Goal: Information Seeking & Learning: Learn about a topic

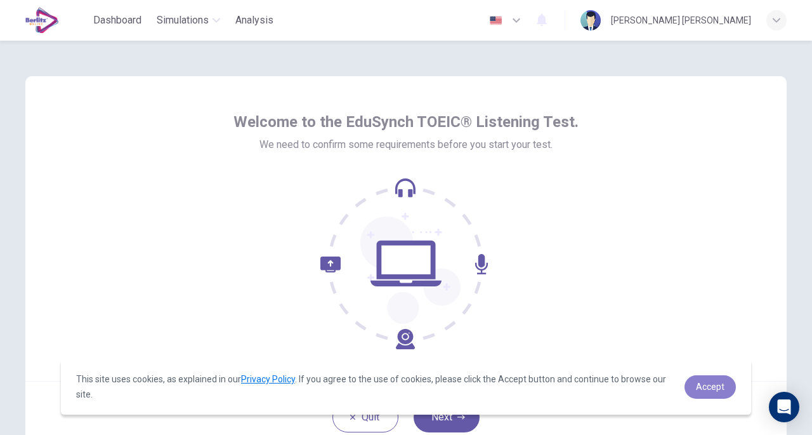
click at [712, 379] on link "Accept" at bounding box center [710, 386] width 51 height 23
click at [280, 390] on span "This site uses cookies, as explained in our Privacy Policy . If you agree to th…" at bounding box center [375, 386] width 598 height 30
click at [275, 381] on link "Privacy Policy" at bounding box center [268, 379] width 54 height 10
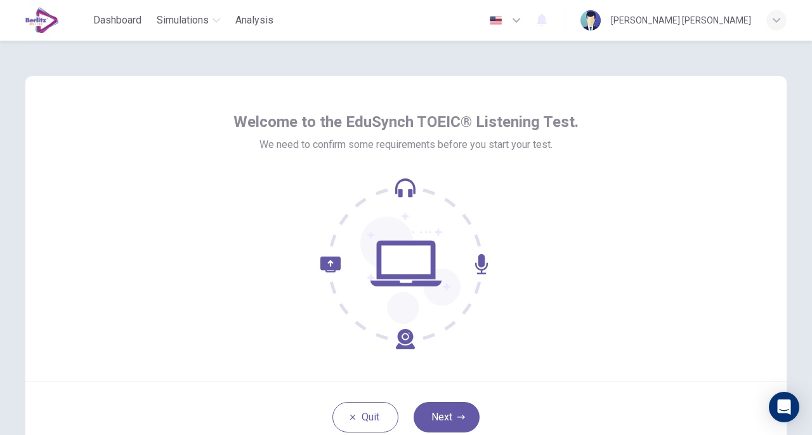
click at [440, 408] on button "Next" at bounding box center [447, 417] width 66 height 30
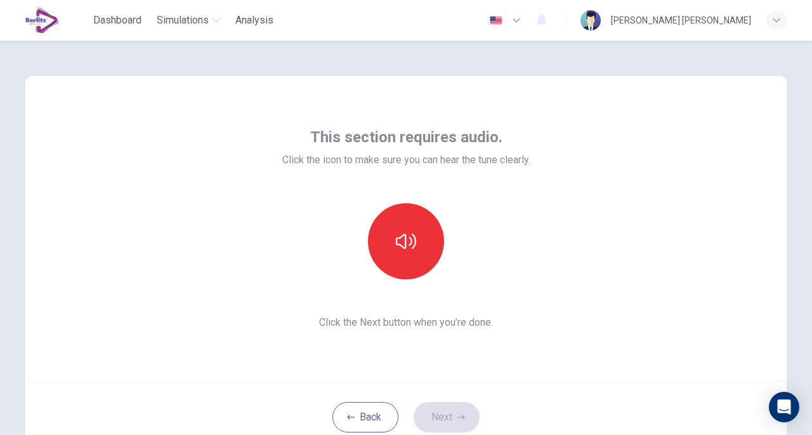
click at [418, 251] on button "button" at bounding box center [406, 241] width 76 height 76
click at [496, 364] on div "This section requires audio. Click the icon to make sure you can hear the tune …" at bounding box center [405, 228] width 761 height 305
click at [457, 407] on button "Next" at bounding box center [447, 417] width 66 height 30
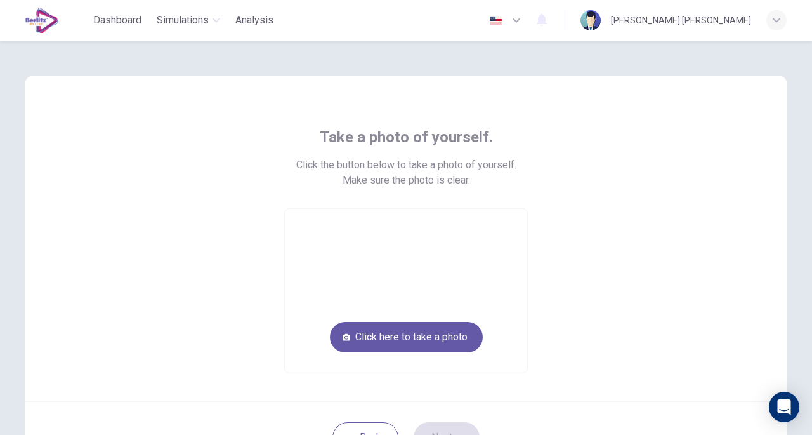
click at [411, 341] on button "Click here to take a photo" at bounding box center [406, 337] width 153 height 30
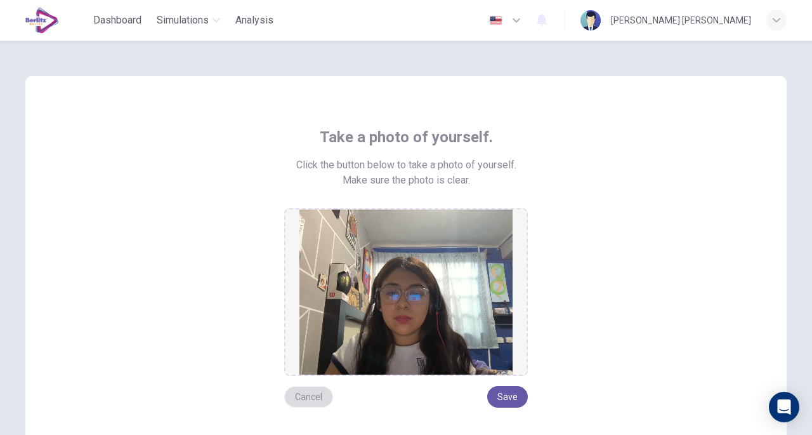
click at [303, 394] on button "Cancel" at bounding box center [308, 397] width 49 height 22
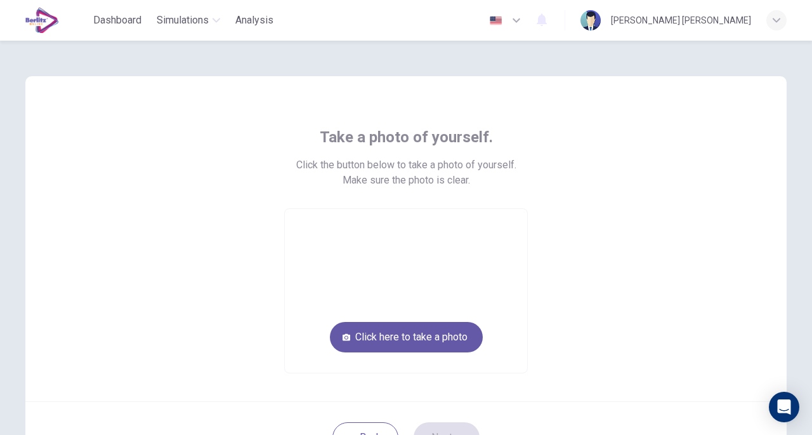
click at [459, 332] on button "Click here to take a photo" at bounding box center [406, 337] width 153 height 30
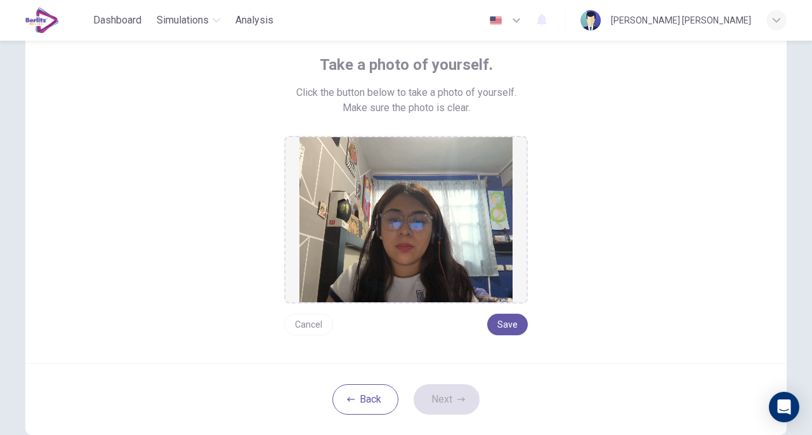
scroll to position [63, 0]
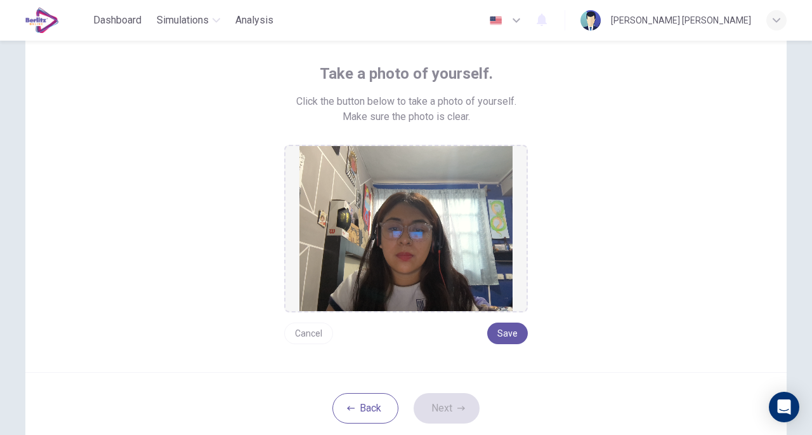
click at [369, 398] on button "Back" at bounding box center [365, 408] width 66 height 30
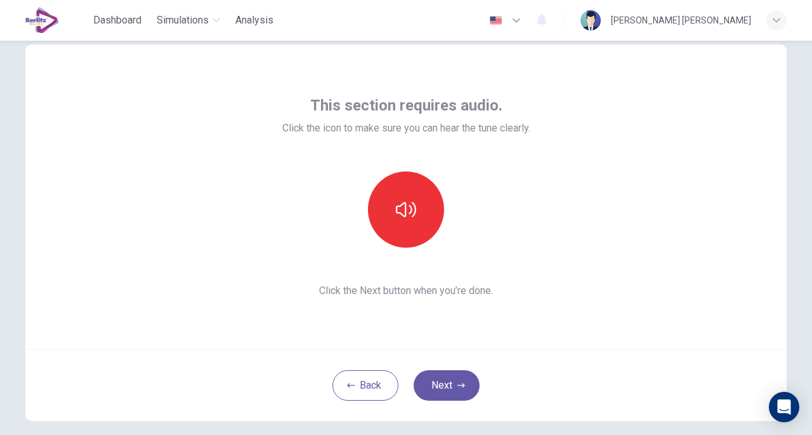
click at [452, 358] on div "Back Next" at bounding box center [405, 385] width 761 height 72
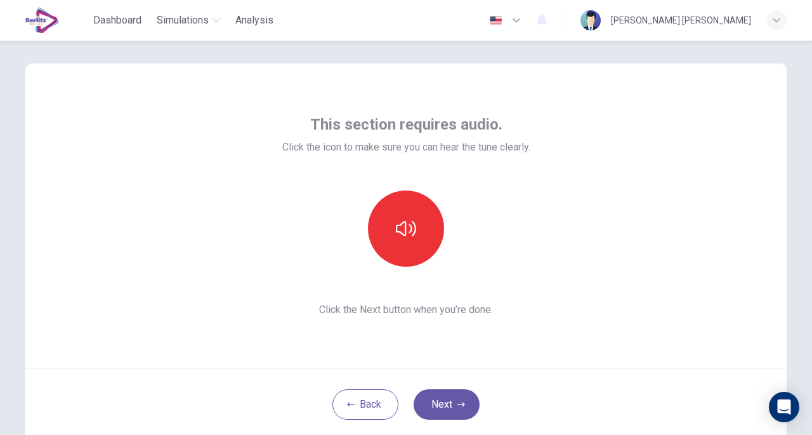
scroll to position [0, 0]
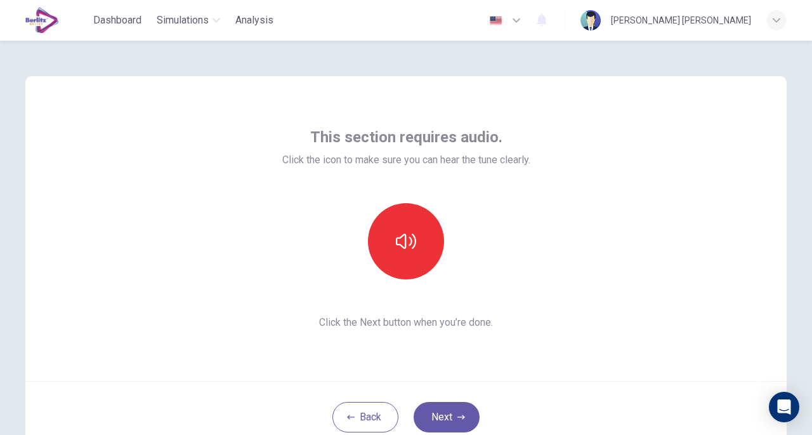
click at [439, 407] on button "Next" at bounding box center [447, 417] width 66 height 30
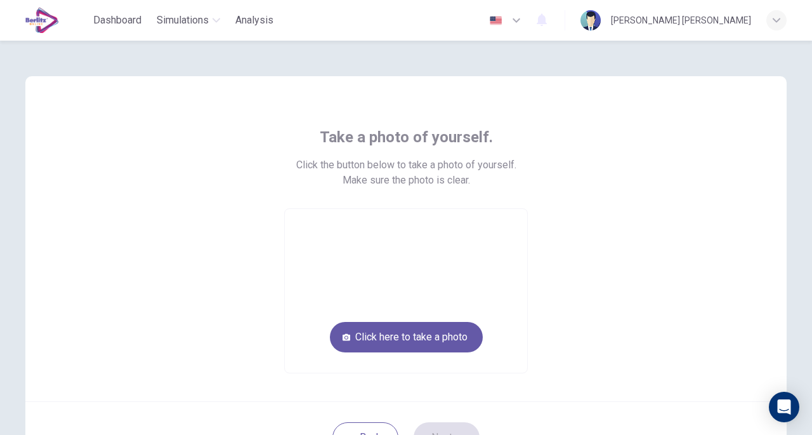
click at [416, 339] on button "Click here to take a photo" at bounding box center [406, 337] width 153 height 30
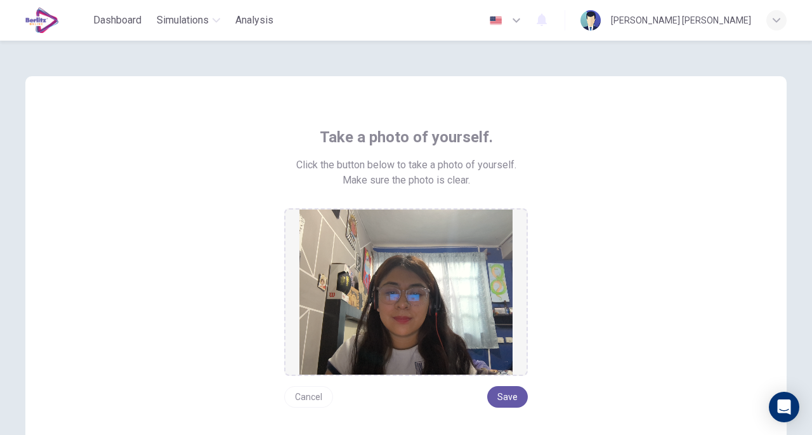
click at [511, 400] on button "Save" at bounding box center [507, 397] width 41 height 22
click at [522, 396] on button "Save" at bounding box center [507, 397] width 41 height 22
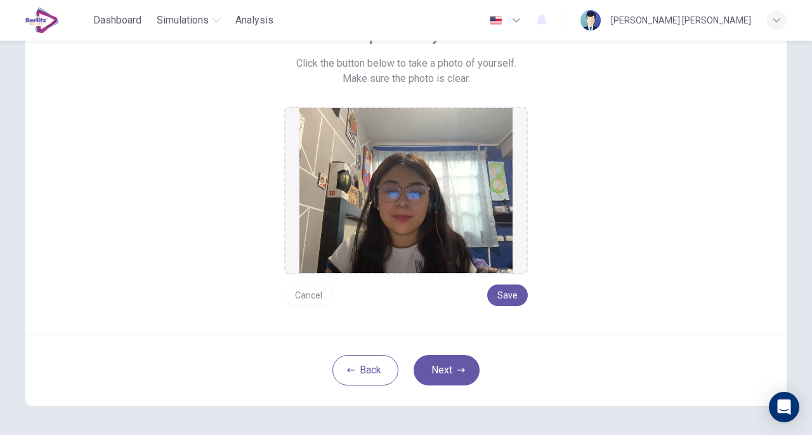
scroll to position [116, 0]
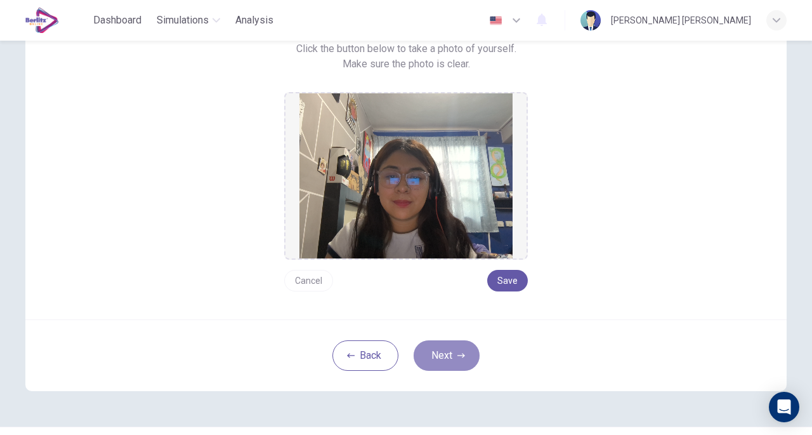
click at [446, 354] on button "Next" at bounding box center [447, 355] width 66 height 30
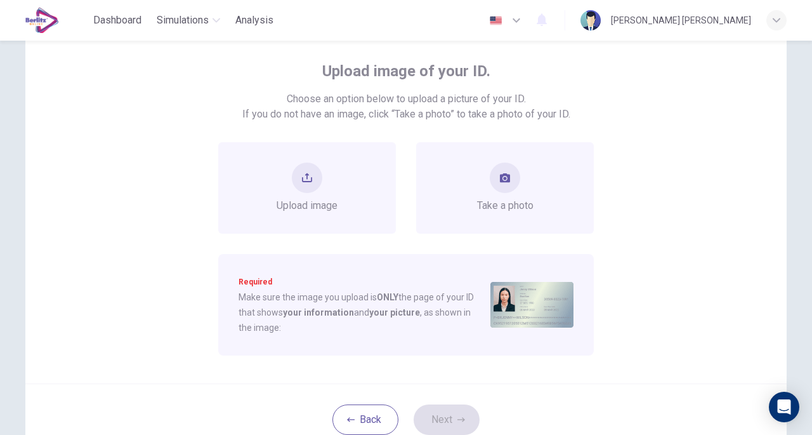
scroll to position [67, 0]
click at [497, 184] on button "take photo" at bounding box center [505, 176] width 30 height 30
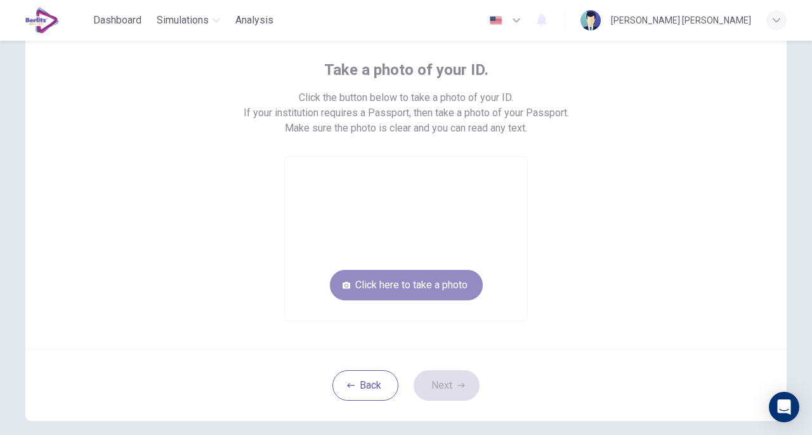
click at [438, 280] on button "Click here to take a photo" at bounding box center [406, 285] width 153 height 30
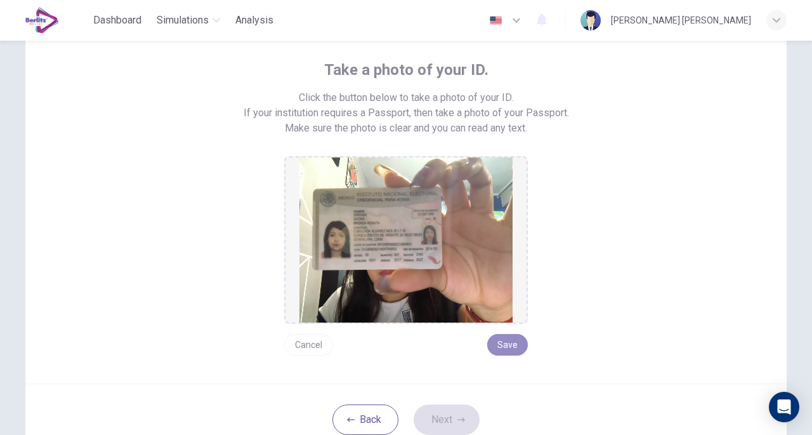
click at [507, 352] on button "Save" at bounding box center [507, 345] width 41 height 22
click at [449, 423] on button "Next" at bounding box center [447, 419] width 66 height 30
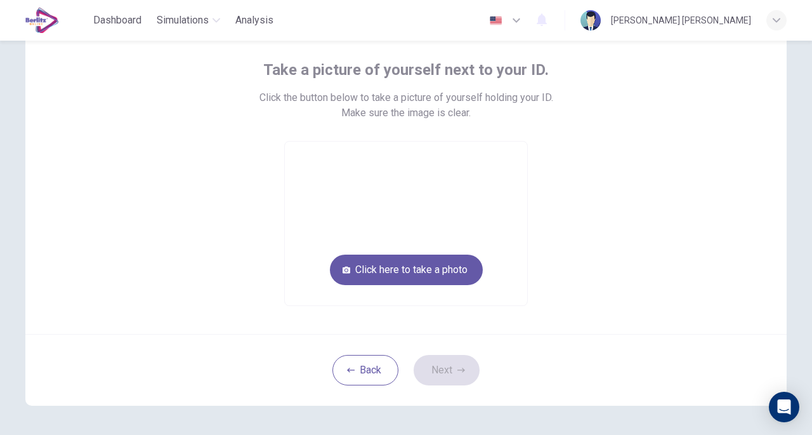
click at [435, 274] on button "Click here to take a photo" at bounding box center [406, 269] width 153 height 30
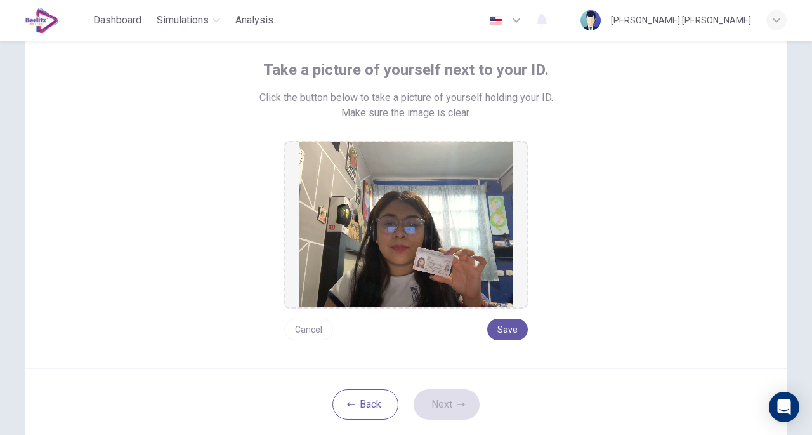
click at [499, 326] on button "Save" at bounding box center [507, 330] width 41 height 22
click at [448, 393] on button "Next" at bounding box center [447, 404] width 66 height 30
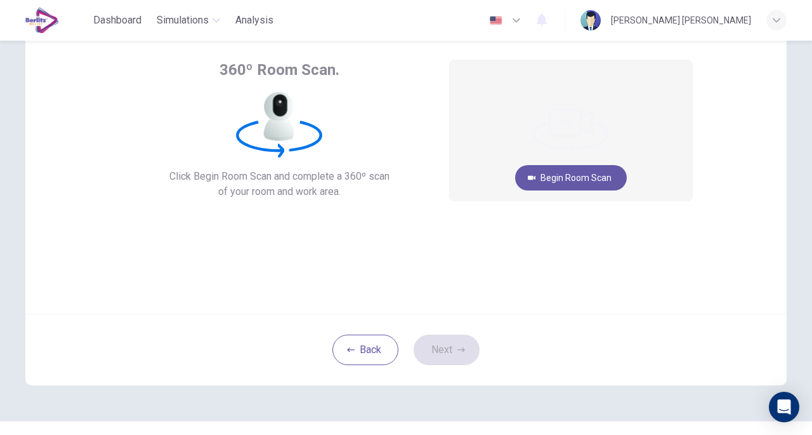
click at [597, 180] on button "Begin Room Scan" at bounding box center [571, 177] width 112 height 25
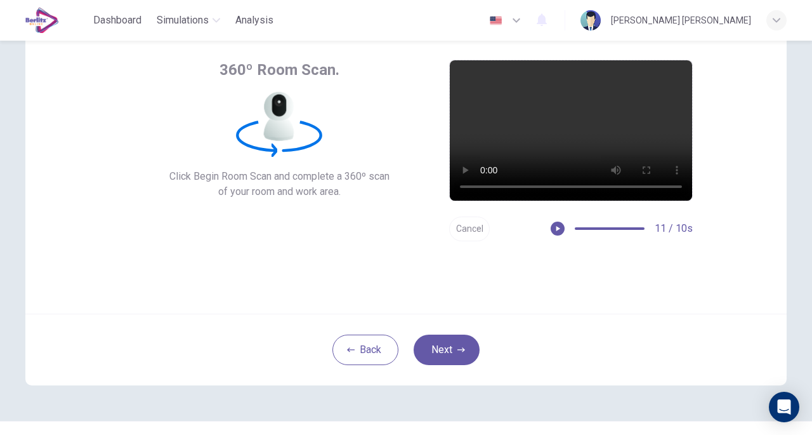
click at [459, 351] on icon "button" at bounding box center [462, 349] width 8 height 4
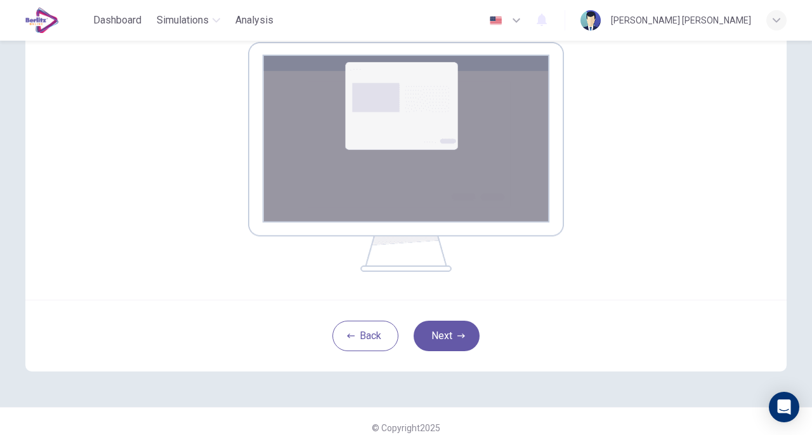
scroll to position [221, 0]
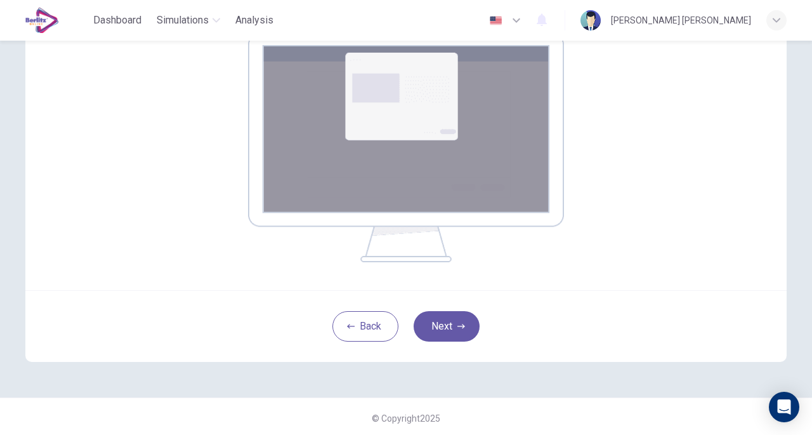
click at [473, 332] on button "Next" at bounding box center [447, 326] width 66 height 30
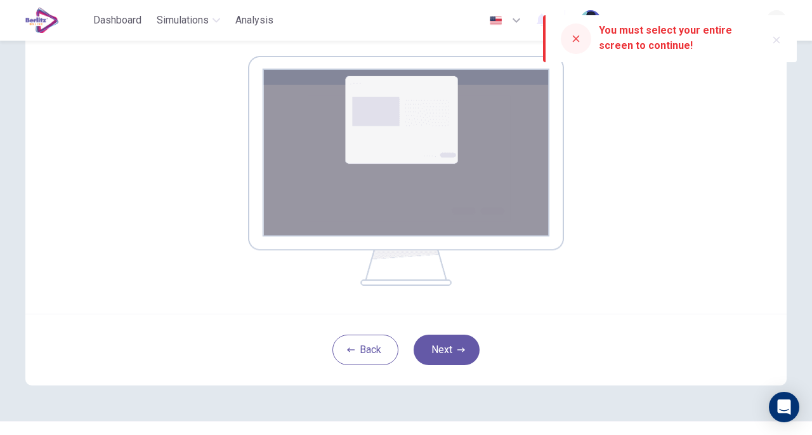
scroll to position [224, 0]
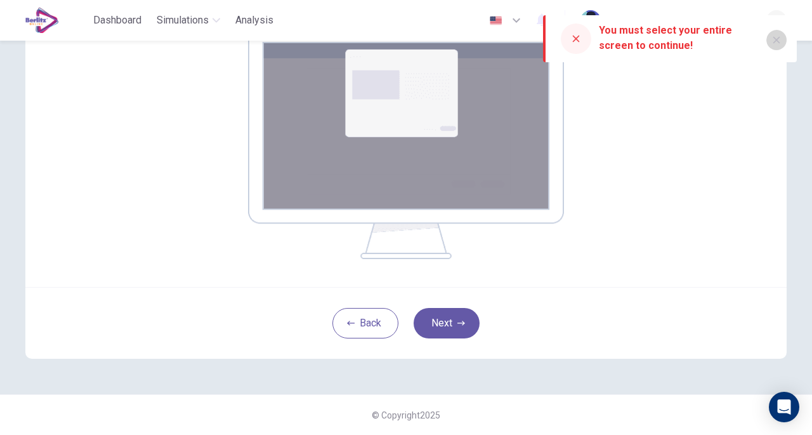
click at [776, 39] on icon "button" at bounding box center [777, 40] width 7 height 7
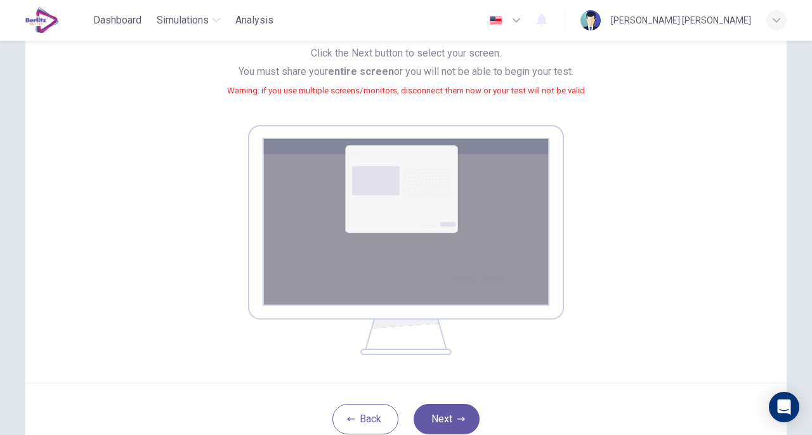
scroll to position [145, 0]
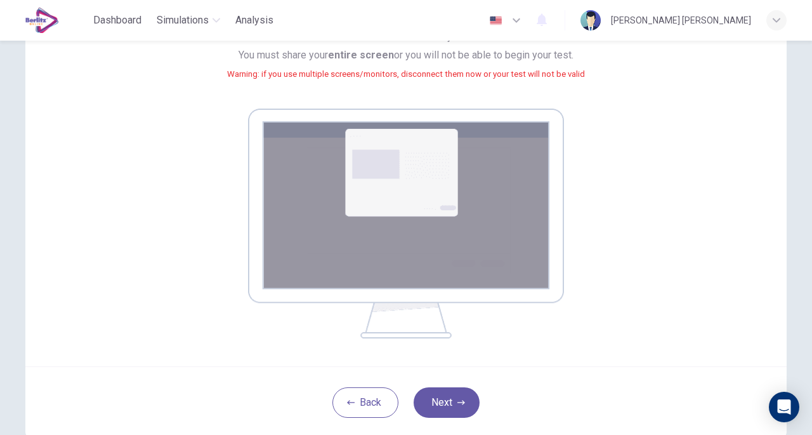
click at [442, 395] on button "Next" at bounding box center [447, 402] width 66 height 30
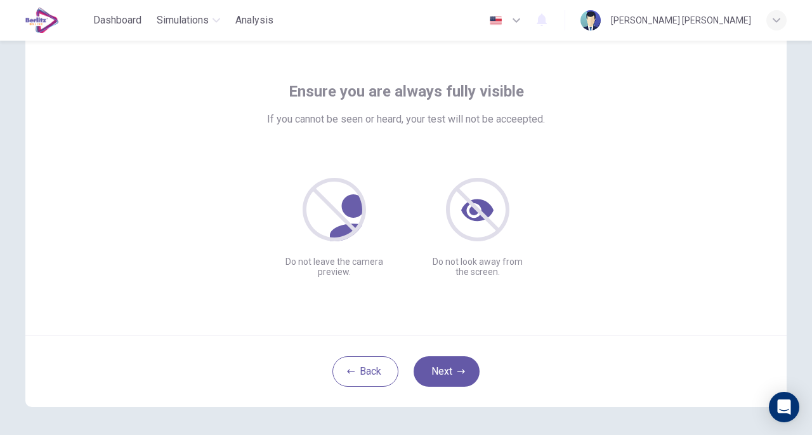
scroll to position [46, 0]
click at [463, 376] on button "Next" at bounding box center [447, 370] width 66 height 30
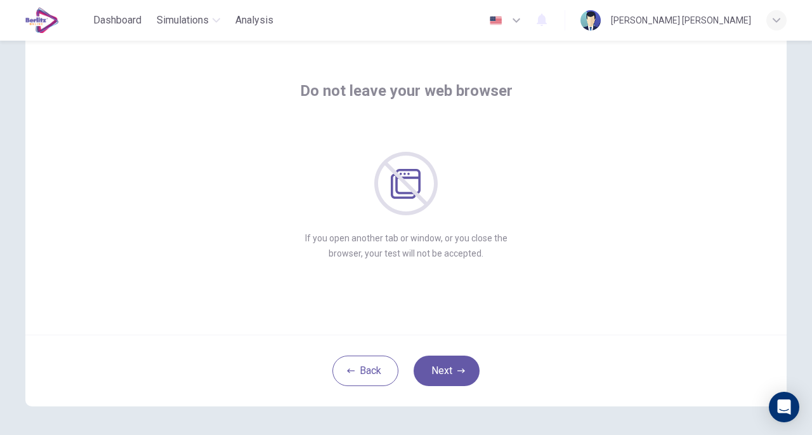
click at [428, 364] on button "Next" at bounding box center [447, 370] width 66 height 30
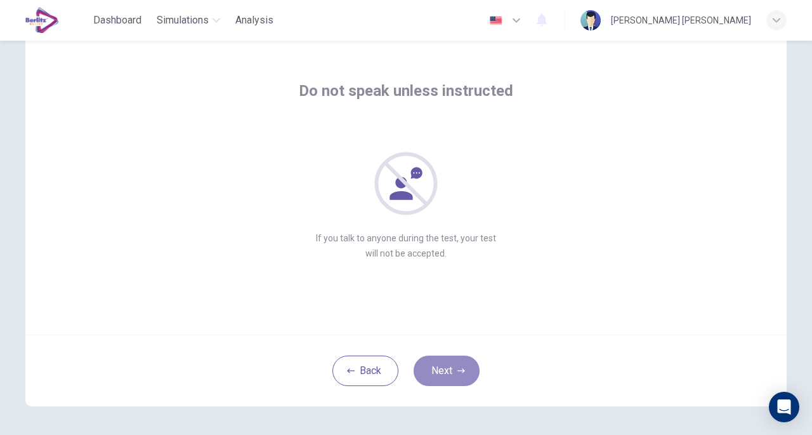
click at [466, 371] on button "Next" at bounding box center [447, 370] width 66 height 30
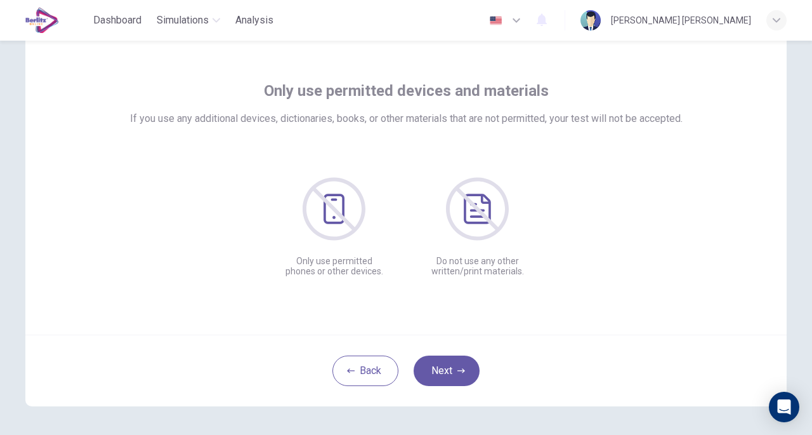
click at [463, 378] on button "Next" at bounding box center [447, 370] width 66 height 30
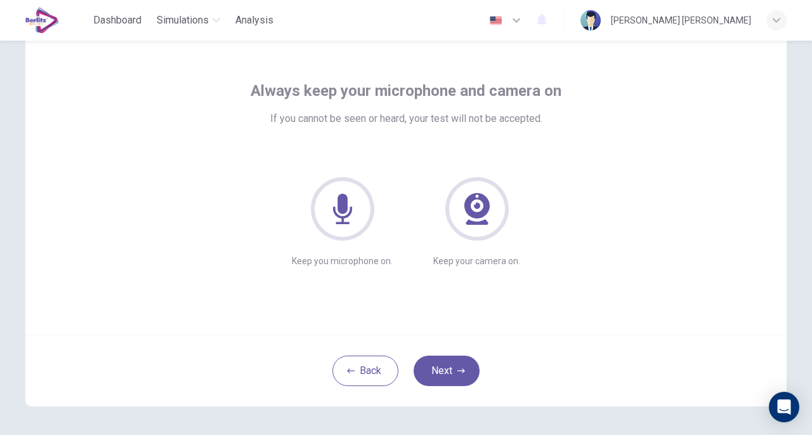
click at [458, 372] on icon "button" at bounding box center [462, 371] width 8 height 8
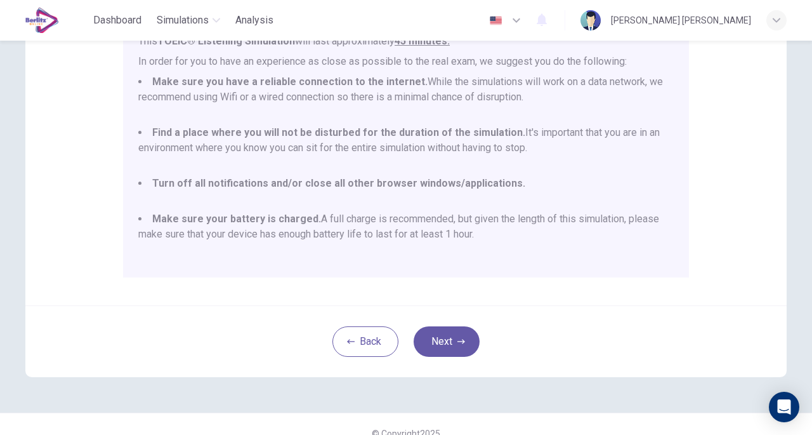
scroll to position [256, 0]
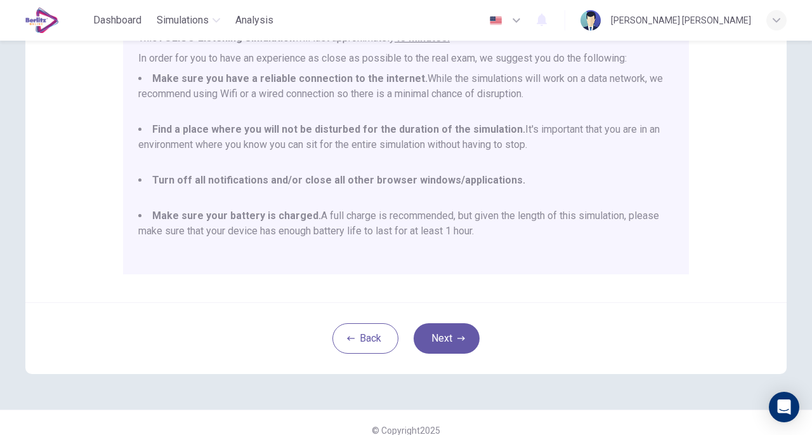
click at [448, 338] on button "Next" at bounding box center [447, 338] width 66 height 30
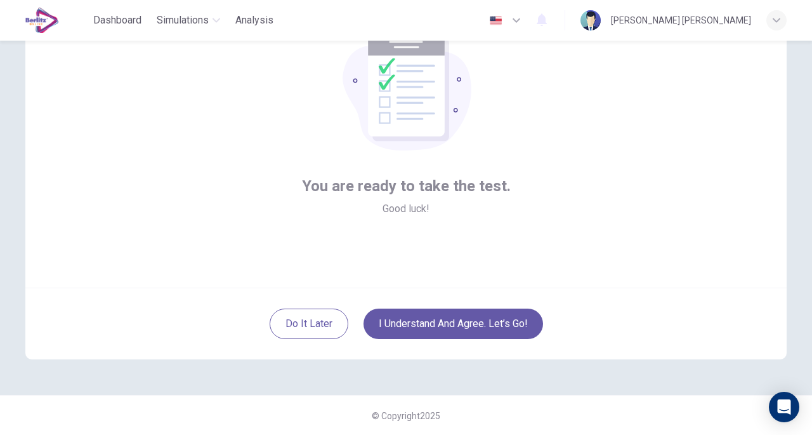
scroll to position [43, 0]
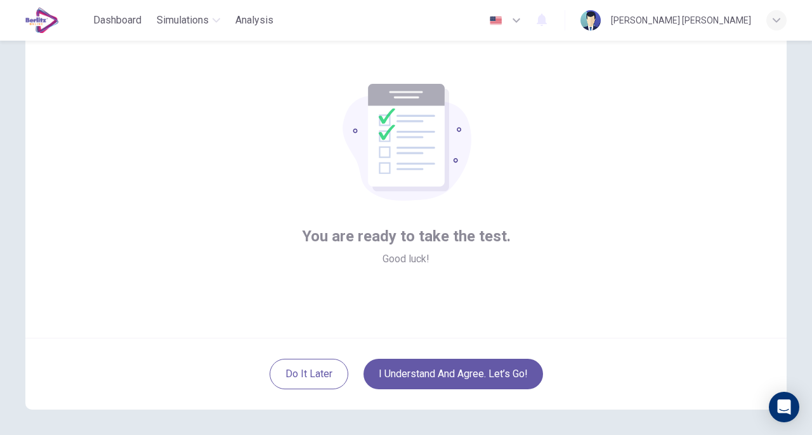
click at [497, 378] on button "I understand and agree. Let’s go!" at bounding box center [454, 374] width 180 height 30
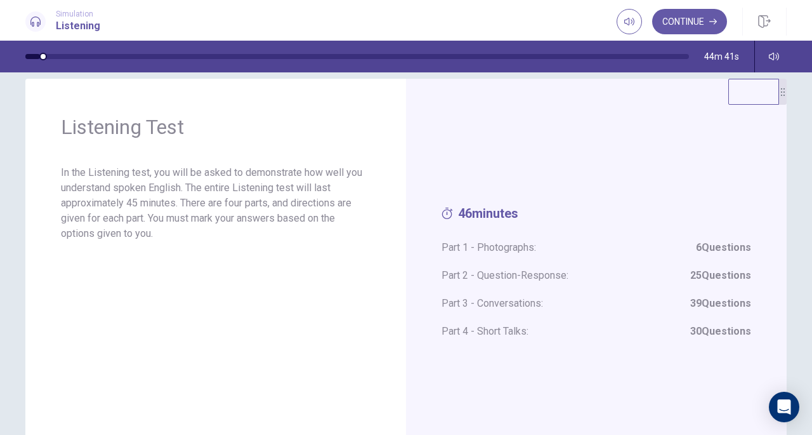
scroll to position [10, 0]
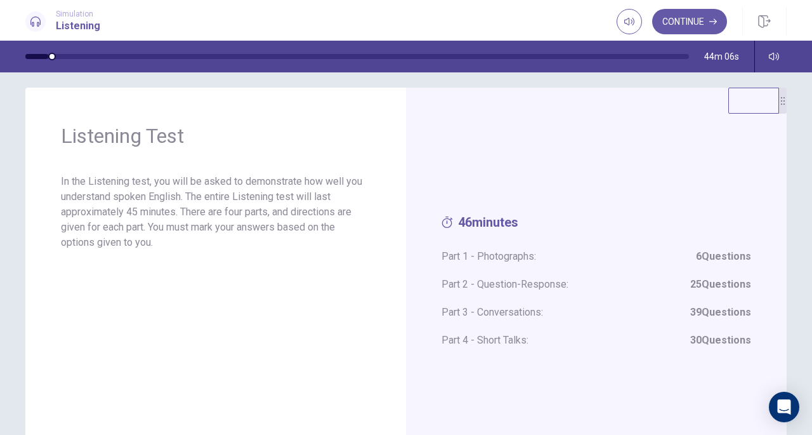
click at [504, 260] on span "Part 1 - Photographs: 6 Questions" at bounding box center [597, 256] width 310 height 15
click at [713, 261] on strong "6 Questions" at bounding box center [723, 256] width 55 height 15
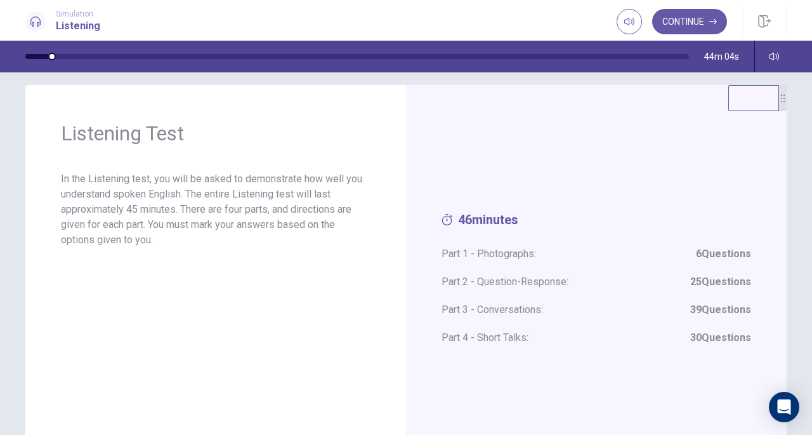
scroll to position [0, 0]
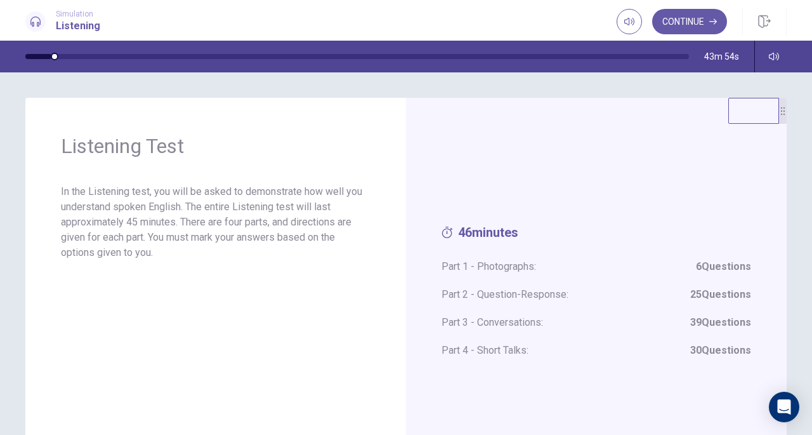
click at [480, 315] on span "Part 3 - Conversations: 39 Questions" at bounding box center [597, 322] width 310 height 15
click at [691, 25] on button "Continue" at bounding box center [689, 21] width 75 height 25
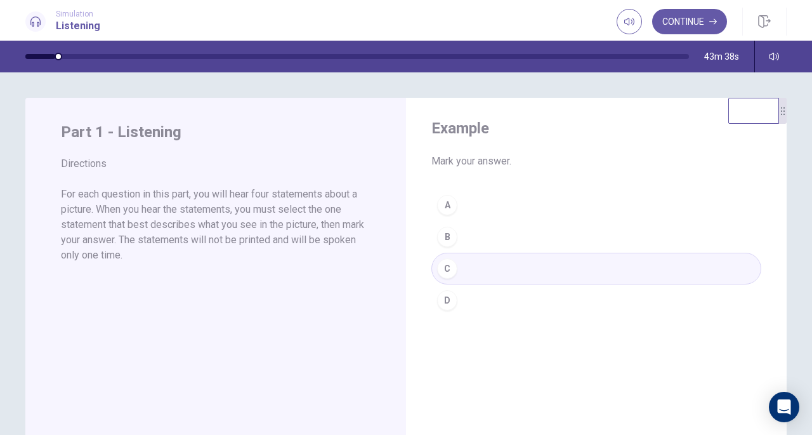
click at [720, 18] on button "Continue" at bounding box center [689, 21] width 75 height 25
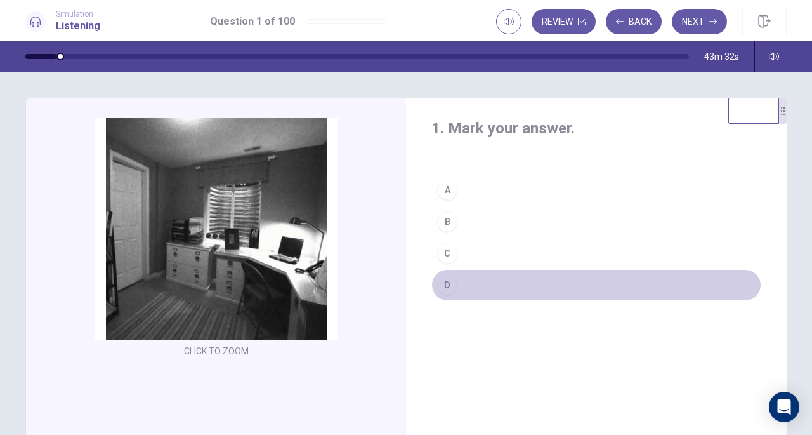
click at [444, 286] on div "D" at bounding box center [447, 285] width 20 height 20
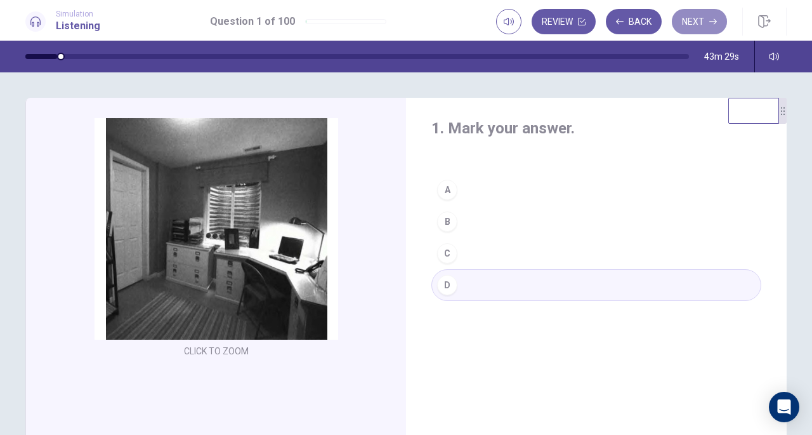
click at [713, 26] on button "Next" at bounding box center [699, 21] width 55 height 25
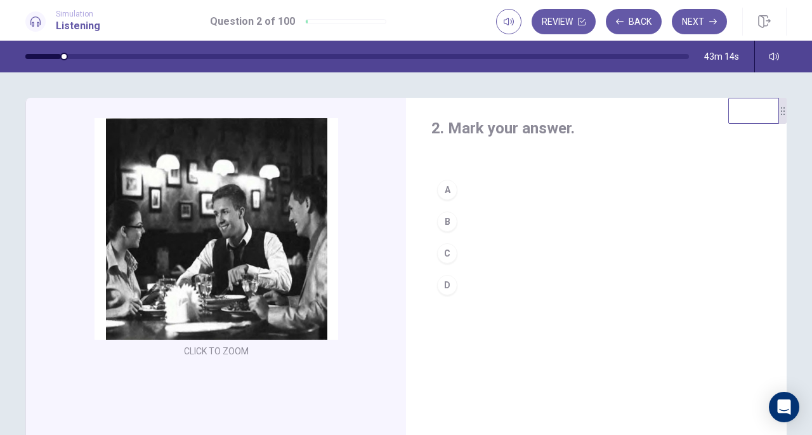
click at [447, 186] on div "A" at bounding box center [447, 190] width 20 height 20
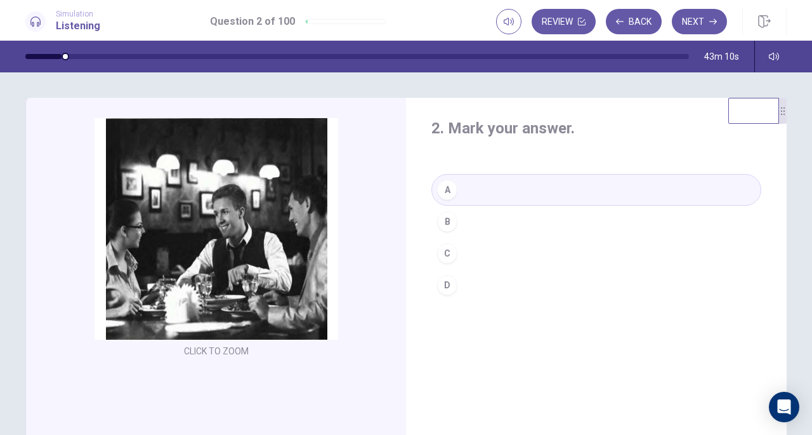
click at [702, 17] on button "Next" at bounding box center [699, 21] width 55 height 25
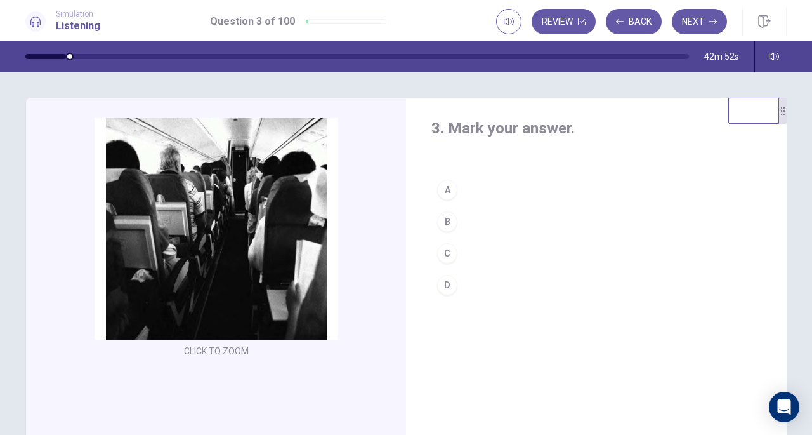
click at [447, 284] on div "D" at bounding box center [447, 285] width 20 height 20
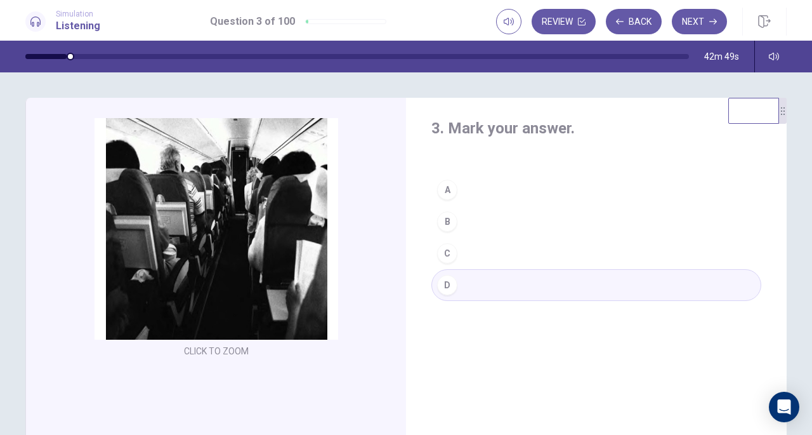
click at [701, 27] on button "Next" at bounding box center [699, 21] width 55 height 25
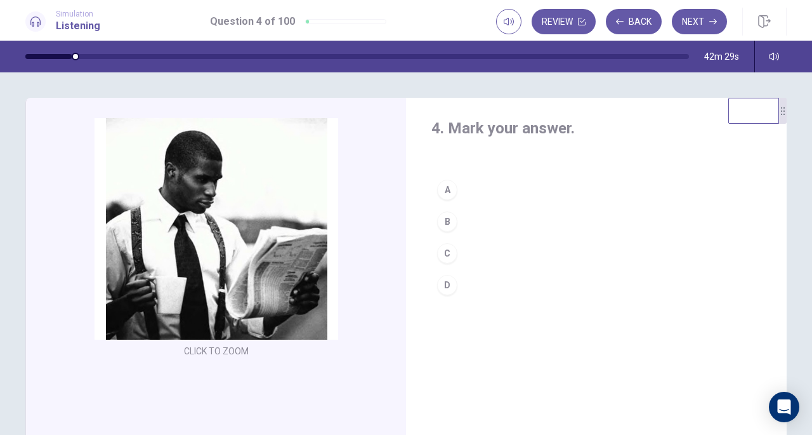
click at [442, 253] on div "C" at bounding box center [447, 253] width 20 height 20
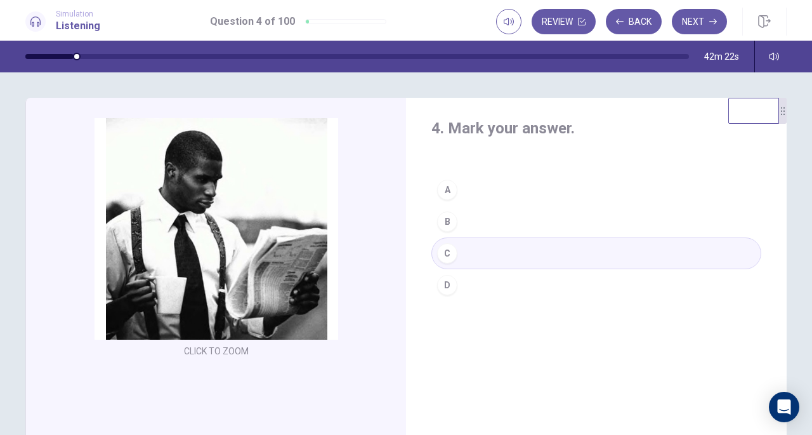
click at [707, 21] on button "Next" at bounding box center [699, 21] width 55 height 25
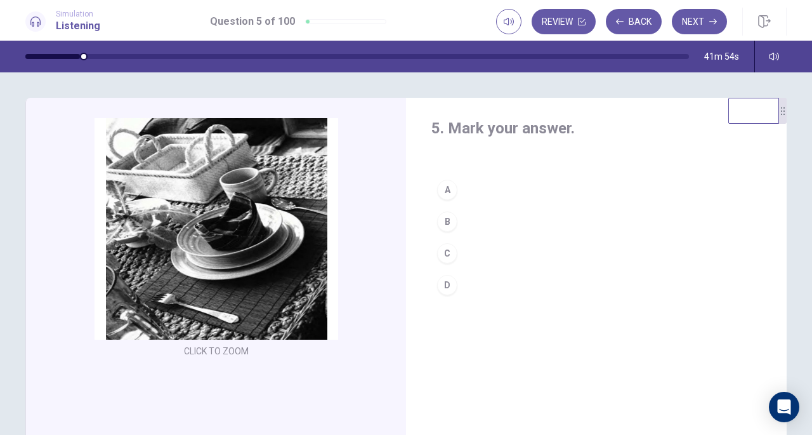
click at [449, 288] on div "D" at bounding box center [447, 285] width 20 height 20
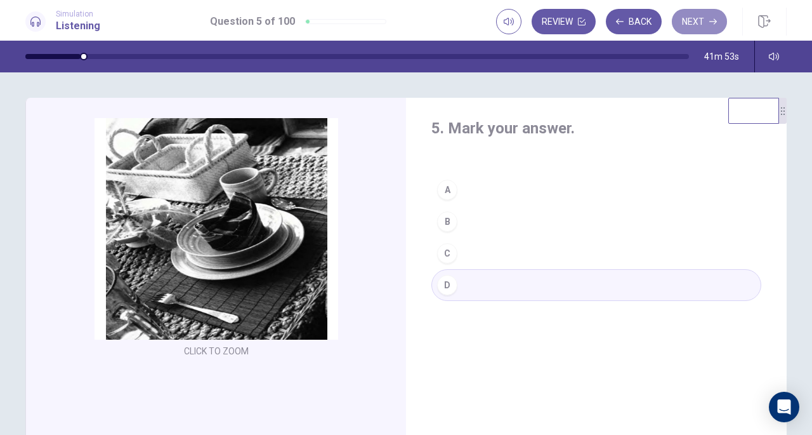
click at [704, 23] on button "Next" at bounding box center [699, 21] width 55 height 25
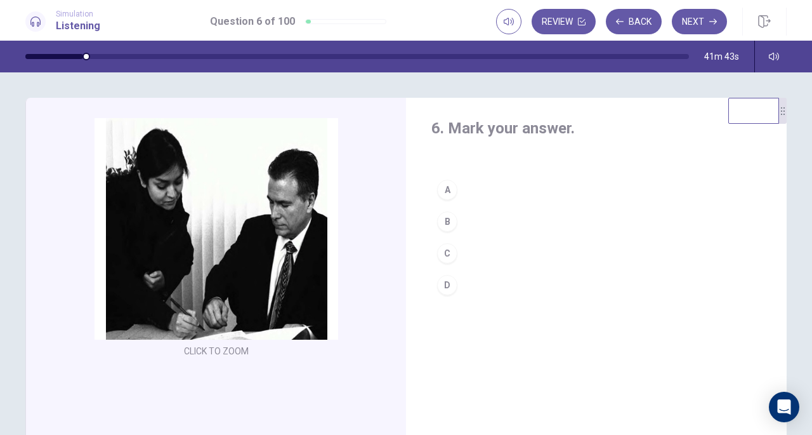
click at [452, 188] on div "A" at bounding box center [447, 190] width 20 height 20
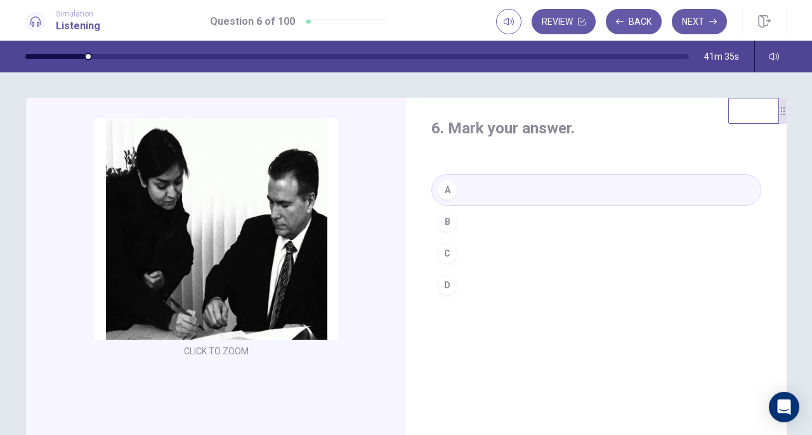
click at [449, 254] on div "C" at bounding box center [447, 253] width 20 height 20
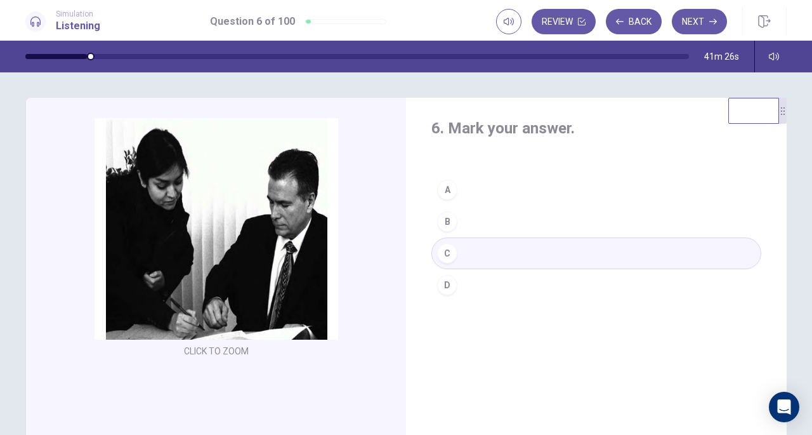
click at [713, 21] on icon "button" at bounding box center [713, 22] width 8 height 8
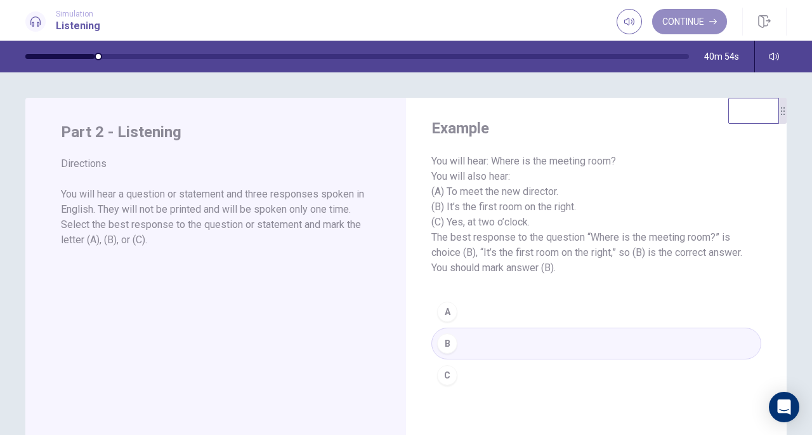
click at [703, 20] on button "Continue" at bounding box center [689, 21] width 75 height 25
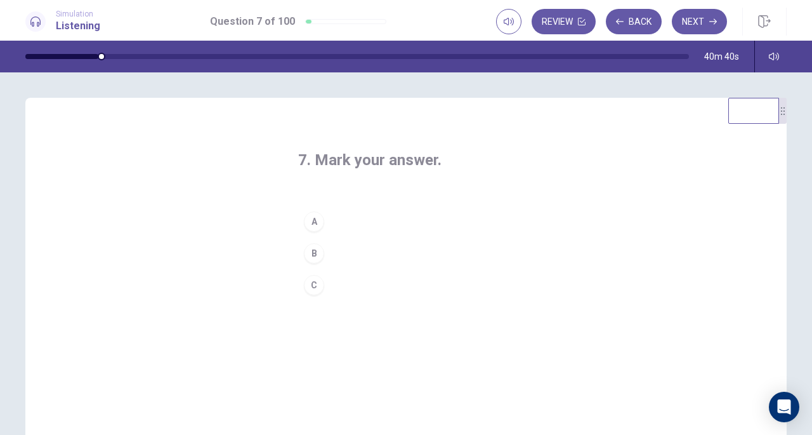
click at [310, 290] on div "C" at bounding box center [314, 285] width 20 height 20
click at [699, 23] on button "Next" at bounding box center [699, 21] width 55 height 25
click at [313, 220] on div "A" at bounding box center [314, 221] width 20 height 20
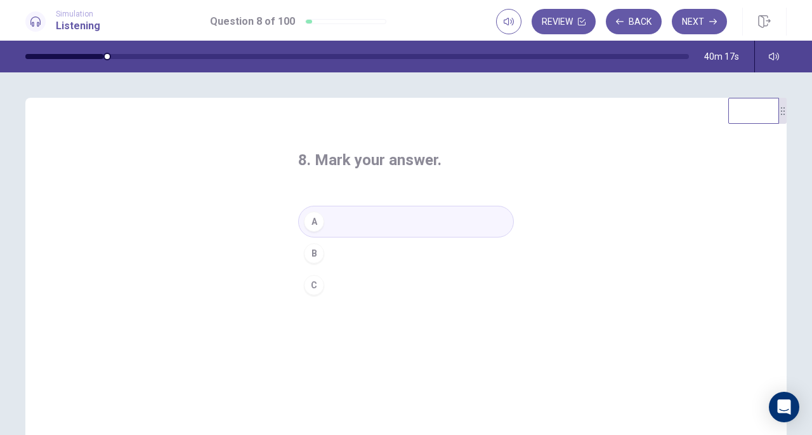
click at [712, 23] on icon "button" at bounding box center [713, 22] width 8 height 8
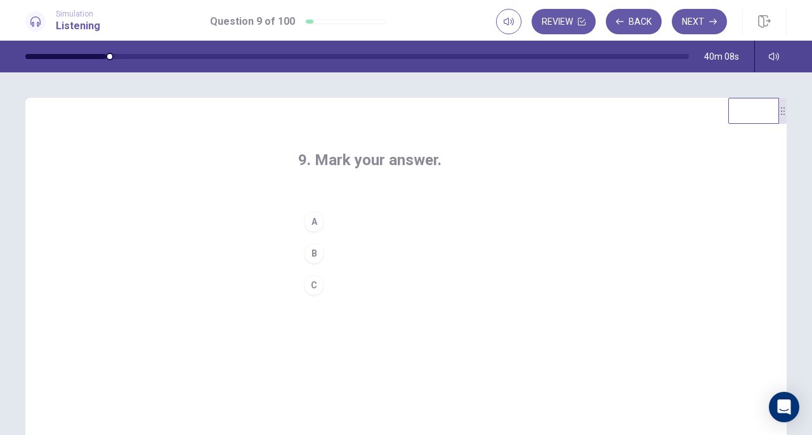
click at [322, 214] on button "A" at bounding box center [406, 222] width 216 height 32
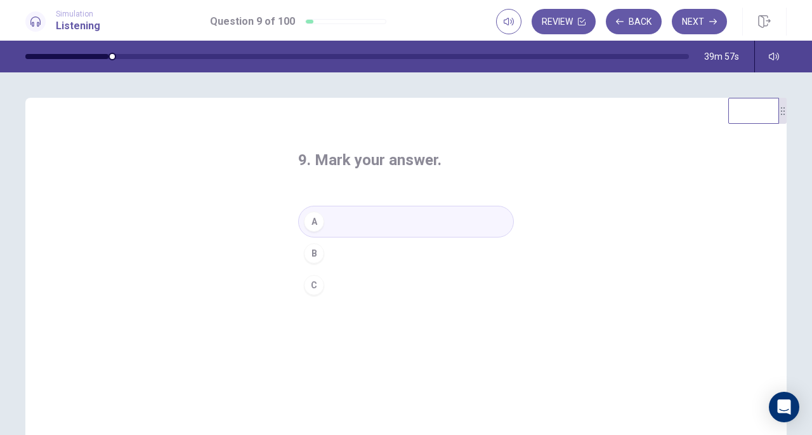
click at [711, 15] on button "Next" at bounding box center [699, 21] width 55 height 25
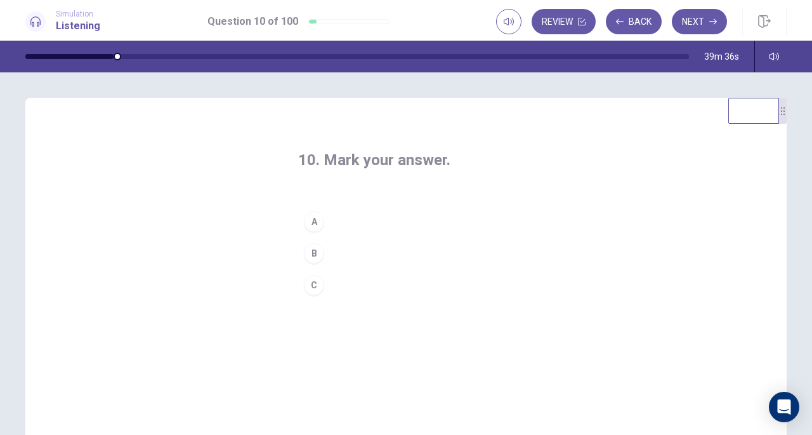
click at [317, 216] on div "A" at bounding box center [314, 221] width 20 height 20
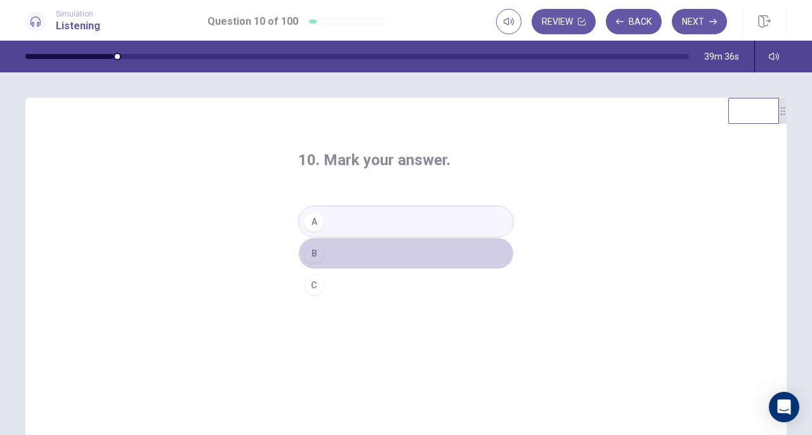
click at [317, 245] on div "B" at bounding box center [314, 253] width 20 height 20
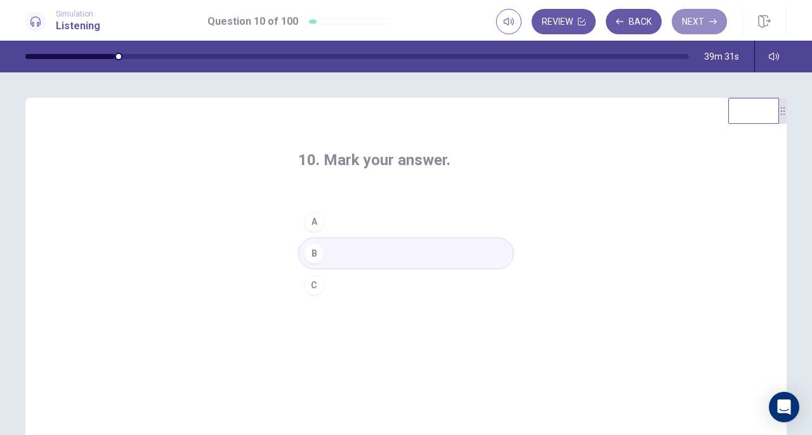
click at [710, 23] on icon "button" at bounding box center [713, 22] width 8 height 8
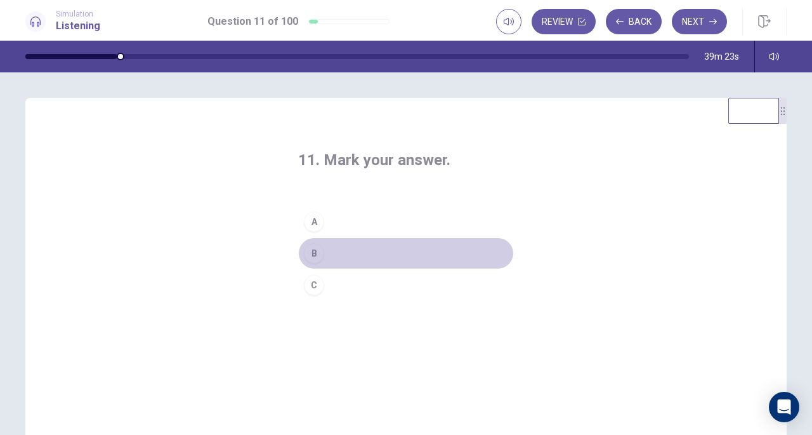
click at [340, 249] on button "B" at bounding box center [406, 253] width 216 height 32
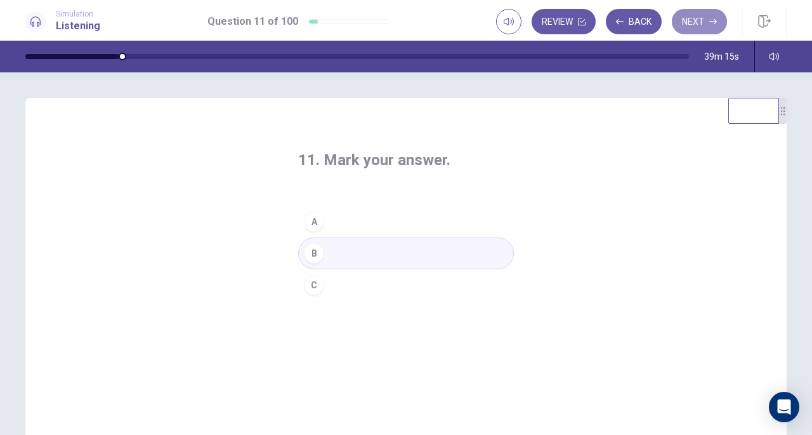
click at [701, 24] on button "Next" at bounding box center [699, 21] width 55 height 25
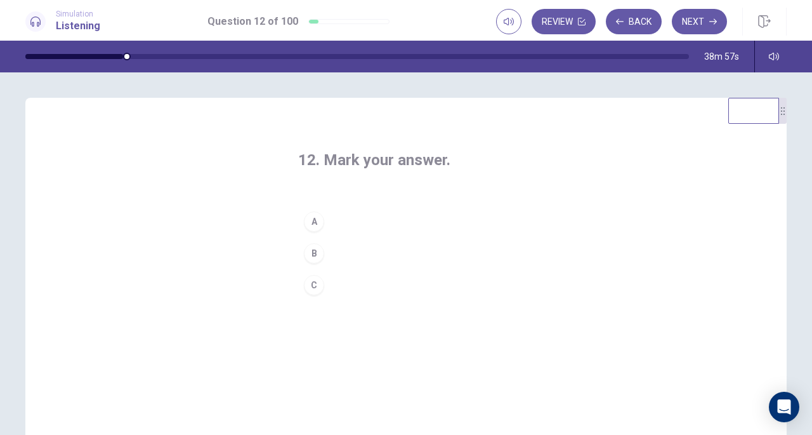
click at [324, 279] on button "C" at bounding box center [406, 285] width 216 height 32
click at [708, 23] on button "Next" at bounding box center [699, 21] width 55 height 25
click at [344, 221] on button "A" at bounding box center [406, 222] width 216 height 32
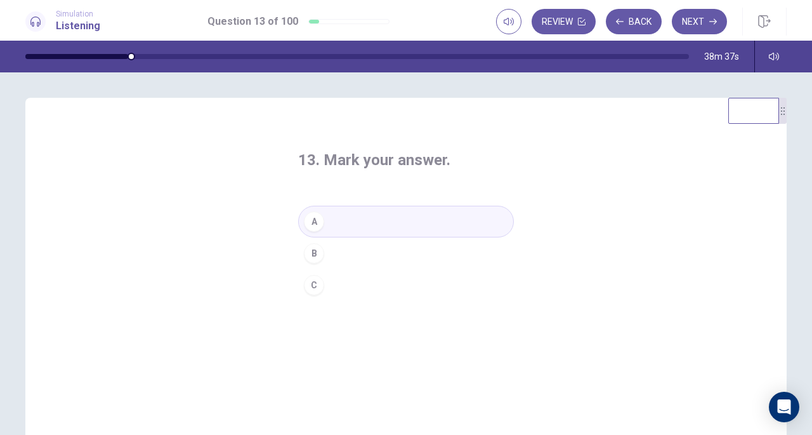
click at [698, 22] on button "Next" at bounding box center [699, 21] width 55 height 25
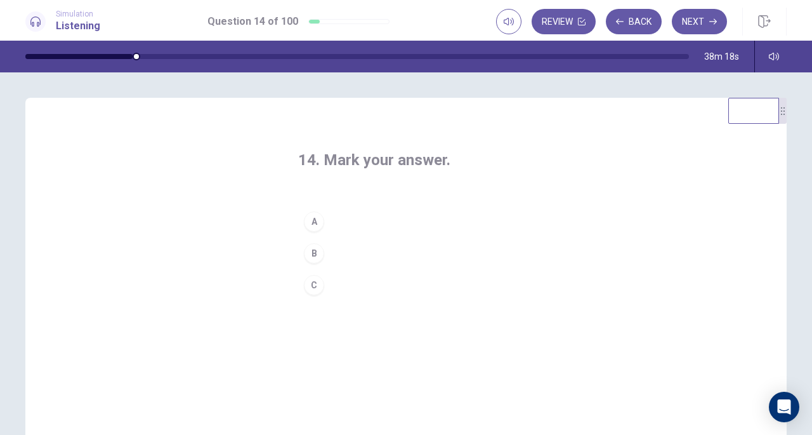
click at [315, 296] on button "C" at bounding box center [406, 285] width 216 height 32
click at [709, 17] on button "Next" at bounding box center [699, 21] width 55 height 25
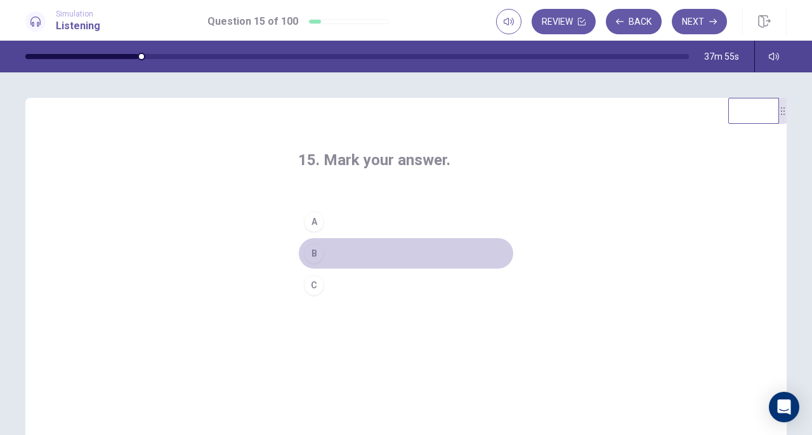
click at [316, 253] on div "B" at bounding box center [314, 253] width 20 height 20
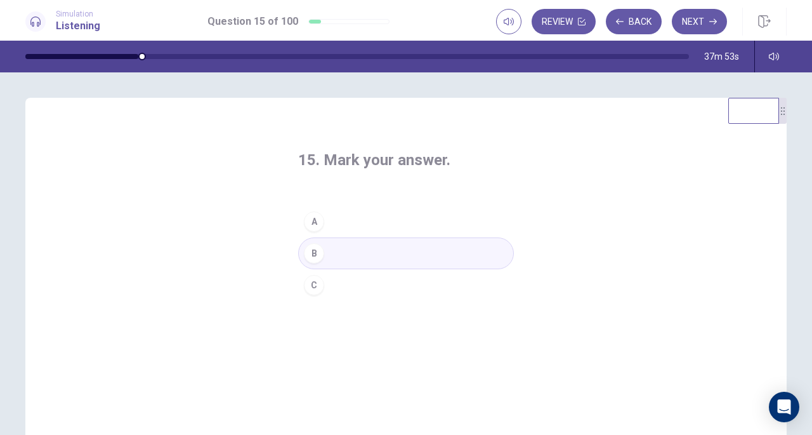
click at [694, 29] on button "Next" at bounding box center [699, 21] width 55 height 25
click at [333, 224] on button "A" at bounding box center [406, 222] width 216 height 32
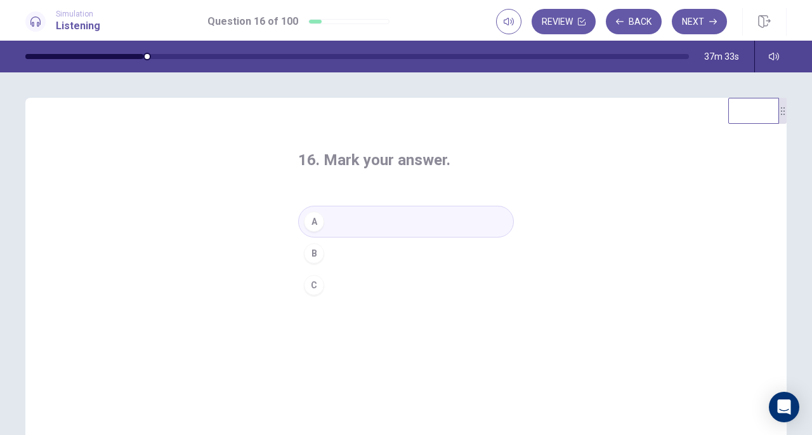
click at [698, 20] on button "Next" at bounding box center [699, 21] width 55 height 25
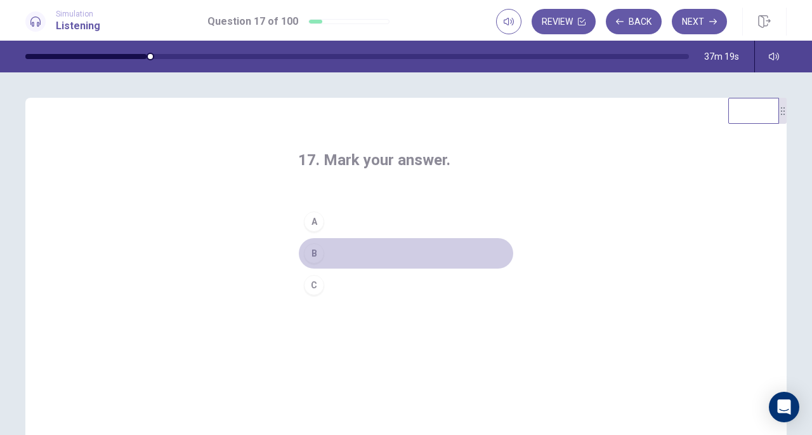
click at [308, 254] on div "B" at bounding box center [314, 253] width 20 height 20
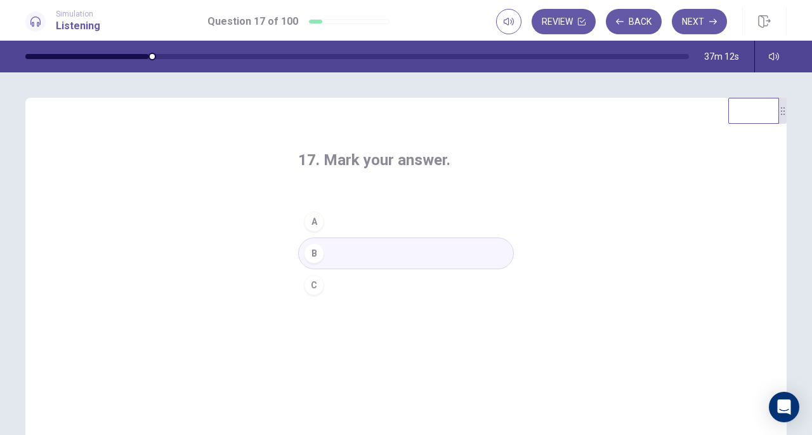
click at [698, 18] on button "Next" at bounding box center [699, 21] width 55 height 25
click at [309, 295] on button "C" at bounding box center [406, 285] width 216 height 32
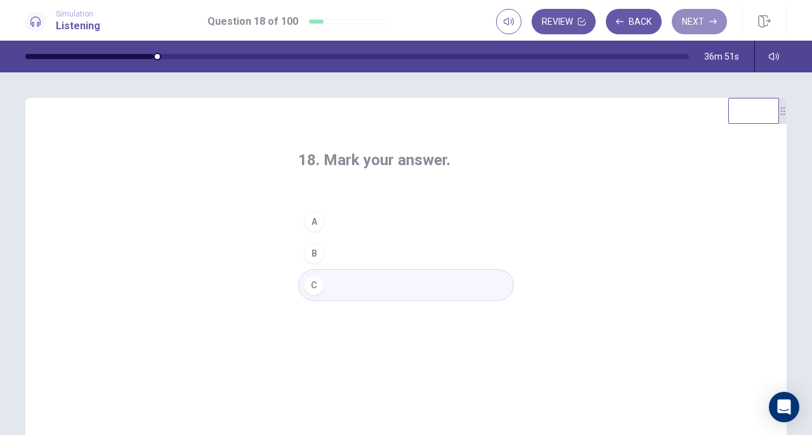
click at [683, 28] on button "Next" at bounding box center [699, 21] width 55 height 25
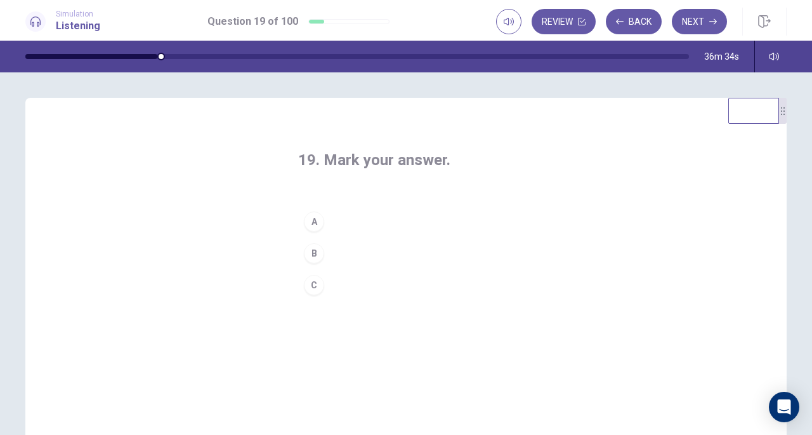
click at [313, 290] on div "C" at bounding box center [314, 285] width 20 height 20
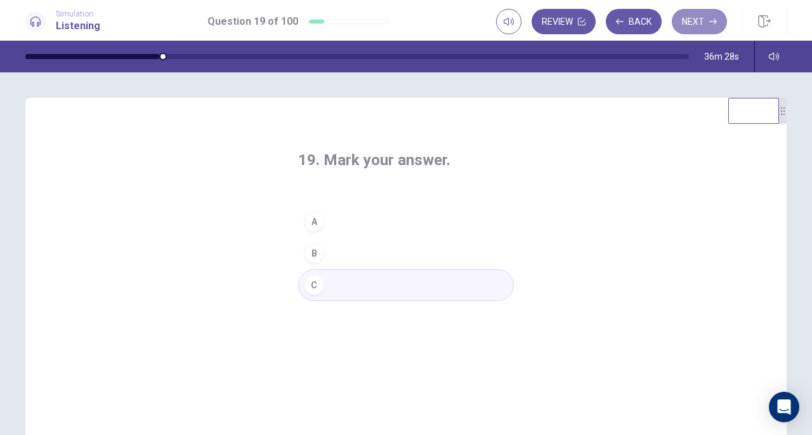
click at [693, 23] on button "Next" at bounding box center [699, 21] width 55 height 25
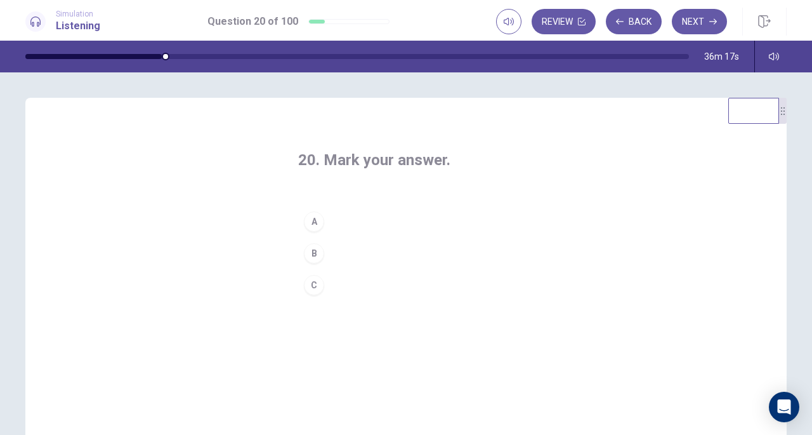
click at [324, 220] on button "A" at bounding box center [406, 222] width 216 height 32
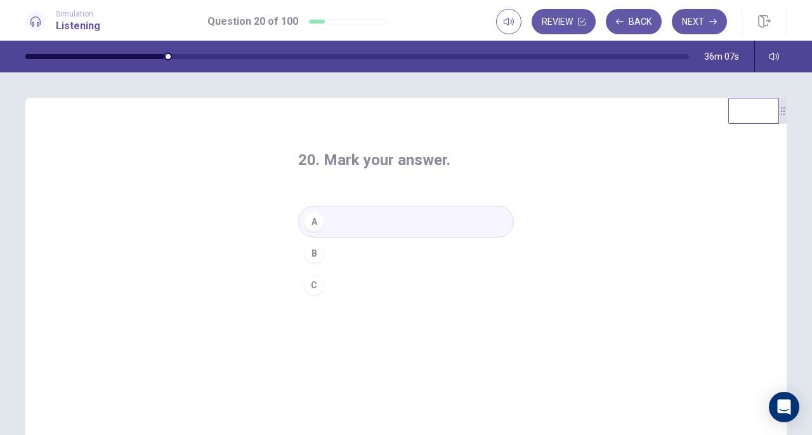
click at [704, 21] on button "Next" at bounding box center [699, 21] width 55 height 25
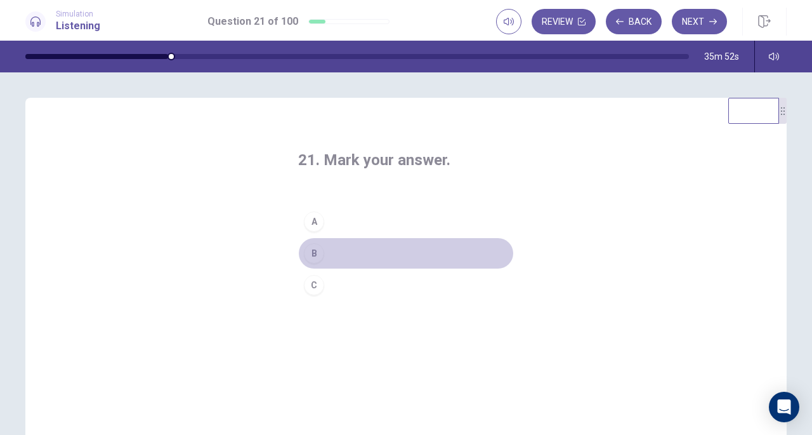
click at [324, 258] on button "B" at bounding box center [406, 253] width 216 height 32
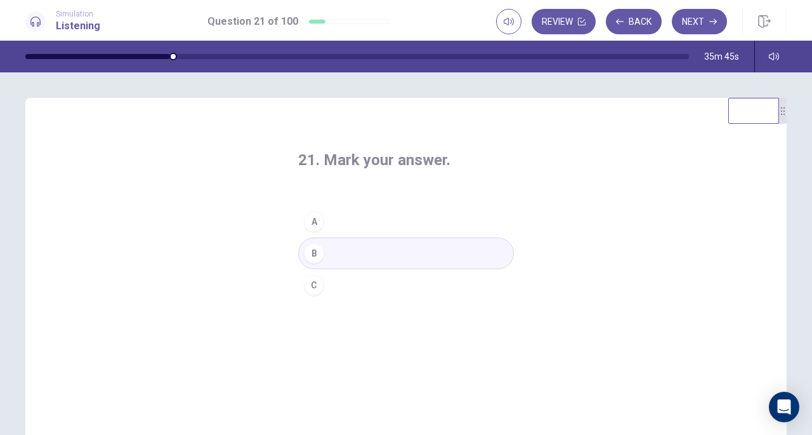
click at [697, 21] on button "Next" at bounding box center [699, 21] width 55 height 25
click at [332, 216] on button "A" at bounding box center [406, 222] width 216 height 32
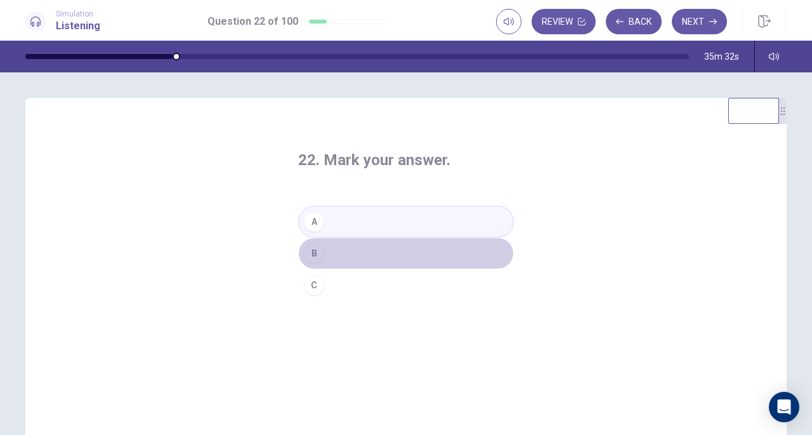
click at [320, 261] on button "B" at bounding box center [406, 253] width 216 height 32
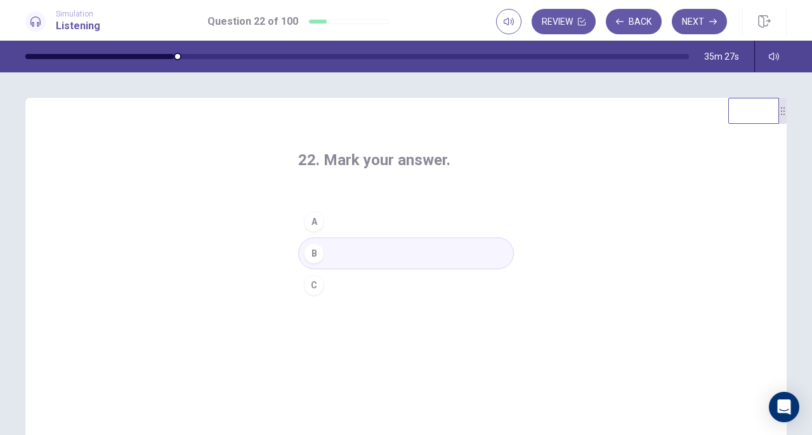
click at [697, 22] on button "Next" at bounding box center [699, 21] width 55 height 25
click at [312, 291] on div "C" at bounding box center [314, 285] width 20 height 20
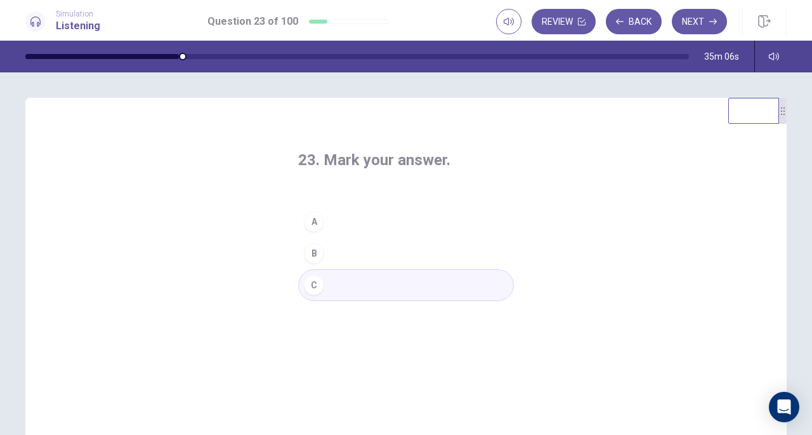
click at [694, 21] on button "Next" at bounding box center [699, 21] width 55 height 25
click at [315, 260] on div "B" at bounding box center [314, 253] width 20 height 20
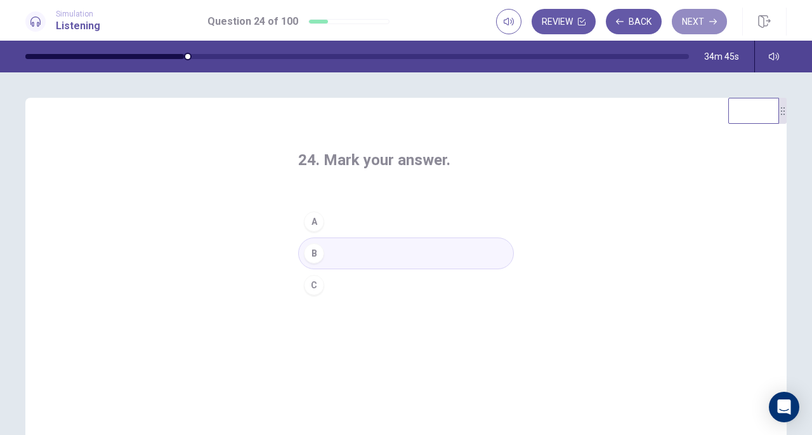
click at [694, 13] on button "Next" at bounding box center [699, 21] width 55 height 25
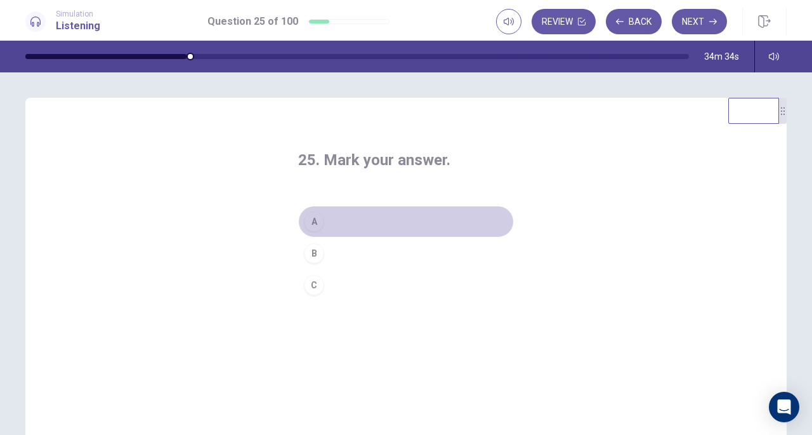
click at [322, 228] on button "A" at bounding box center [406, 222] width 216 height 32
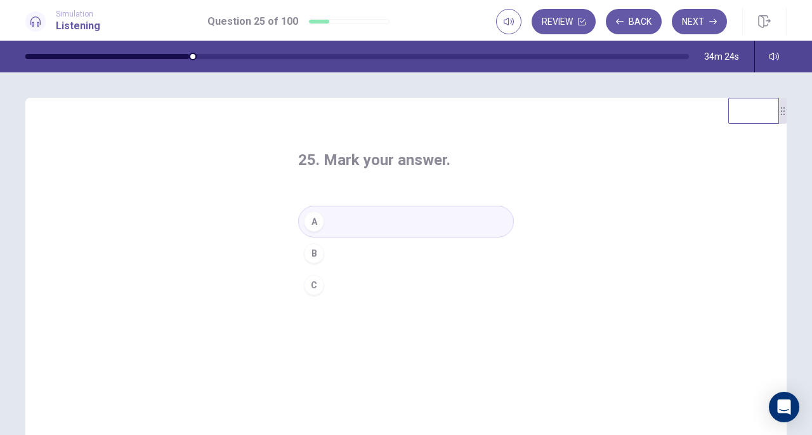
click at [689, 28] on button "Next" at bounding box center [699, 21] width 55 height 25
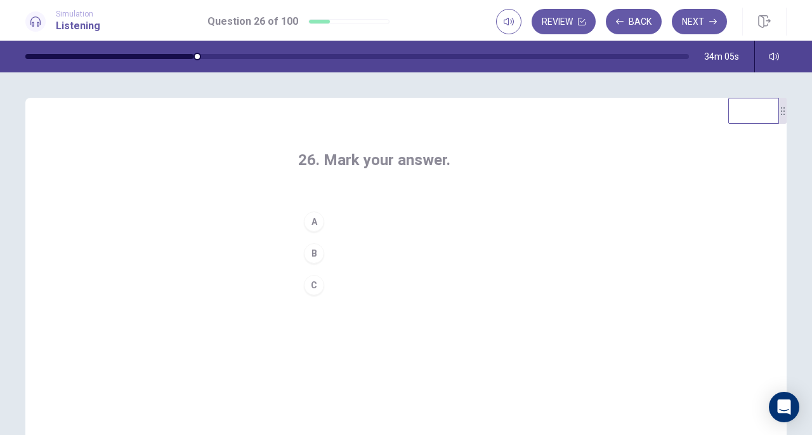
click at [317, 289] on div "C" at bounding box center [314, 285] width 20 height 20
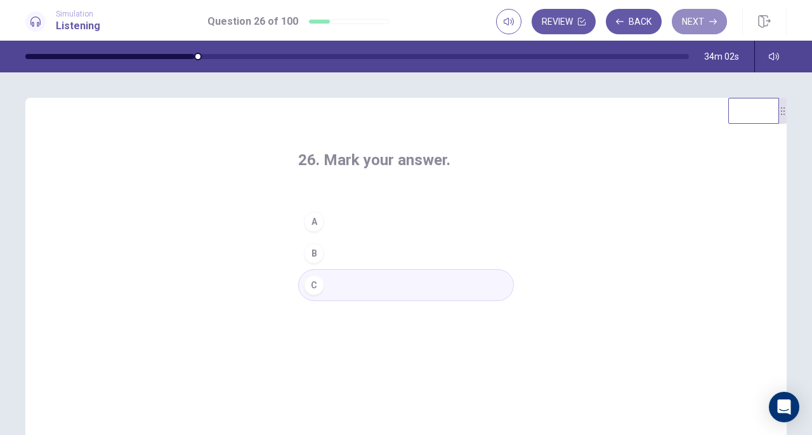
click at [700, 22] on button "Next" at bounding box center [699, 21] width 55 height 25
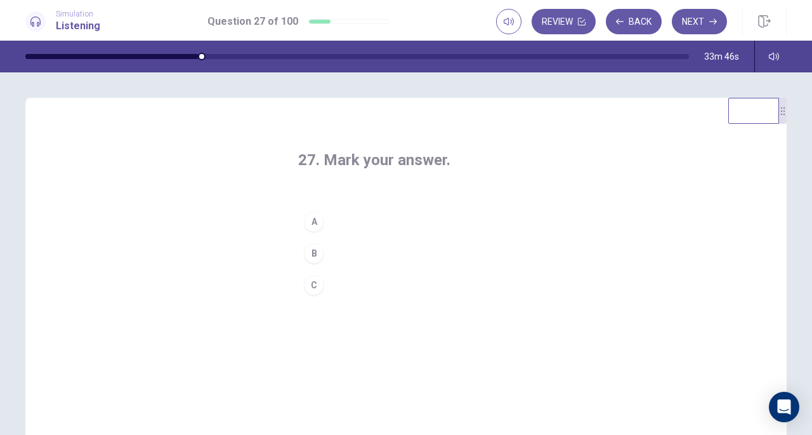
click at [321, 289] on button "C" at bounding box center [406, 285] width 216 height 32
click at [692, 25] on button "Next" at bounding box center [699, 21] width 55 height 25
click at [331, 221] on button "A" at bounding box center [406, 222] width 216 height 32
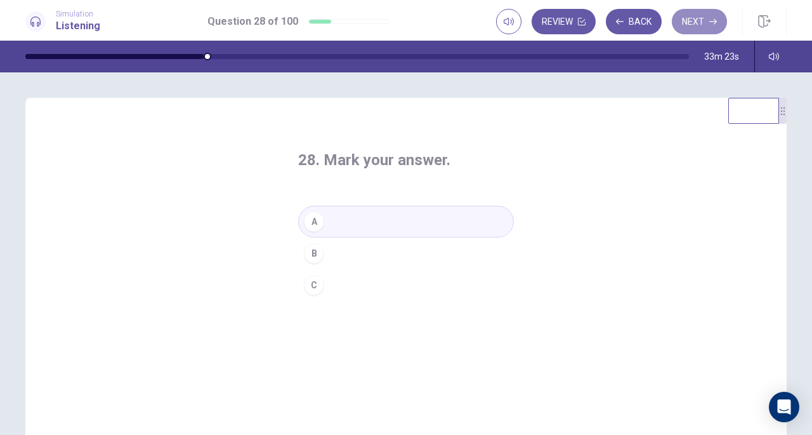
click at [683, 16] on button "Next" at bounding box center [699, 21] width 55 height 25
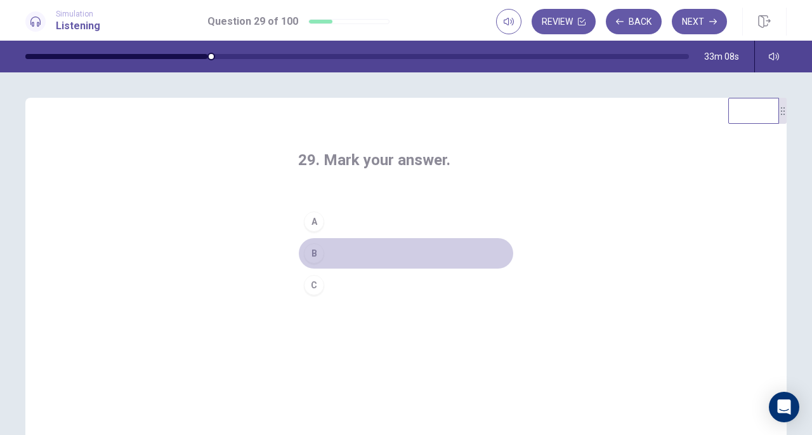
click at [327, 256] on button "B" at bounding box center [406, 253] width 216 height 32
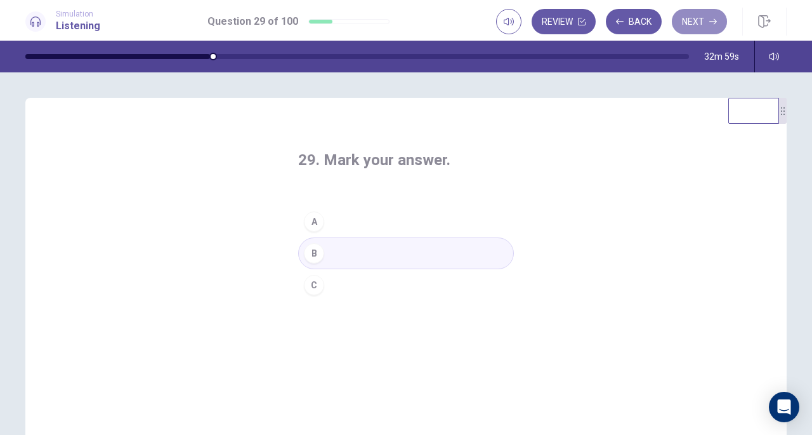
click at [707, 21] on button "Next" at bounding box center [699, 21] width 55 height 25
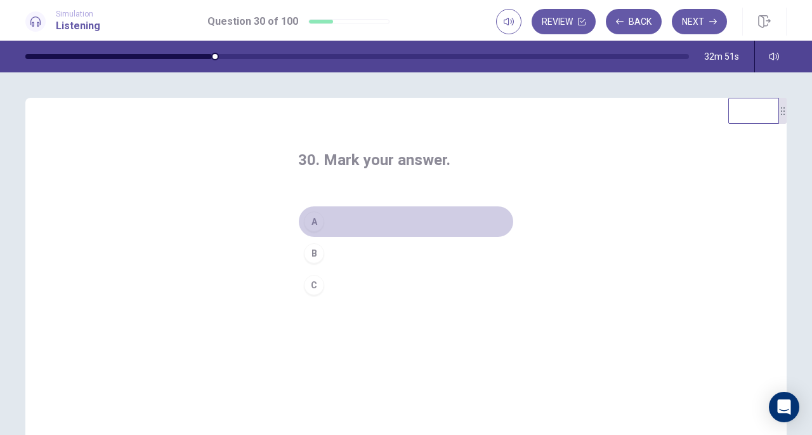
click at [335, 216] on button "A" at bounding box center [406, 222] width 216 height 32
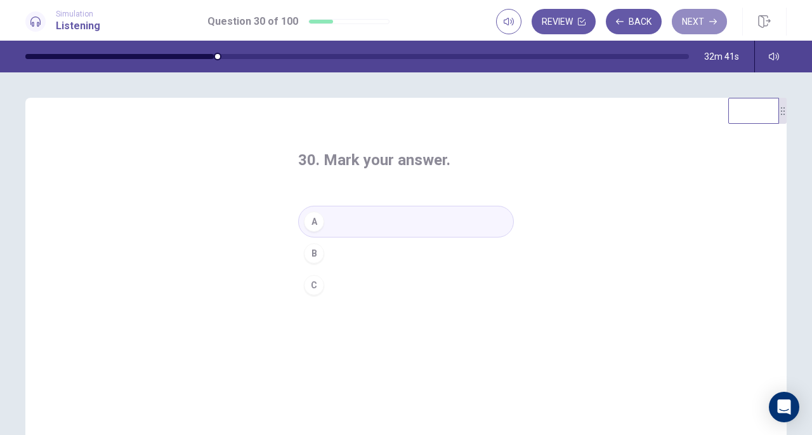
click at [689, 26] on button "Next" at bounding box center [699, 21] width 55 height 25
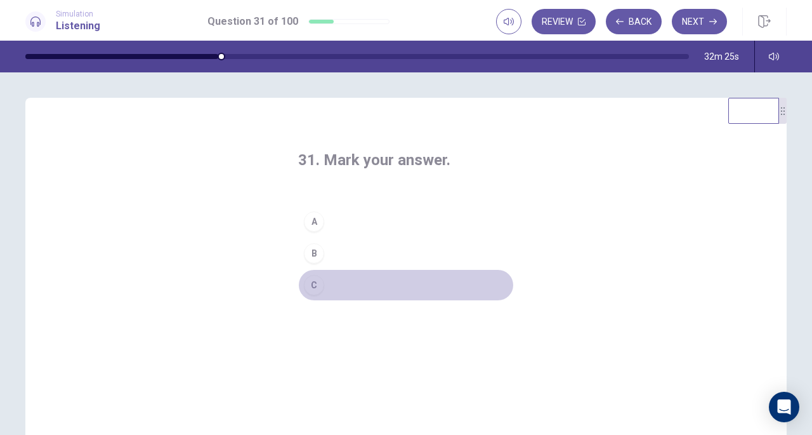
click at [311, 286] on div "C" at bounding box center [314, 285] width 20 height 20
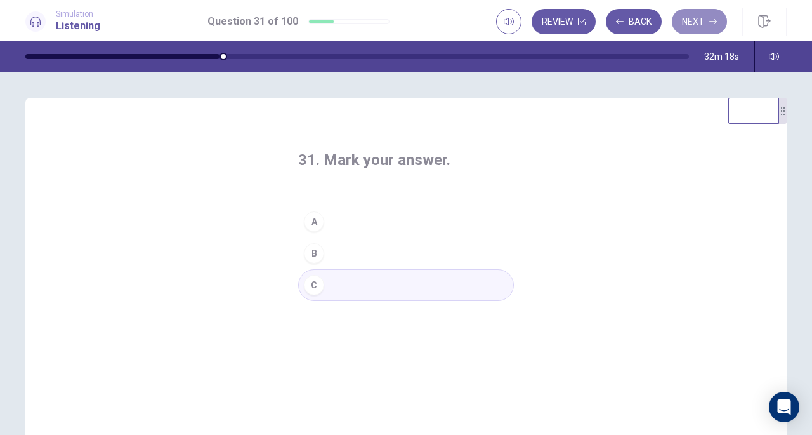
click at [693, 20] on button "Next" at bounding box center [699, 21] width 55 height 25
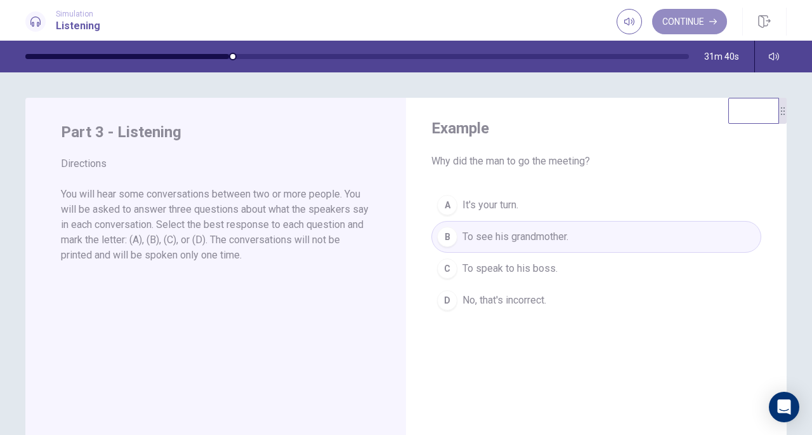
click at [702, 20] on button "Continue" at bounding box center [689, 21] width 75 height 25
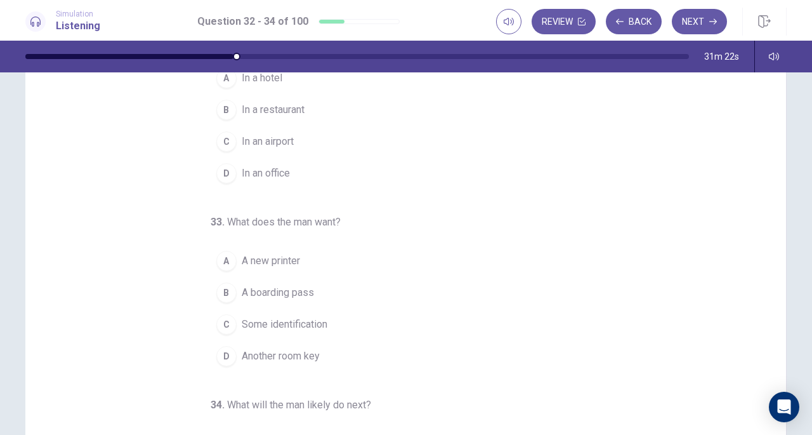
scroll to position [93, 0]
click at [225, 260] on div "A" at bounding box center [226, 259] width 20 height 20
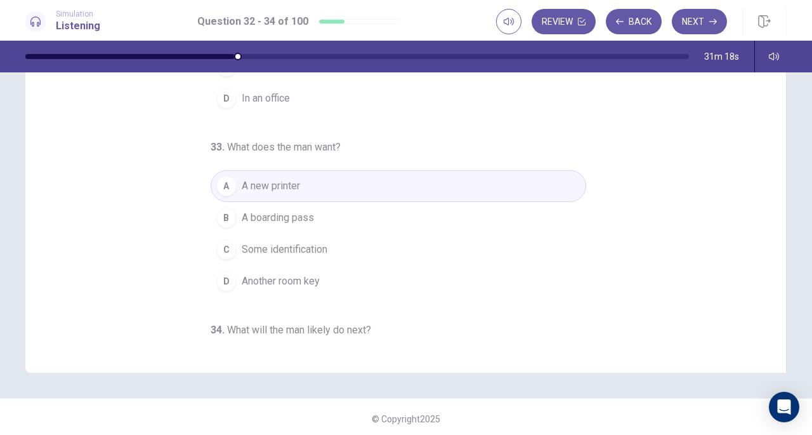
scroll to position [170, 0]
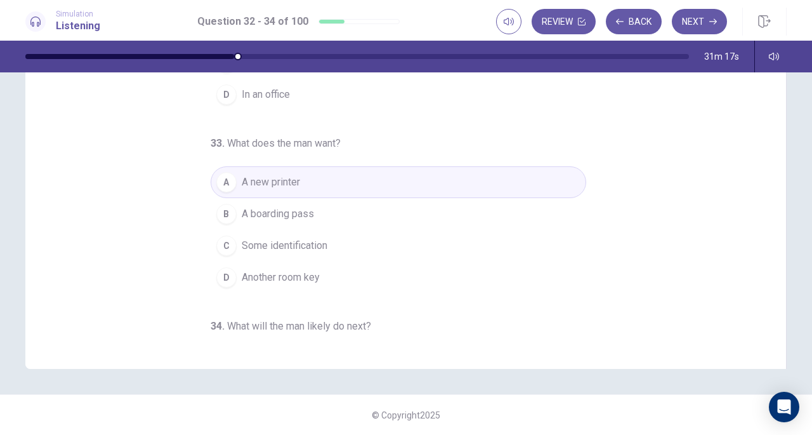
drag, startPoint x: 773, startPoint y: 224, endPoint x: 770, endPoint y: 240, distance: 16.7
click at [770, 249] on div "32 . Where does the conversation take place? A In a hotel B In a restaurant C I…" at bounding box center [405, 148] width 761 height 441
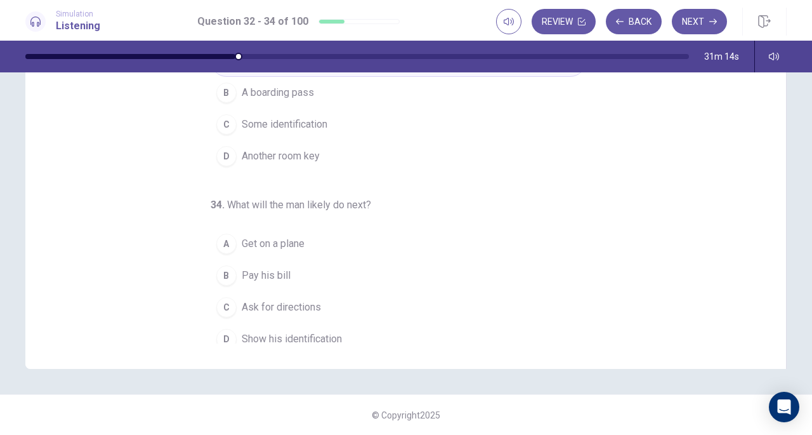
scroll to position [127, 0]
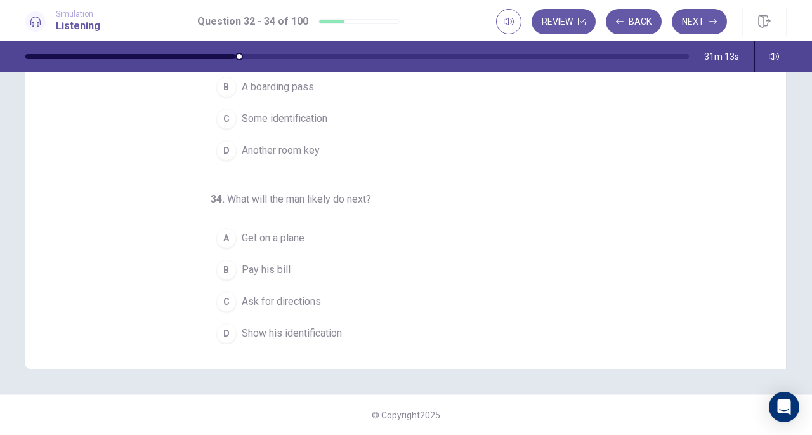
drag, startPoint x: 773, startPoint y: 224, endPoint x: 759, endPoint y: 341, distance: 117.6
click at [759, 341] on div "32 . Where does the conversation take place? A In a hotel B In a restaurant C I…" at bounding box center [411, 148] width 730 height 390
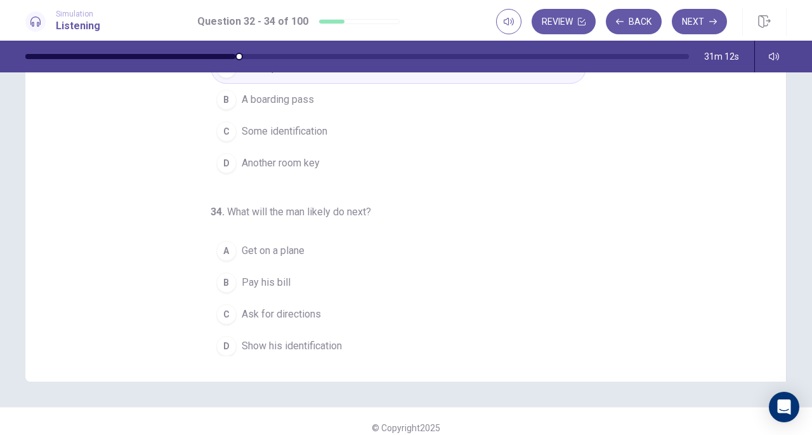
scroll to position [156, 0]
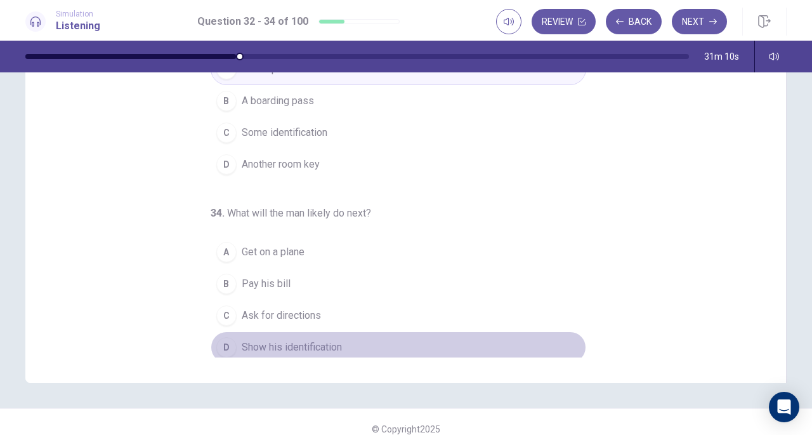
click at [270, 341] on span "Show his identification" at bounding box center [292, 346] width 100 height 15
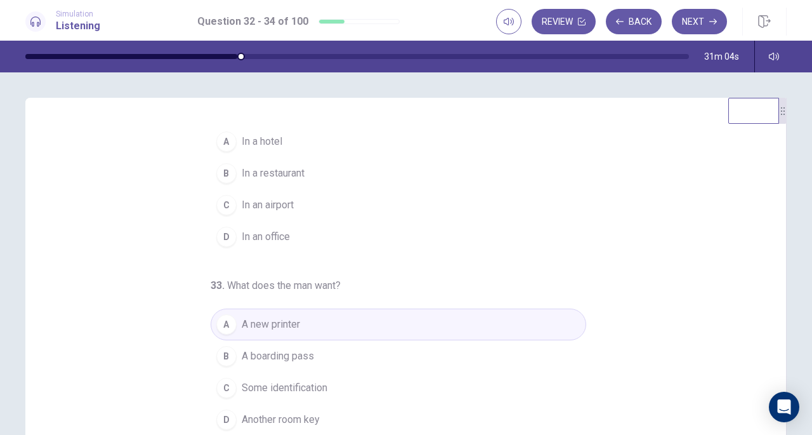
scroll to position [22, 0]
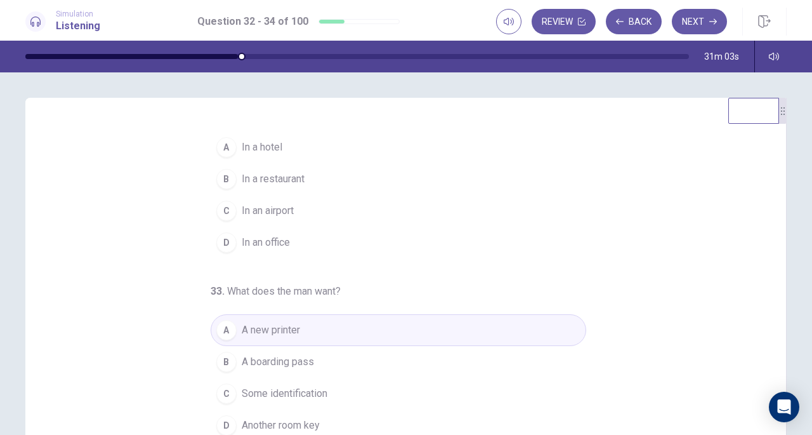
click at [288, 211] on span "In an airport" at bounding box center [268, 210] width 52 height 15
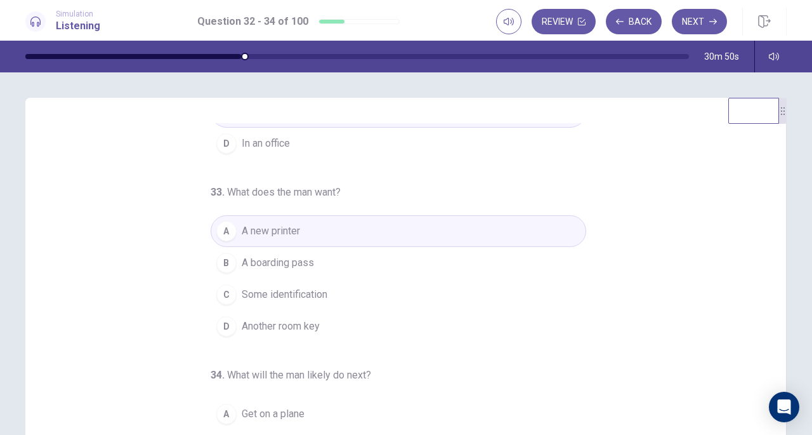
scroll to position [127, 0]
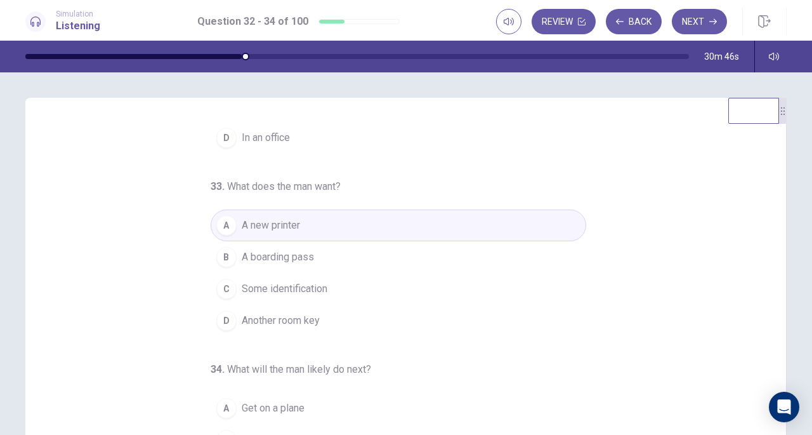
click at [704, 23] on button "Next" at bounding box center [699, 21] width 55 height 25
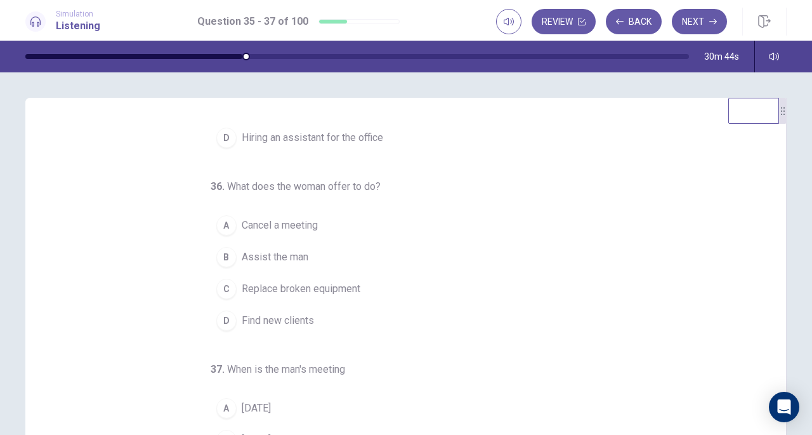
drag, startPoint x: 765, startPoint y: 251, endPoint x: 792, endPoint y: 190, distance: 66.5
click at [792, 190] on div "35 . What are the speakers discussing? A Treating an illness B Taking a vacatio…" at bounding box center [406, 318] width 802 height 441
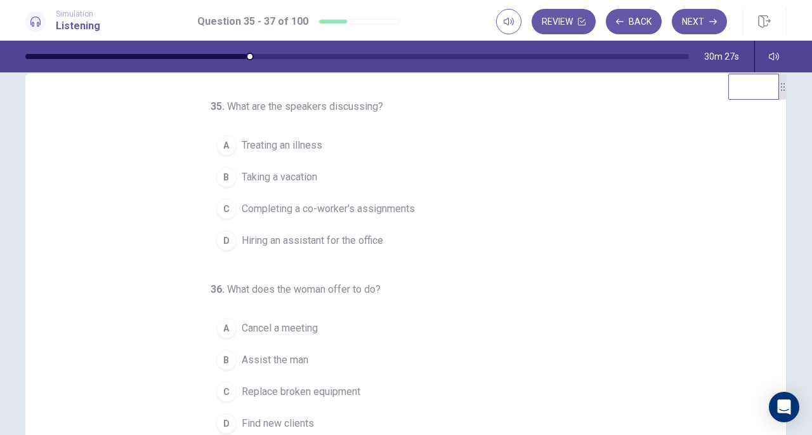
scroll to position [28, 0]
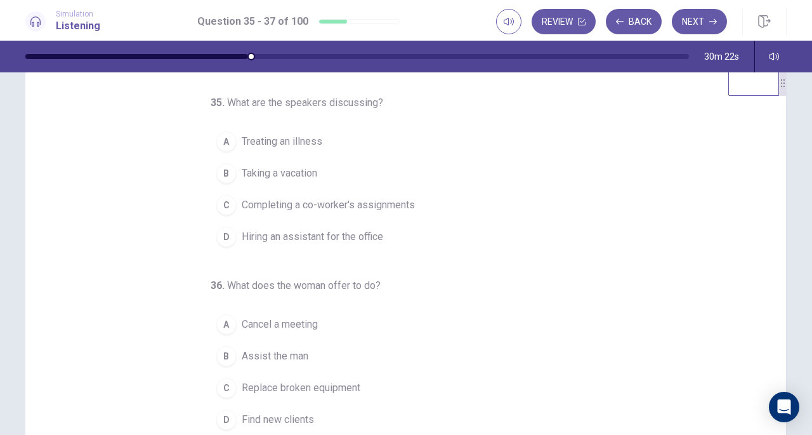
drag, startPoint x: 766, startPoint y: 206, endPoint x: 767, endPoint y: 228, distance: 22.9
click at [767, 228] on div "35 . What are the speakers discussing? A Treating an illness B Taking a vacatio…" at bounding box center [411, 290] width 730 height 390
drag, startPoint x: 773, startPoint y: 222, endPoint x: 772, endPoint y: 253, distance: 30.5
click at [772, 253] on div "35 . What are the speakers discussing? A Treating an illness B Taking a vacatio…" at bounding box center [405, 290] width 761 height 441
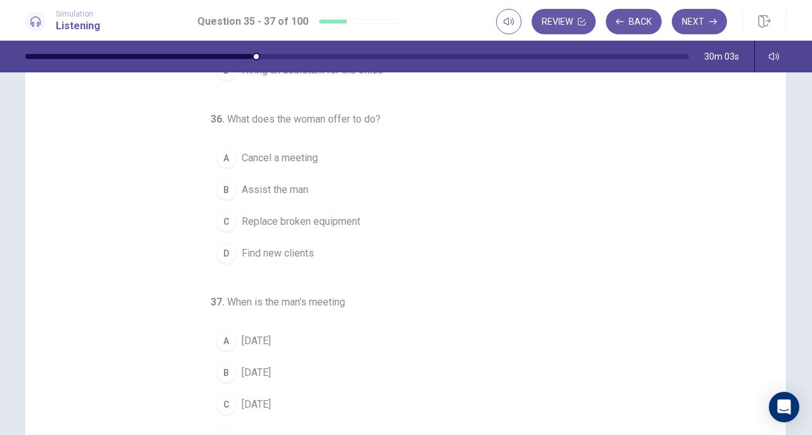
scroll to position [126, 0]
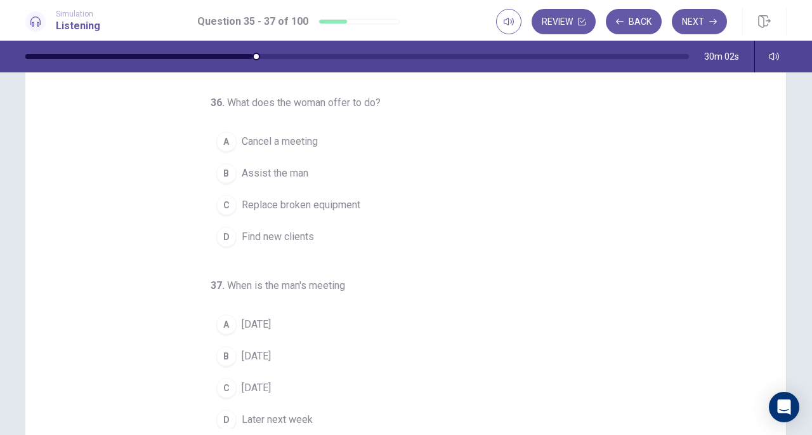
click at [242, 357] on span "Wednesday" at bounding box center [256, 355] width 29 height 15
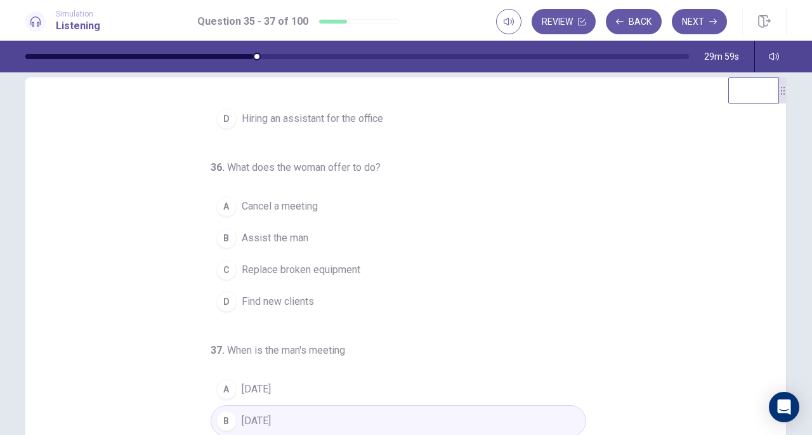
scroll to position [16, 0]
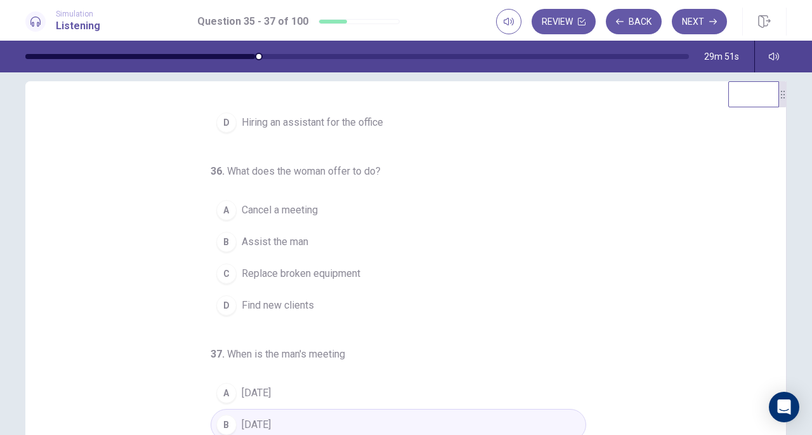
click at [223, 242] on div "B" at bounding box center [226, 242] width 20 height 20
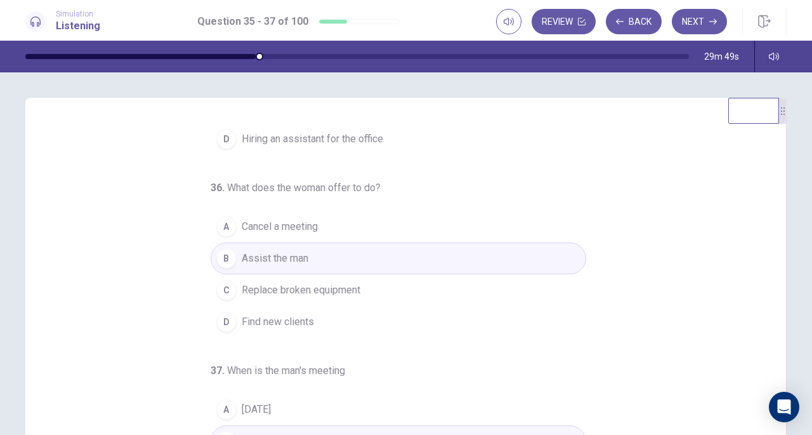
scroll to position [0, 0]
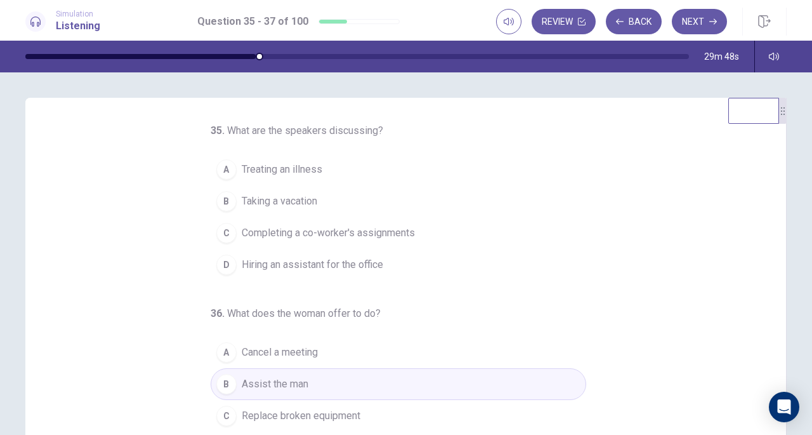
click at [277, 172] on span "Treating an illness" at bounding box center [282, 169] width 81 height 15
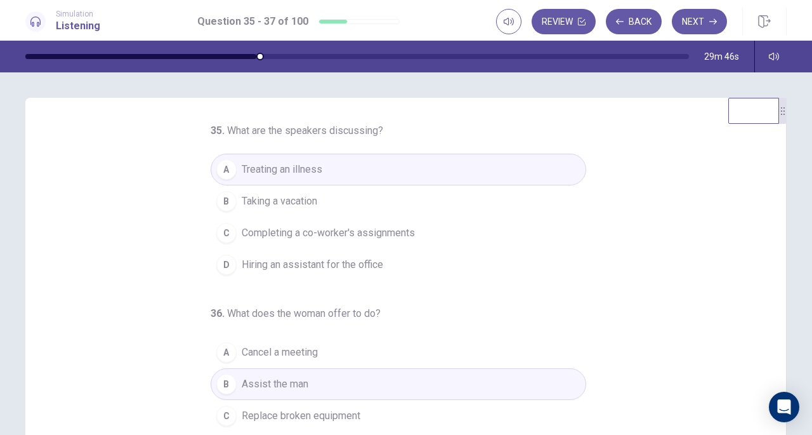
click at [313, 242] on button "C Completing a co-worker's assignments" at bounding box center [399, 233] width 376 height 32
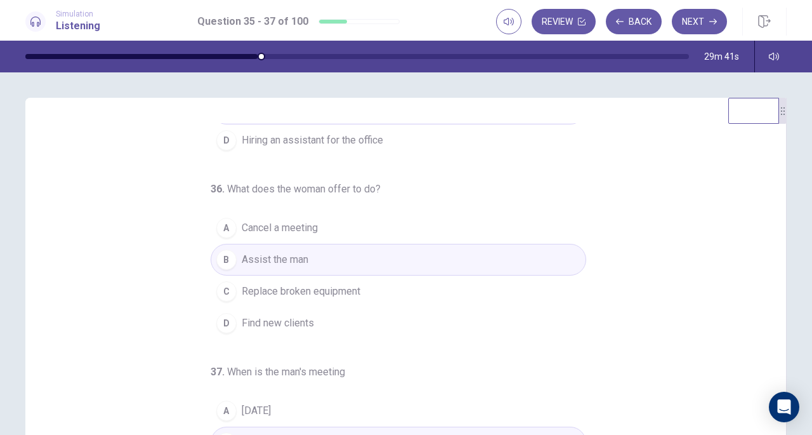
scroll to position [127, 0]
click at [261, 218] on span "Cancel a meeting" at bounding box center [280, 225] width 76 height 15
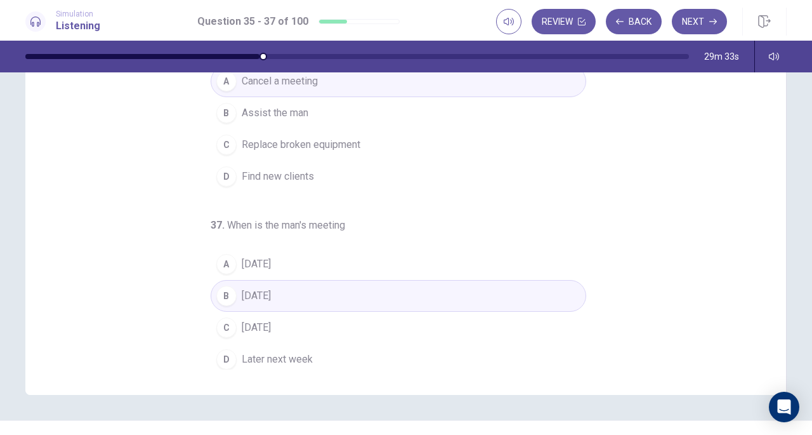
scroll to position [143, 0]
click at [721, 18] on button "Next" at bounding box center [699, 21] width 55 height 25
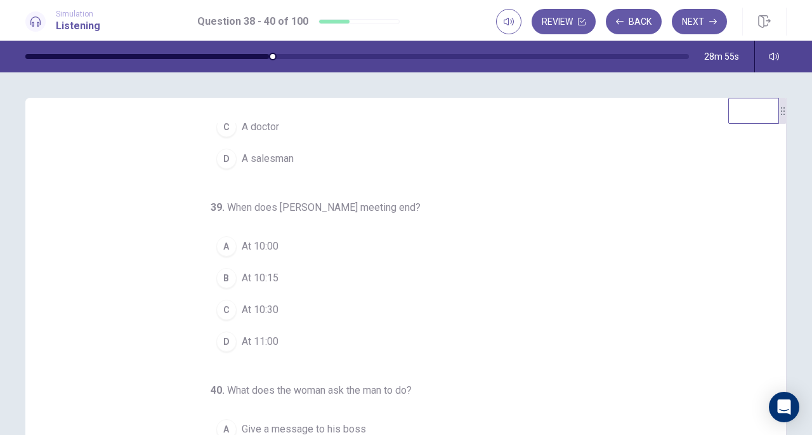
scroll to position [109, 0]
click at [225, 301] on div "C" at bounding box center [226, 306] width 20 height 20
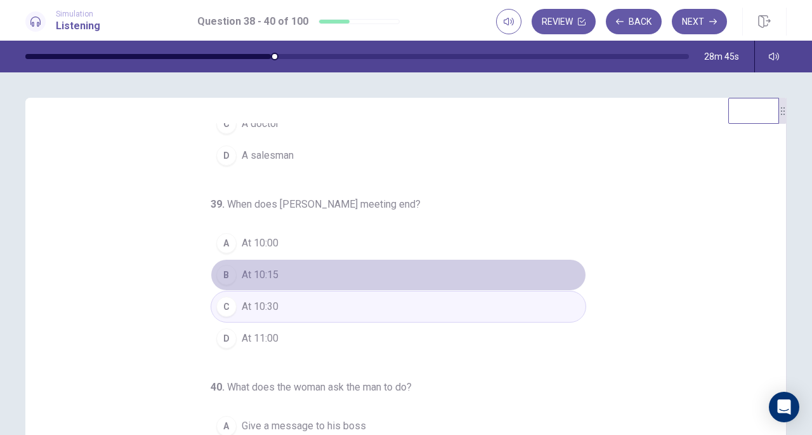
click at [291, 273] on button "B At 10:15" at bounding box center [399, 275] width 376 height 32
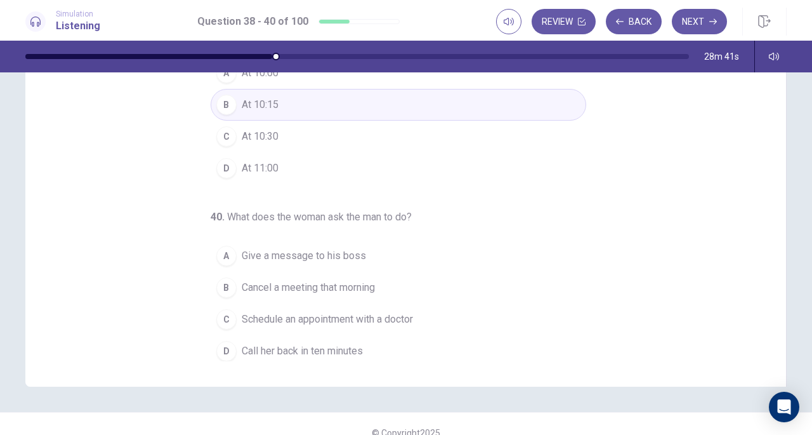
scroll to position [159, 0]
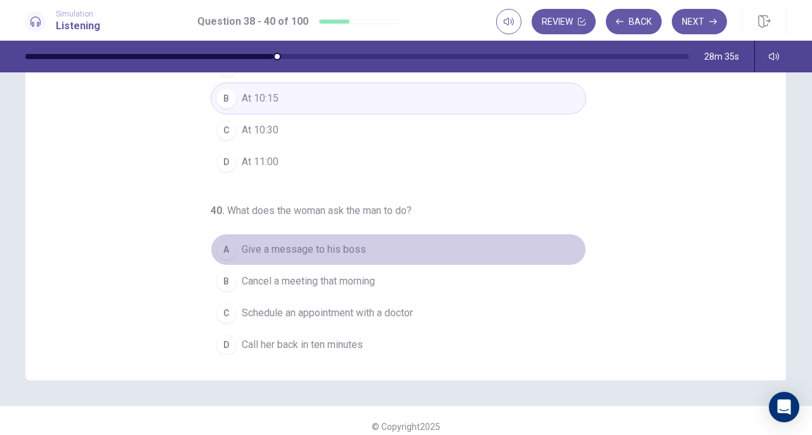
click at [289, 252] on span "Give a message to his boss" at bounding box center [304, 249] width 124 height 15
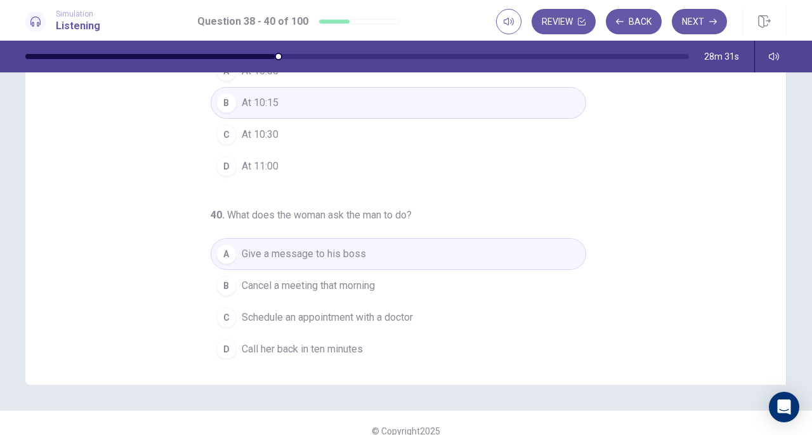
scroll to position [154, 0]
click at [308, 349] on span "Call her back in ten minutes" at bounding box center [302, 349] width 121 height 15
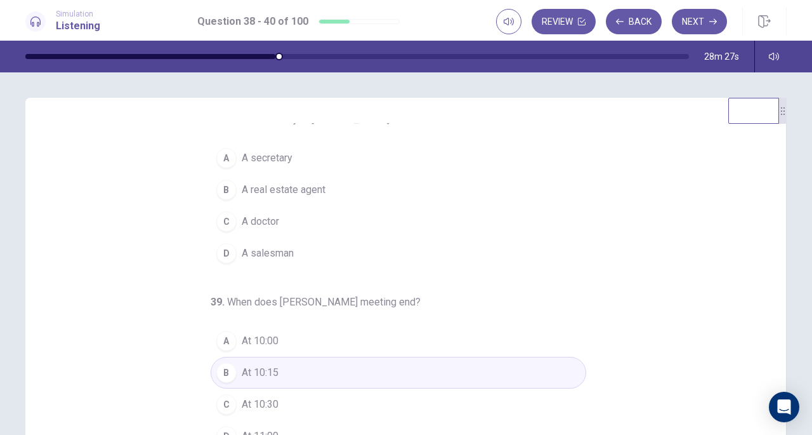
scroll to position [0, 0]
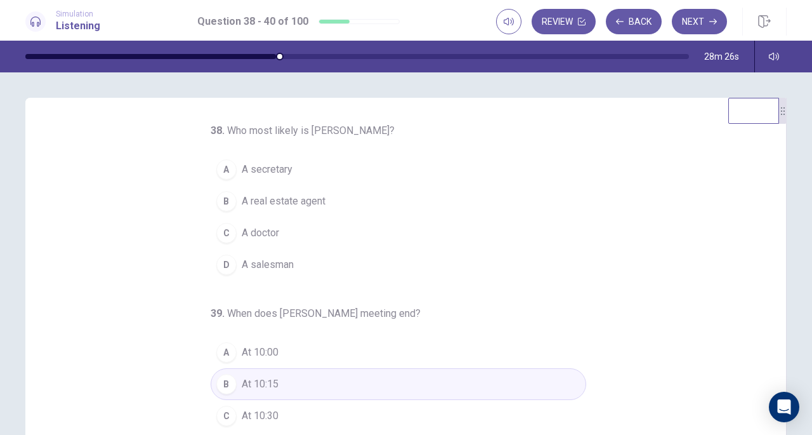
click at [238, 158] on button "A A secretary" at bounding box center [399, 170] width 376 height 32
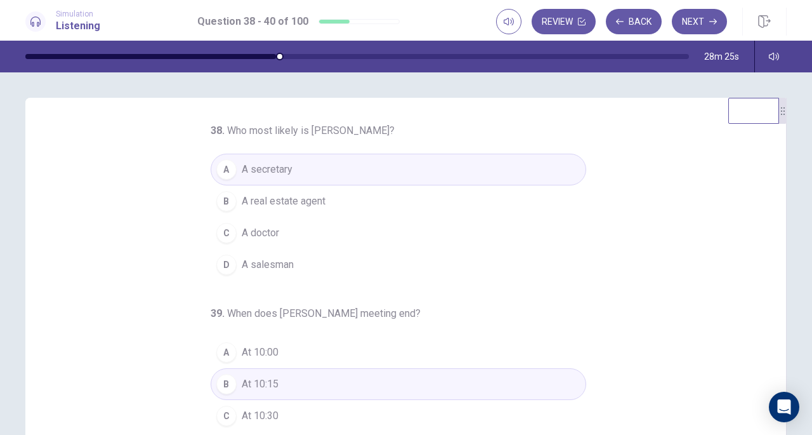
scroll to position [15, 0]
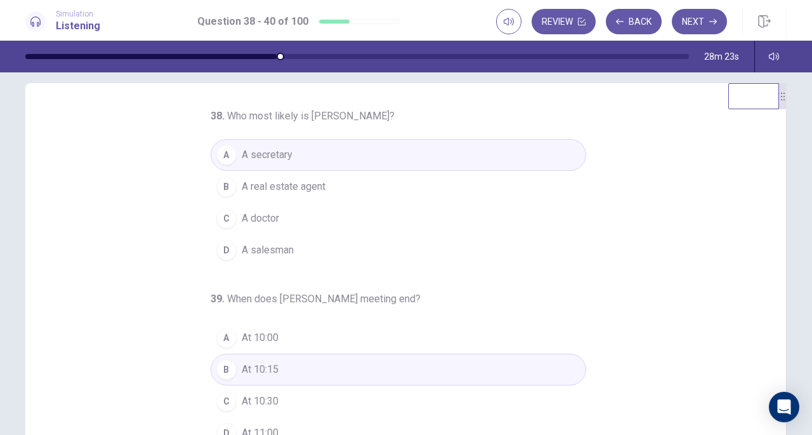
click at [242, 221] on span "A doctor" at bounding box center [260, 218] width 37 height 15
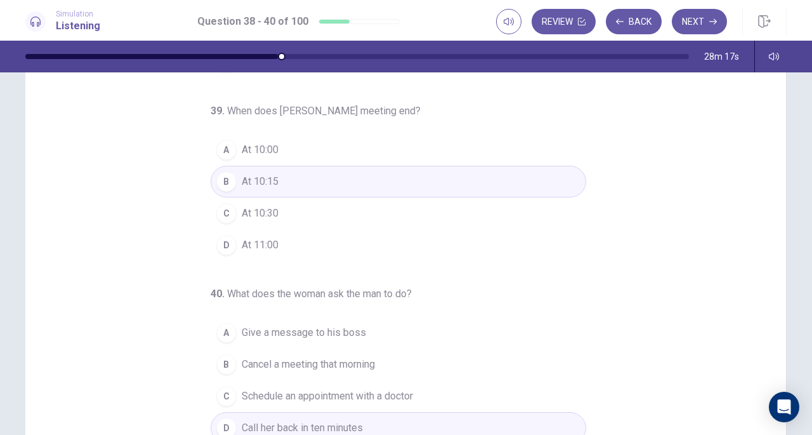
scroll to position [0, 0]
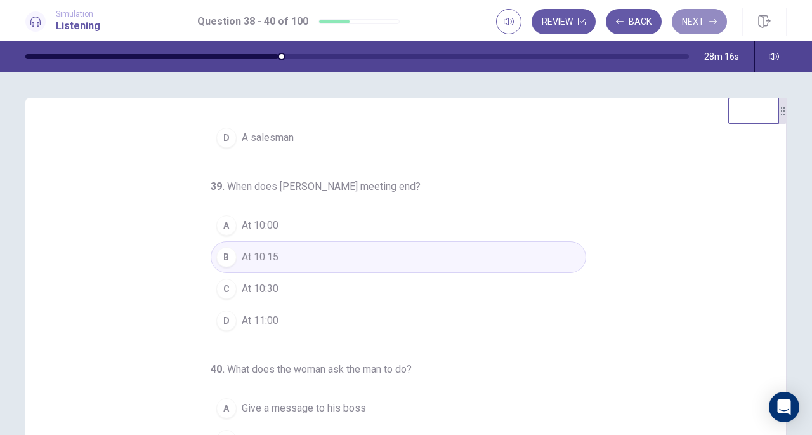
click at [710, 19] on icon "button" at bounding box center [713, 22] width 8 height 8
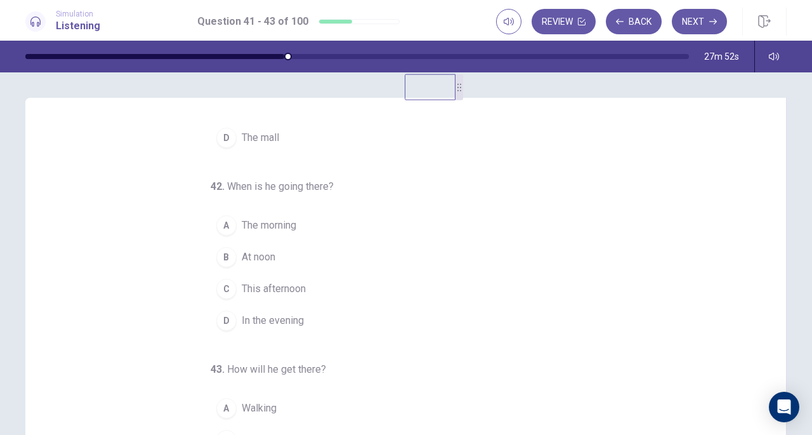
drag, startPoint x: 780, startPoint y: 122, endPoint x: 457, endPoint y: 54, distance: 330.7
click at [457, 54] on div "Simulation Listening Question 41 - 43 of 100 Review Back Next Question 41 - 43 …" at bounding box center [406, 217] width 812 height 435
drag, startPoint x: 462, startPoint y: 123, endPoint x: 798, endPoint y: 95, distance: 337.5
click at [798, 95] on div "41 . Where is the man going? A His apartment B The dentist's office C Downtown …" at bounding box center [406, 253] width 812 height 362
drag, startPoint x: 779, startPoint y: 117, endPoint x: 684, endPoint y: 107, distance: 95.1
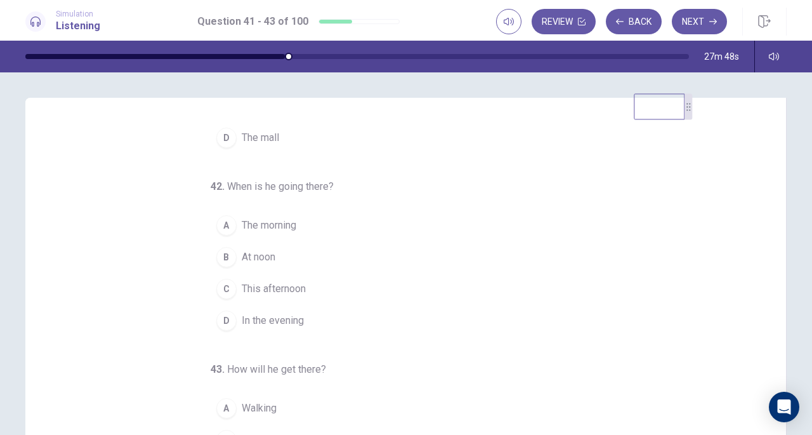
click at [685, 102] on div at bounding box center [689, 106] width 8 height 26
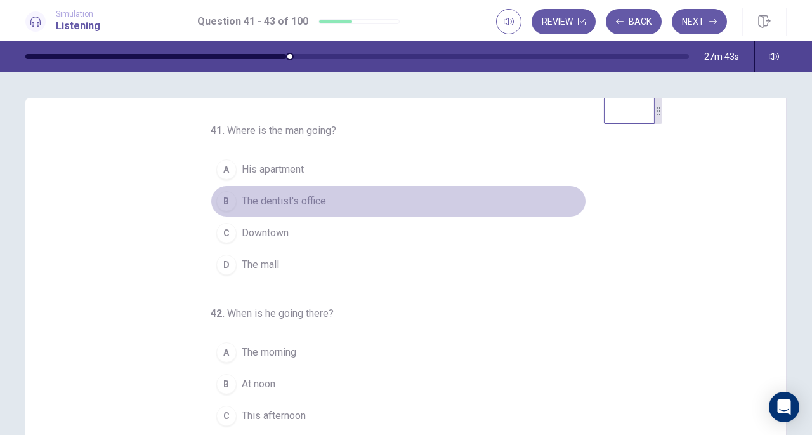
click at [261, 203] on span "The dentist's office" at bounding box center [284, 201] width 84 height 15
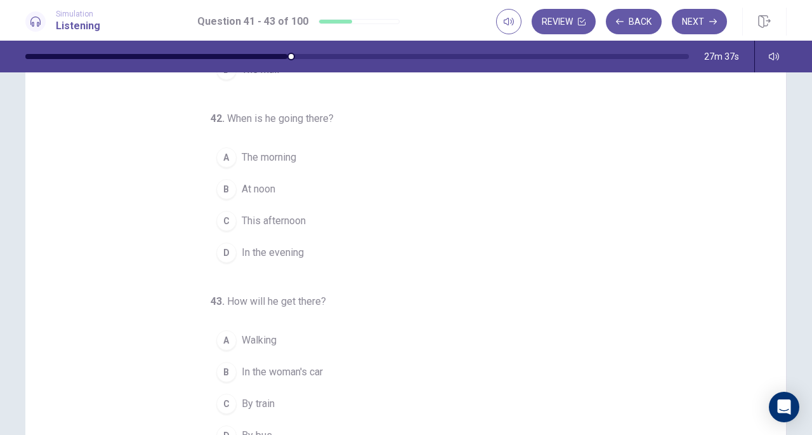
scroll to position [65, 0]
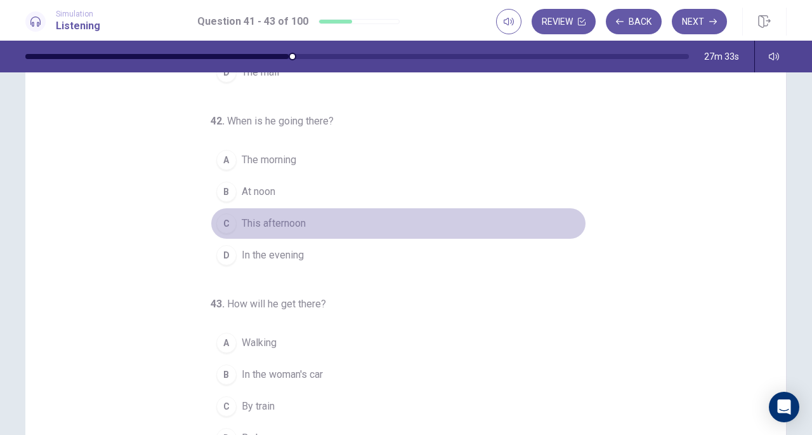
click at [226, 221] on div "C" at bounding box center [226, 223] width 20 height 20
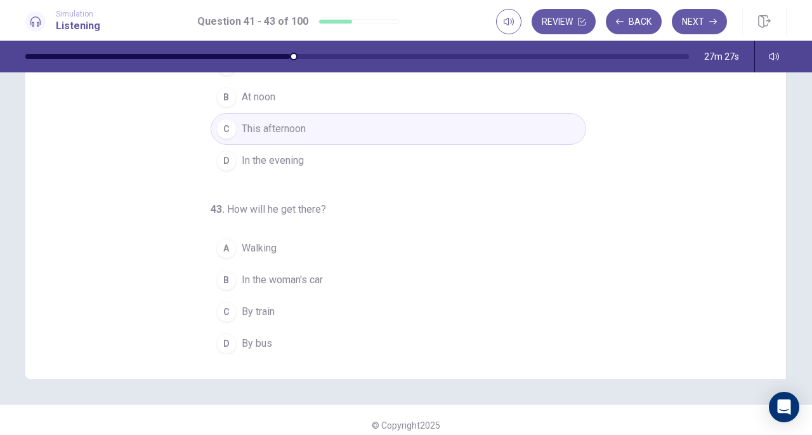
scroll to position [164, 0]
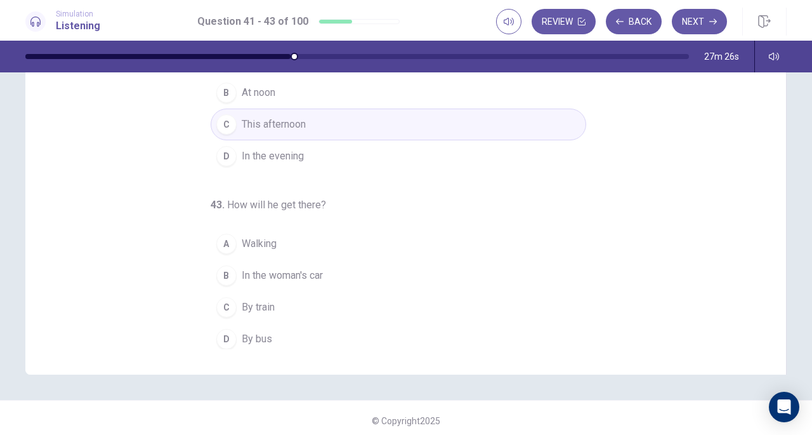
click at [250, 338] on span "By bus" at bounding box center [257, 338] width 30 height 15
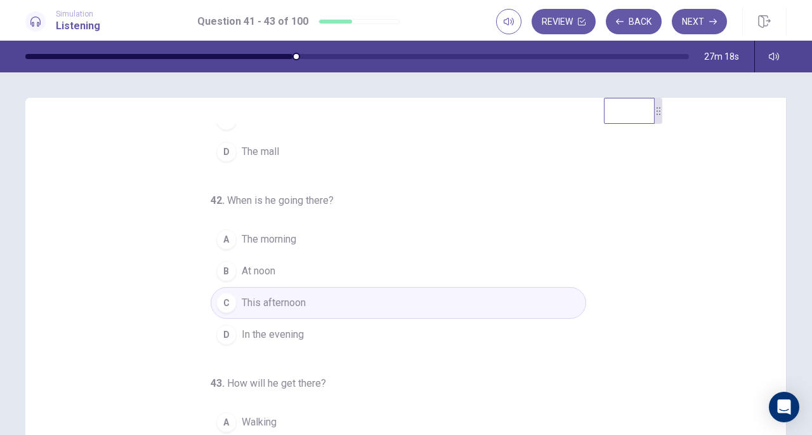
scroll to position [127, 0]
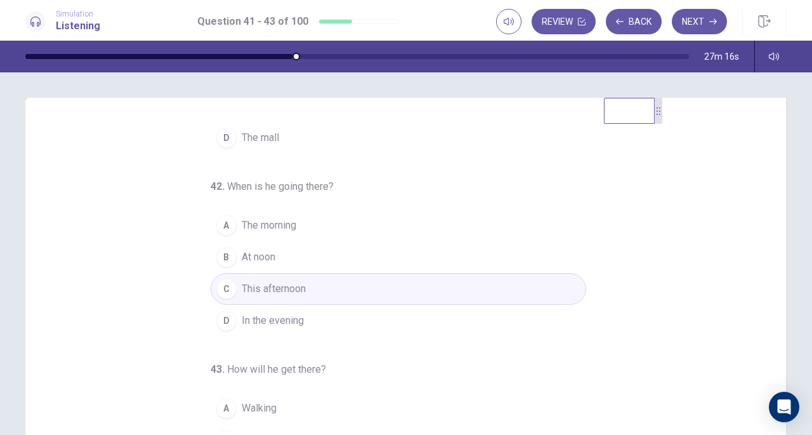
click at [697, 25] on button "Next" at bounding box center [699, 21] width 55 height 25
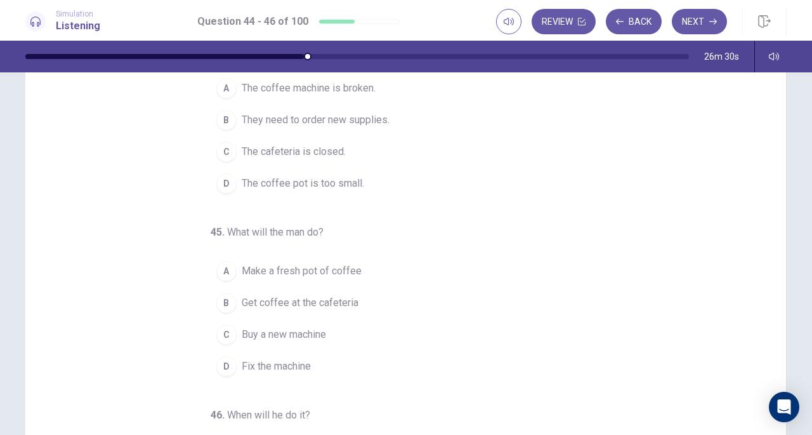
scroll to position [82, 0]
click at [304, 263] on span "Make a fresh pot of coffee" at bounding box center [302, 270] width 120 height 15
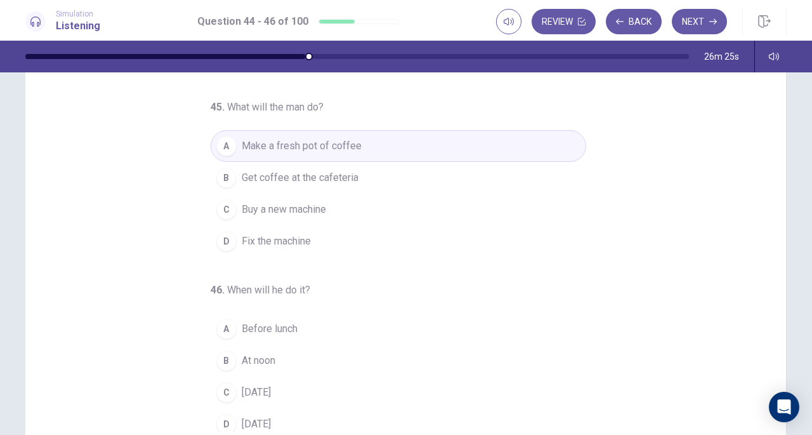
scroll to position [127, 0]
click at [242, 382] on span "On Sunday" at bounding box center [256, 389] width 29 height 15
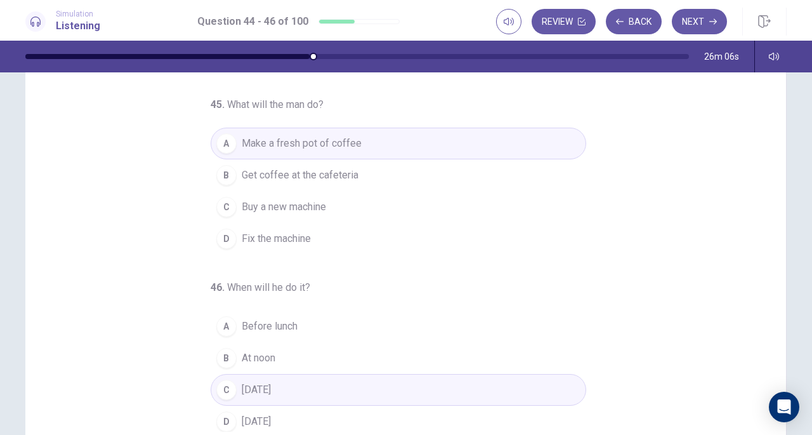
drag, startPoint x: 774, startPoint y: 315, endPoint x: 779, endPoint y: 214, distance: 101.0
click at [780, 214] on div "44 . What problem are they discussing? A The coffee machine is broken. B They n…" at bounding box center [405, 236] width 761 height 441
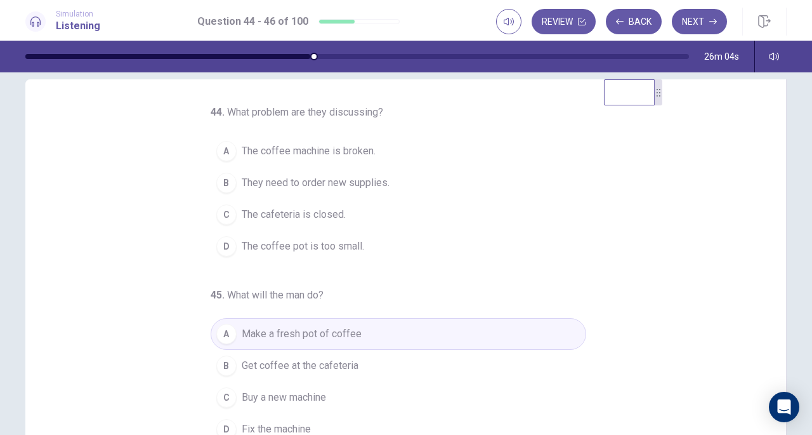
scroll to position [14, 0]
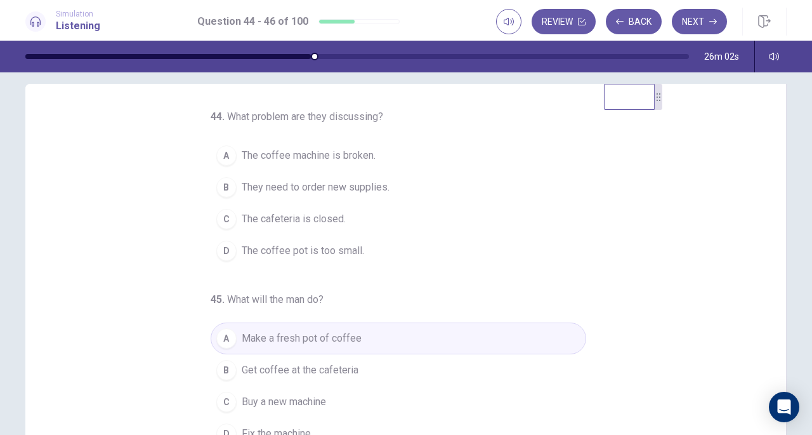
click at [315, 162] on span "The coffee machine is broken." at bounding box center [309, 155] width 134 height 15
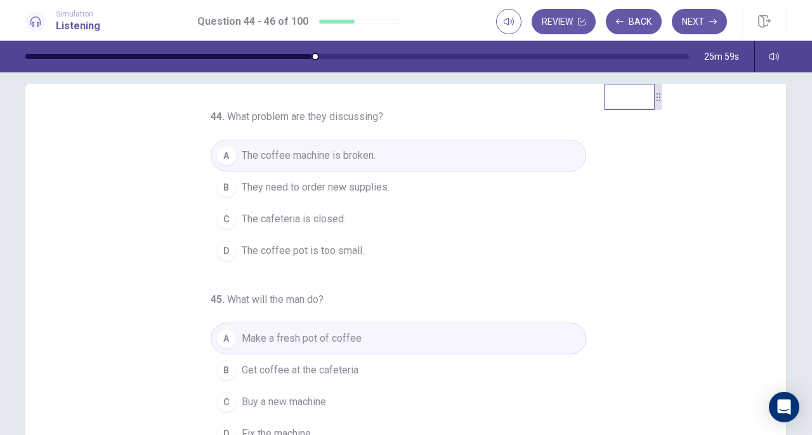
drag, startPoint x: 766, startPoint y: 214, endPoint x: 764, endPoint y: 270, distance: 55.9
click at [764, 270] on div "44 . What problem are they discussing? A The coffee machine is broken. B They n…" at bounding box center [411, 304] width 730 height 390
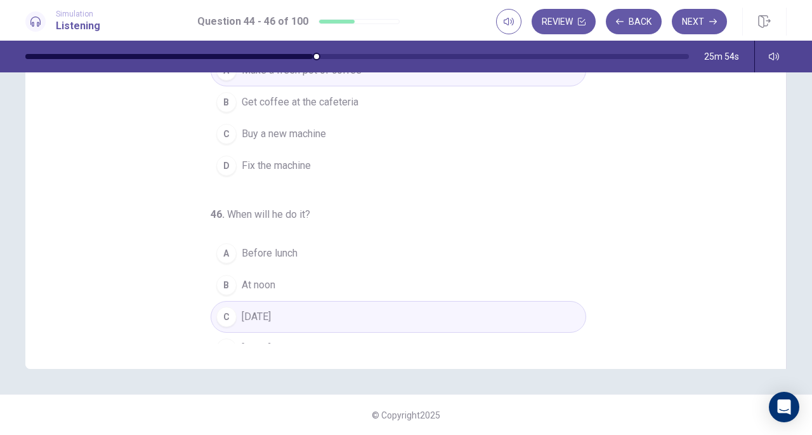
scroll to position [127, 0]
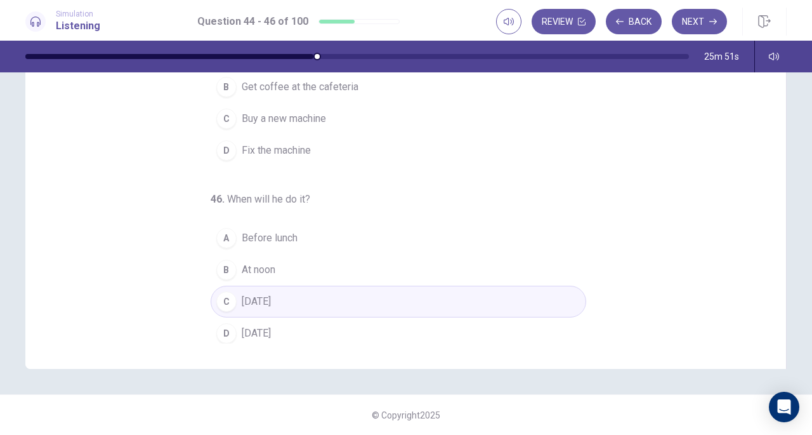
click at [702, 18] on button "Next" at bounding box center [699, 21] width 55 height 25
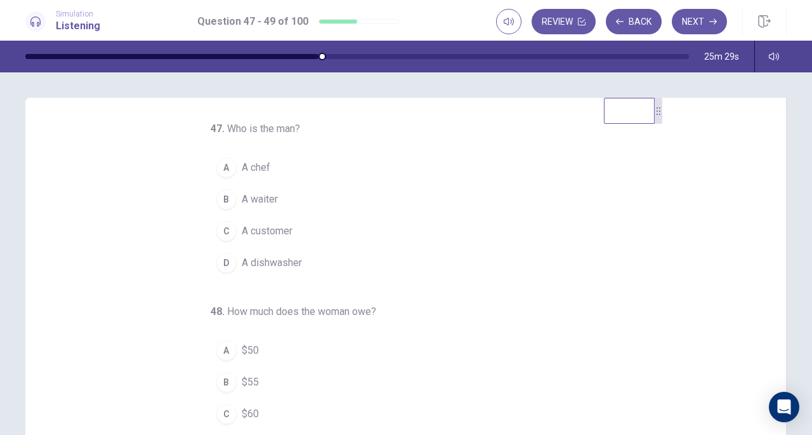
scroll to position [0, 0]
click at [225, 199] on div "B" at bounding box center [226, 201] width 20 height 20
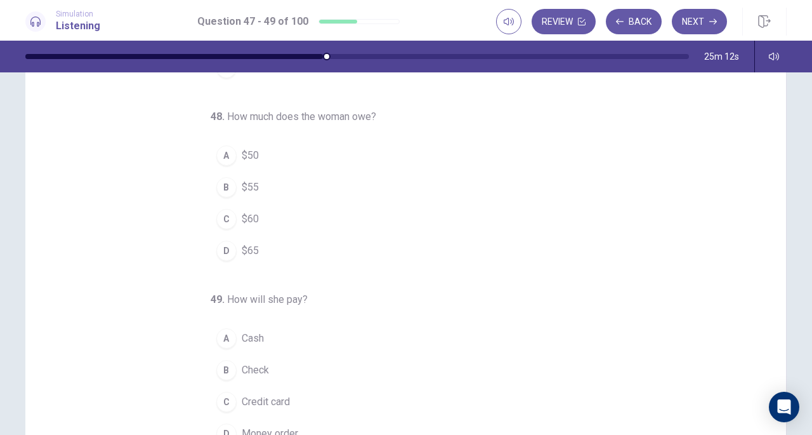
scroll to position [75, 0]
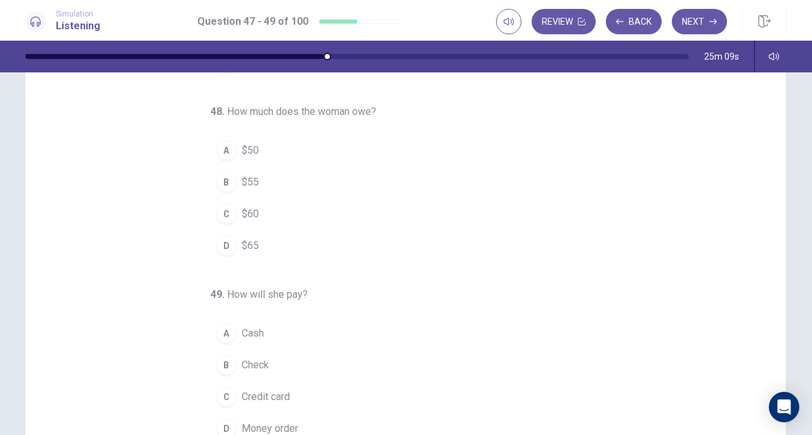
click at [223, 240] on div "D" at bounding box center [226, 245] width 20 height 20
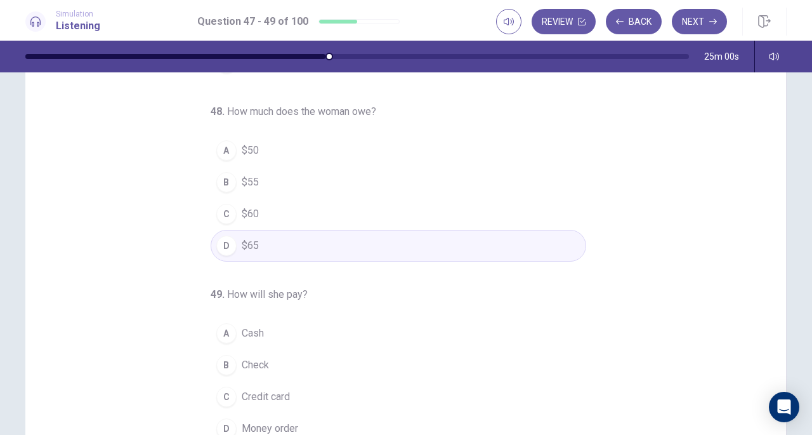
click at [228, 328] on div "A" at bounding box center [226, 333] width 20 height 20
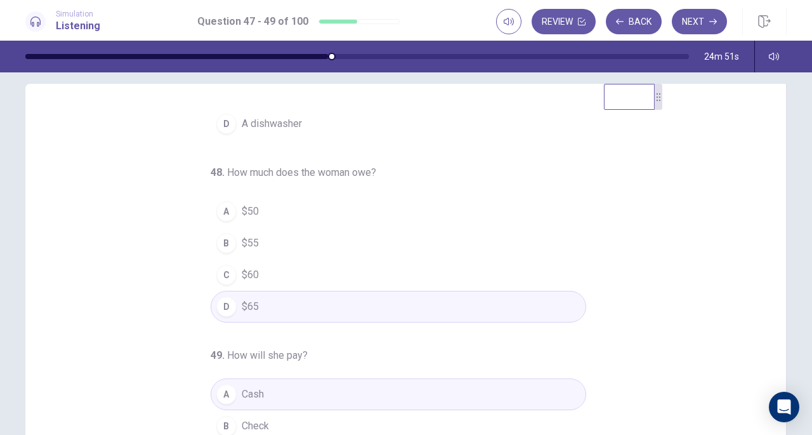
scroll to position [0, 0]
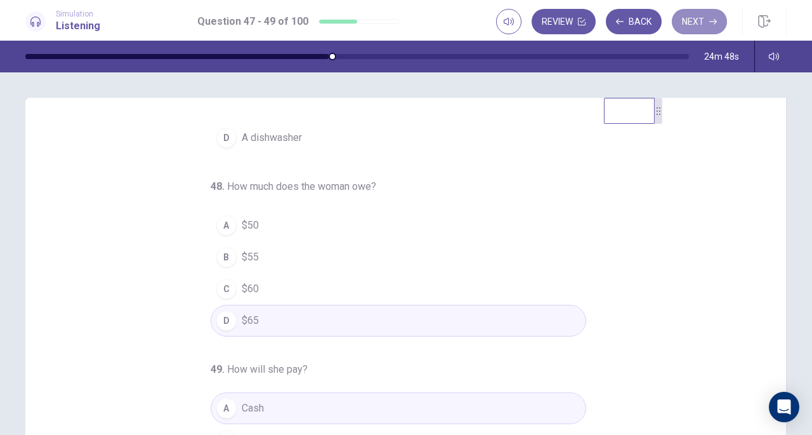
click at [697, 26] on button "Next" at bounding box center [699, 21] width 55 height 25
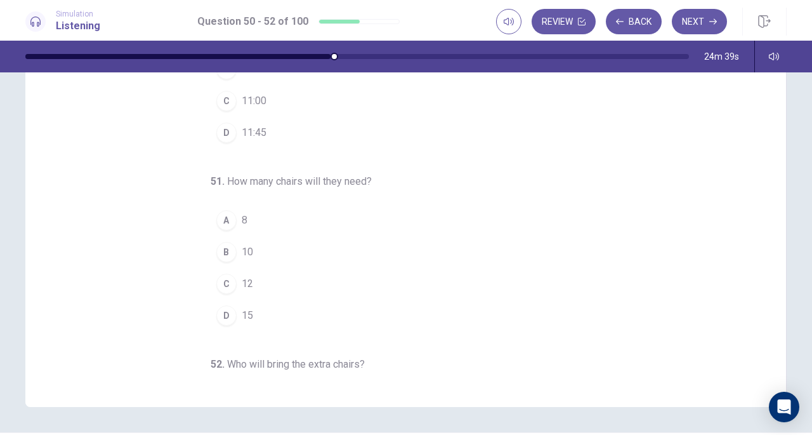
scroll to position [133, 0]
drag, startPoint x: 774, startPoint y: 131, endPoint x: 774, endPoint y: 153, distance: 21.6
click at [774, 153] on div "50 . What time will the meeting start? A 7:00 B 10:45 C 11:00 D 11:45 51 . How …" at bounding box center [405, 185] width 761 height 441
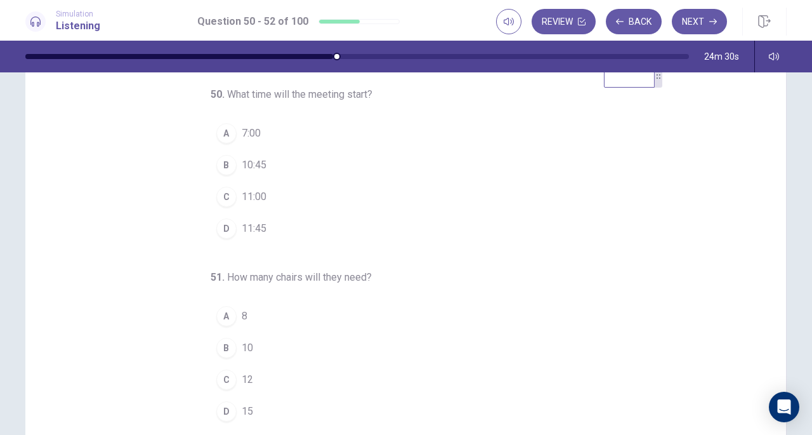
scroll to position [8, 0]
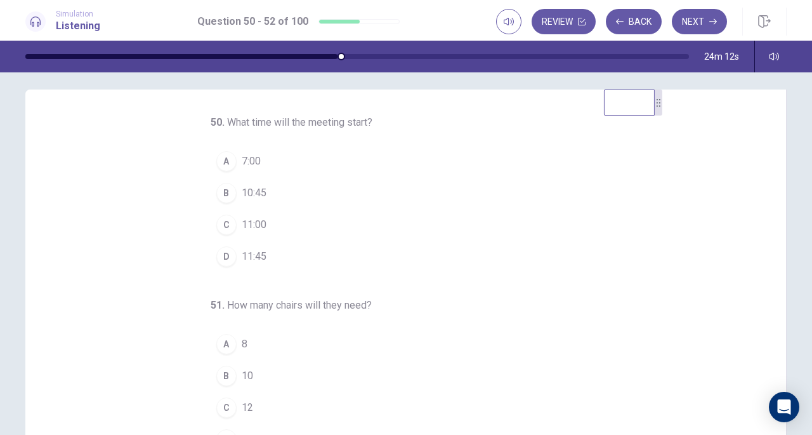
click at [242, 225] on span "11:00" at bounding box center [254, 224] width 25 height 15
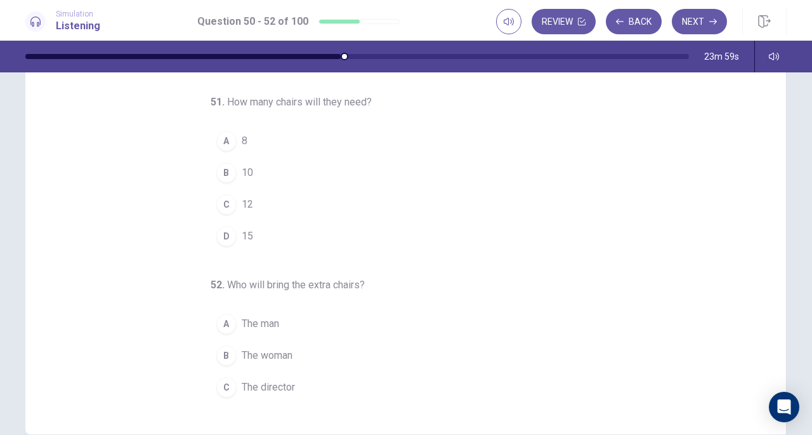
scroll to position [110, 0]
click at [223, 228] on div "D" at bounding box center [226, 232] width 20 height 20
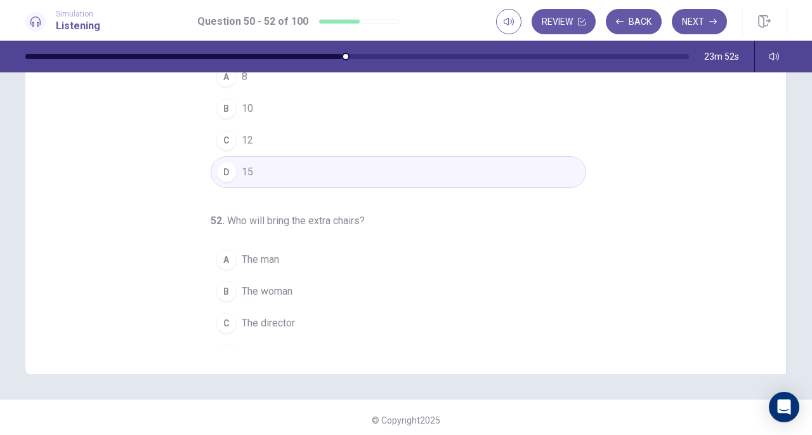
scroll to position [127, 0]
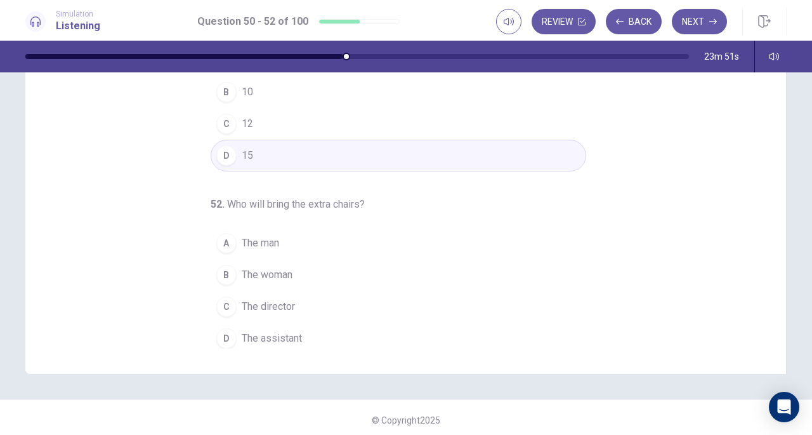
click at [249, 338] on span "The assistant" at bounding box center [272, 338] width 60 height 15
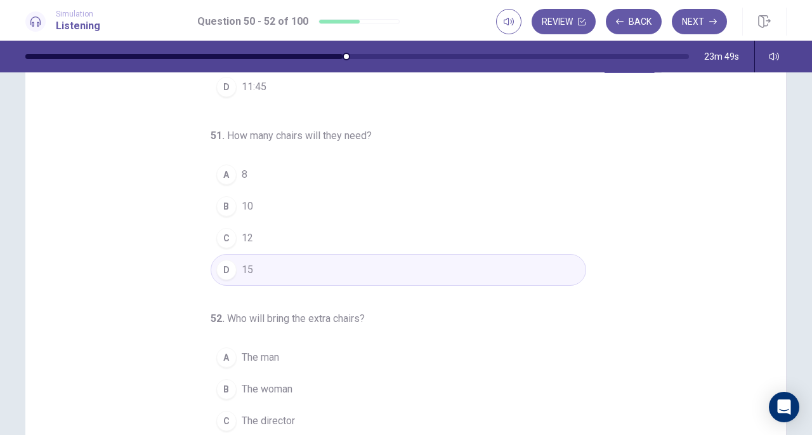
scroll to position [0, 0]
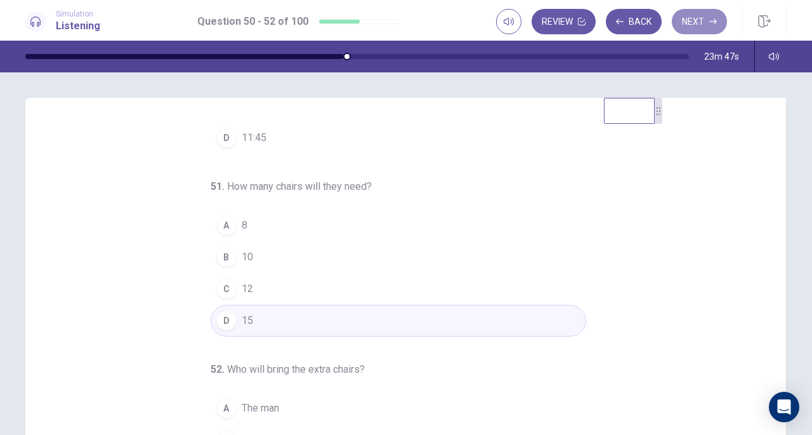
click at [711, 23] on icon "button" at bounding box center [713, 22] width 8 height 8
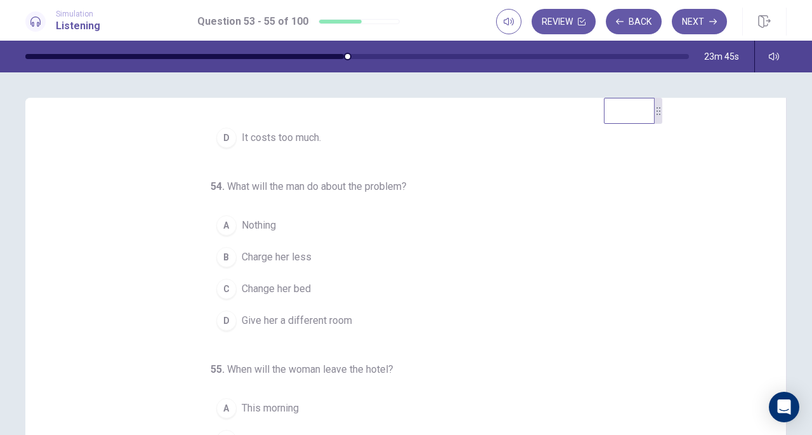
drag, startPoint x: 766, startPoint y: 278, endPoint x: 768, endPoint y: 200, distance: 78.1
click at [768, 182] on div "53 . What is the problem with the hotel room? A It is too noisy. B It doesn’t h…" at bounding box center [411, 318] width 730 height 390
drag, startPoint x: 765, startPoint y: 238, endPoint x: 773, endPoint y: 161, distance: 77.8
click at [772, 138] on div "53 . What is the problem with the hotel room? A It is too noisy. B It doesn’t h…" at bounding box center [411, 318] width 730 height 390
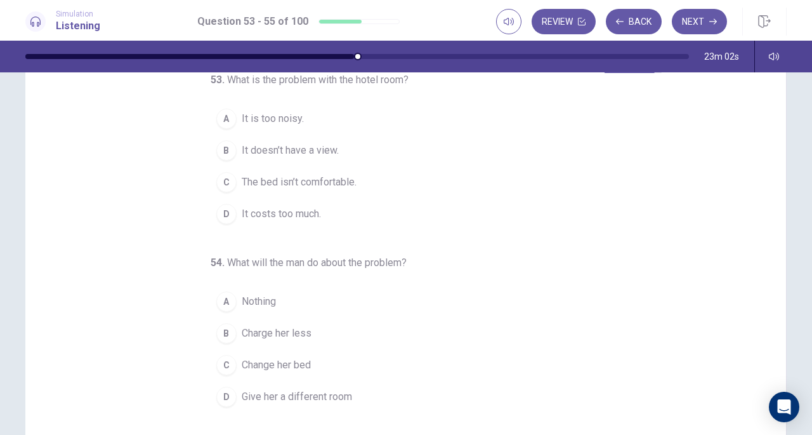
scroll to position [41, 0]
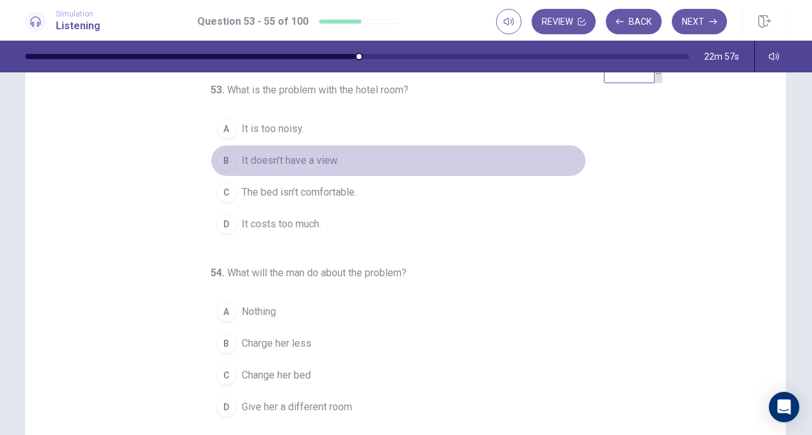
click at [282, 161] on span "It doesn’t have a view." at bounding box center [290, 160] width 97 height 15
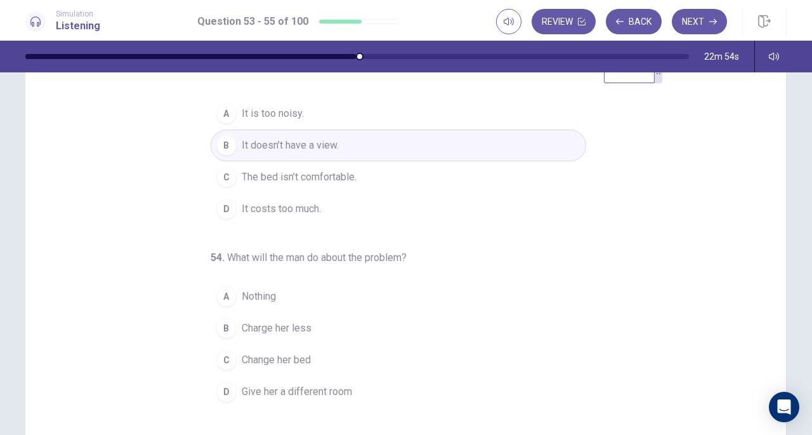
scroll to position [8, 0]
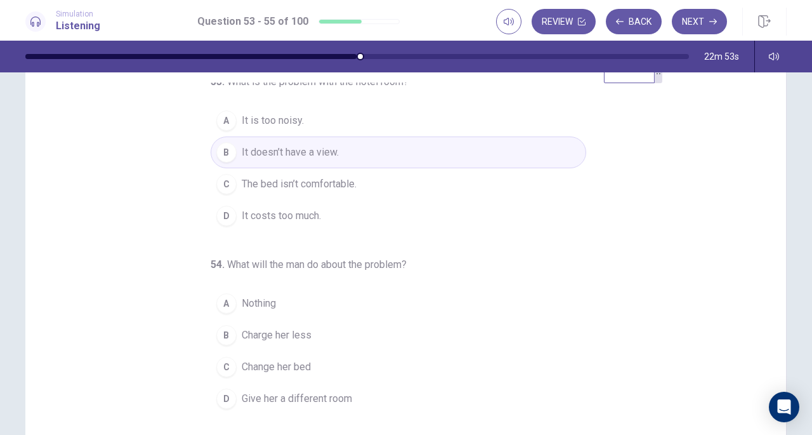
click at [293, 114] on span "It is too noisy." at bounding box center [273, 120] width 62 height 15
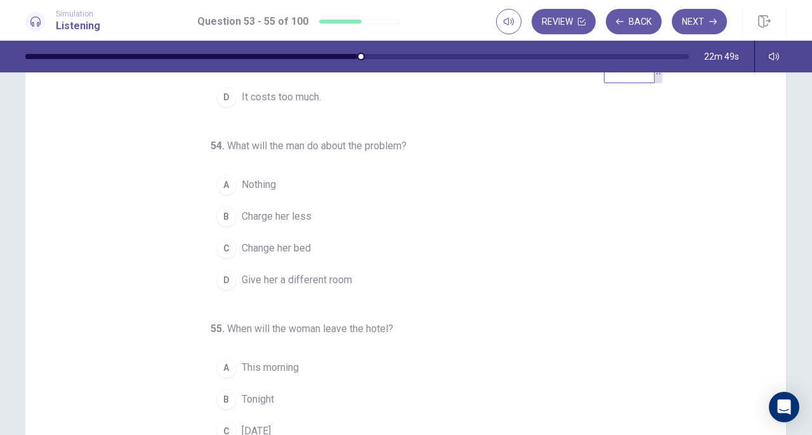
scroll to position [127, 0]
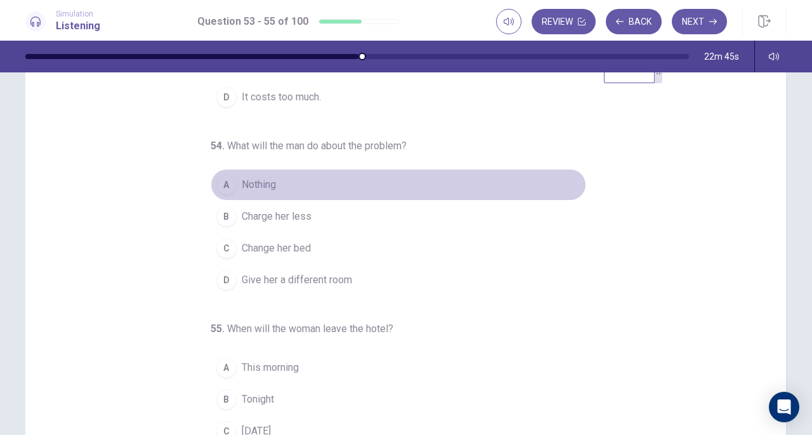
click at [220, 183] on div "A" at bounding box center [226, 184] width 20 height 20
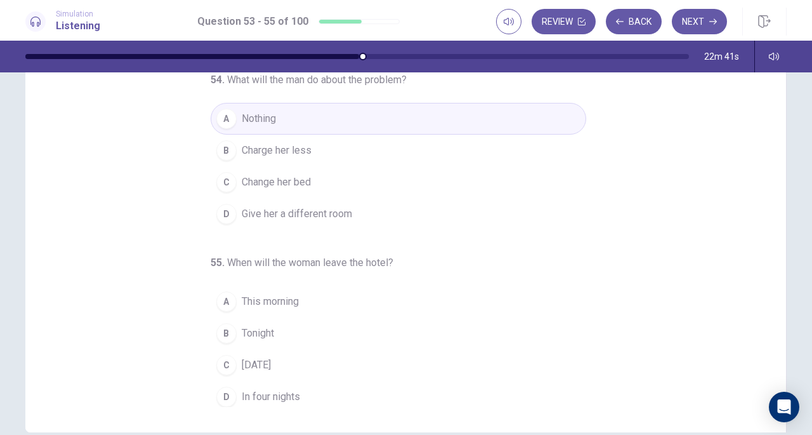
scroll to position [108, 0]
click at [286, 148] on span "Charge her less" at bounding box center [277, 149] width 70 height 15
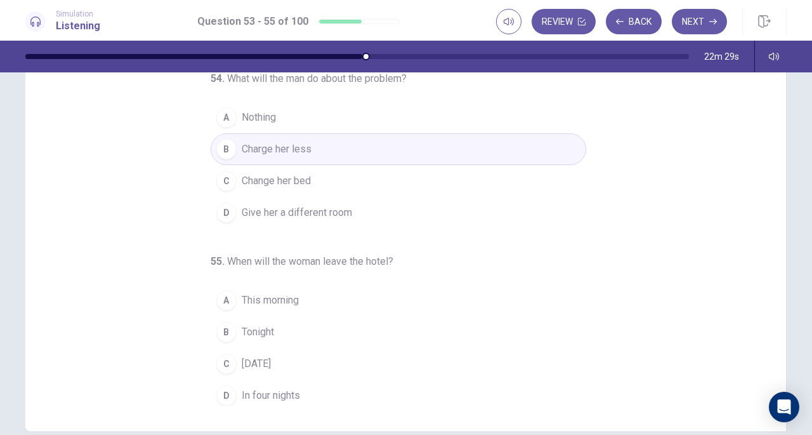
click at [244, 296] on span "This morning" at bounding box center [270, 300] width 57 height 15
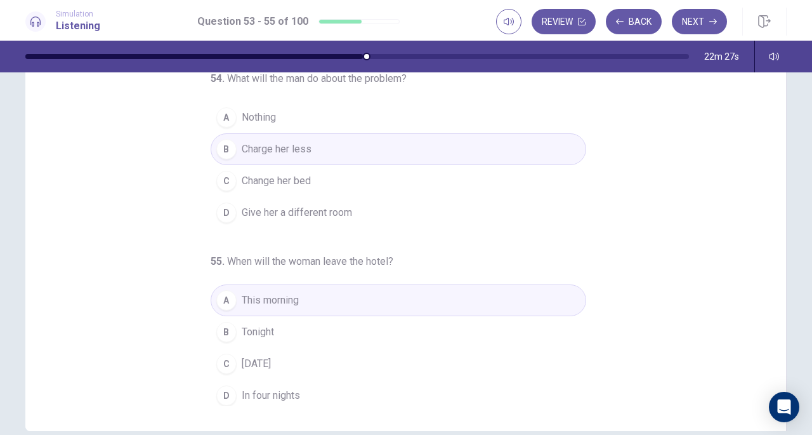
click at [247, 356] on span "Tomorrow" at bounding box center [256, 363] width 29 height 15
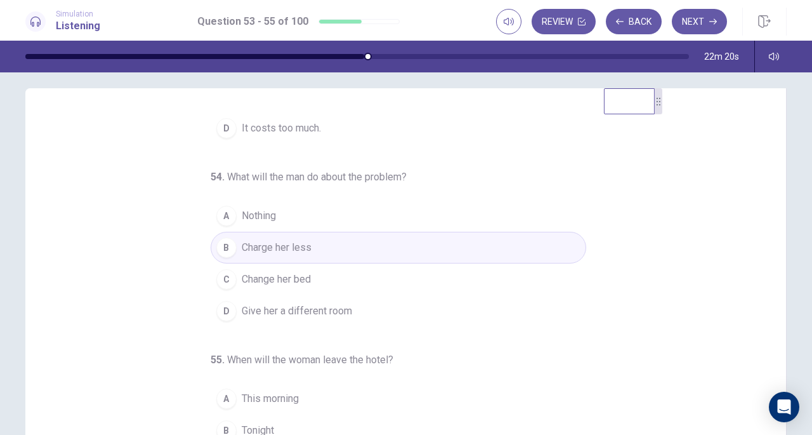
scroll to position [0, 0]
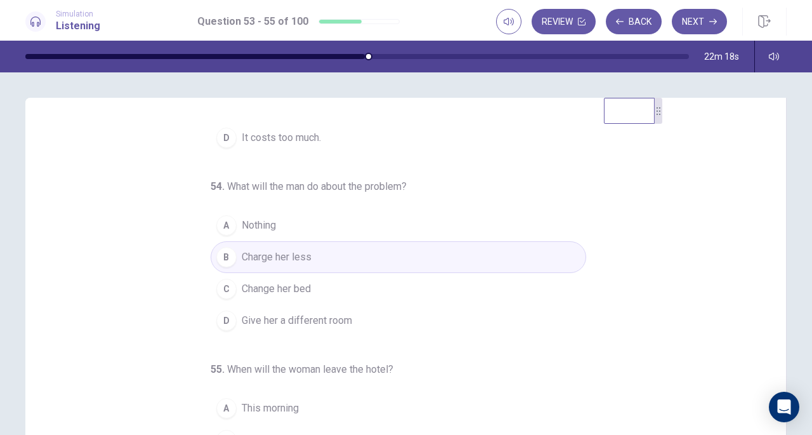
click at [699, 20] on button "Next" at bounding box center [699, 21] width 55 height 25
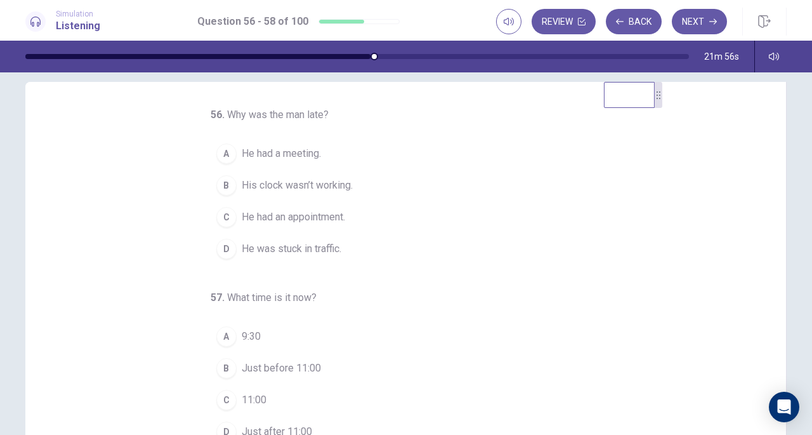
scroll to position [11, 0]
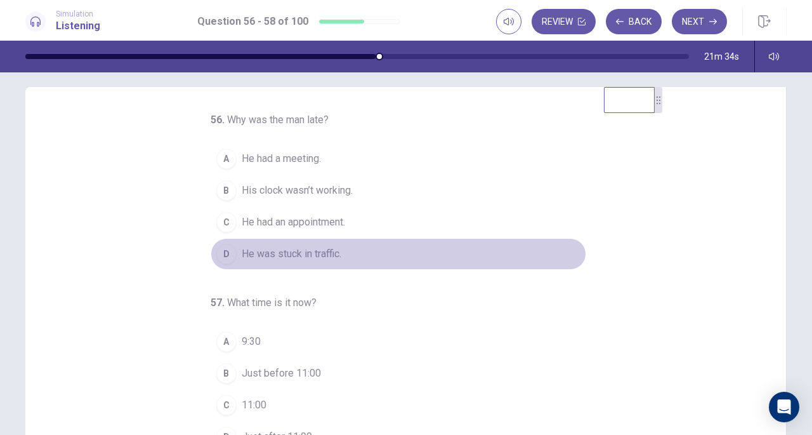
click at [278, 249] on span "He was stuck in traffic." at bounding box center [292, 253] width 100 height 15
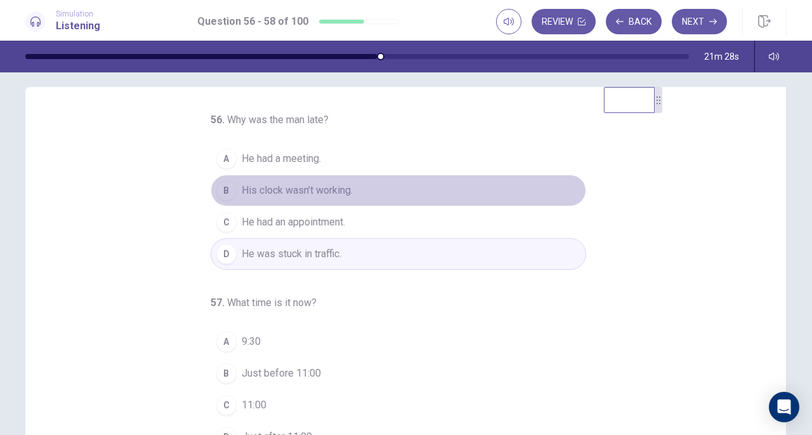
click at [297, 194] on span "His clock wasn’t working." at bounding box center [297, 190] width 111 height 15
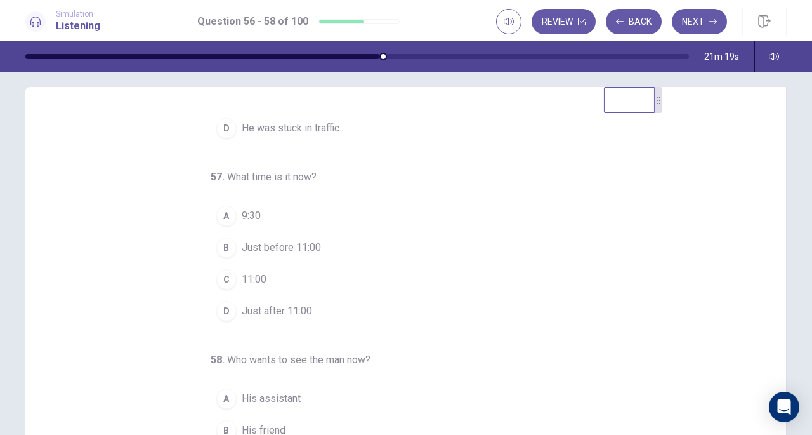
scroll to position [127, 0]
click at [232, 272] on button "C 11:00" at bounding box center [399, 278] width 376 height 32
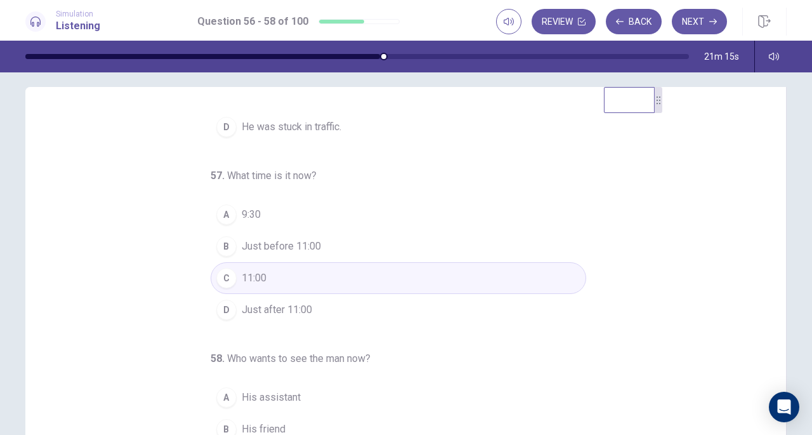
drag, startPoint x: 805, startPoint y: 239, endPoint x: 808, endPoint y: 260, distance: 21.3
click at [808, 260] on div "56 . Why was the man late? A He had a meeting. B His clock wasn’t working. C He…" at bounding box center [406, 253] width 812 height 362
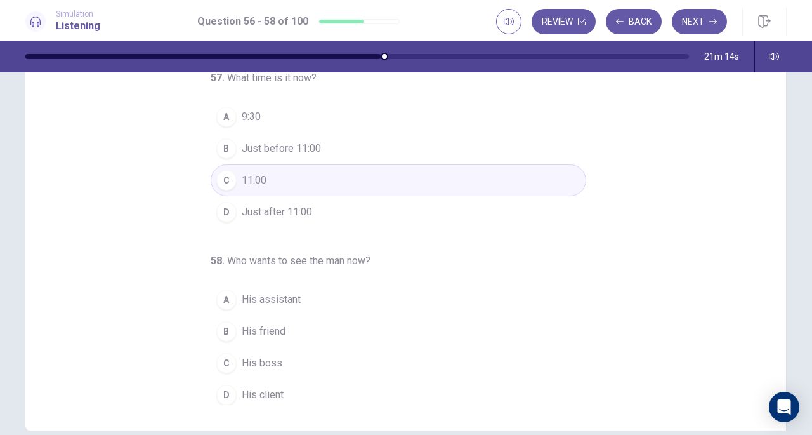
scroll to position [121, 0]
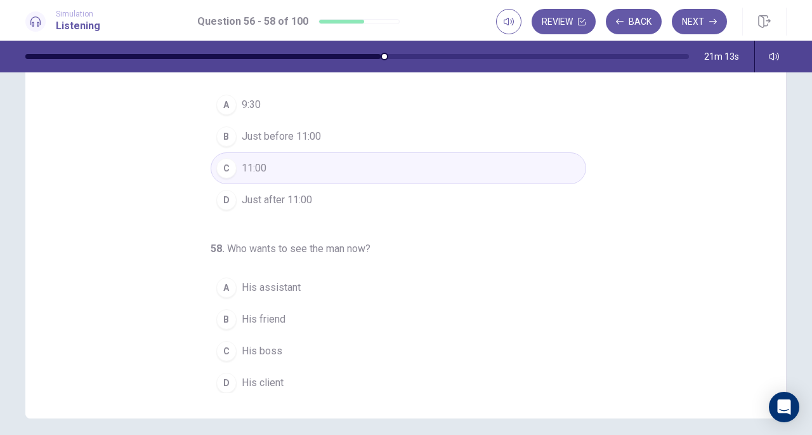
click at [246, 380] on span "His client" at bounding box center [263, 382] width 42 height 15
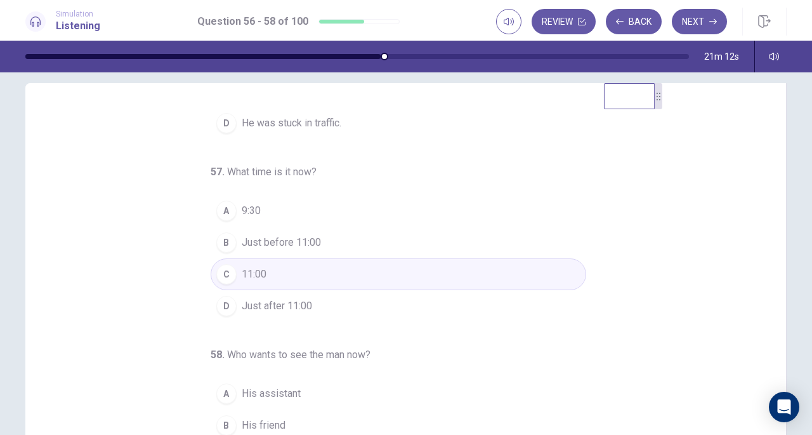
scroll to position [0, 0]
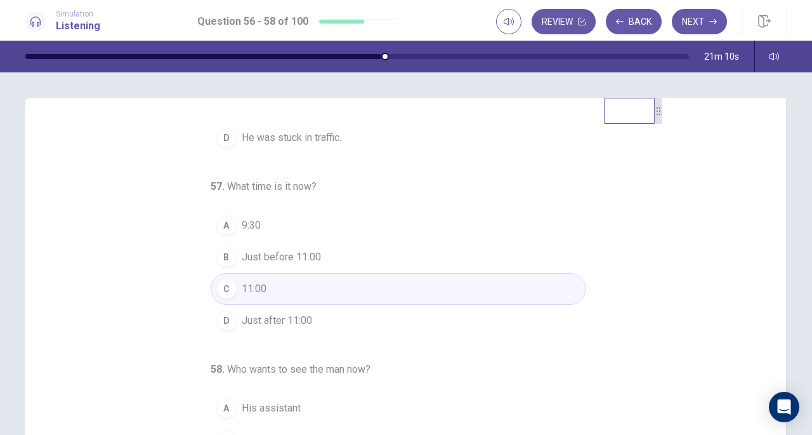
drag, startPoint x: 765, startPoint y: 265, endPoint x: 765, endPoint y: 256, distance: 9.5
click at [765, 256] on div "56 . Why was the man late? A He had a meeting. B His clock wasn’t working. C He…" at bounding box center [411, 318] width 730 height 390
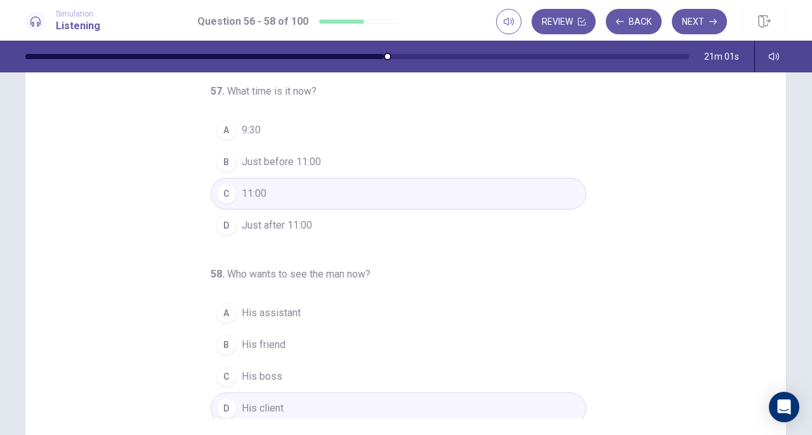
scroll to position [110, 0]
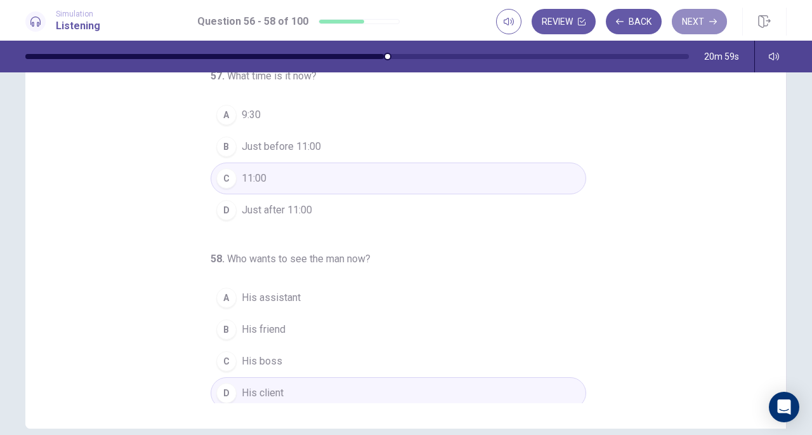
click at [696, 25] on button "Next" at bounding box center [699, 21] width 55 height 25
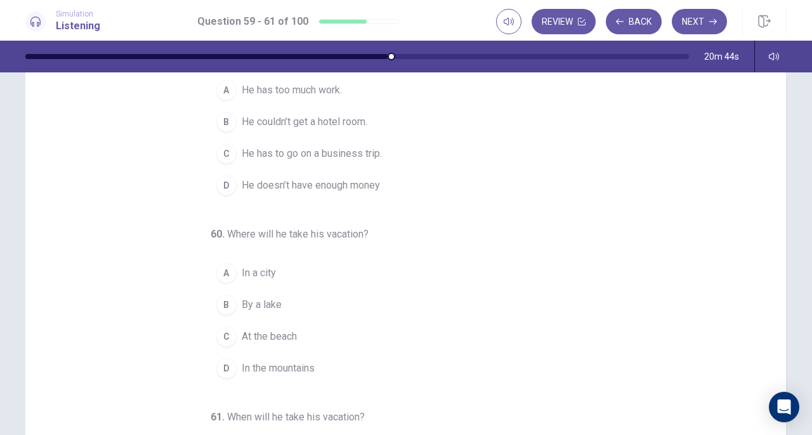
scroll to position [84, 0]
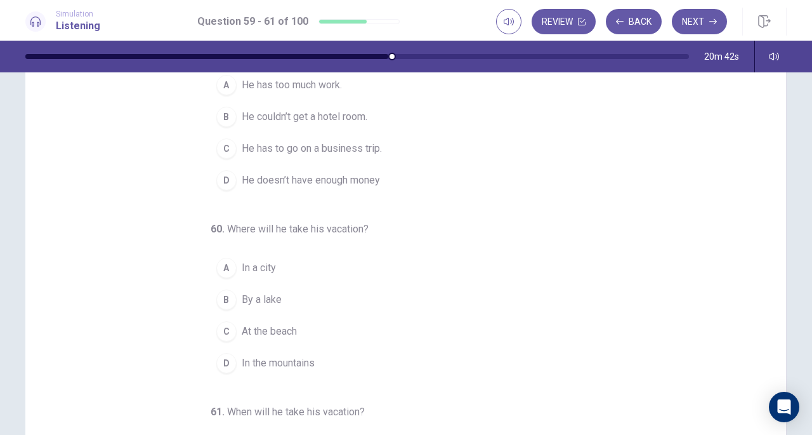
drag, startPoint x: 765, startPoint y: 147, endPoint x: 765, endPoint y: 163, distance: 16.5
click at [765, 163] on div "59 . Why did the man change the time for his vacation? A He has too much work. …" at bounding box center [411, 234] width 730 height 390
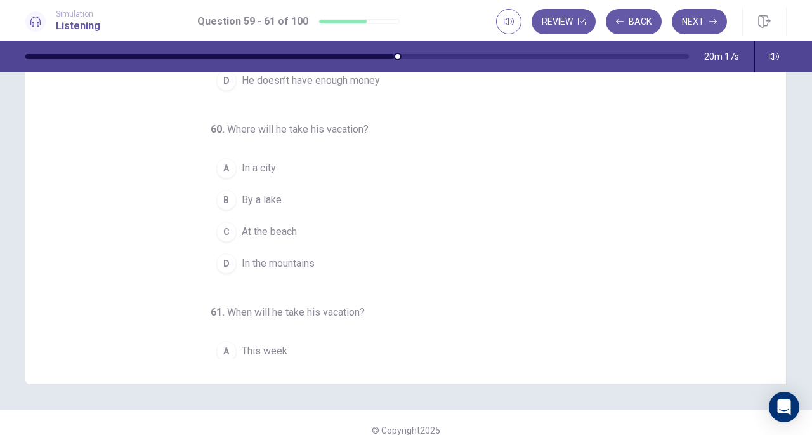
scroll to position [28, 0]
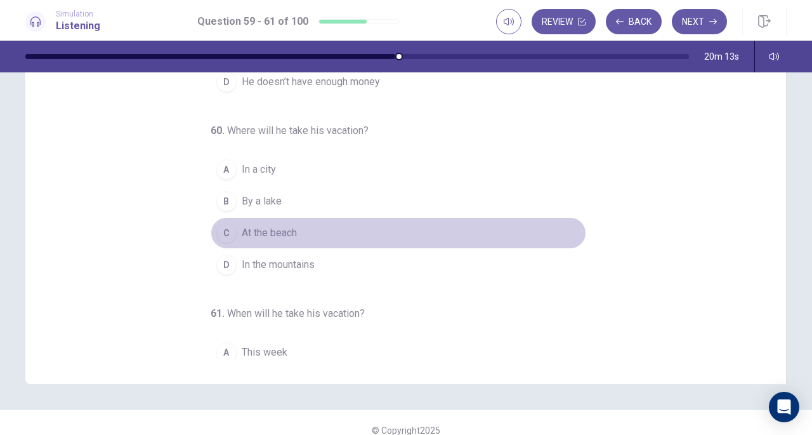
click at [245, 240] on span "At the beach" at bounding box center [269, 232] width 55 height 15
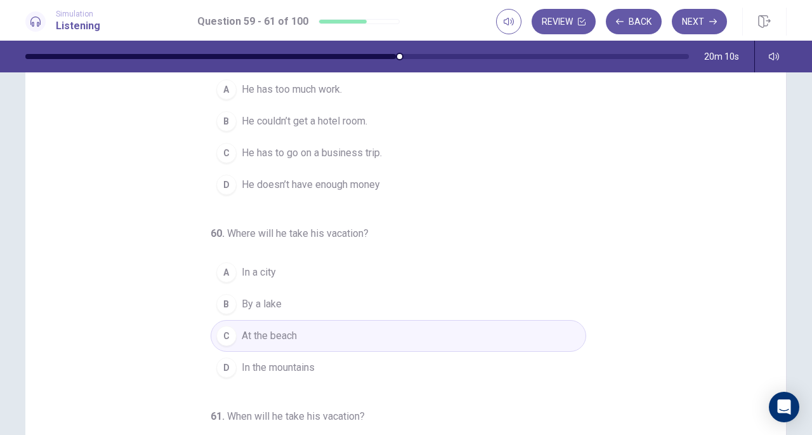
scroll to position [46, 0]
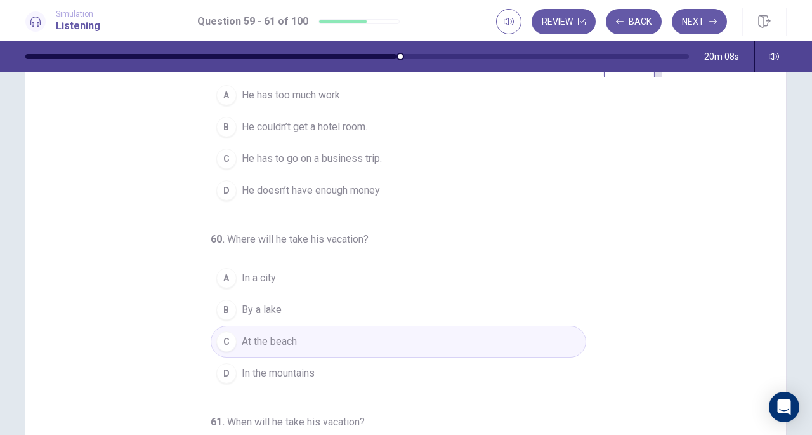
click at [293, 135] on span "He couldn’t get a hotel room." at bounding box center [305, 126] width 126 height 15
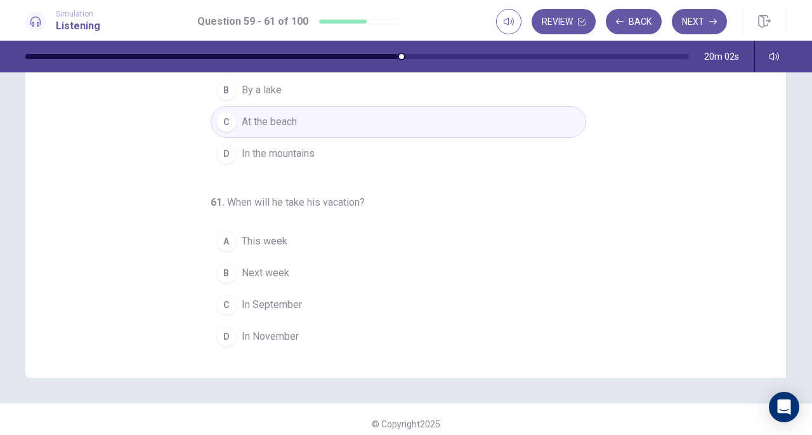
scroll to position [162, 0]
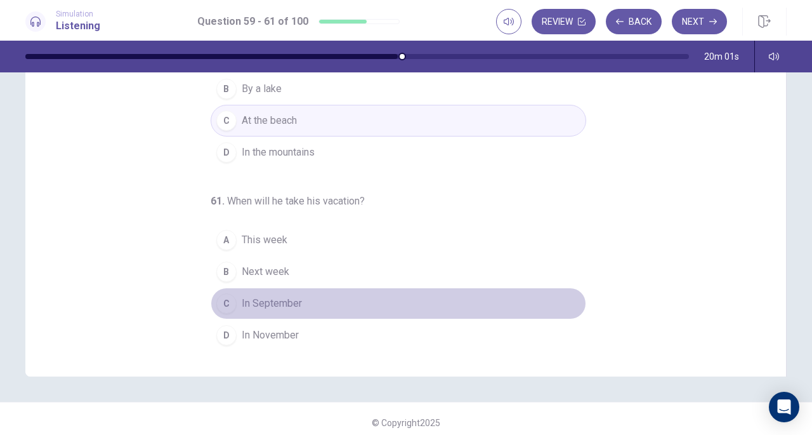
click at [267, 303] on span "In September" at bounding box center [272, 303] width 60 height 15
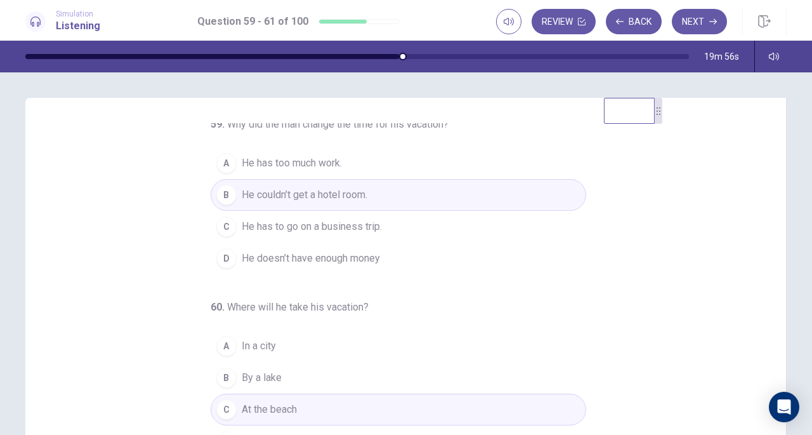
scroll to position [0, 0]
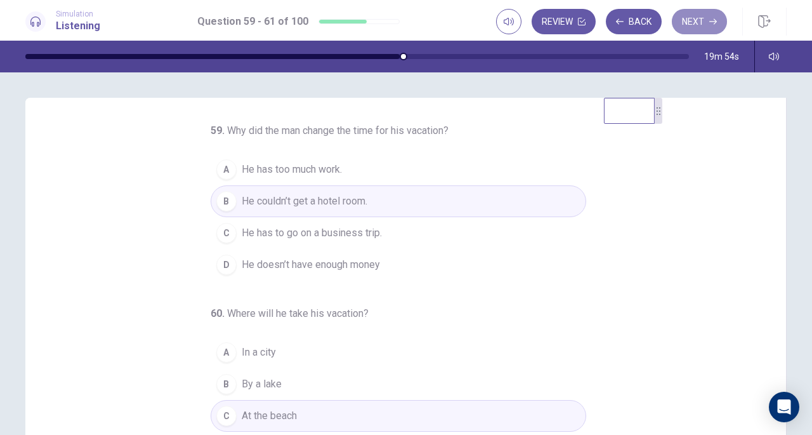
click at [702, 22] on button "Next" at bounding box center [699, 21] width 55 height 25
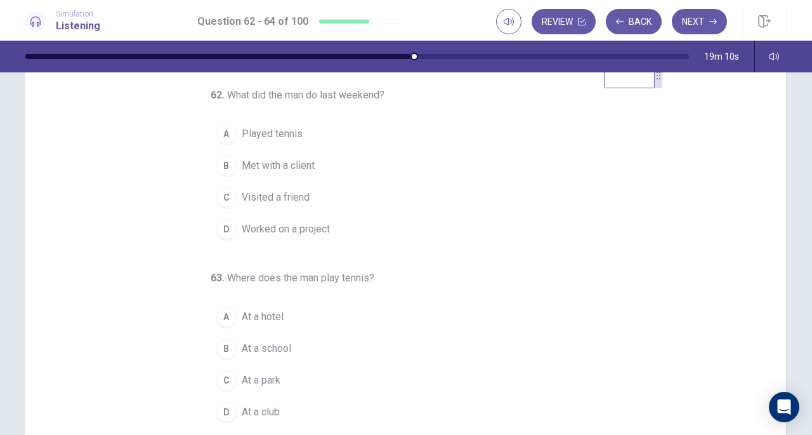
scroll to position [42, 0]
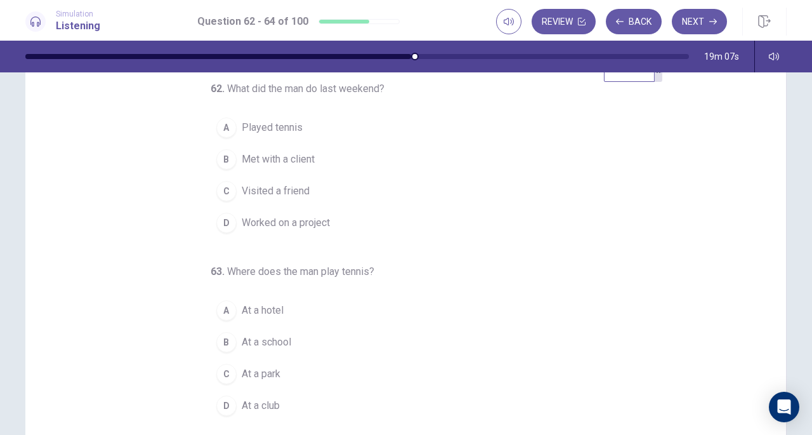
click at [274, 224] on span "Worked on a project" at bounding box center [286, 222] width 88 height 15
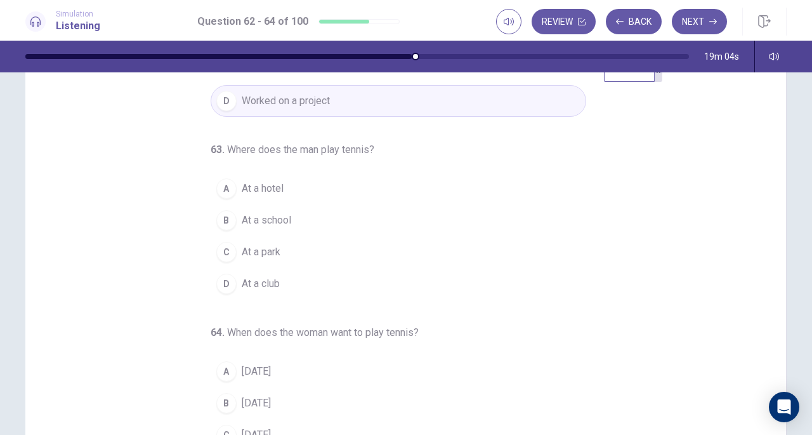
scroll to position [127, 0]
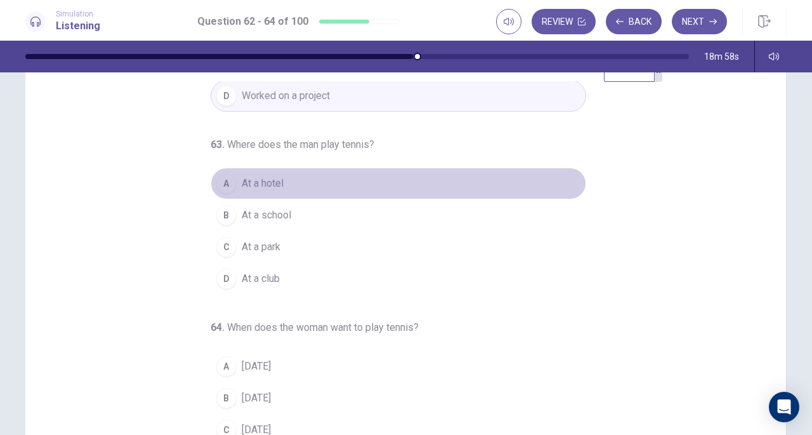
click at [242, 182] on span "At a hotel" at bounding box center [263, 183] width 42 height 15
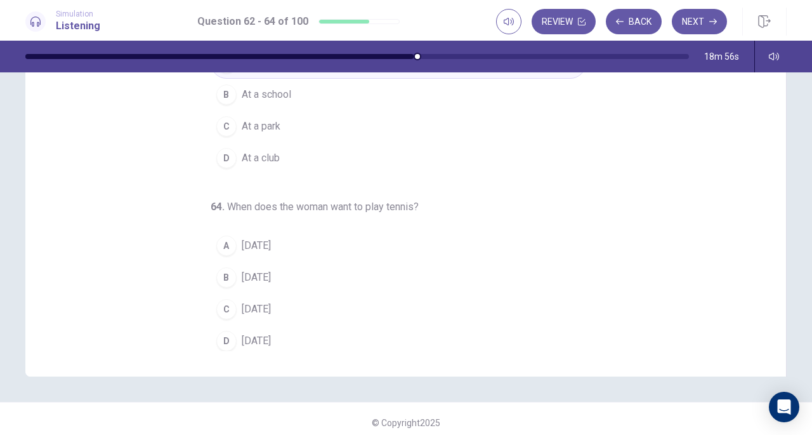
scroll to position [170, 0]
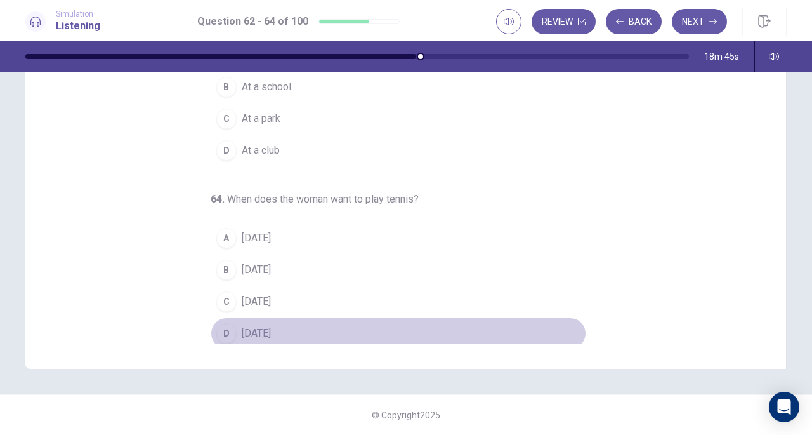
click at [247, 329] on span "Saturday" at bounding box center [256, 333] width 29 height 15
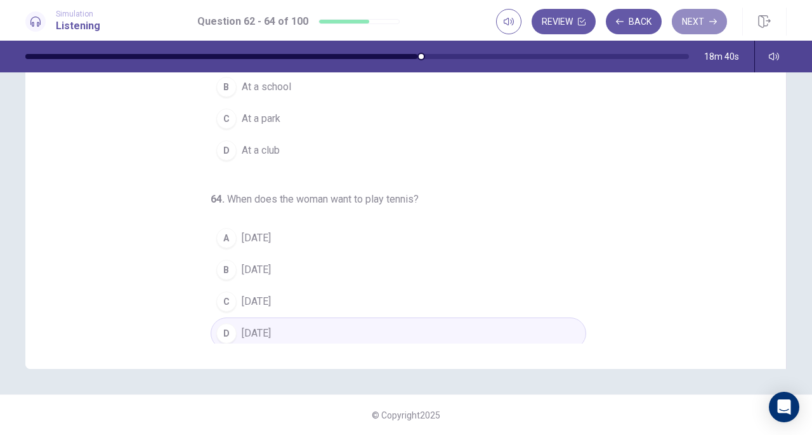
click at [696, 21] on button "Next" at bounding box center [699, 21] width 55 height 25
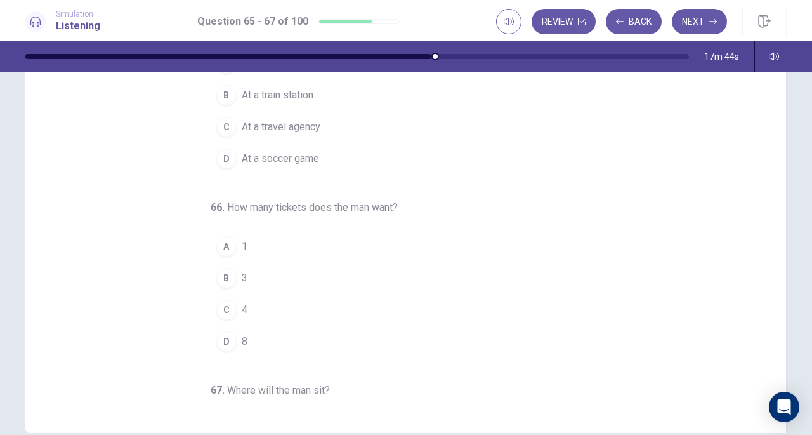
scroll to position [107, 0]
click at [211, 269] on div "A 1 B 3 C 4 D 8" at bounding box center [399, 293] width 376 height 127
click at [232, 279] on button "B 3" at bounding box center [399, 277] width 376 height 32
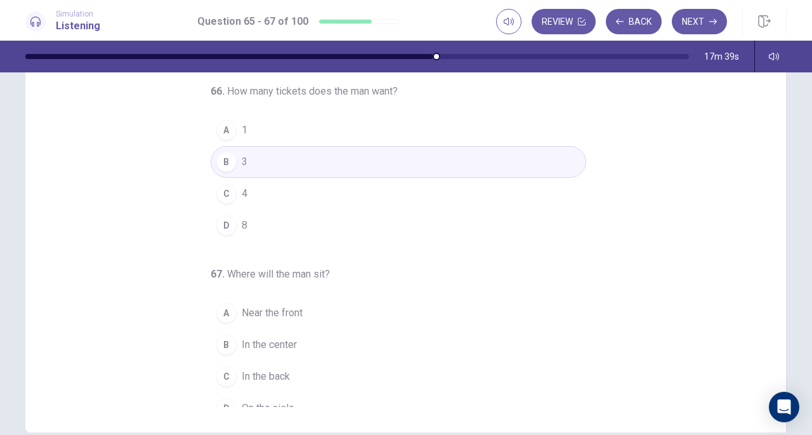
scroll to position [127, 0]
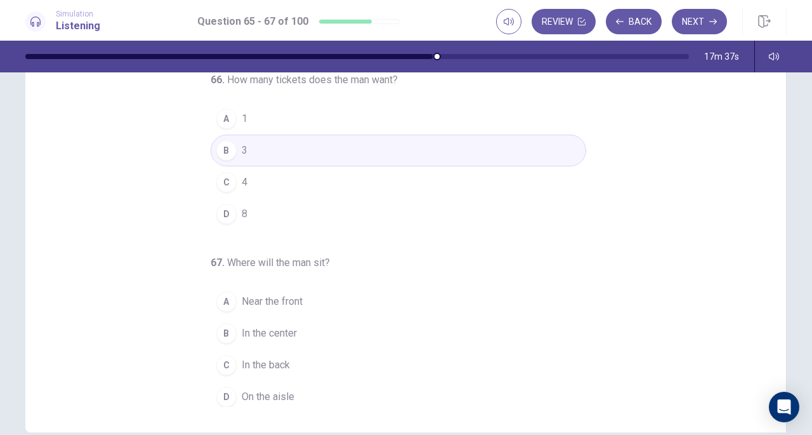
click at [256, 294] on span "Near the front" at bounding box center [272, 301] width 61 height 15
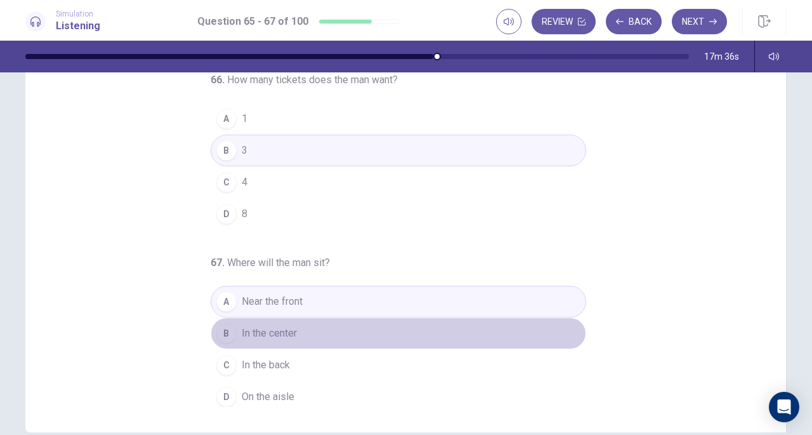
click at [254, 317] on button "B In the center" at bounding box center [399, 333] width 376 height 32
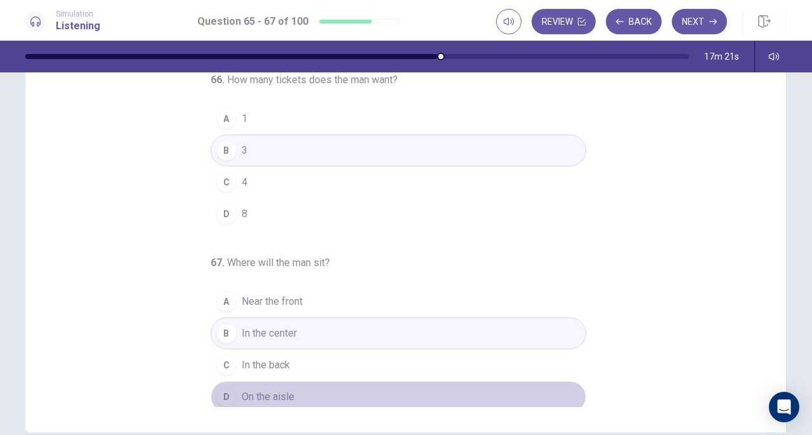
click at [242, 393] on span "On the aisle" at bounding box center [268, 396] width 53 height 15
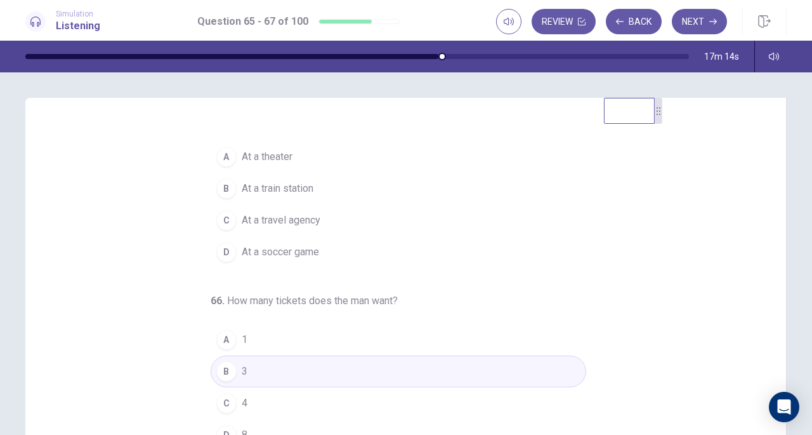
scroll to position [13, 0]
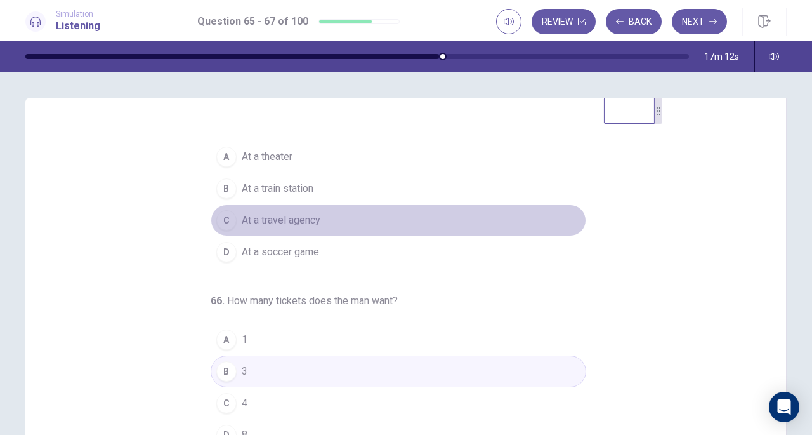
click at [273, 222] on span "At a travel agency" at bounding box center [281, 220] width 79 height 15
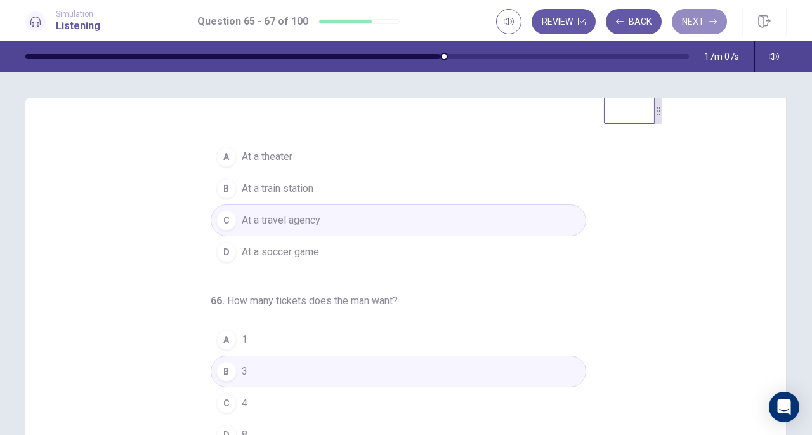
click at [697, 20] on button "Next" at bounding box center [699, 21] width 55 height 25
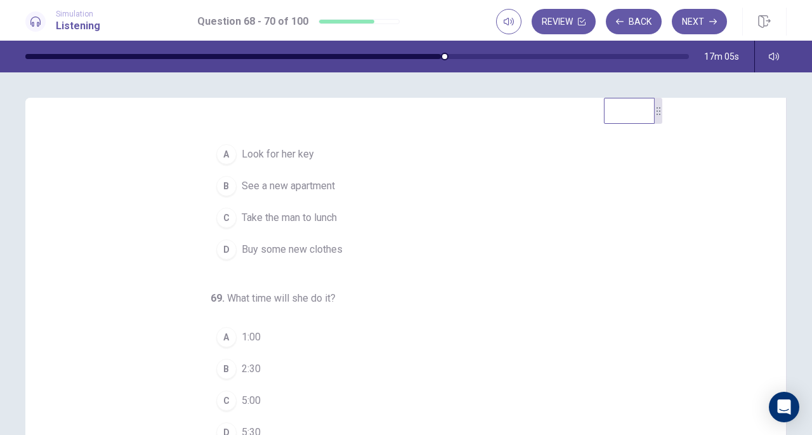
scroll to position [0, 0]
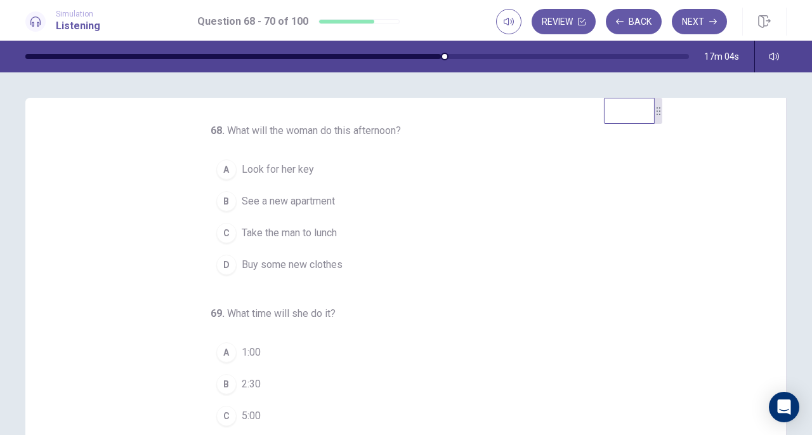
drag, startPoint x: 773, startPoint y: 280, endPoint x: 772, endPoint y: 232, distance: 48.2
click at [772, 232] on div "68 . What will the woman do this afternoon? A Look for her key B See a new apar…" at bounding box center [411, 318] width 730 height 390
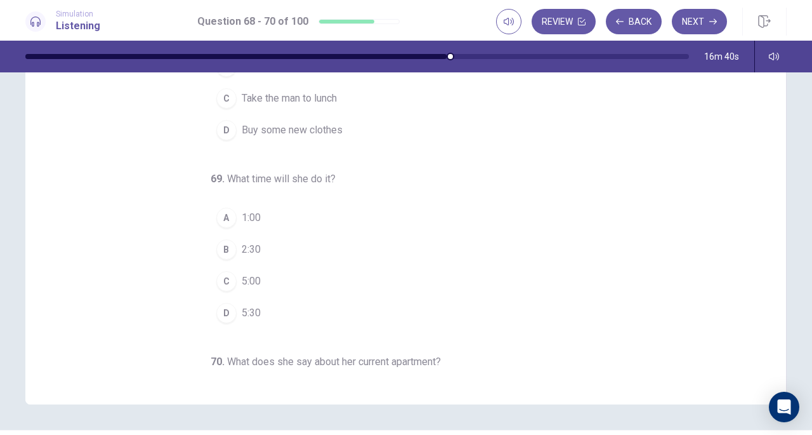
drag, startPoint x: 773, startPoint y: 175, endPoint x: 806, endPoint y: 178, distance: 33.8
click at [788, 138] on div "68 . What will the woman do this afternoon? A Look for her key B See a new apar…" at bounding box center [406, 183] width 802 height 441
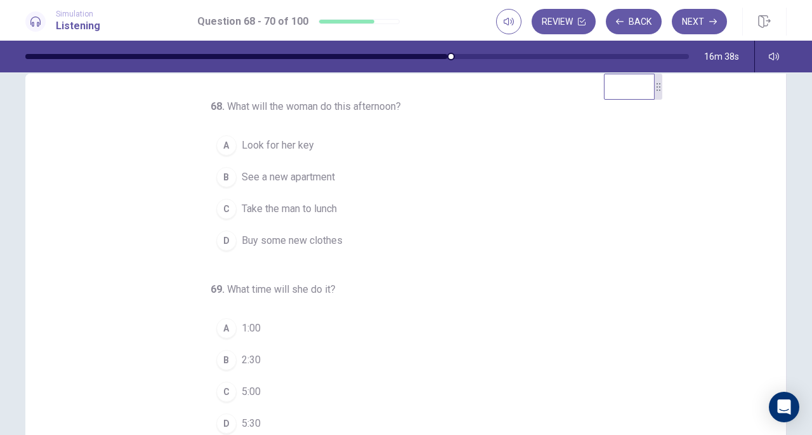
scroll to position [22, 0]
click at [304, 181] on span "See a new apartment" at bounding box center [288, 179] width 93 height 15
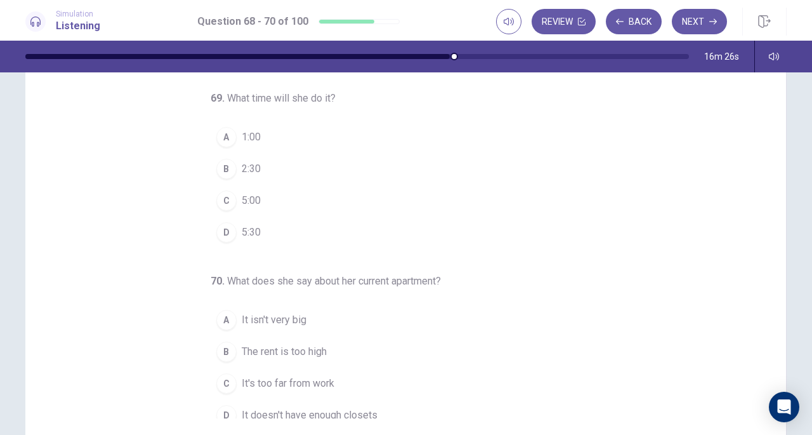
scroll to position [127, 0]
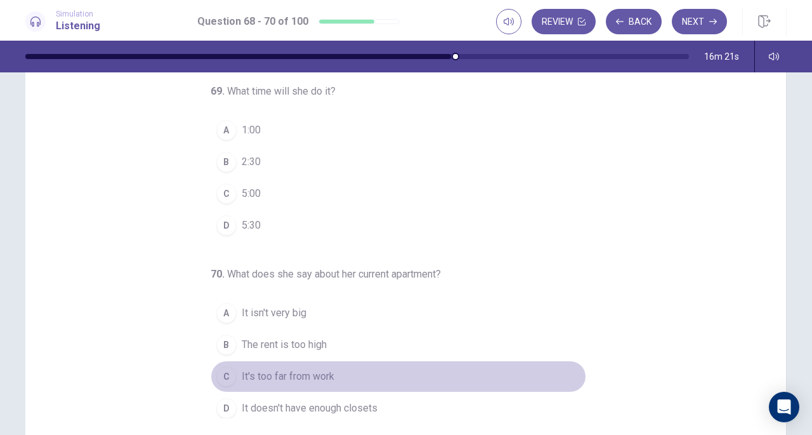
click at [274, 376] on span "It's too far from work" at bounding box center [288, 376] width 93 height 15
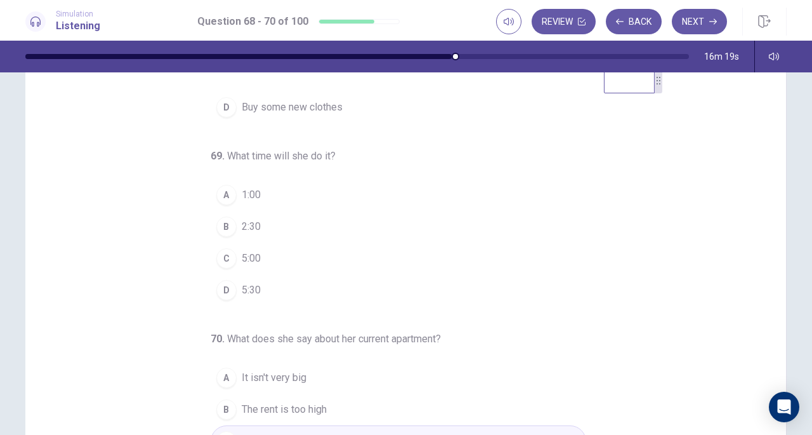
scroll to position [29, 0]
click at [228, 227] on div "B" at bounding box center [226, 228] width 20 height 20
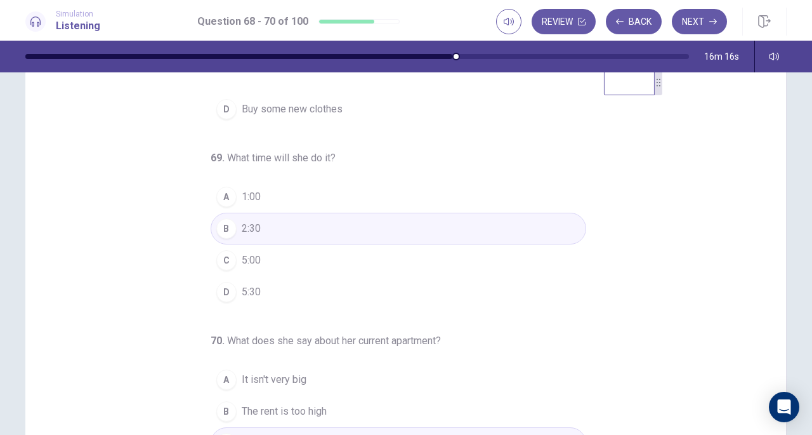
drag, startPoint x: 761, startPoint y: 252, endPoint x: 761, endPoint y: 238, distance: 14.0
click at [761, 238] on div "68 . What will the woman do this afternoon? A Look for her key B See a new apar…" at bounding box center [411, 290] width 730 height 390
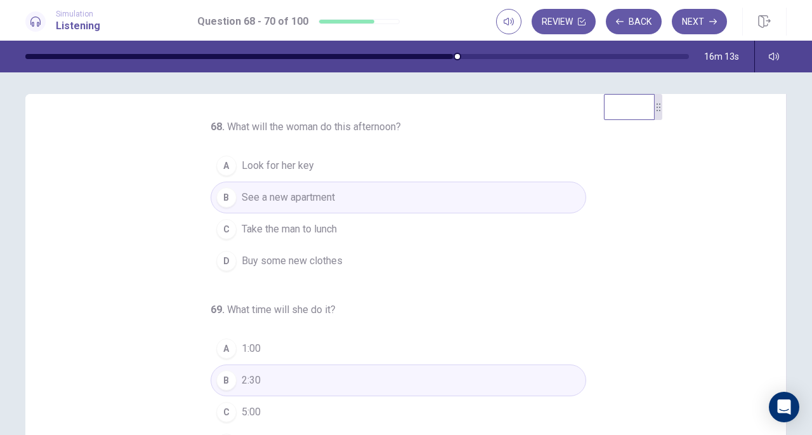
scroll to position [0, 0]
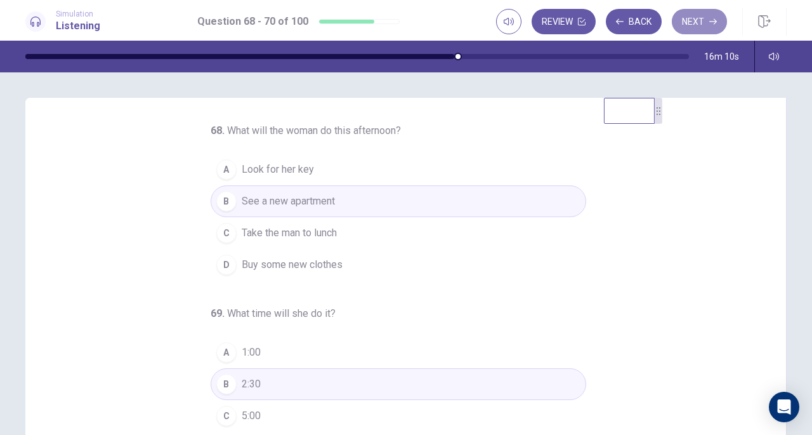
click at [692, 16] on button "Next" at bounding box center [699, 21] width 55 height 25
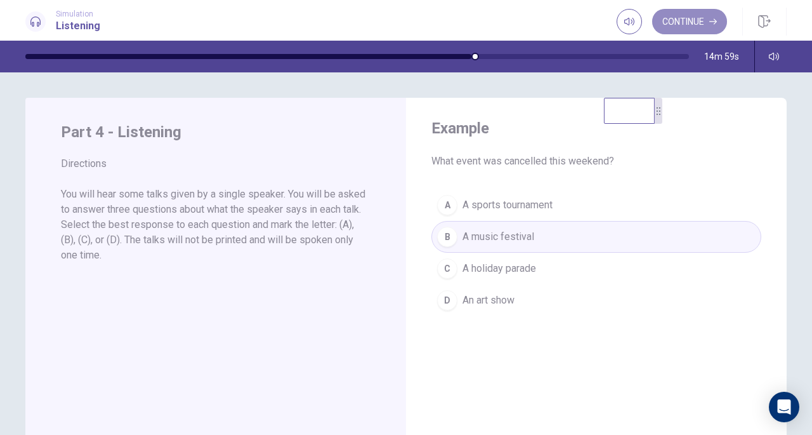
click at [689, 28] on button "Continue" at bounding box center [689, 21] width 75 height 25
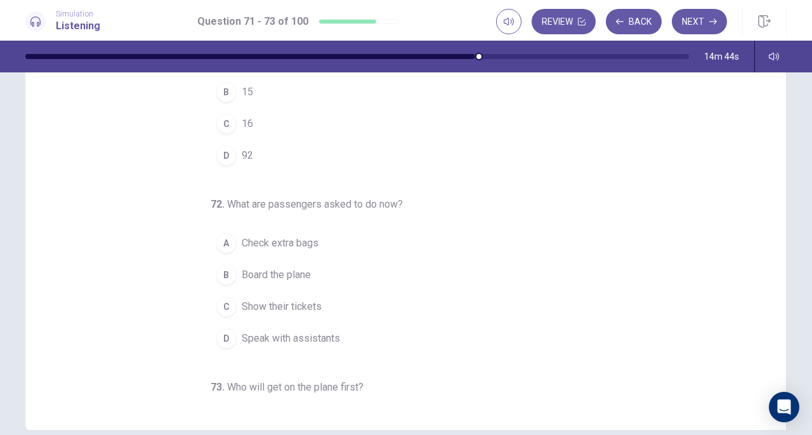
scroll to position [109, 0]
click at [233, 304] on button "C Show their tickets" at bounding box center [399, 307] width 376 height 32
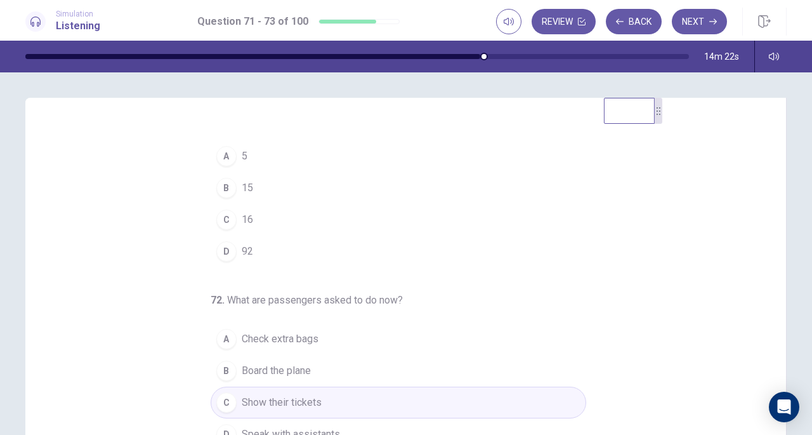
scroll to position [0, 0]
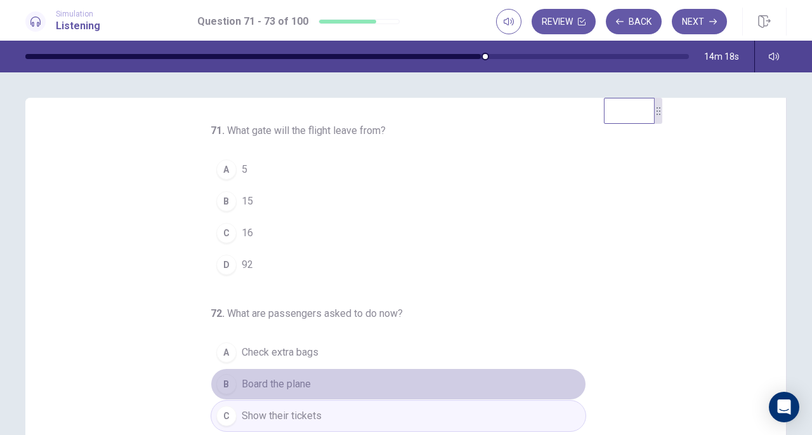
click at [242, 384] on span "Board the plane" at bounding box center [276, 383] width 69 height 15
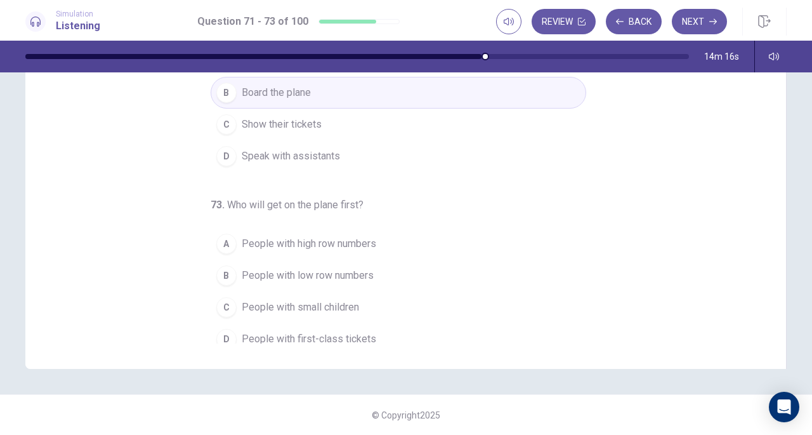
scroll to position [127, 0]
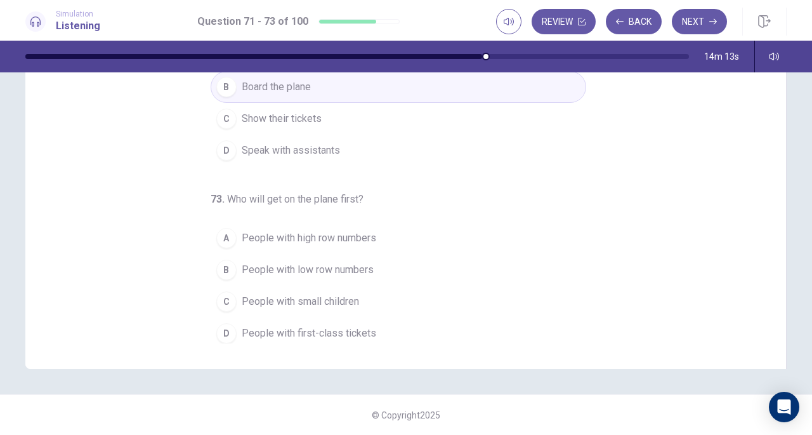
click at [295, 300] on span "People with small children" at bounding box center [300, 301] width 117 height 15
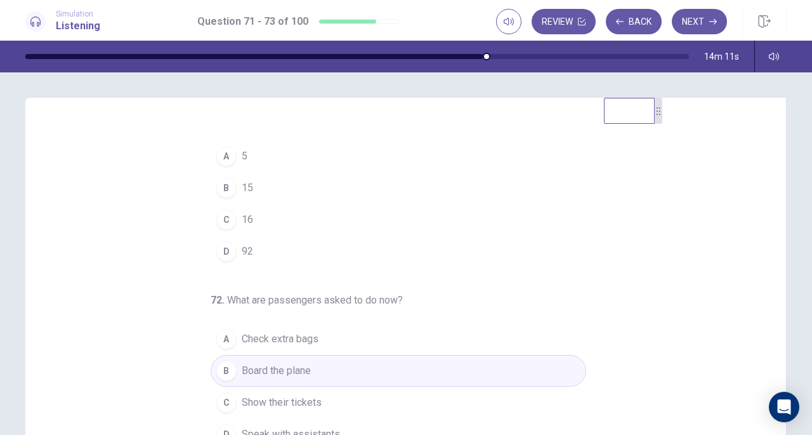
scroll to position [0, 0]
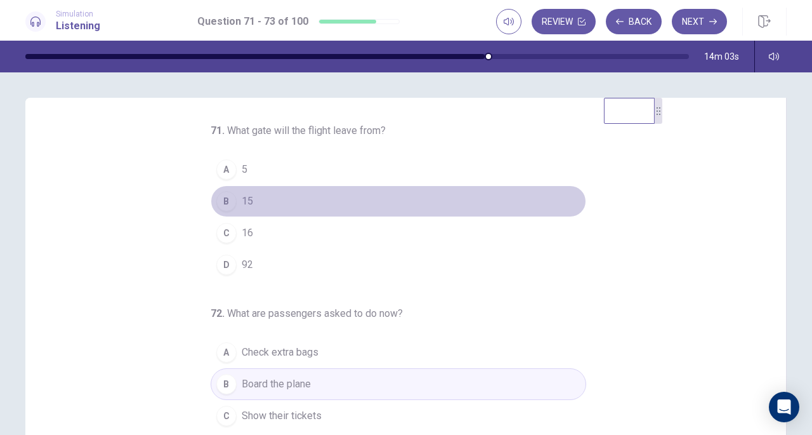
click at [234, 199] on button "B 15" at bounding box center [399, 201] width 376 height 32
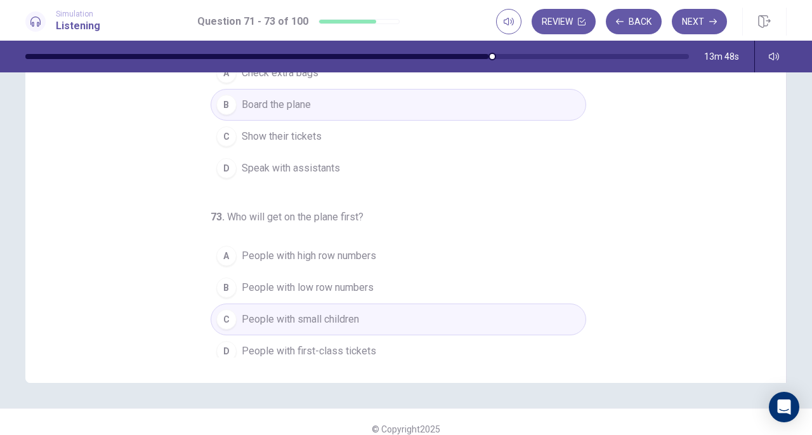
scroll to position [127, 0]
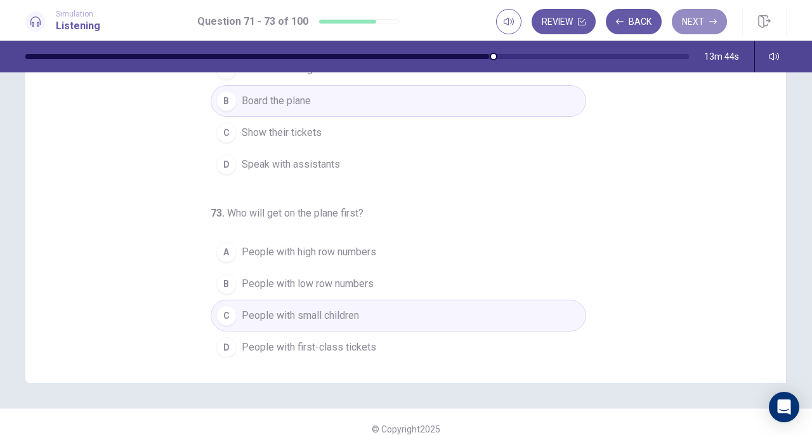
click at [705, 18] on button "Next" at bounding box center [699, 21] width 55 height 25
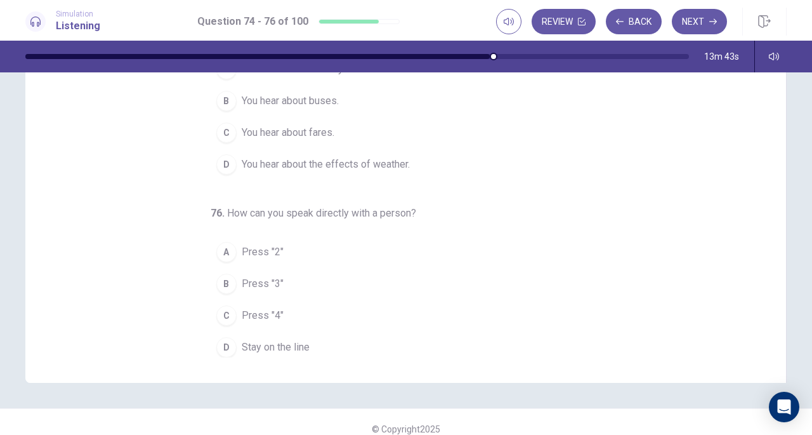
scroll to position [0, 0]
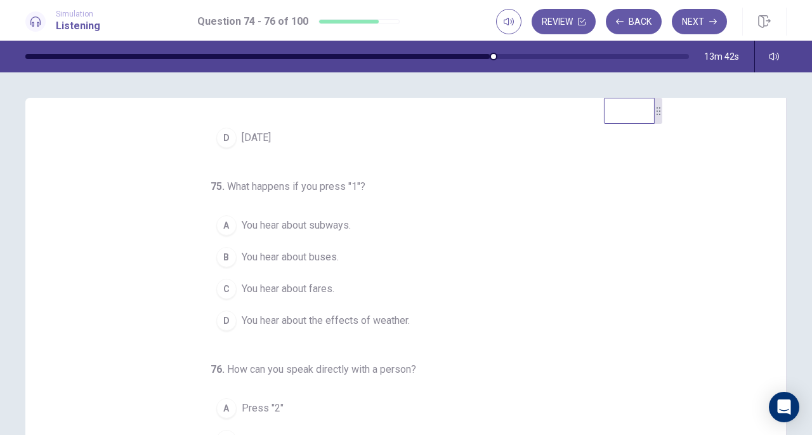
drag, startPoint x: 765, startPoint y: 250, endPoint x: 768, endPoint y: 136, distance: 113.6
click at [768, 136] on div "74 . When will fares go up? A September 1 B September 15 C December 1 D Decembe…" at bounding box center [411, 318] width 730 height 390
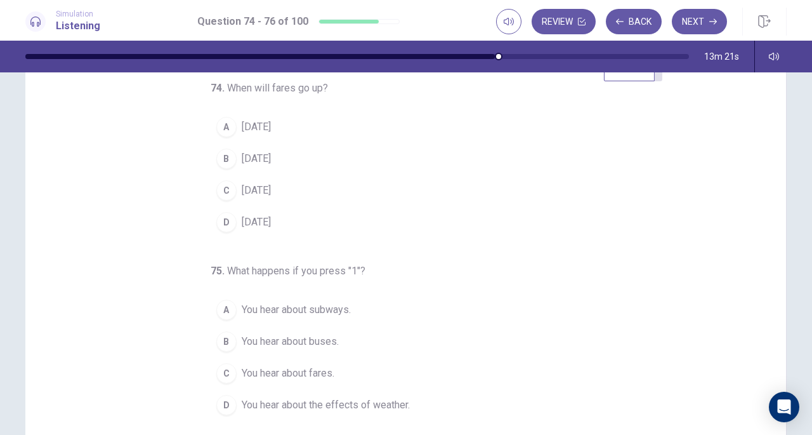
scroll to position [44, 0]
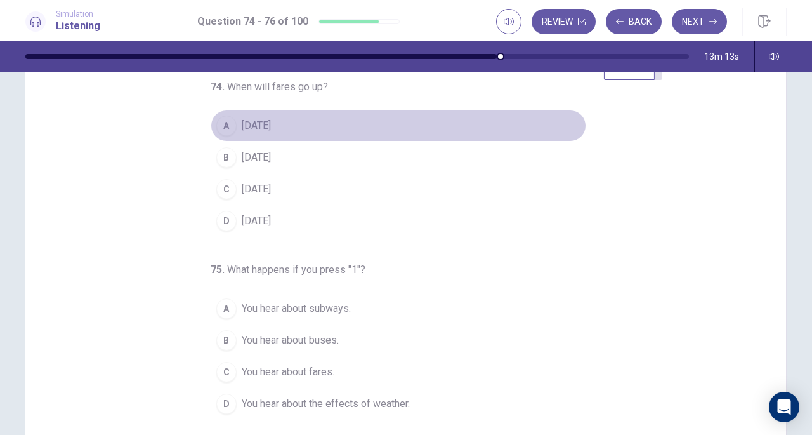
click at [246, 127] on span "September 1" at bounding box center [256, 125] width 29 height 15
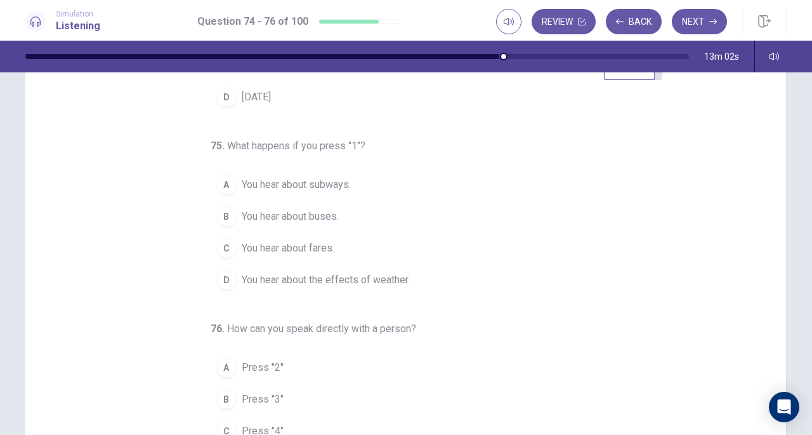
scroll to position [126, 0]
click at [258, 217] on span "You hear about buses." at bounding box center [290, 214] width 97 height 15
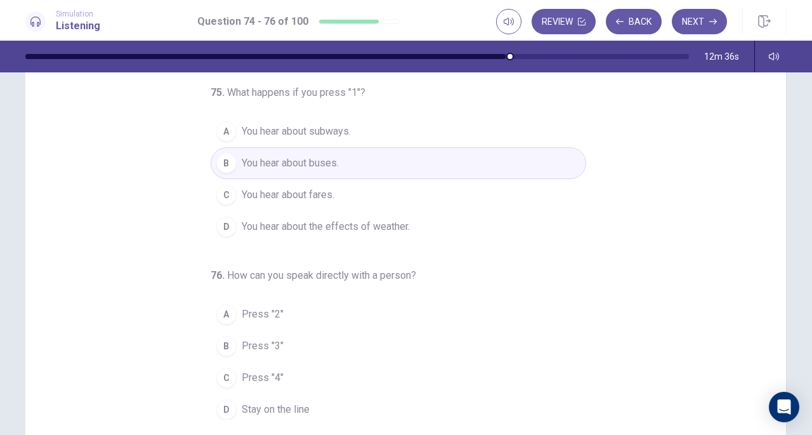
scroll to position [100, 0]
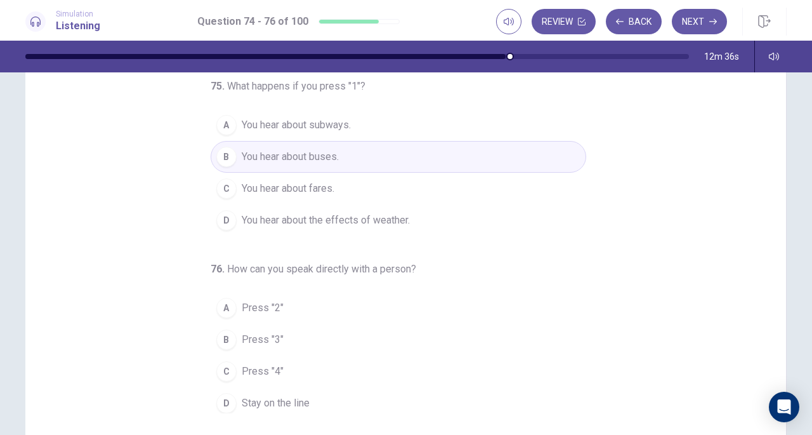
click at [263, 400] on span "Stay on the line" at bounding box center [276, 402] width 68 height 15
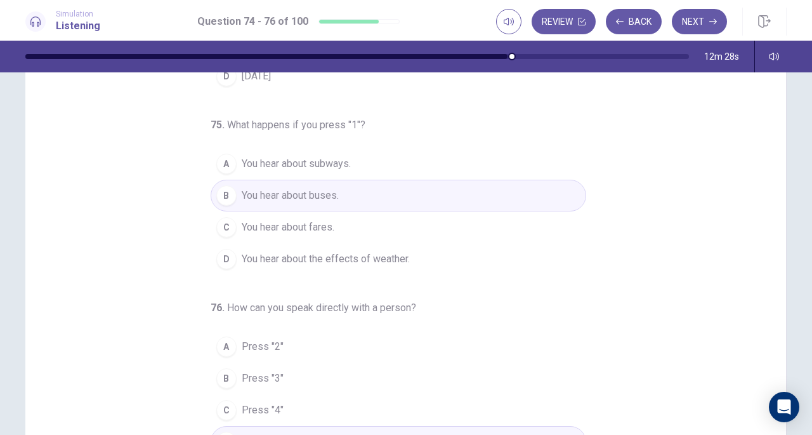
scroll to position [59, 0]
click at [693, 22] on button "Next" at bounding box center [699, 21] width 55 height 25
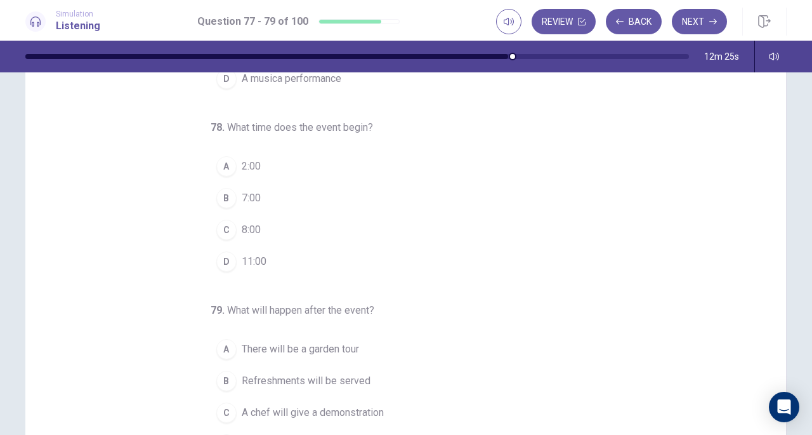
drag, startPoint x: 766, startPoint y: 210, endPoint x: 776, endPoint y: 112, distance: 98.2
click at [776, 112] on div "77 . What event is this announcement about? A An art exhibit B A music class C …" at bounding box center [405, 259] width 761 height 441
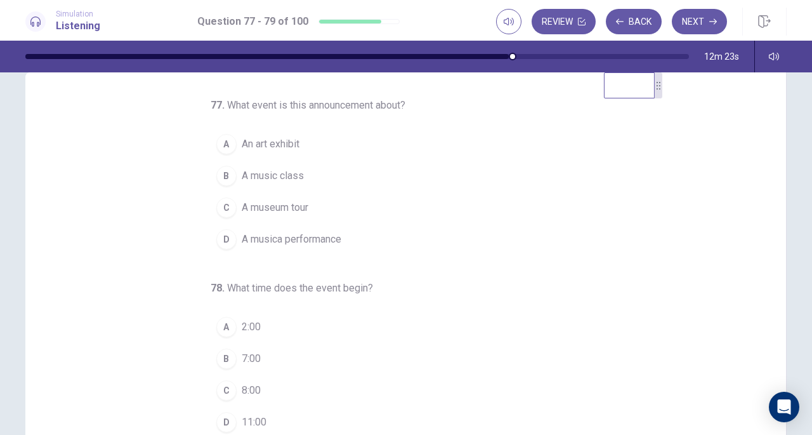
scroll to position [14, 0]
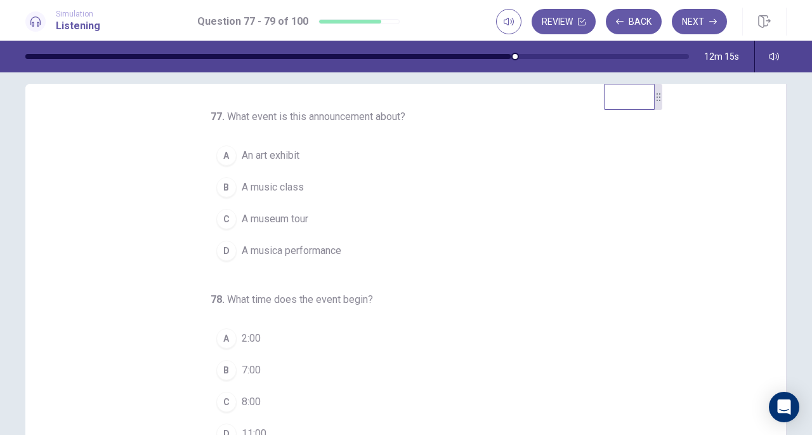
drag, startPoint x: 773, startPoint y: 147, endPoint x: 778, endPoint y: 182, distance: 35.9
click at [778, 182] on div "77 . What event is this announcement about? A An art exhibit B A music class C …" at bounding box center [405, 304] width 761 height 441
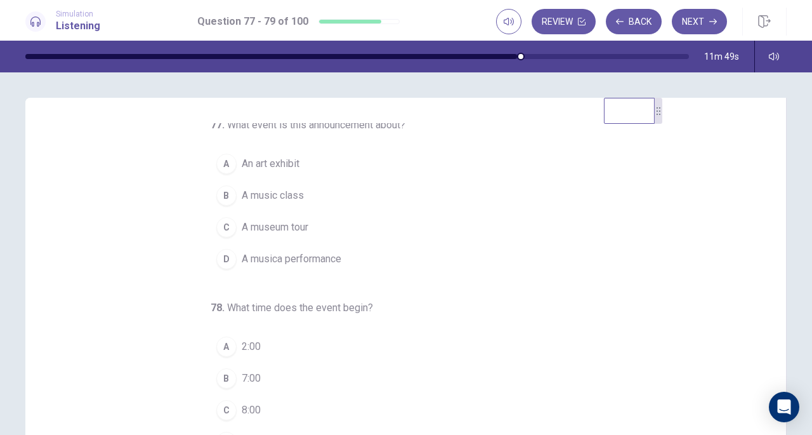
scroll to position [5, 0]
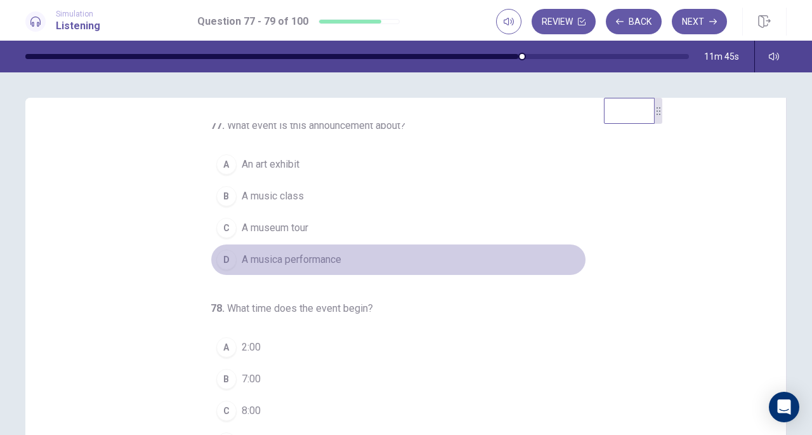
click at [288, 256] on span "A musica performance" at bounding box center [292, 259] width 100 height 15
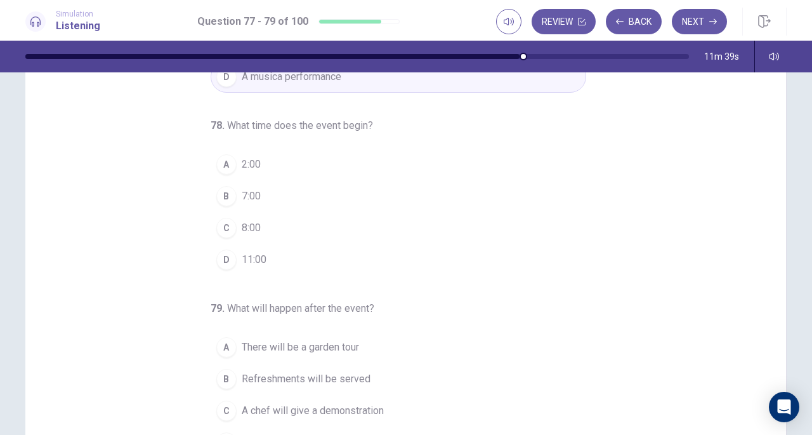
scroll to position [76, 0]
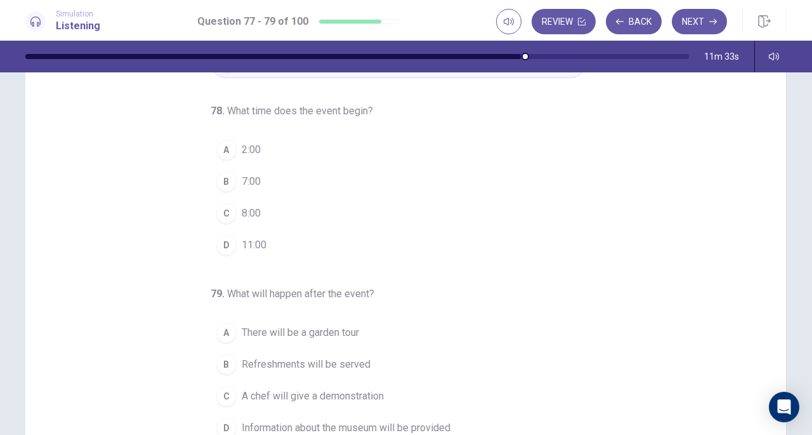
drag, startPoint x: 235, startPoint y: 215, endPoint x: 240, endPoint y: 207, distance: 9.2
click at [242, 216] on span "8:00" at bounding box center [251, 213] width 19 height 15
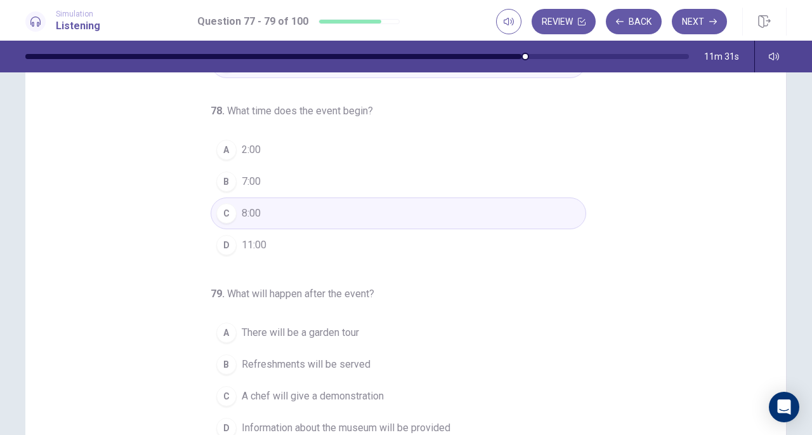
drag, startPoint x: 775, startPoint y: 206, endPoint x: 773, endPoint y: 234, distance: 27.4
click at [773, 234] on div "77 . What event is this announcement about? A An art exhibit B A music class C …" at bounding box center [405, 242] width 761 height 441
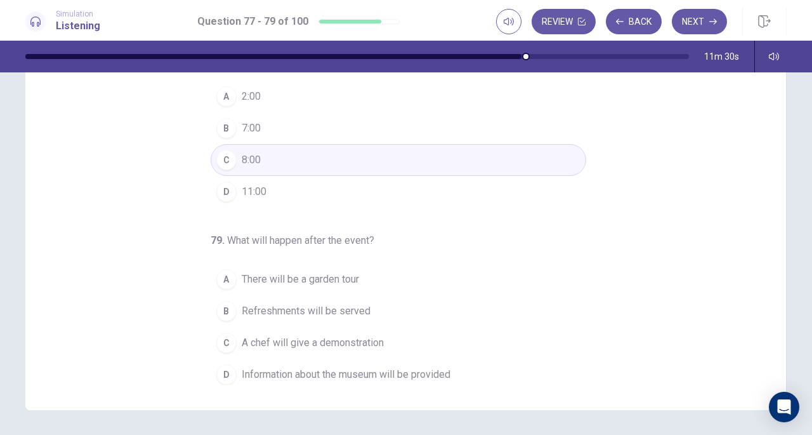
scroll to position [135, 0]
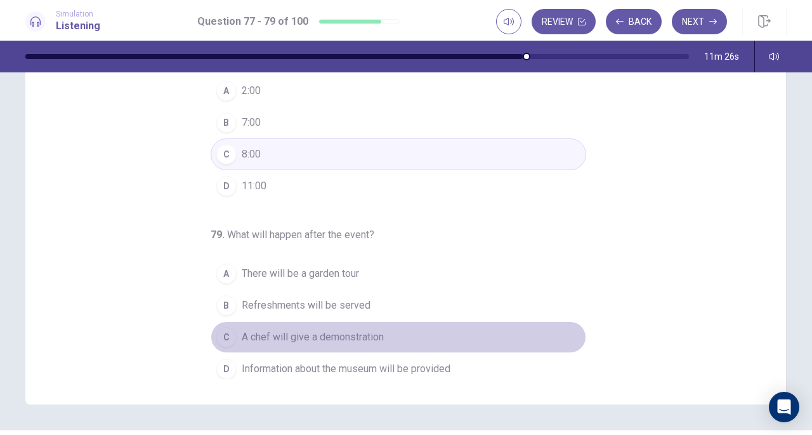
click at [293, 337] on span "A chef will give a demonstration" at bounding box center [313, 336] width 142 height 15
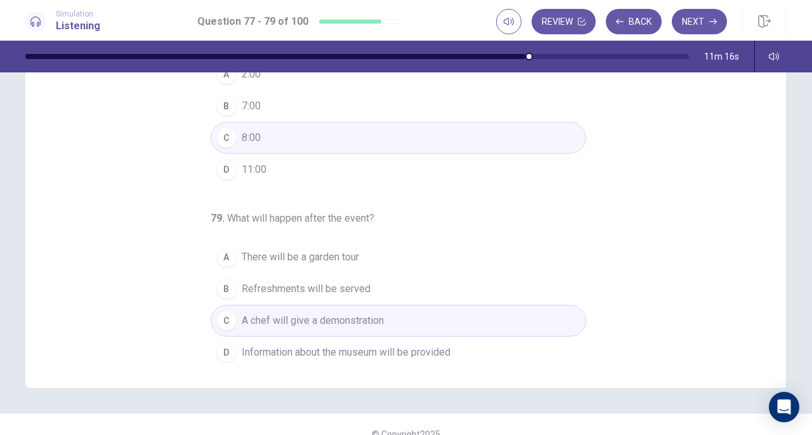
scroll to position [151, 0]
click at [347, 281] on span "Refreshments will be served" at bounding box center [306, 288] width 129 height 15
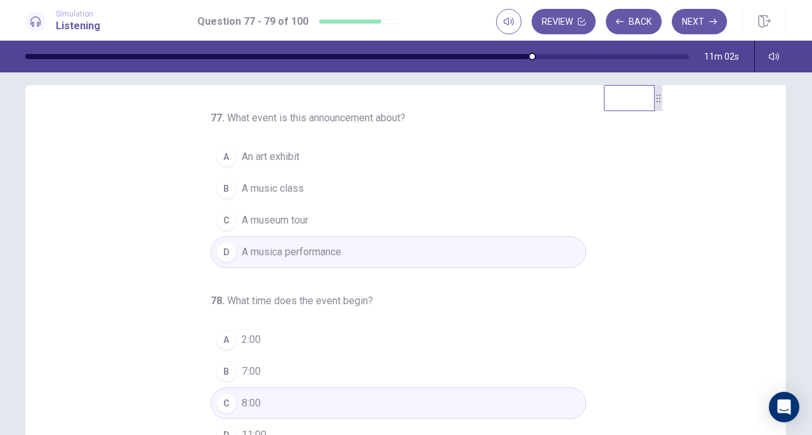
scroll to position [0, 0]
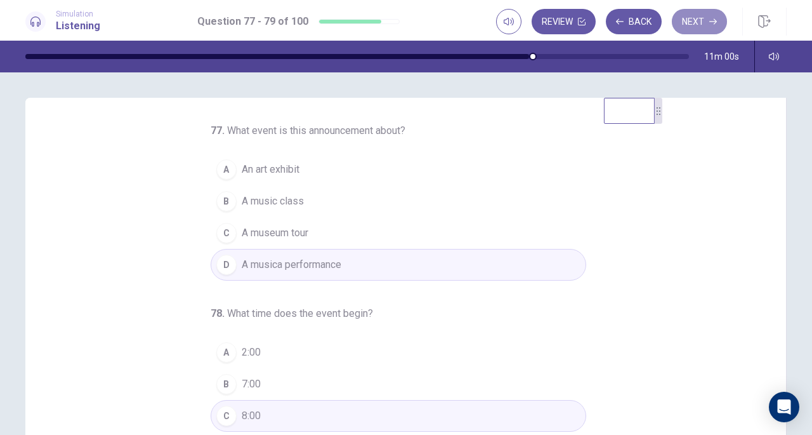
click at [702, 20] on button "Next" at bounding box center [699, 21] width 55 height 25
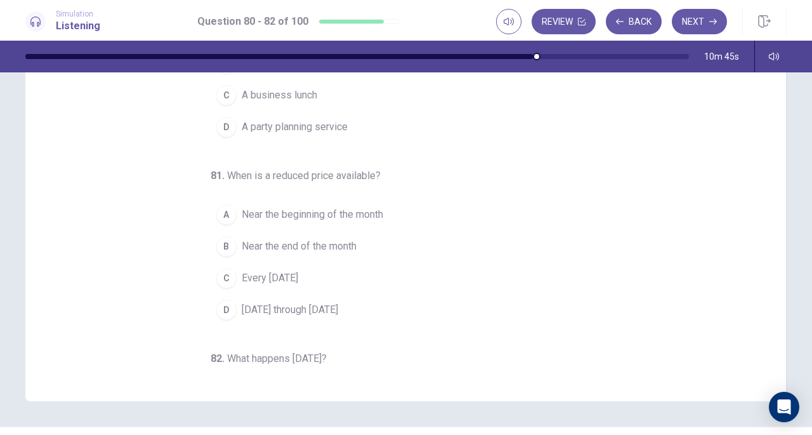
scroll to position [138, 0]
drag, startPoint x: 773, startPoint y: 199, endPoint x: 772, endPoint y: 246, distance: 46.3
click at [772, 246] on div "80 . What is this advertisement for? A A hotel B A restaurant C A business lunc…" at bounding box center [405, 179] width 761 height 441
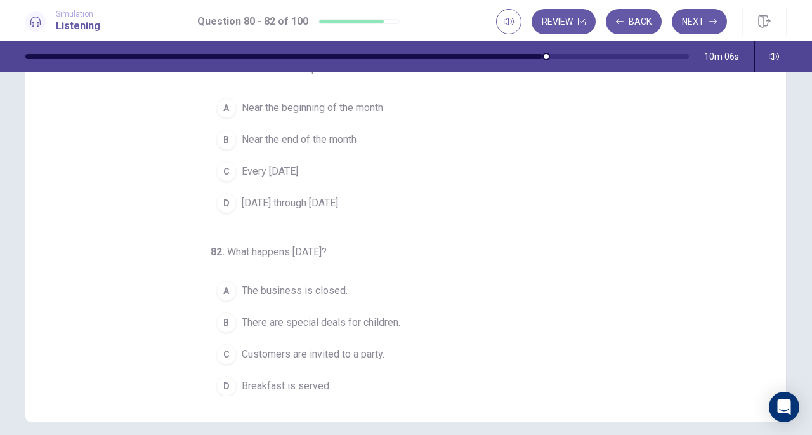
scroll to position [128, 0]
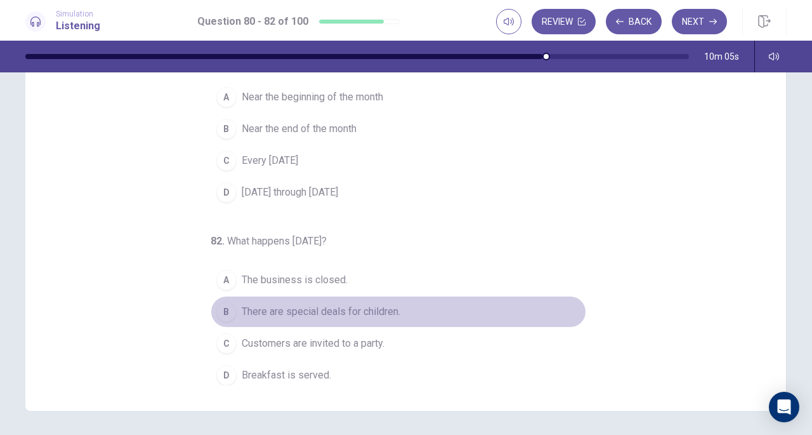
click at [320, 308] on span "There are special deals for children." at bounding box center [321, 311] width 159 height 15
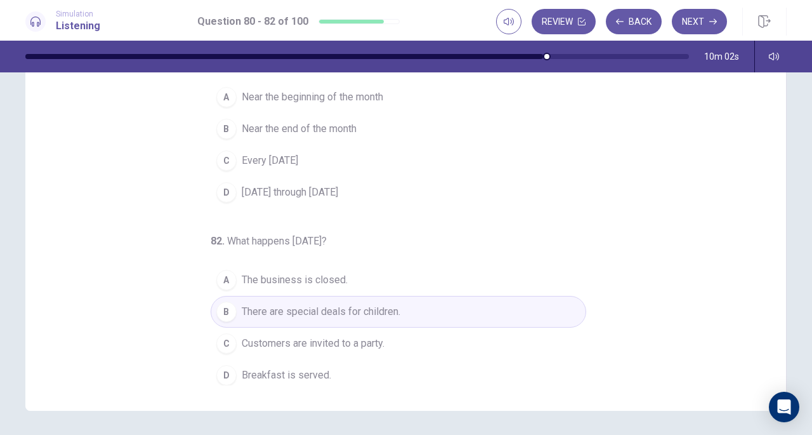
drag, startPoint x: 803, startPoint y: 316, endPoint x: 805, endPoint y: 279, distance: 37.5
click at [805, 280] on div "80 . What is this advertisement for? A A hotel B A restaurant C A business lunc…" at bounding box center [406, 253] width 812 height 362
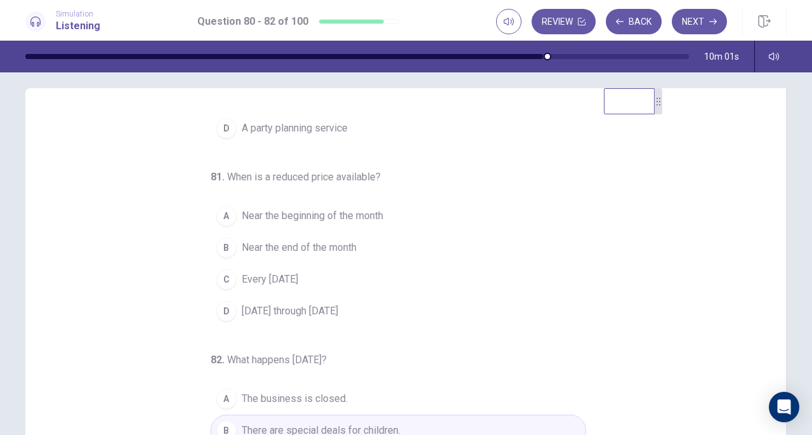
scroll to position [6, 0]
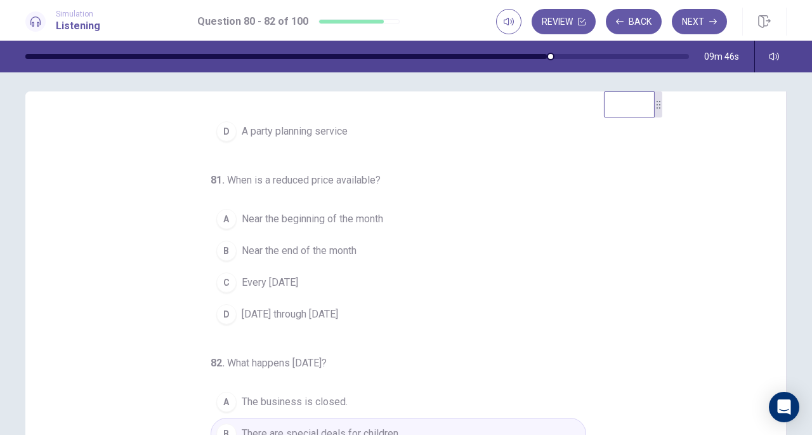
click at [291, 225] on button "A Near the beginning of the month" at bounding box center [399, 219] width 376 height 32
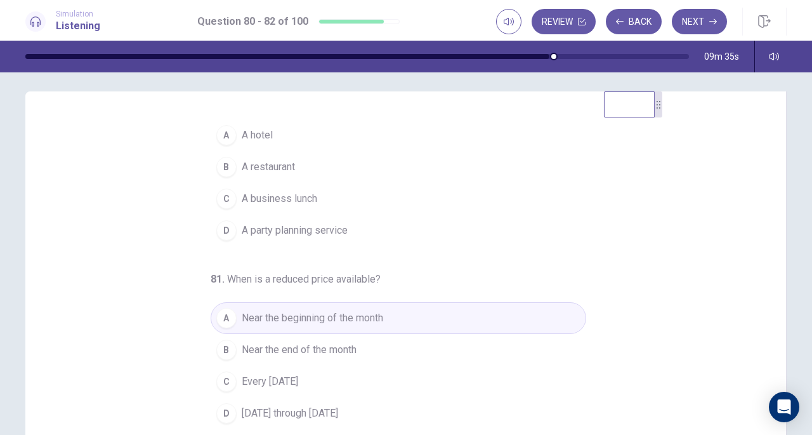
scroll to position [0, 0]
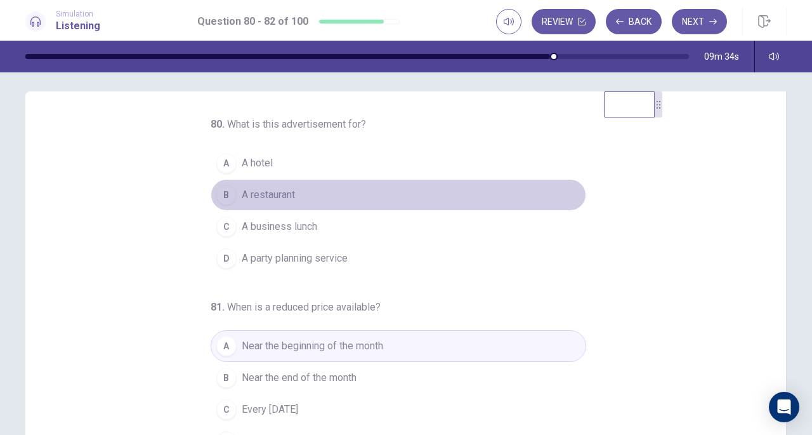
click at [244, 199] on span "A restaurant" at bounding box center [268, 194] width 53 height 15
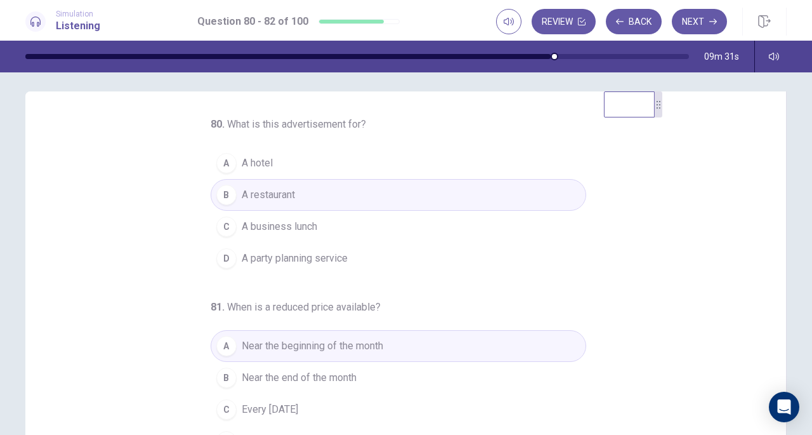
click at [692, 23] on button "Next" at bounding box center [699, 21] width 55 height 25
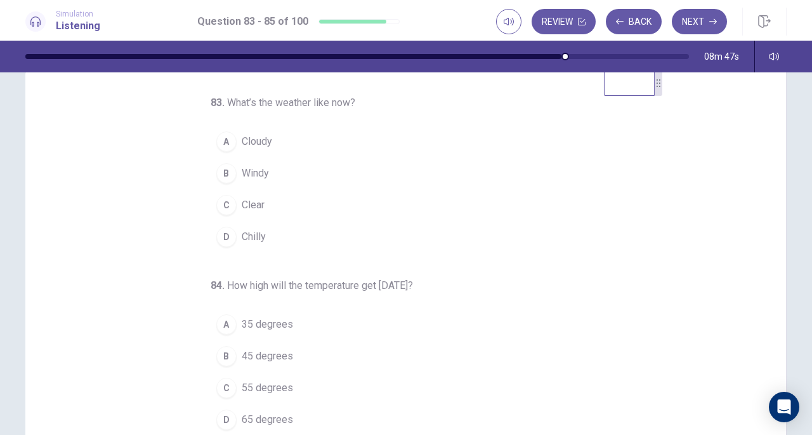
scroll to position [31, 0]
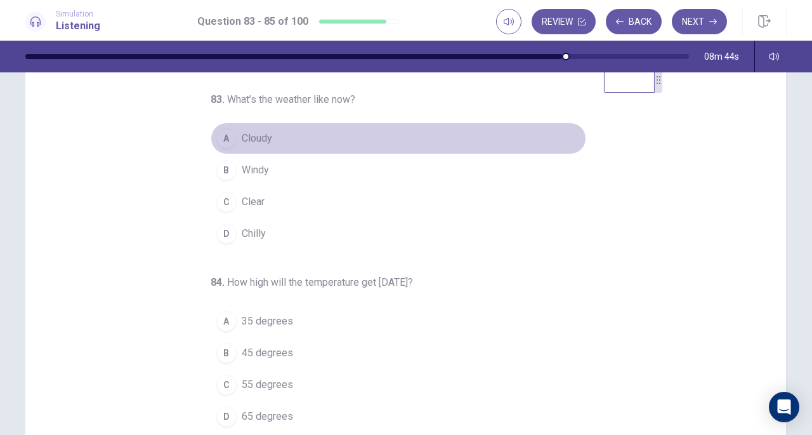
click at [249, 145] on span "Cloudy" at bounding box center [257, 138] width 30 height 15
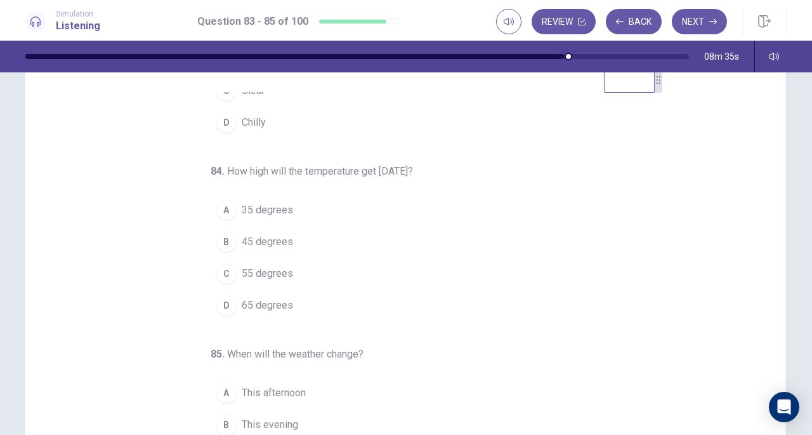
scroll to position [115, 0]
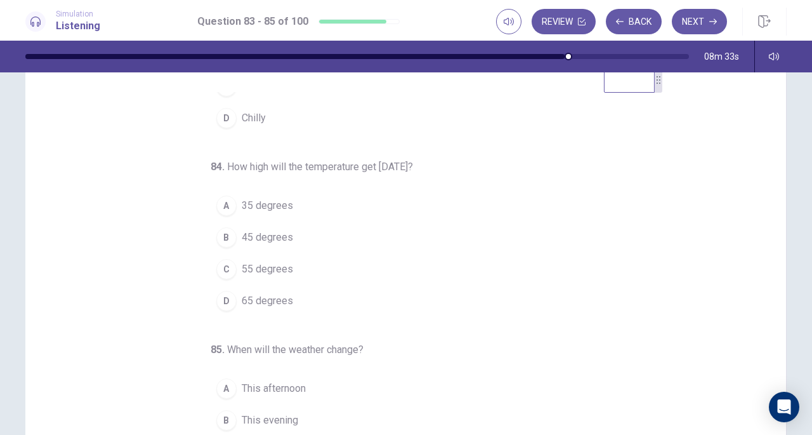
click at [242, 238] on span "45 degrees" at bounding box center [267, 237] width 51 height 15
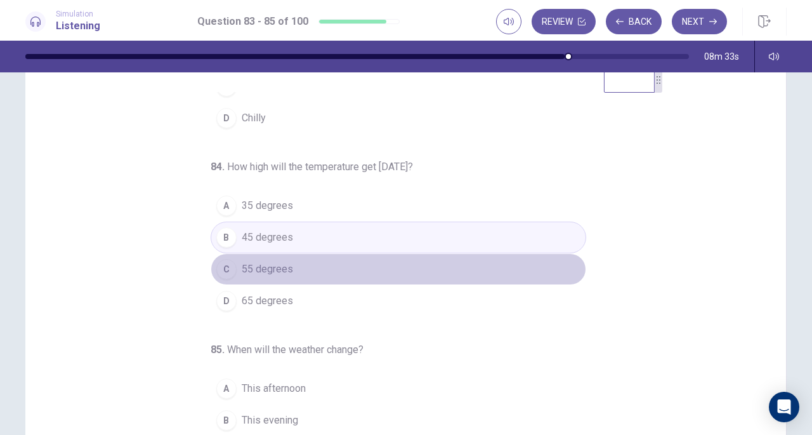
click at [228, 263] on div "C" at bounding box center [226, 269] width 20 height 20
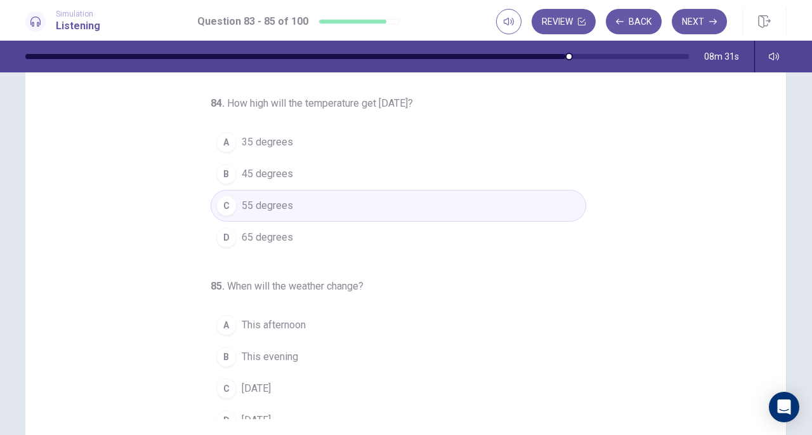
scroll to position [102, 0]
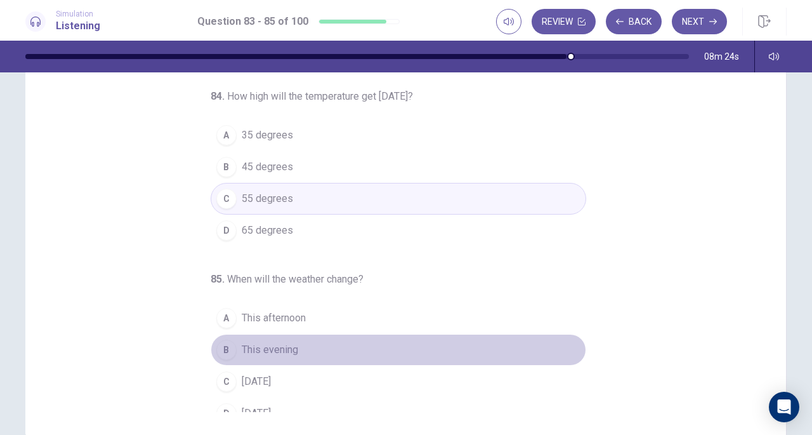
click at [249, 348] on span "This evening" at bounding box center [270, 349] width 56 height 15
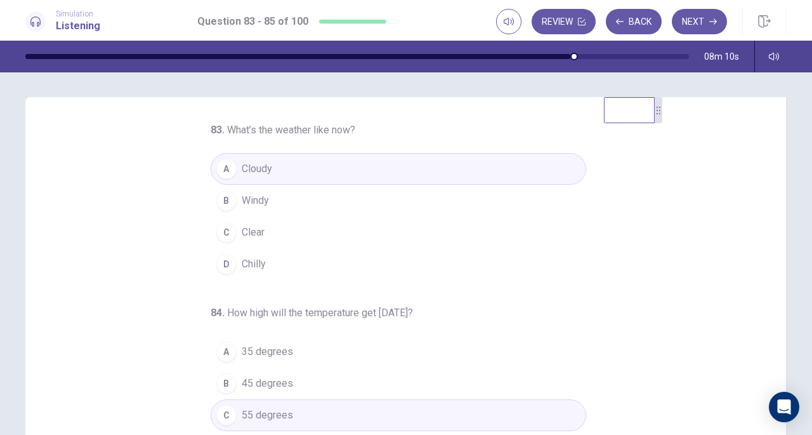
scroll to position [0, 0]
click at [707, 17] on button "Next" at bounding box center [699, 21] width 55 height 25
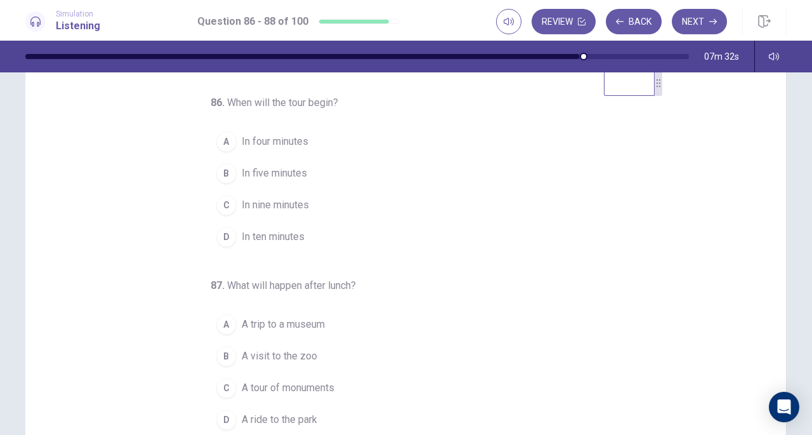
scroll to position [24, 0]
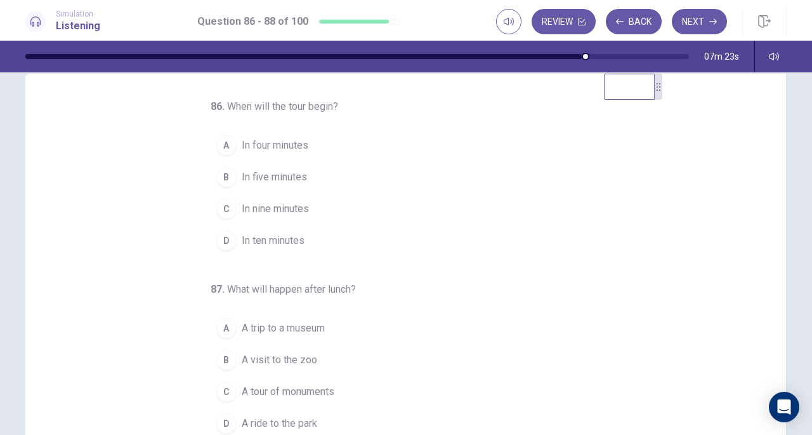
click at [272, 233] on span "In ten minutes" at bounding box center [273, 240] width 63 height 15
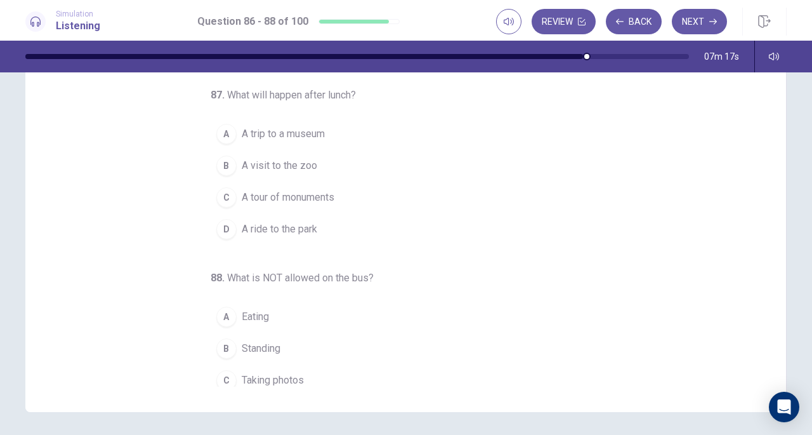
scroll to position [93, 0]
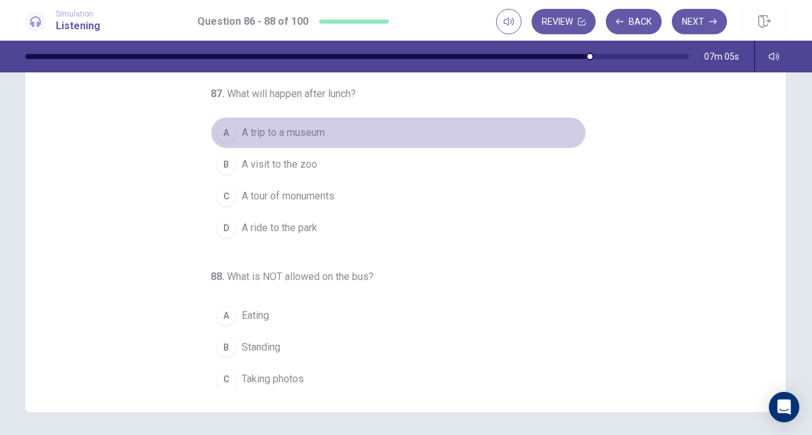
click at [270, 125] on span "A trip to a museum" at bounding box center [283, 132] width 83 height 15
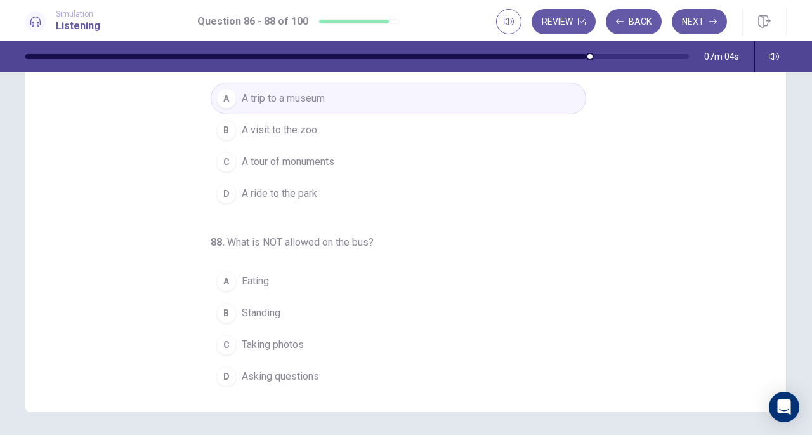
scroll to position [127, 0]
click at [251, 311] on span "Standing" at bounding box center [261, 312] width 39 height 15
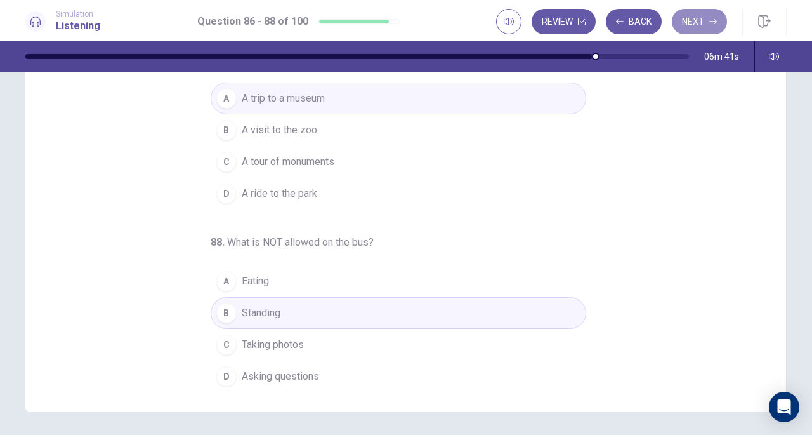
click at [697, 20] on button "Next" at bounding box center [699, 21] width 55 height 25
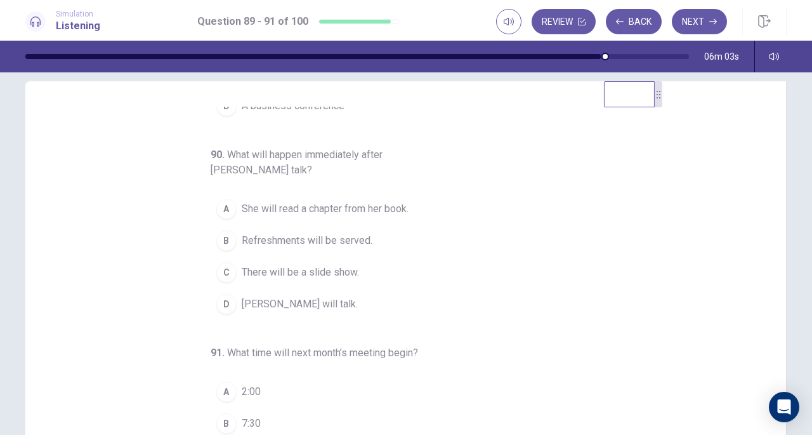
scroll to position [15, 0]
drag, startPoint x: 774, startPoint y: 246, endPoint x: 782, endPoint y: 147, distance: 99.4
click at [782, 147] on div "89 . What will Ms. Whitaker talk about? A The Business Owners’ Association B Ac…" at bounding box center [405, 302] width 761 height 441
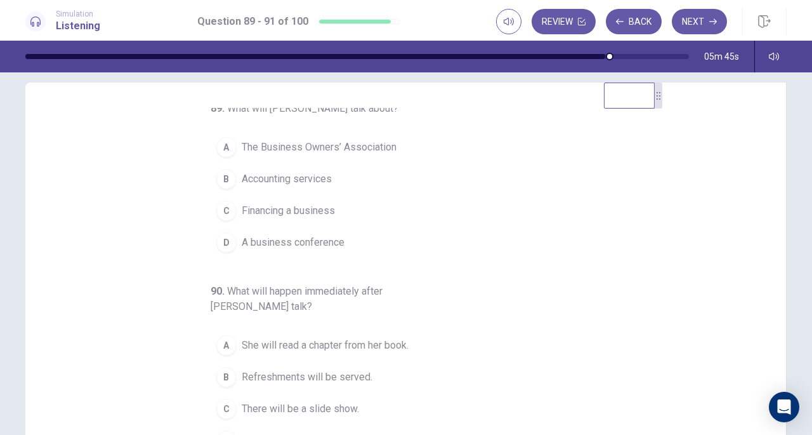
scroll to position [4, 0]
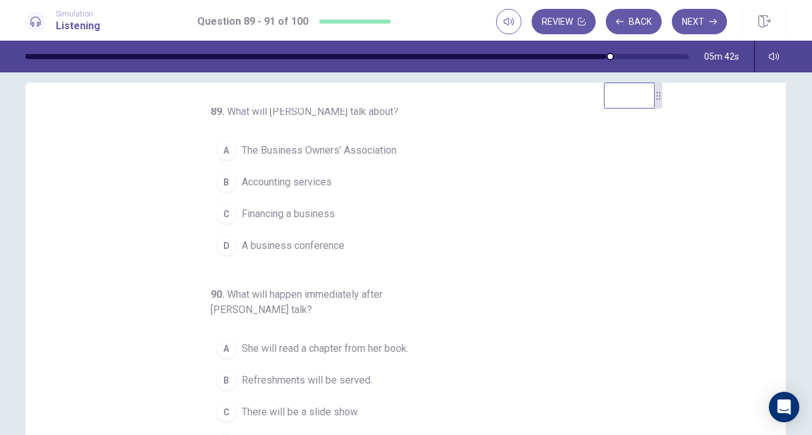
click at [283, 209] on span "Financing a business" at bounding box center [288, 213] width 93 height 15
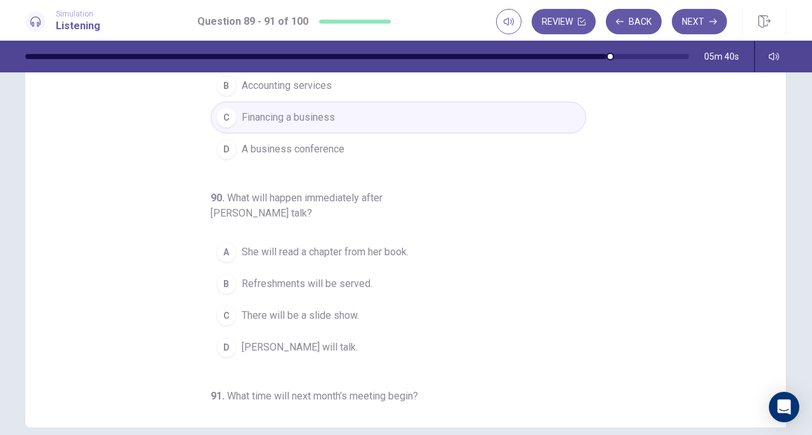
scroll to position [127, 0]
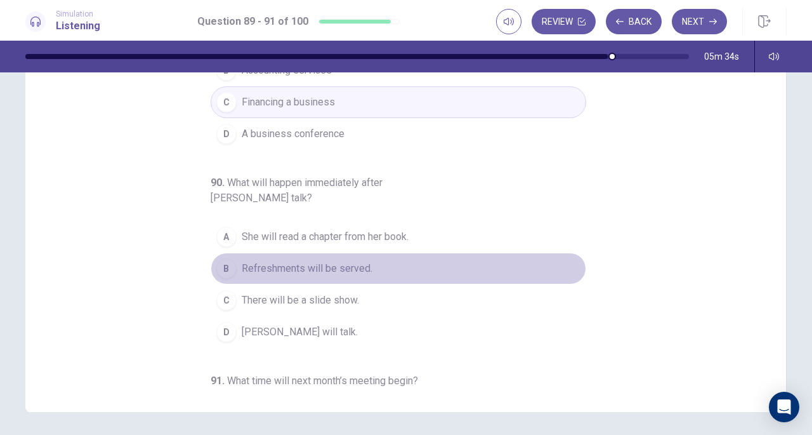
click at [280, 265] on span "Refreshments will be served." at bounding box center [307, 268] width 131 height 15
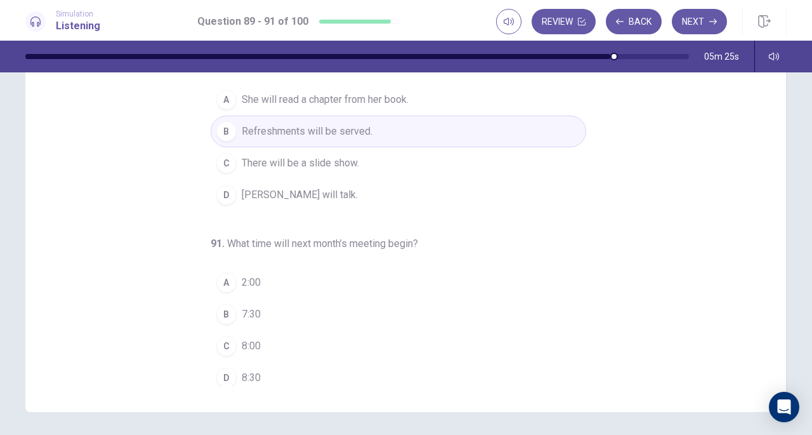
scroll to position [142, 0]
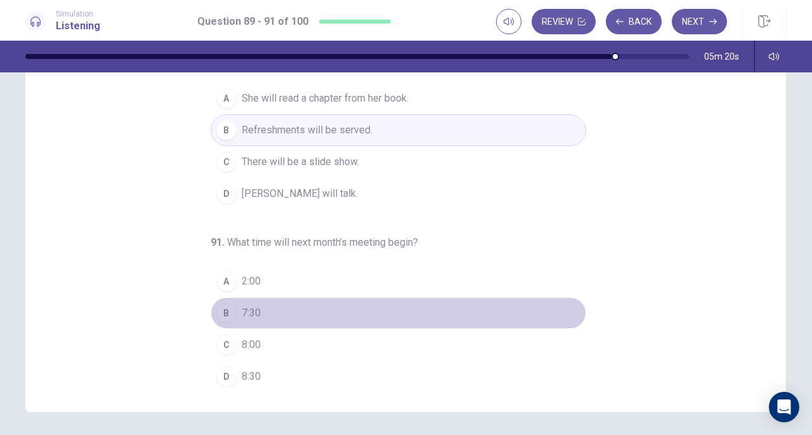
click at [232, 315] on button "B 7:30" at bounding box center [399, 313] width 376 height 32
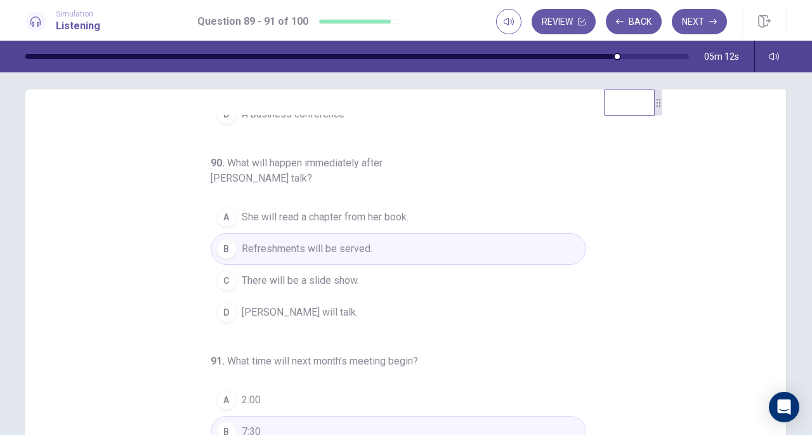
scroll to position [1, 0]
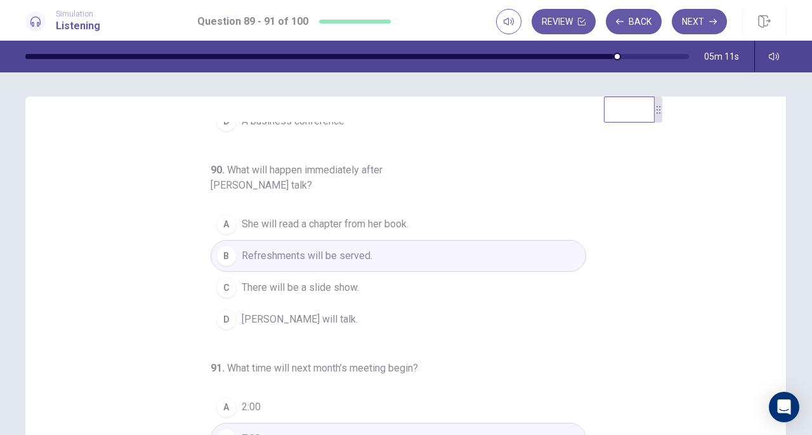
click at [694, 23] on button "Next" at bounding box center [699, 21] width 55 height 25
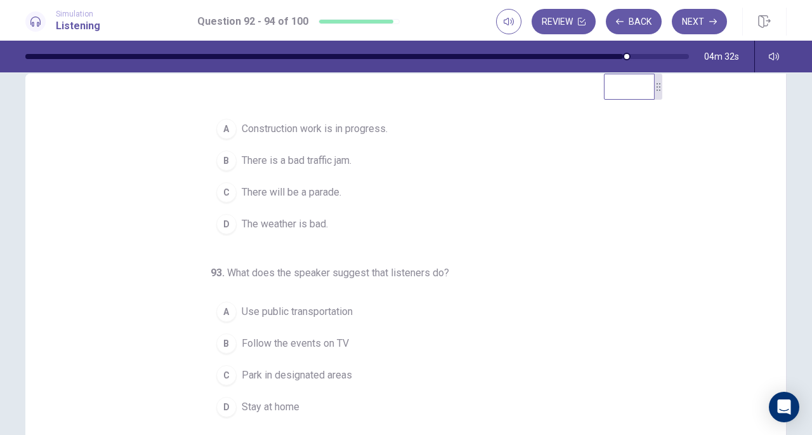
scroll to position [0, 0]
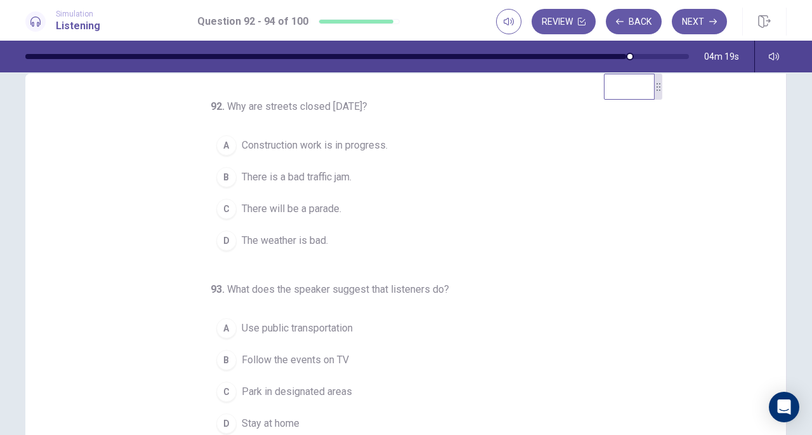
drag, startPoint x: 299, startPoint y: 205, endPoint x: 310, endPoint y: 204, distance: 10.9
click at [300, 205] on span "There will be a parade." at bounding box center [292, 208] width 100 height 15
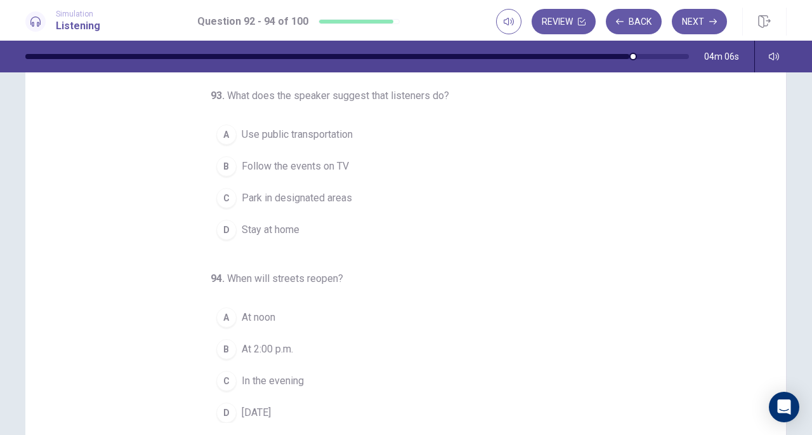
scroll to position [90, 0]
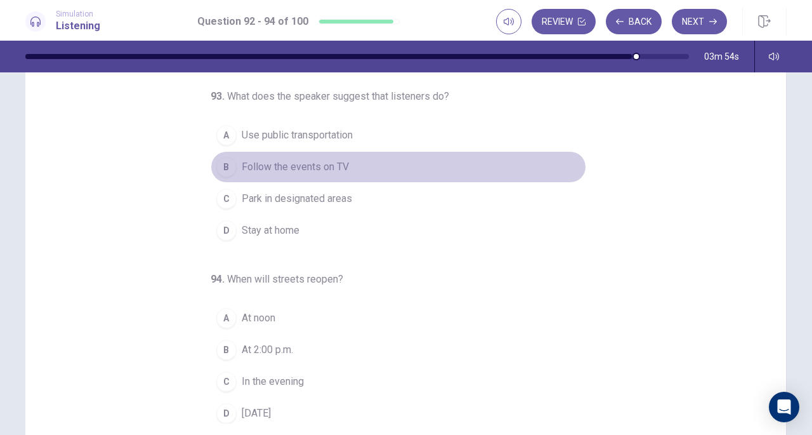
click at [223, 171] on div "B" at bounding box center [226, 167] width 20 height 20
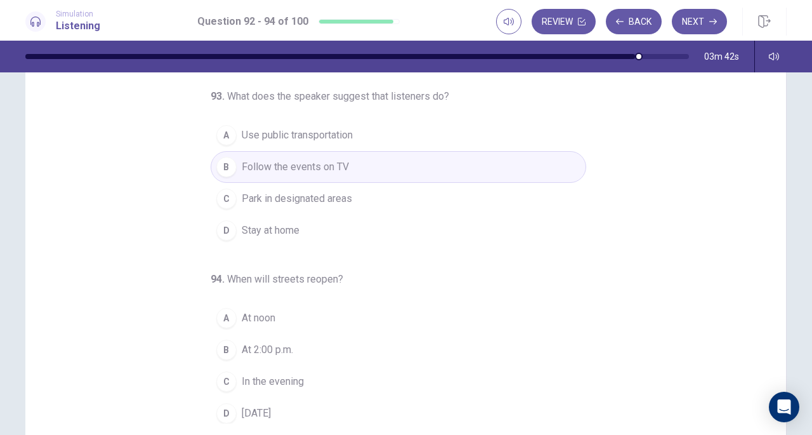
click at [249, 409] on span "Tomorrow" at bounding box center [256, 412] width 29 height 15
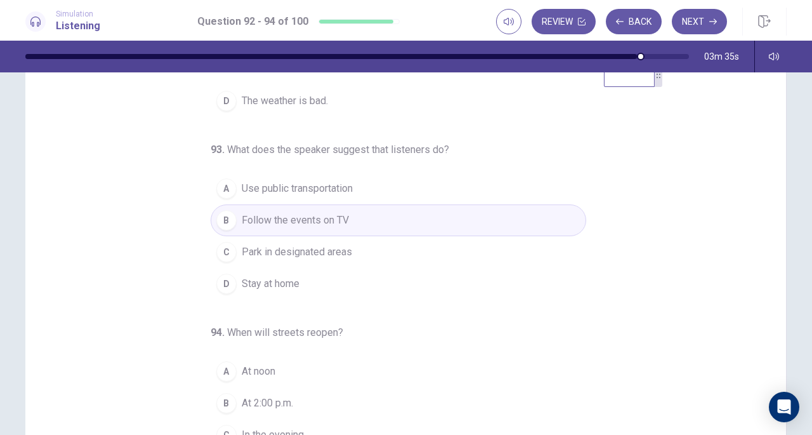
scroll to position [34, 0]
click at [706, 23] on button "Next" at bounding box center [699, 21] width 55 height 25
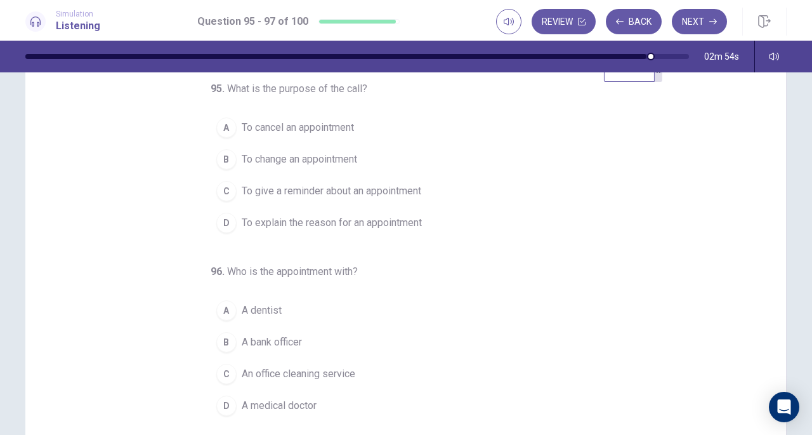
scroll to position [43, 0]
click at [242, 193] on span "To give a reminder about an appointment" at bounding box center [332, 189] width 180 height 15
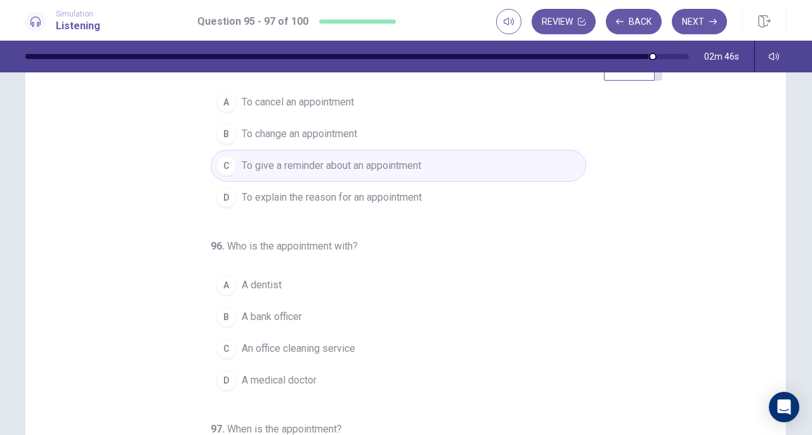
scroll to position [21, 0]
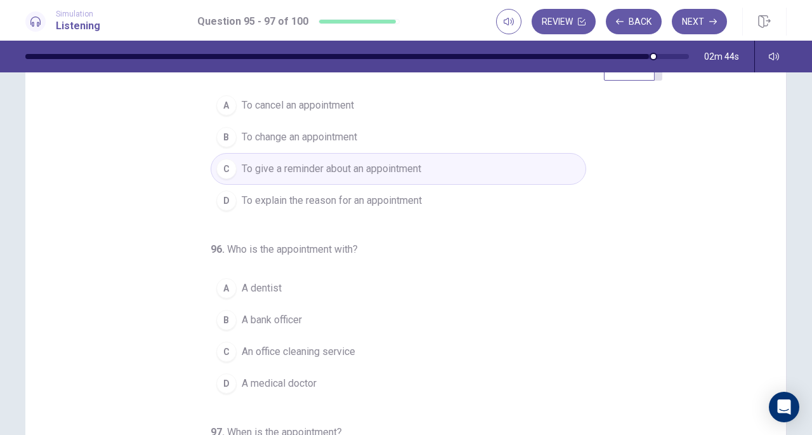
click at [232, 286] on button "A A dentist" at bounding box center [399, 288] width 376 height 32
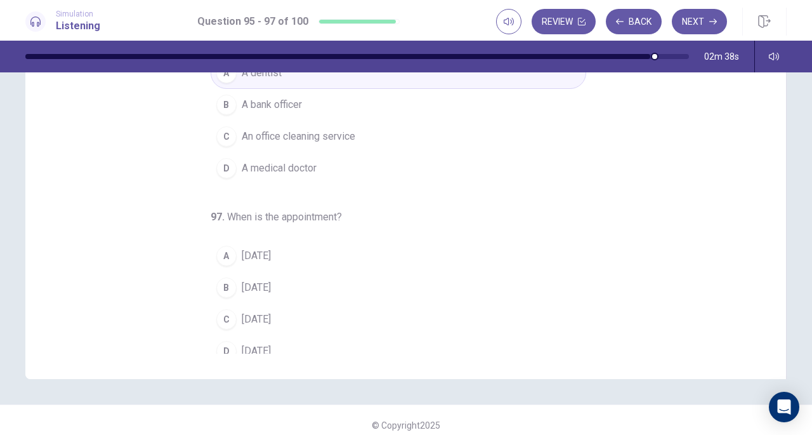
scroll to position [127, 0]
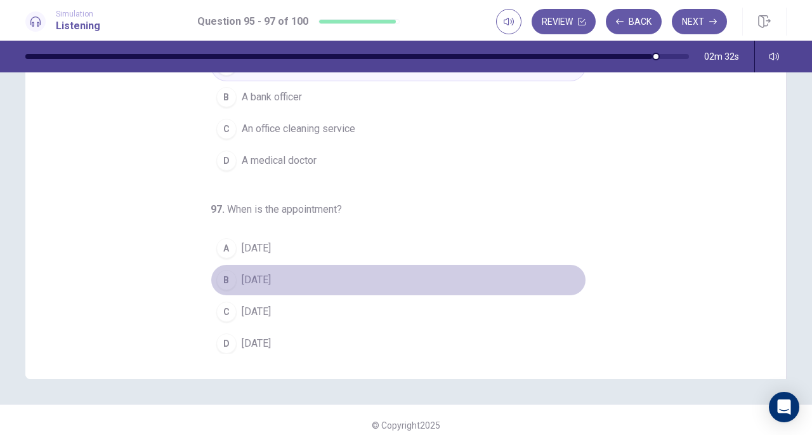
click at [264, 273] on span "Monday" at bounding box center [256, 279] width 29 height 15
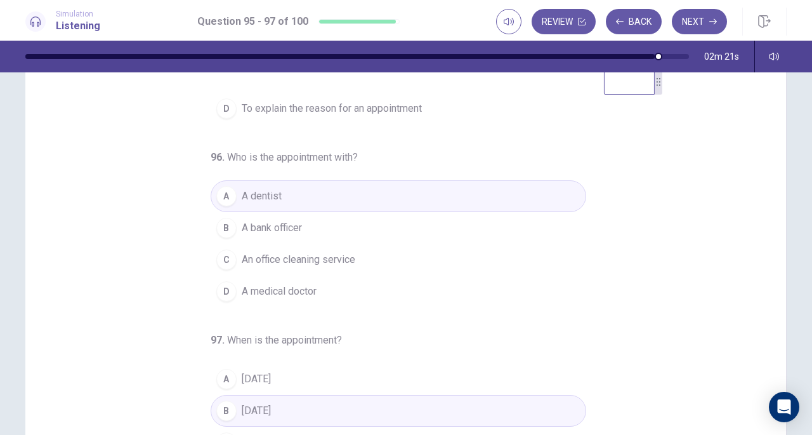
scroll to position [0, 0]
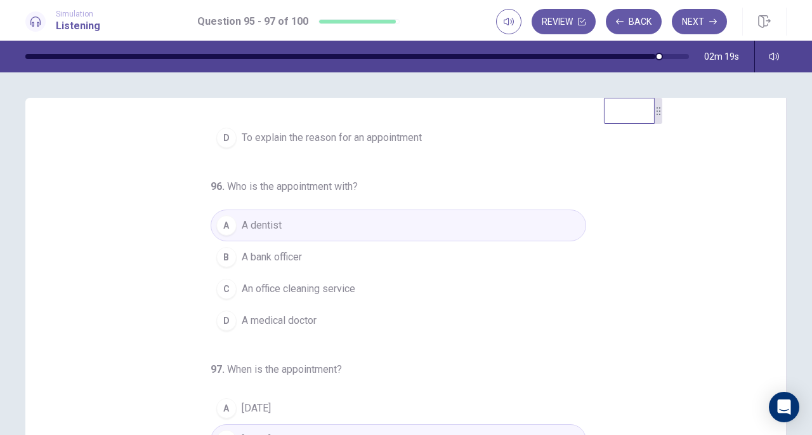
drag, startPoint x: 765, startPoint y: 276, endPoint x: 769, endPoint y: 244, distance: 32.0
click at [769, 244] on div "95 . What is the purpose of the call? A To cancel an appointment B To change an…" at bounding box center [411, 318] width 730 height 390
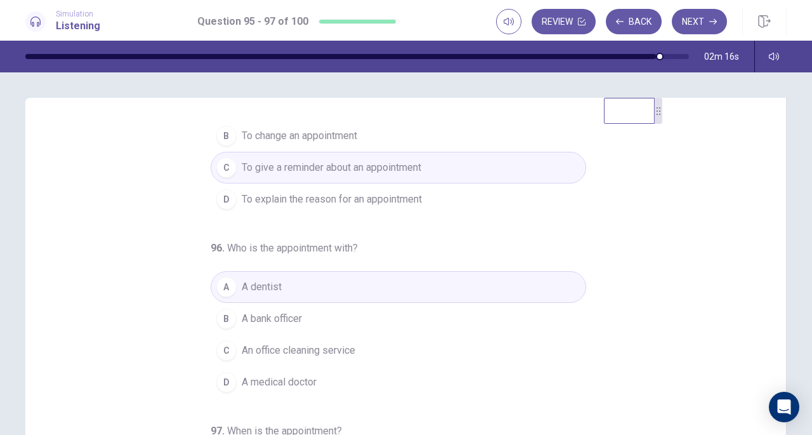
scroll to position [71, 0]
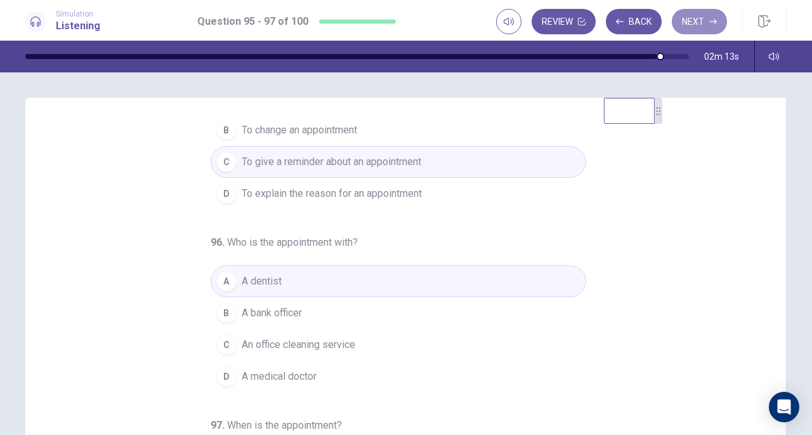
click at [704, 22] on button "Next" at bounding box center [699, 21] width 55 height 25
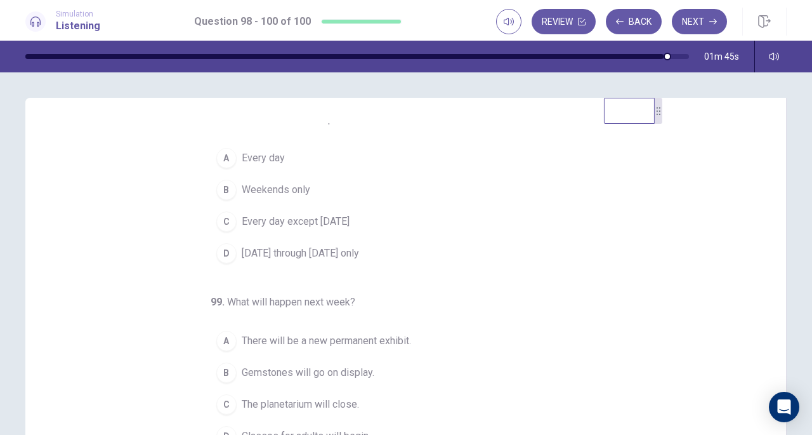
scroll to position [13, 0]
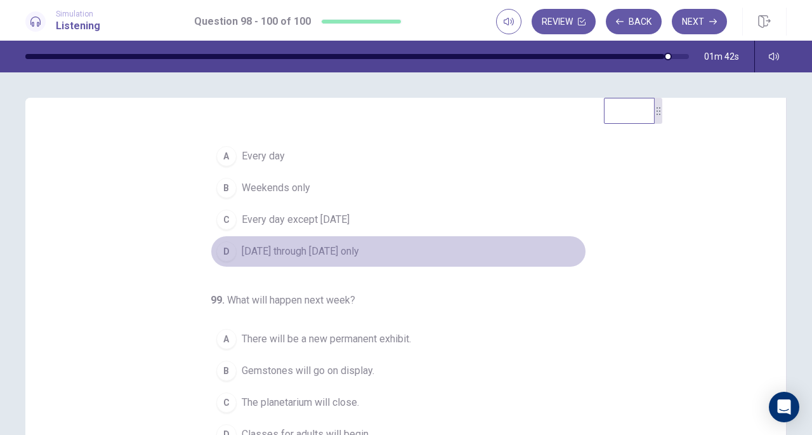
click at [267, 248] on span "Monday through Friday only" at bounding box center [300, 251] width 117 height 15
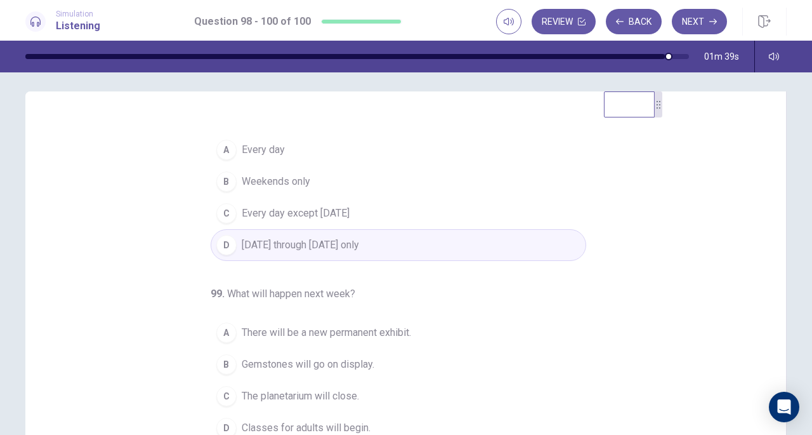
scroll to position [5, 0]
click at [251, 155] on span "Every day" at bounding box center [263, 150] width 43 height 15
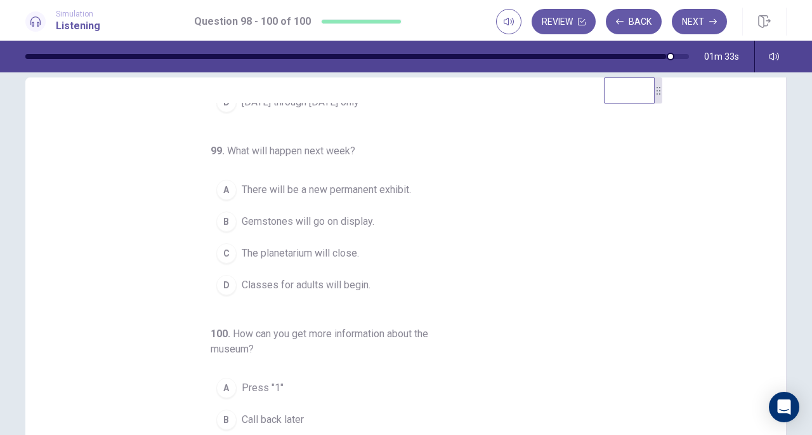
scroll to position [30, 0]
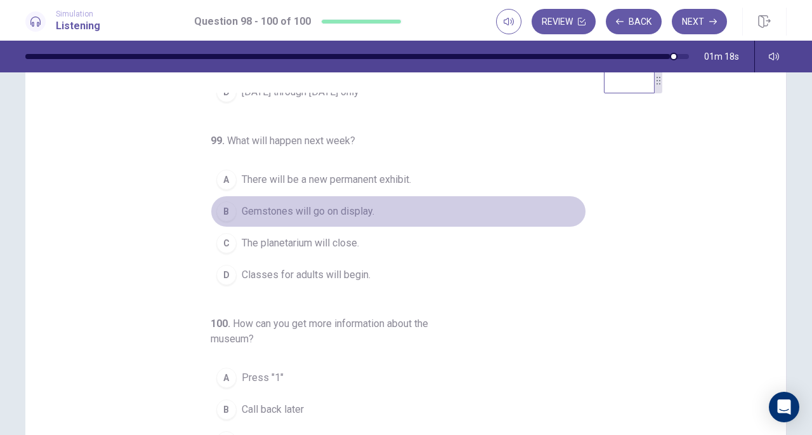
click at [230, 201] on button "B Gemstones will go on display." at bounding box center [399, 211] width 376 height 32
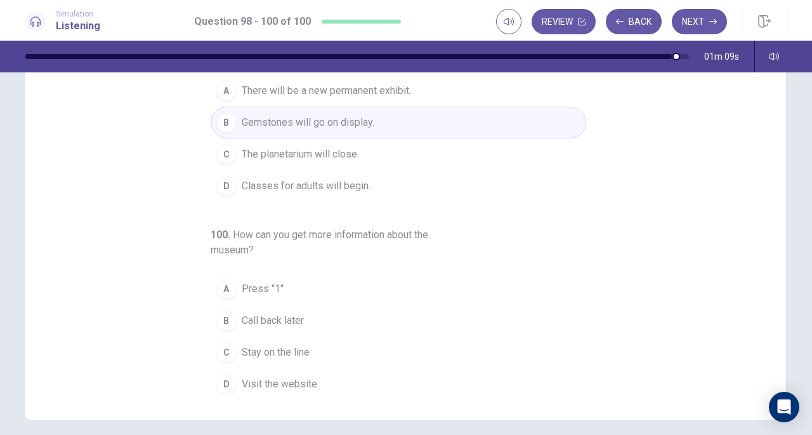
scroll to position [123, 0]
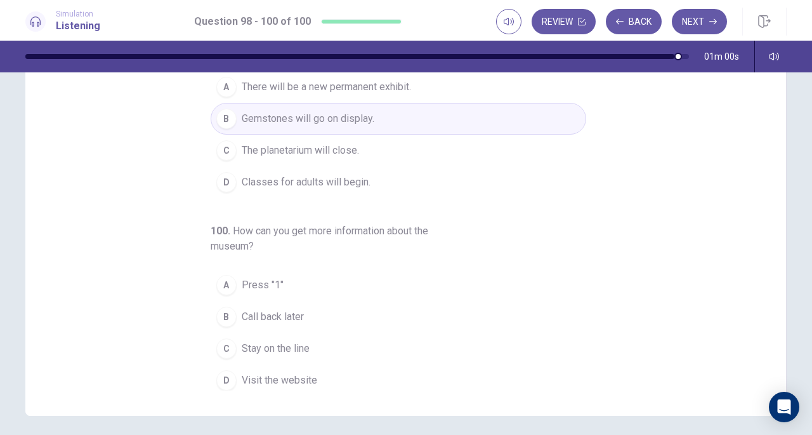
click at [267, 348] on span "Stay on the line" at bounding box center [276, 348] width 68 height 15
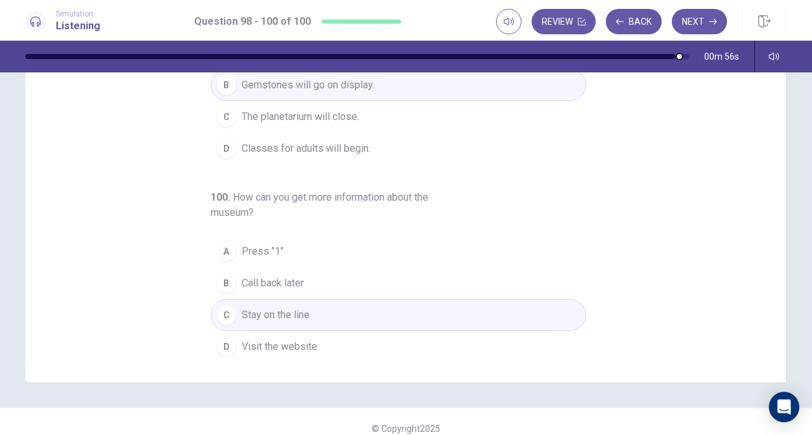
scroll to position [102, 0]
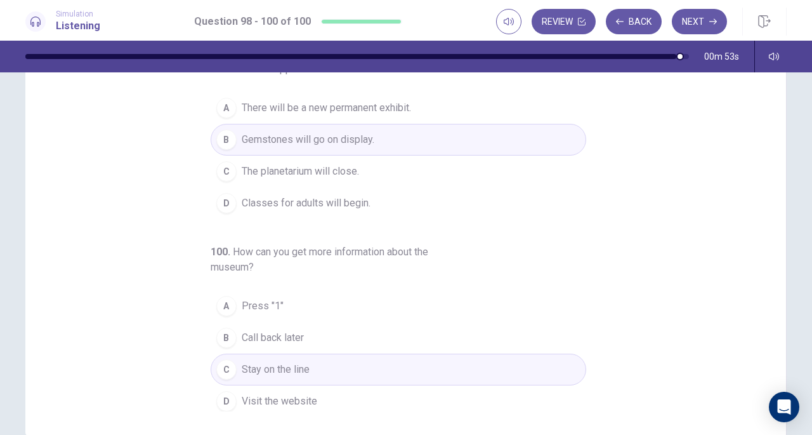
click at [711, 22] on icon "button" at bounding box center [713, 22] width 8 height 8
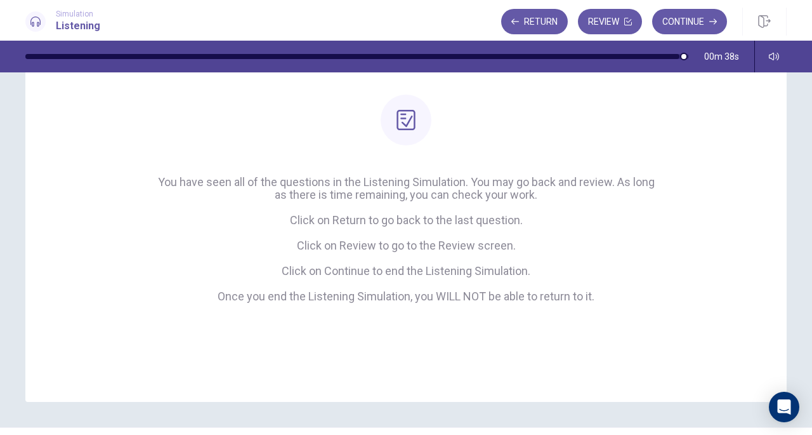
click at [609, 26] on button "Review" at bounding box center [610, 21] width 64 height 25
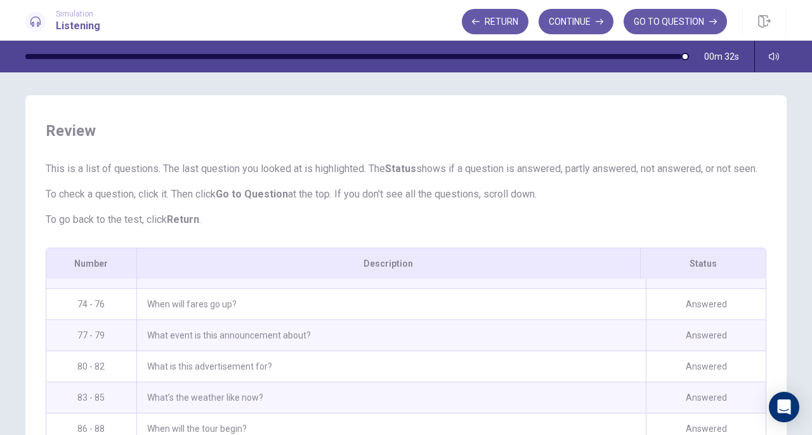
scroll to position [0, 0]
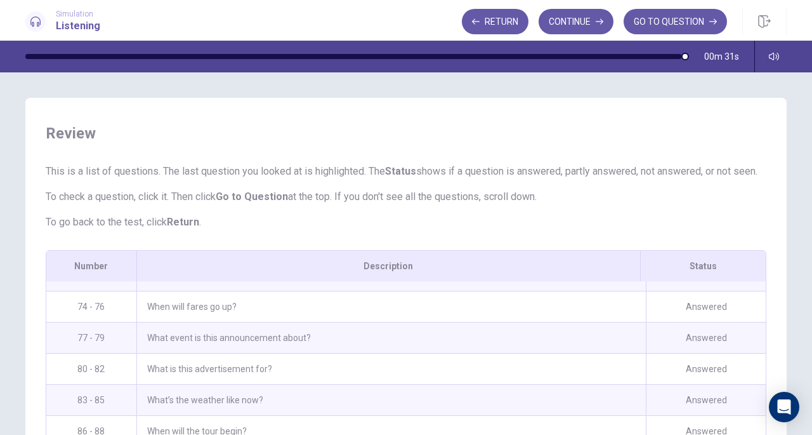
click at [682, 15] on button "GO TO QUESTION" at bounding box center [675, 21] width 103 height 25
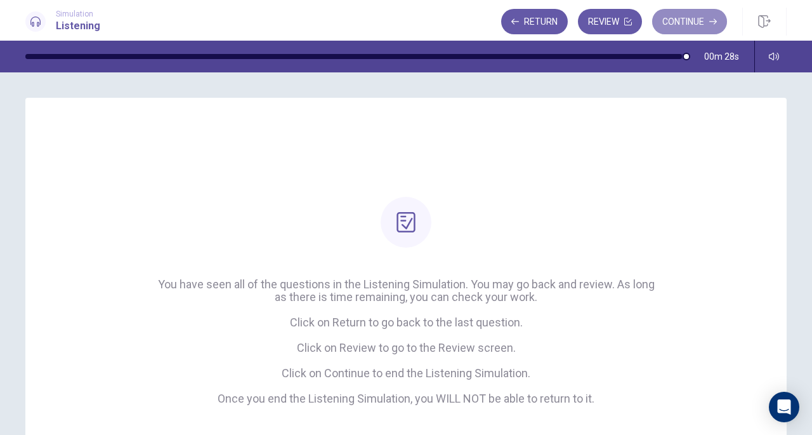
click at [711, 19] on icon "button" at bounding box center [713, 22] width 8 height 8
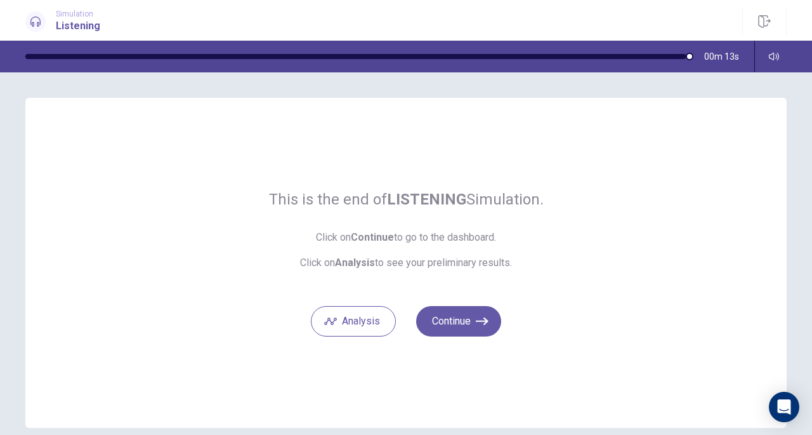
click at [480, 325] on icon "button" at bounding box center [482, 321] width 13 height 13
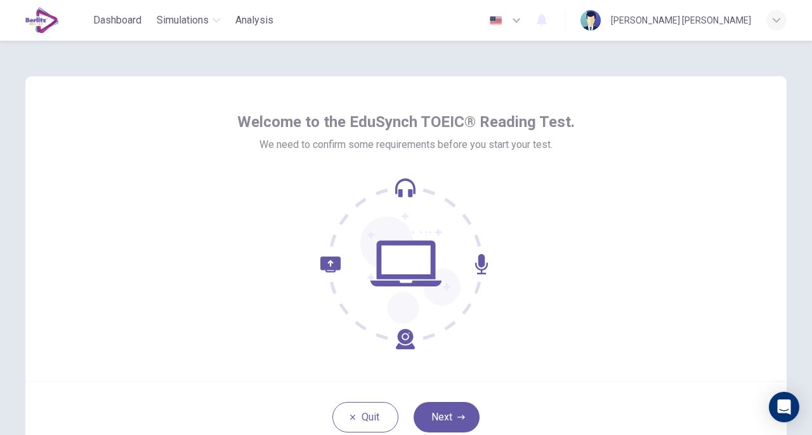
click at [444, 411] on button "Next" at bounding box center [447, 417] width 66 height 30
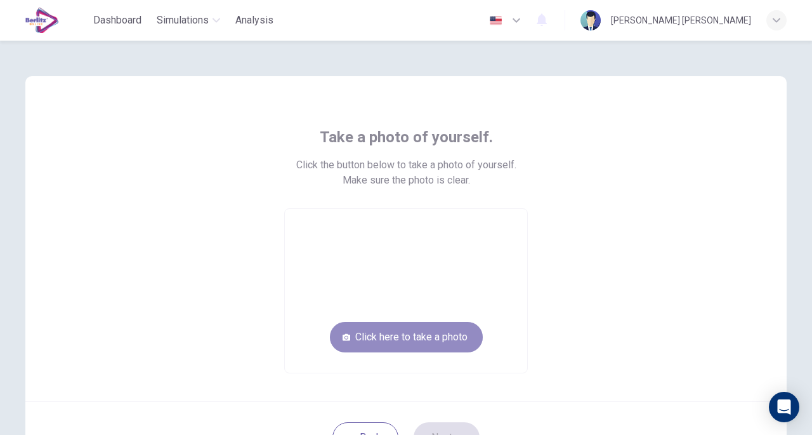
click at [451, 335] on button "Click here to take a photo" at bounding box center [406, 337] width 153 height 30
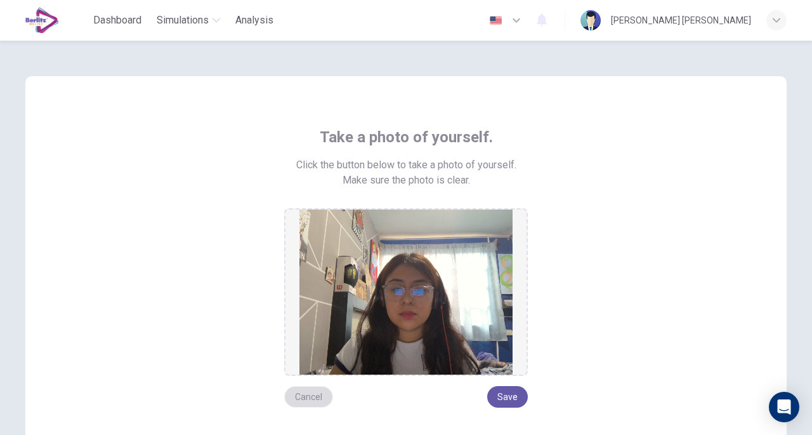
click at [298, 398] on button "Cancel" at bounding box center [308, 397] width 49 height 22
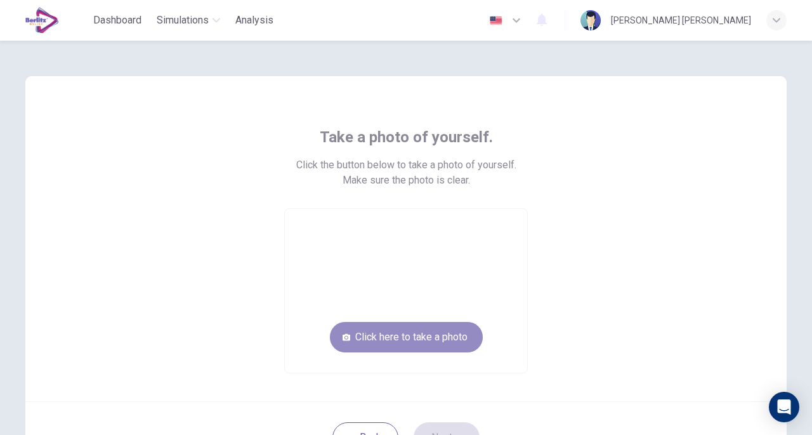
click at [407, 341] on button "Click here to take a photo" at bounding box center [406, 337] width 153 height 30
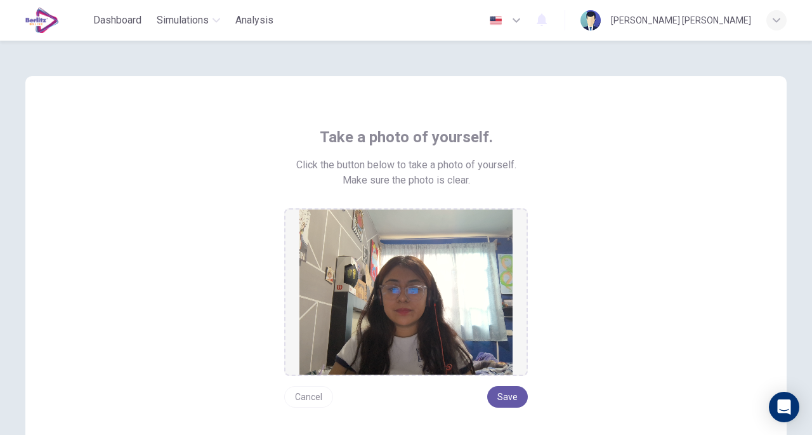
click at [499, 391] on button "Save" at bounding box center [507, 397] width 41 height 22
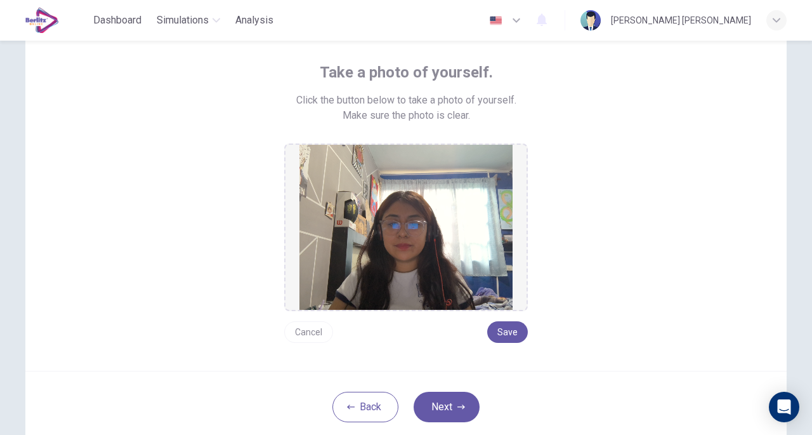
scroll to position [79, 0]
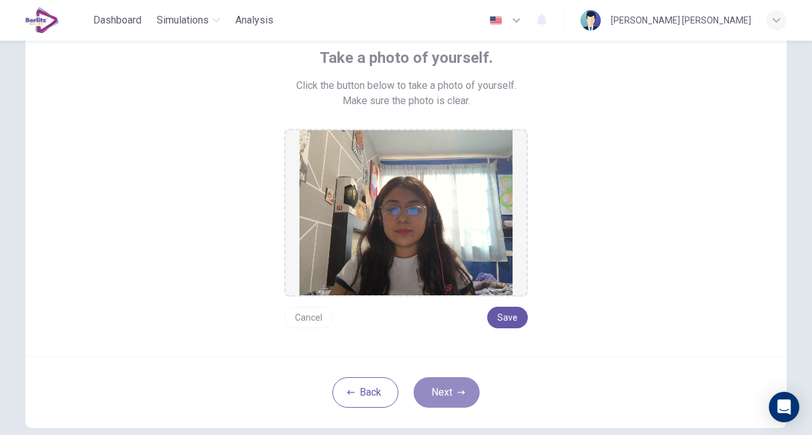
click at [461, 395] on icon "button" at bounding box center [462, 392] width 8 height 8
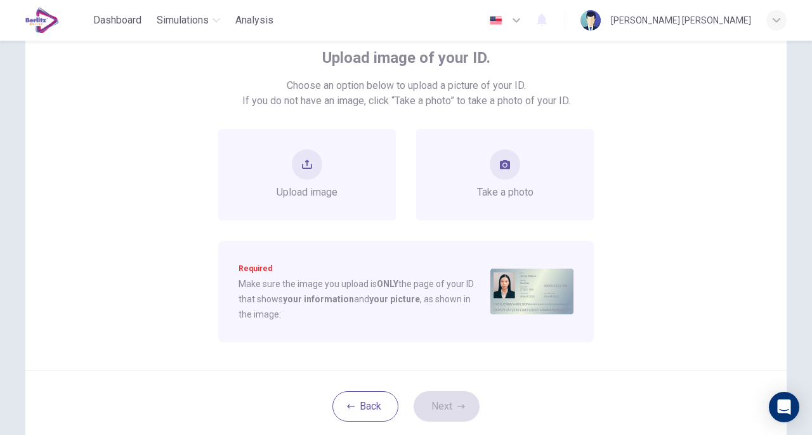
click at [503, 197] on span "Take a photo" at bounding box center [505, 192] width 56 height 15
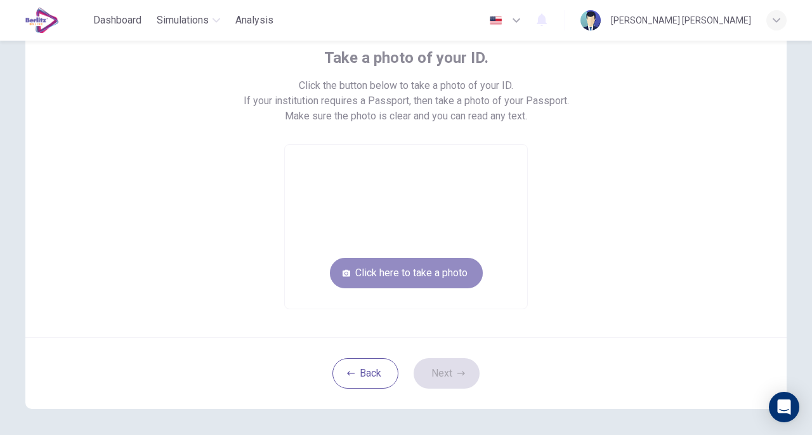
click at [436, 262] on button "Click here to take a photo" at bounding box center [406, 273] width 153 height 30
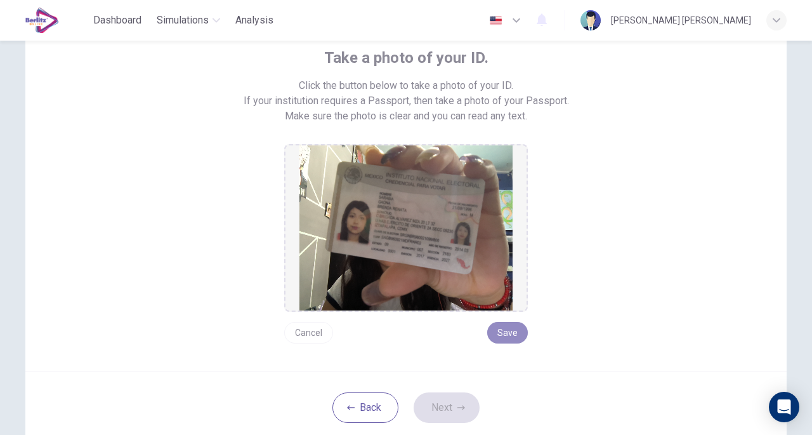
drag, startPoint x: 506, startPoint y: 331, endPoint x: 508, endPoint y: 360, distance: 29.3
click at [506, 331] on button "Save" at bounding box center [507, 333] width 41 height 22
click at [458, 406] on icon "button" at bounding box center [462, 407] width 8 height 4
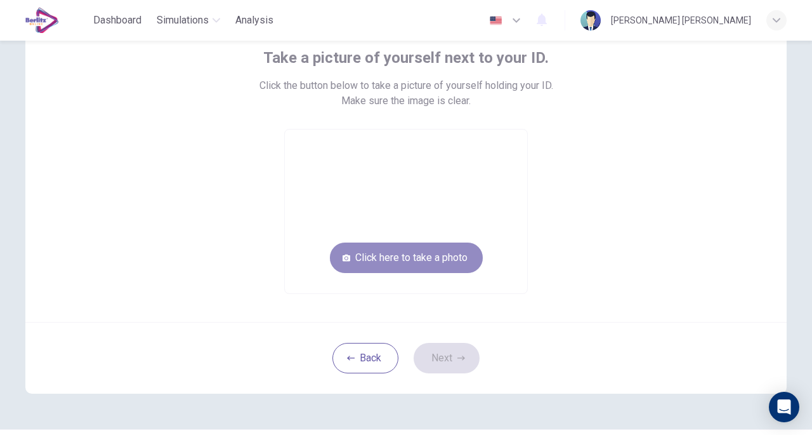
click at [435, 254] on button "Click here to take a photo" at bounding box center [406, 257] width 153 height 30
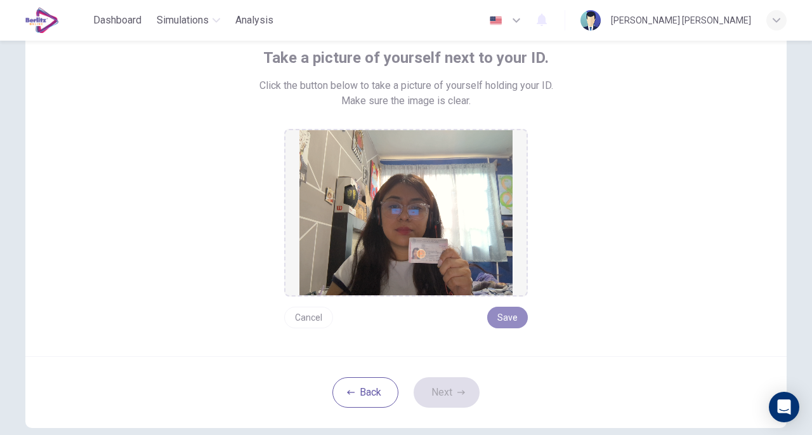
click at [501, 315] on button "Save" at bounding box center [507, 317] width 41 height 22
click at [448, 389] on button "Next" at bounding box center [447, 392] width 66 height 30
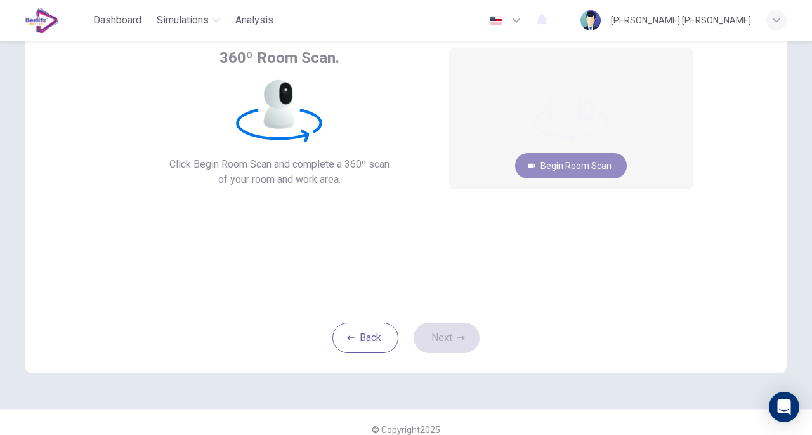
click at [567, 168] on button "Begin Room Scan" at bounding box center [571, 165] width 112 height 25
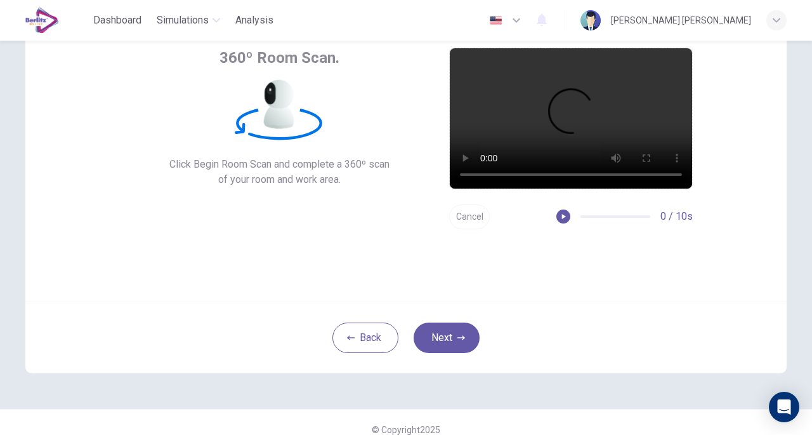
scroll to position [0, 0]
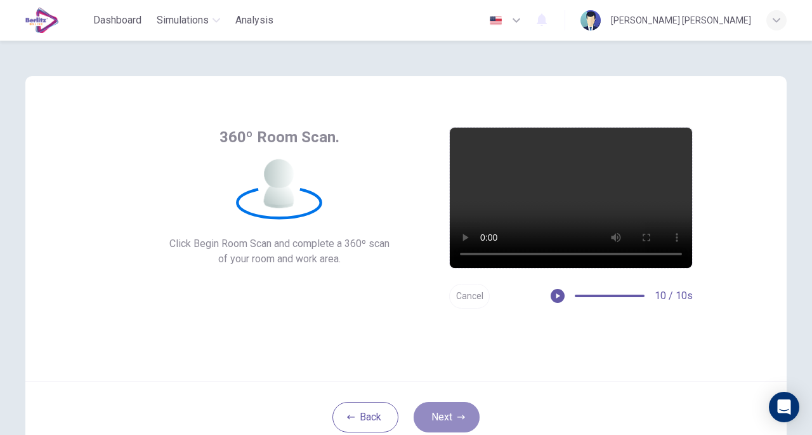
click at [447, 416] on button "Next" at bounding box center [447, 417] width 66 height 30
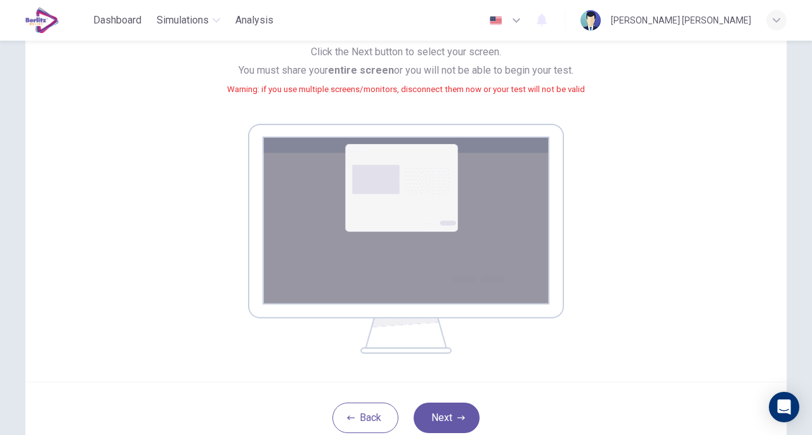
scroll to position [146, 0]
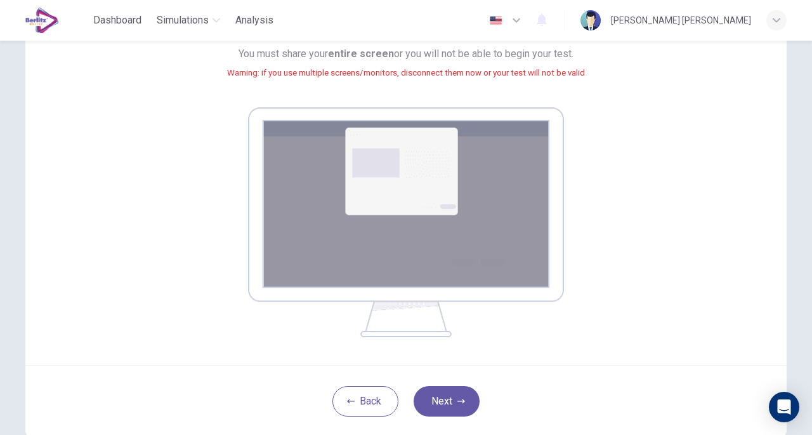
click at [457, 395] on button "Next" at bounding box center [447, 401] width 66 height 30
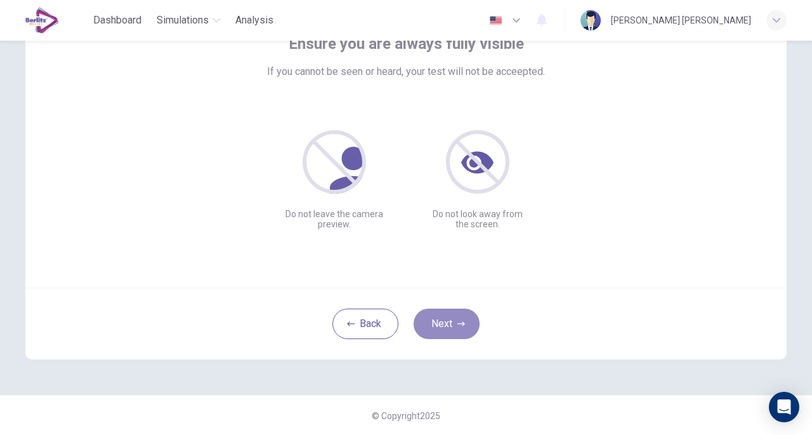
click at [453, 326] on button "Next" at bounding box center [447, 323] width 66 height 30
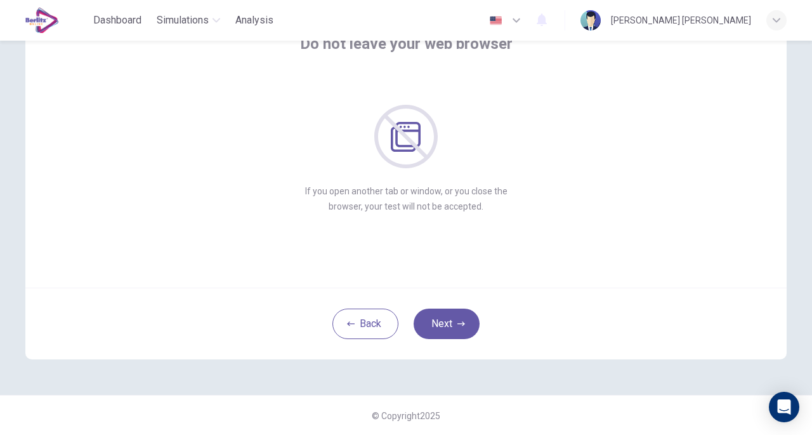
click at [453, 326] on button "Next" at bounding box center [447, 323] width 66 height 30
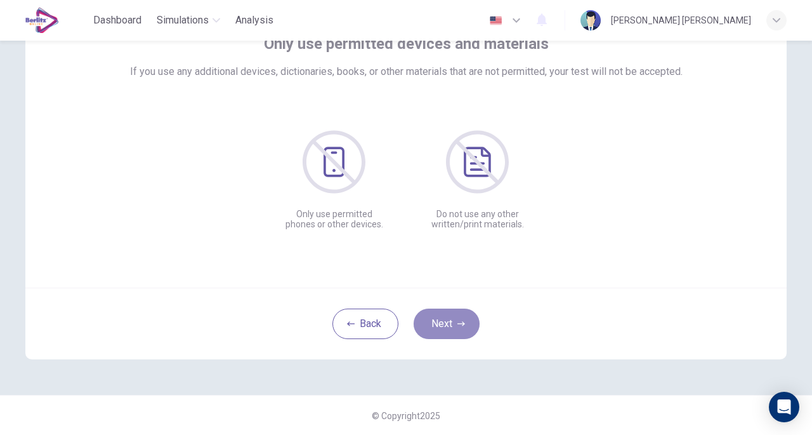
click at [465, 326] on button "Next" at bounding box center [447, 323] width 66 height 30
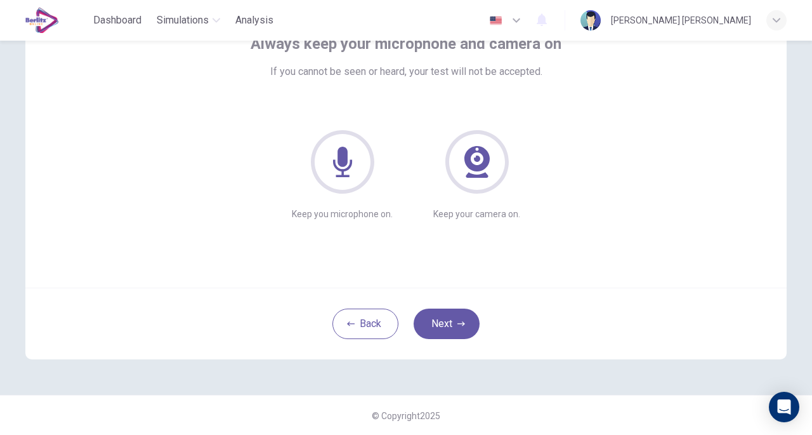
click at [465, 326] on button "Next" at bounding box center [447, 323] width 66 height 30
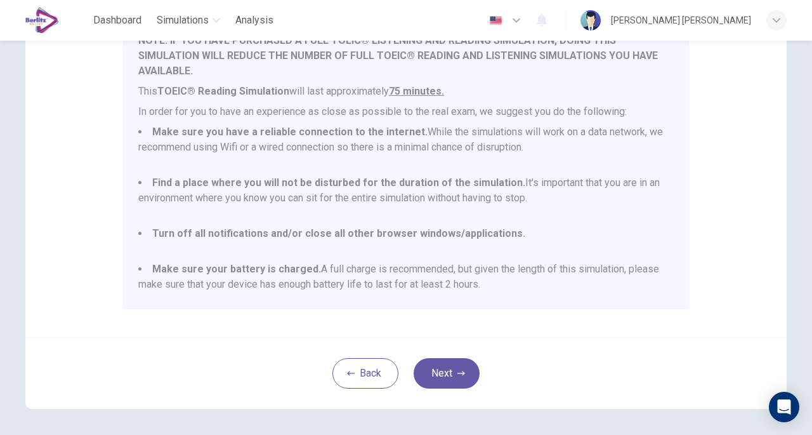
scroll to position [33, 0]
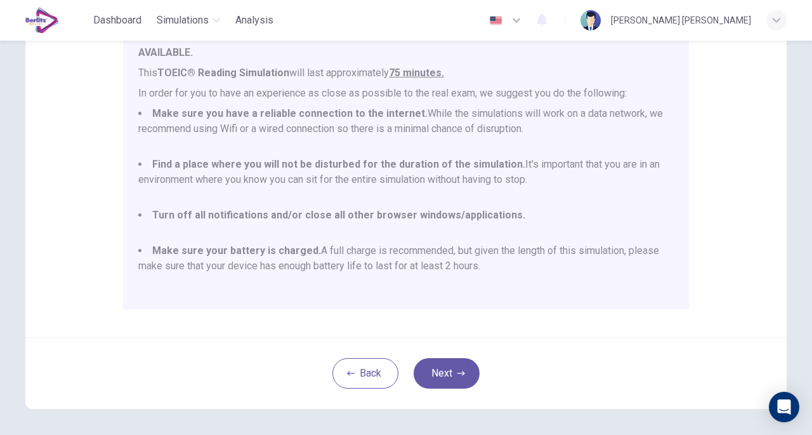
click at [445, 361] on button "Next" at bounding box center [447, 373] width 66 height 30
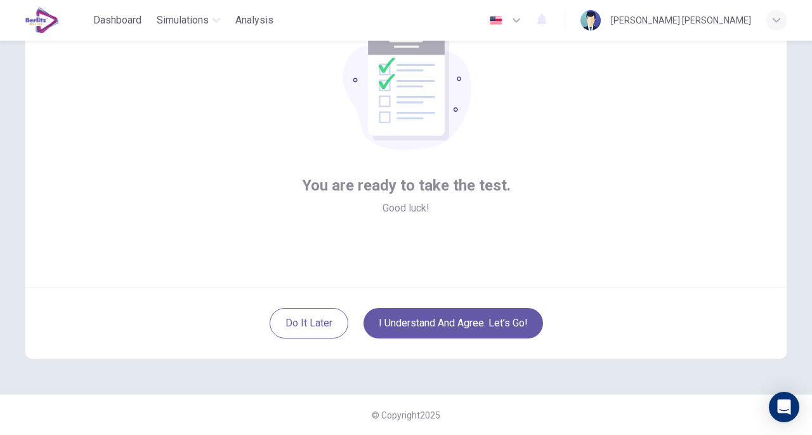
scroll to position [93, 0]
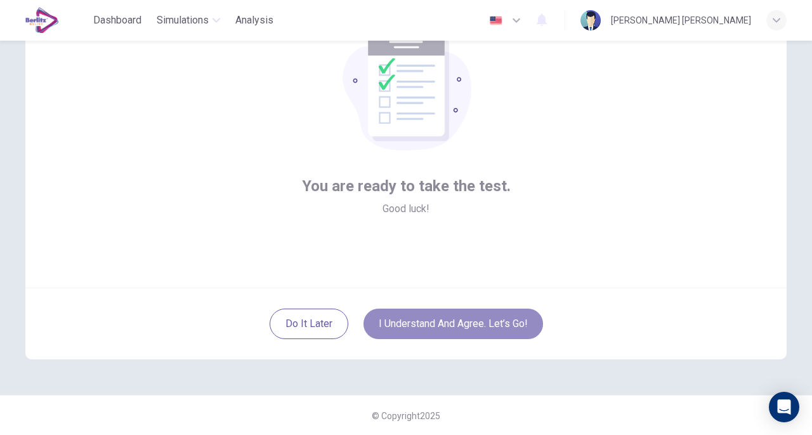
click at [418, 326] on button "I understand and agree. Let’s go!" at bounding box center [454, 323] width 180 height 30
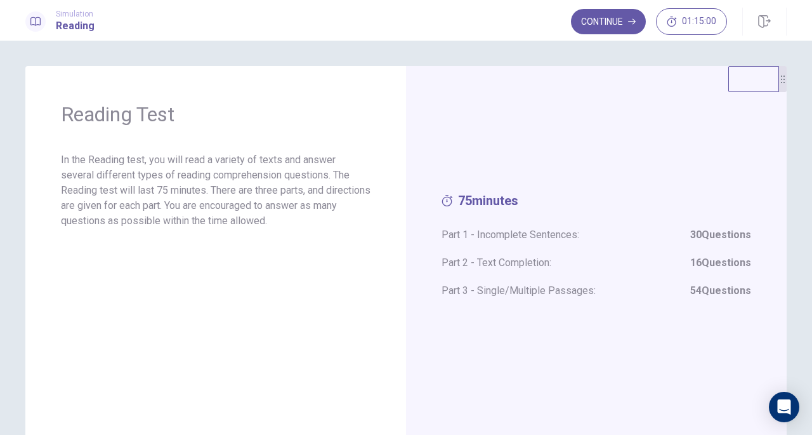
click at [623, 25] on button "Continue" at bounding box center [608, 21] width 75 height 25
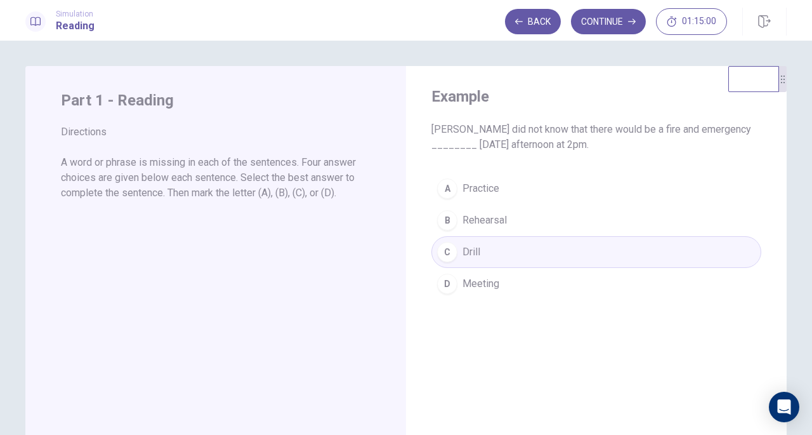
click at [451, 254] on div "A Practice B Rehearsal C Drill D Meeting" at bounding box center [596, 236] width 330 height 127
click at [605, 23] on button "Continue" at bounding box center [608, 21] width 75 height 25
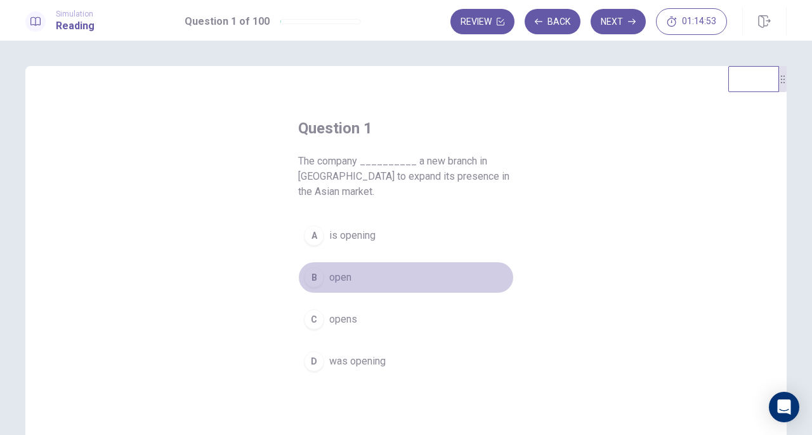
click at [329, 284] on span "open" at bounding box center [340, 277] width 22 height 15
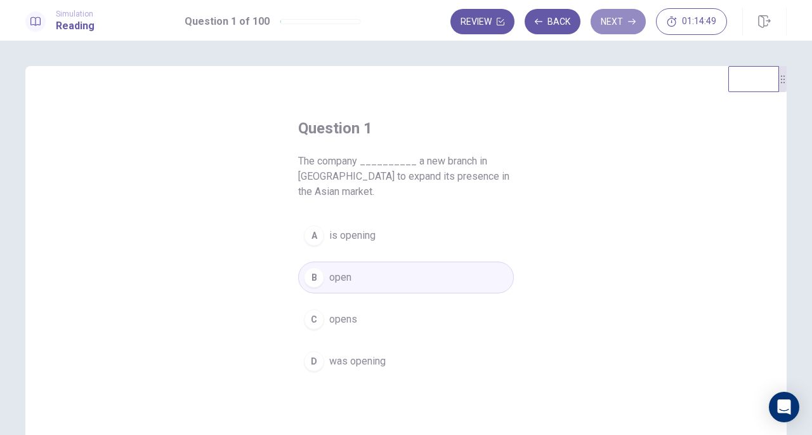
click at [611, 22] on button "Next" at bounding box center [618, 21] width 55 height 25
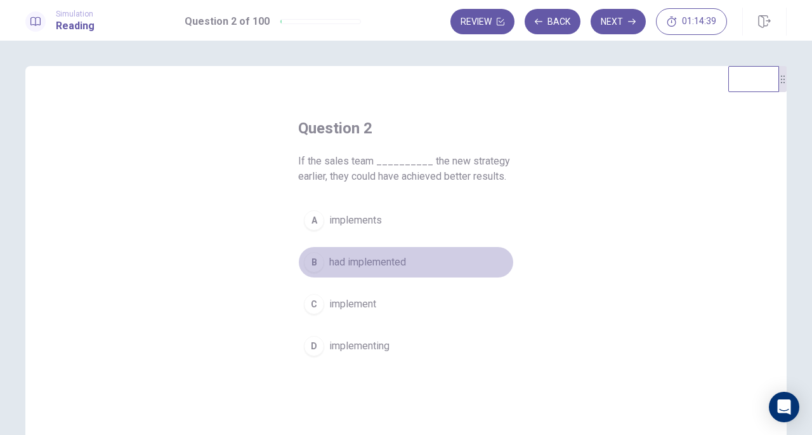
click at [356, 261] on span "had implemented" at bounding box center [367, 261] width 77 height 15
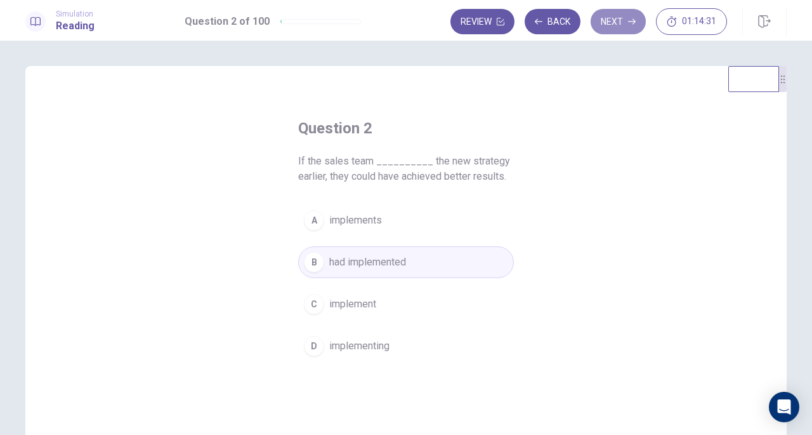
click at [615, 21] on button "Next" at bounding box center [618, 21] width 55 height 25
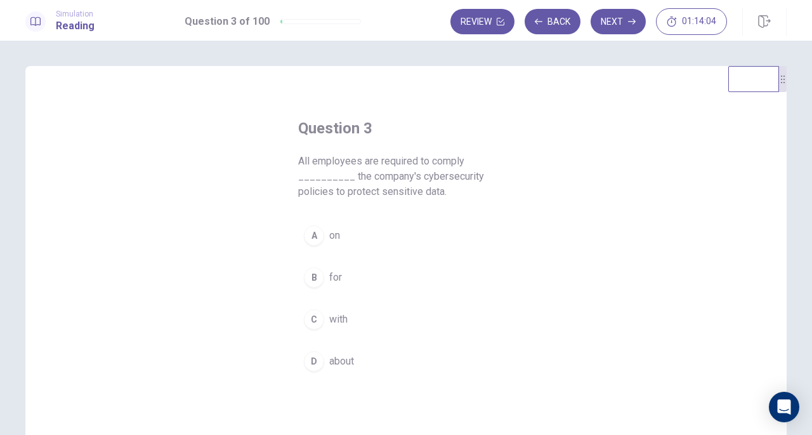
click at [330, 282] on span "for" at bounding box center [335, 277] width 13 height 15
click at [624, 24] on button "Next" at bounding box center [618, 21] width 55 height 25
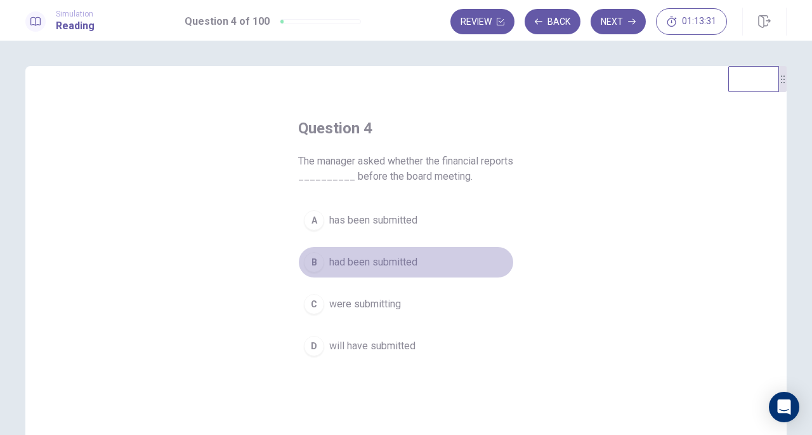
click at [376, 261] on span "had been submitted" at bounding box center [373, 261] width 88 height 15
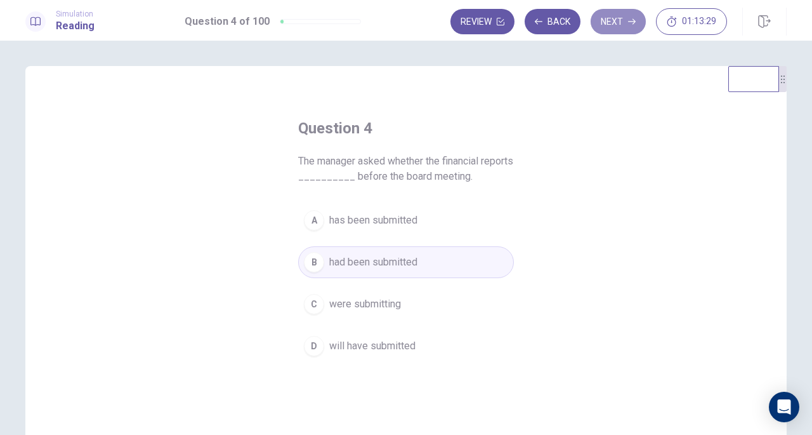
click at [612, 31] on button "Next" at bounding box center [618, 21] width 55 height 25
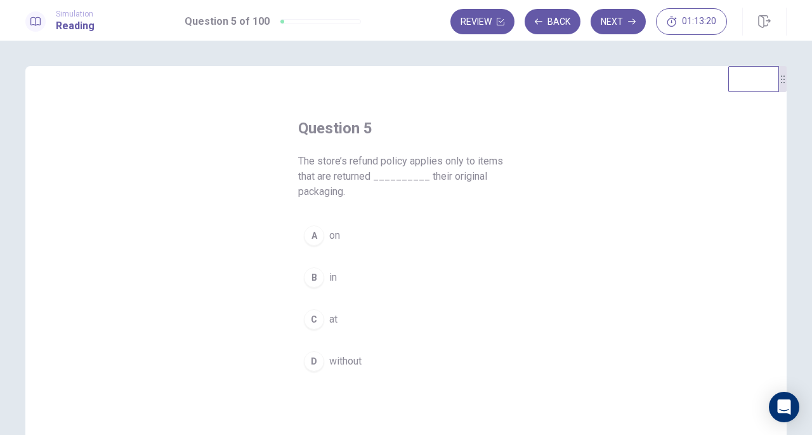
click at [325, 324] on button "C at" at bounding box center [406, 319] width 216 height 32
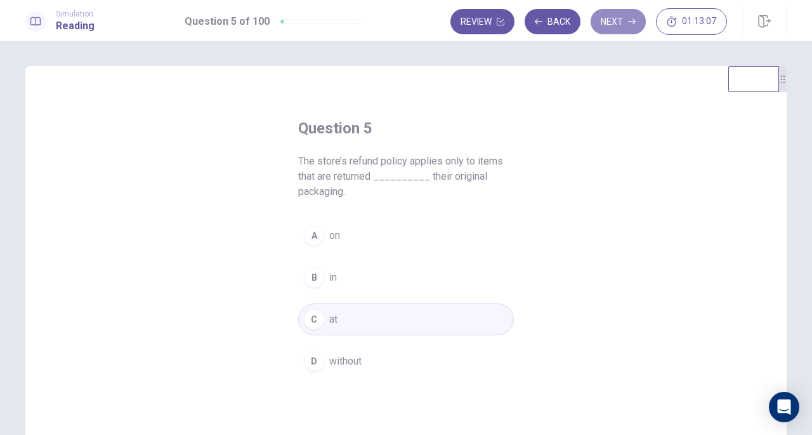
click at [621, 20] on button "Next" at bounding box center [618, 21] width 55 height 25
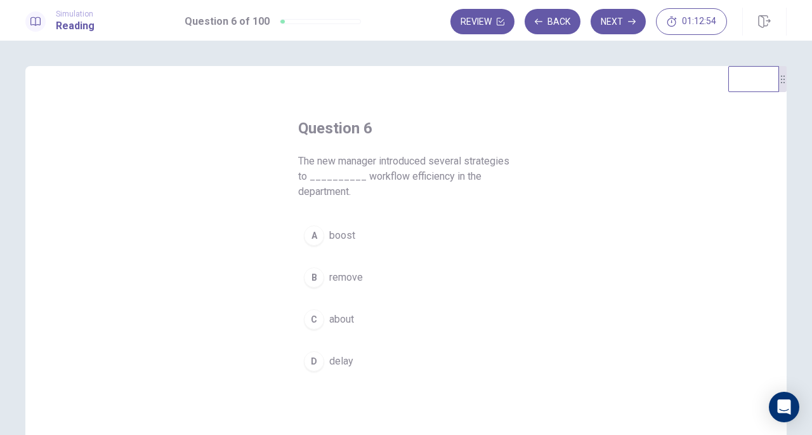
click at [341, 276] on span "remove" at bounding box center [346, 277] width 34 height 15
click at [334, 234] on span "boost" at bounding box center [342, 235] width 26 height 15
click at [616, 22] on button "Next" at bounding box center [618, 21] width 55 height 25
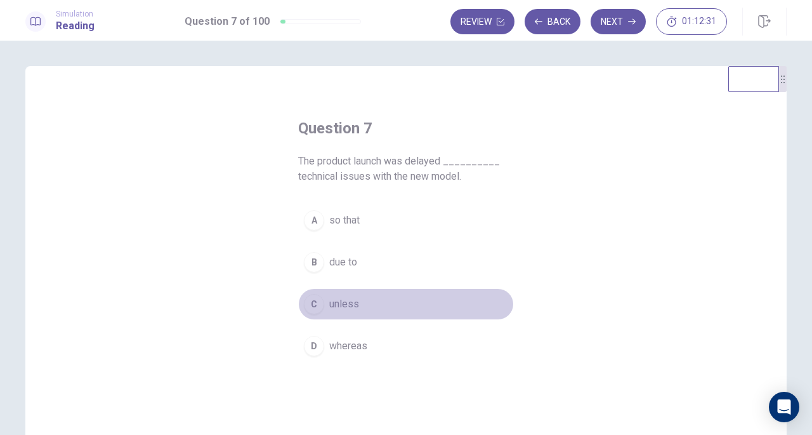
click at [334, 308] on span "unless" at bounding box center [344, 303] width 30 height 15
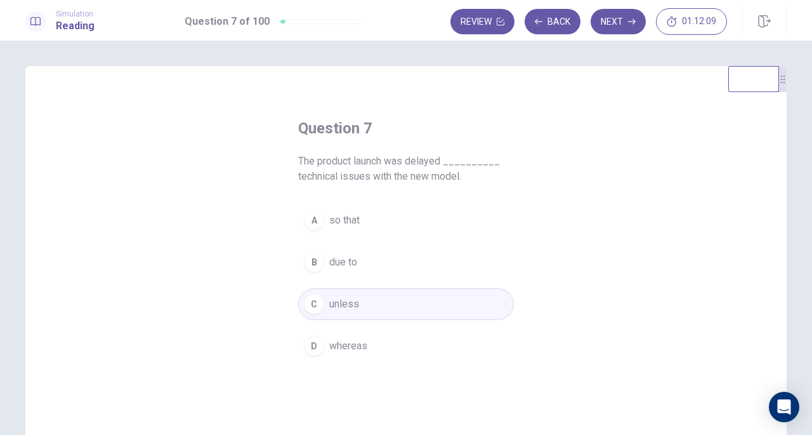
click at [620, 23] on button "Next" at bounding box center [618, 21] width 55 height 25
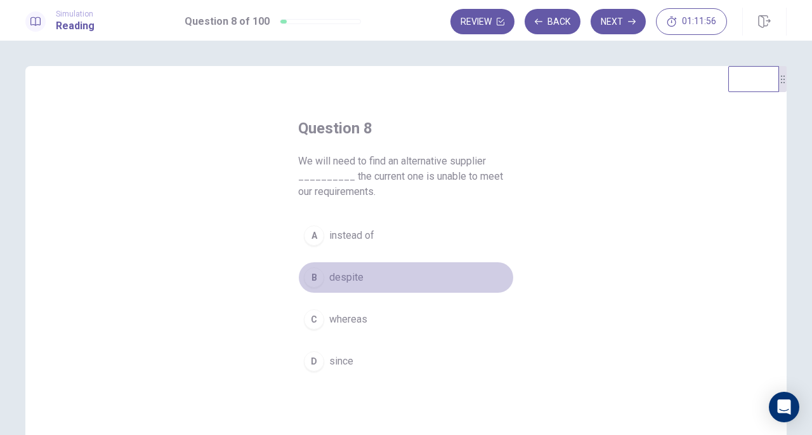
click at [356, 274] on span "despite" at bounding box center [346, 277] width 34 height 15
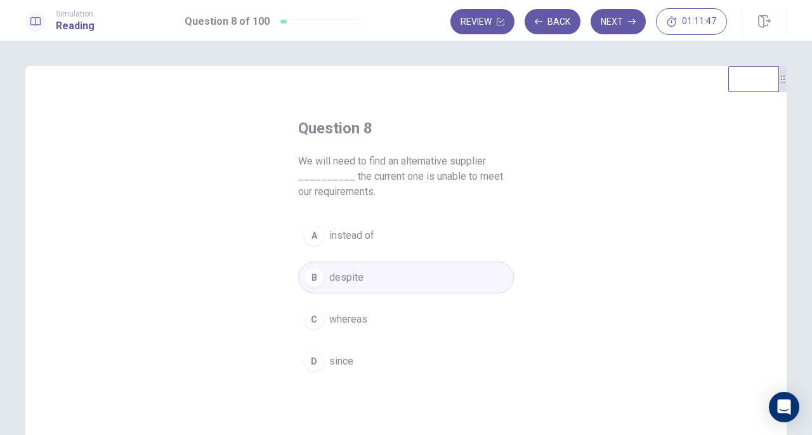
click at [615, 17] on button "Next" at bounding box center [618, 21] width 55 height 25
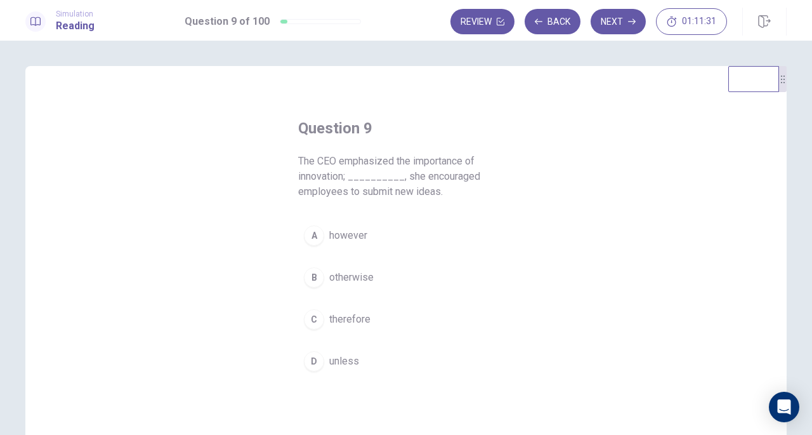
click at [347, 275] on span "otherwise" at bounding box center [351, 277] width 44 height 15
click at [350, 234] on span "however" at bounding box center [348, 235] width 38 height 15
click at [626, 23] on button "Next" at bounding box center [618, 21] width 55 height 25
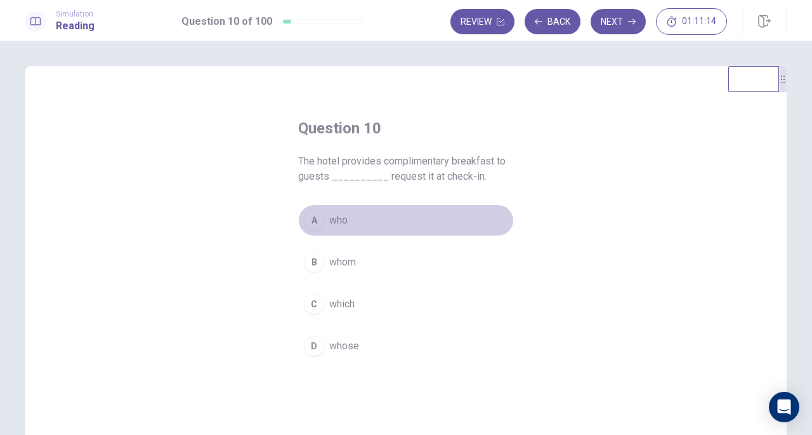
click at [352, 221] on button "A who" at bounding box center [406, 220] width 216 height 32
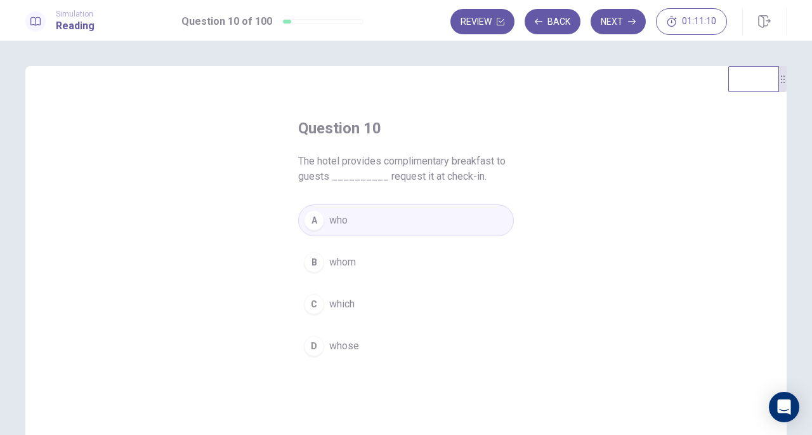
click at [338, 341] on span "whose" at bounding box center [344, 345] width 30 height 15
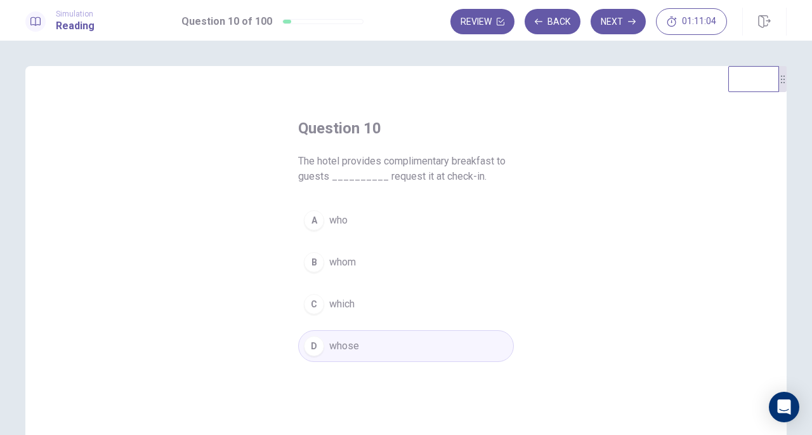
click at [619, 28] on button "Next" at bounding box center [618, 21] width 55 height 25
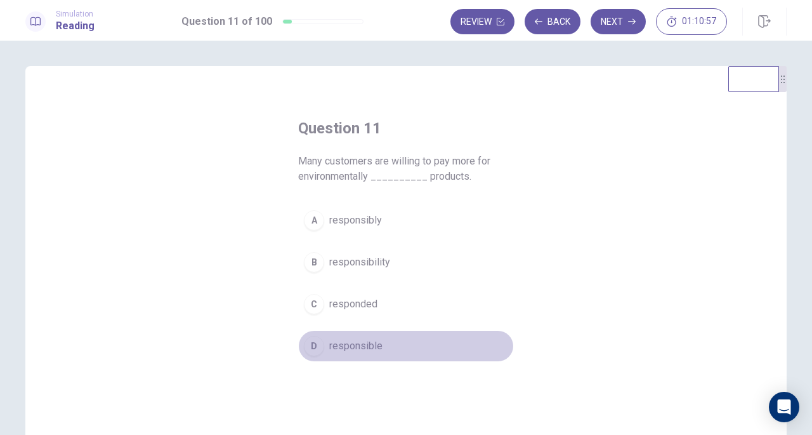
click at [366, 343] on span "responsible" at bounding box center [355, 345] width 53 height 15
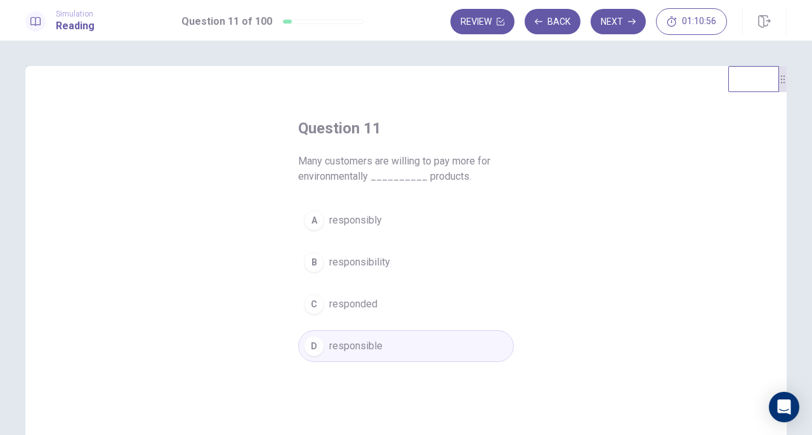
click at [614, 29] on button "Next" at bounding box center [618, 21] width 55 height 25
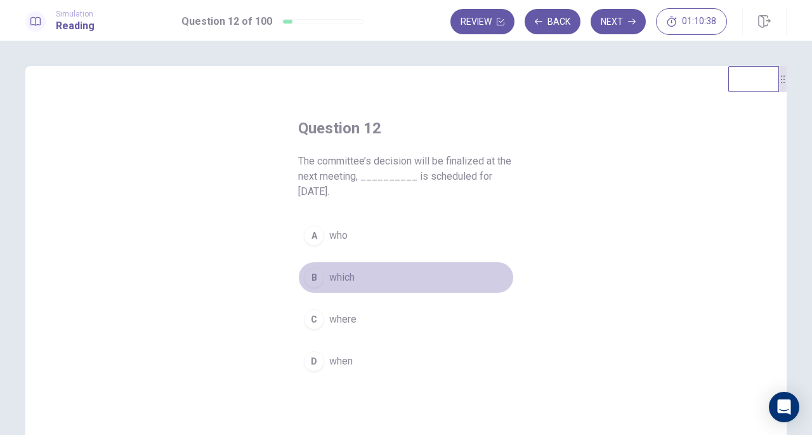
click at [329, 270] on span "which" at bounding box center [341, 277] width 25 height 15
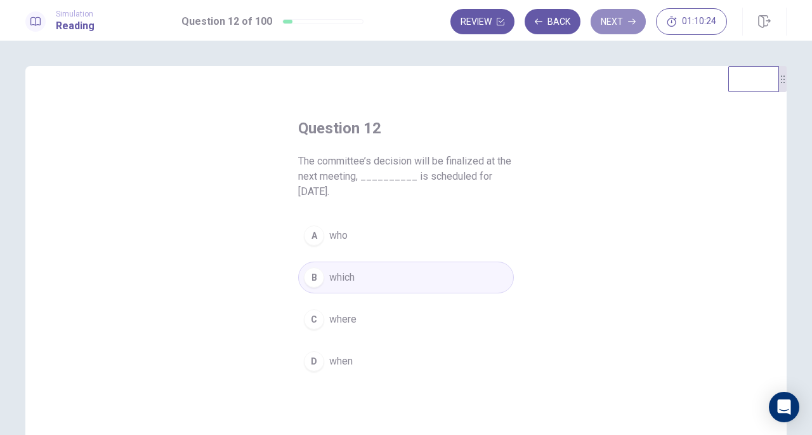
click at [624, 23] on button "Next" at bounding box center [618, 21] width 55 height 25
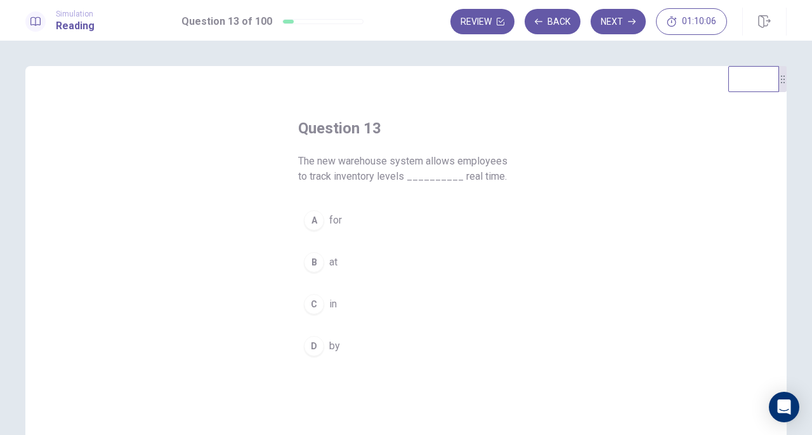
click at [324, 218] on button "A for" at bounding box center [406, 220] width 216 height 32
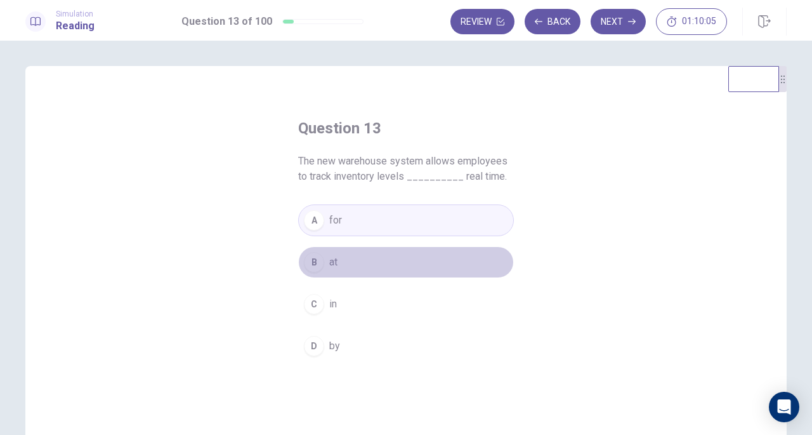
click at [322, 254] on button "B at" at bounding box center [406, 262] width 216 height 32
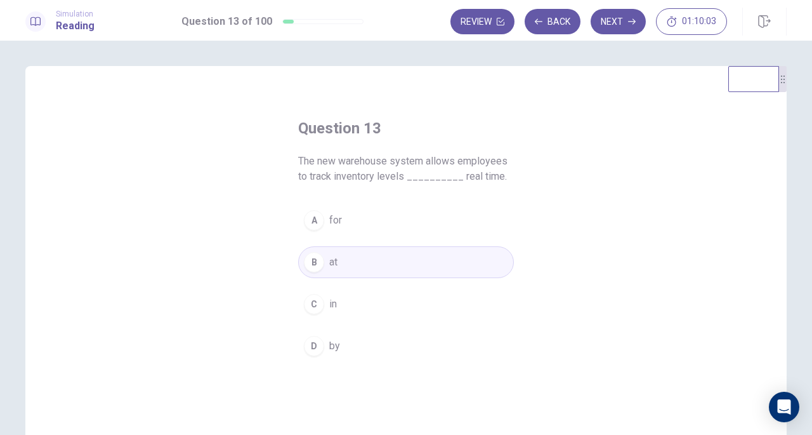
click at [322, 308] on button "C in" at bounding box center [406, 304] width 216 height 32
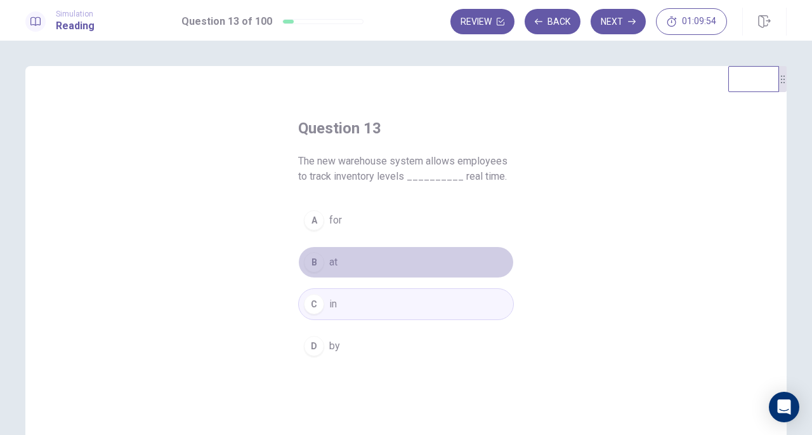
drag, startPoint x: 329, startPoint y: 264, endPoint x: 330, endPoint y: 271, distance: 7.1
click at [330, 273] on button "B at" at bounding box center [406, 262] width 216 height 32
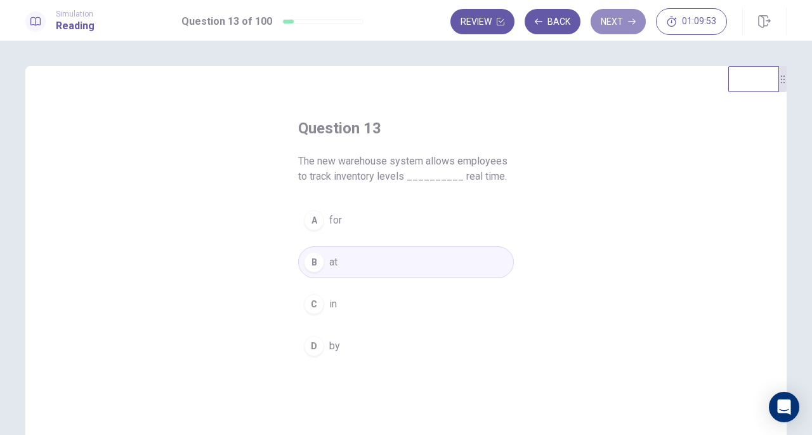
click at [617, 26] on button "Next" at bounding box center [618, 21] width 55 height 25
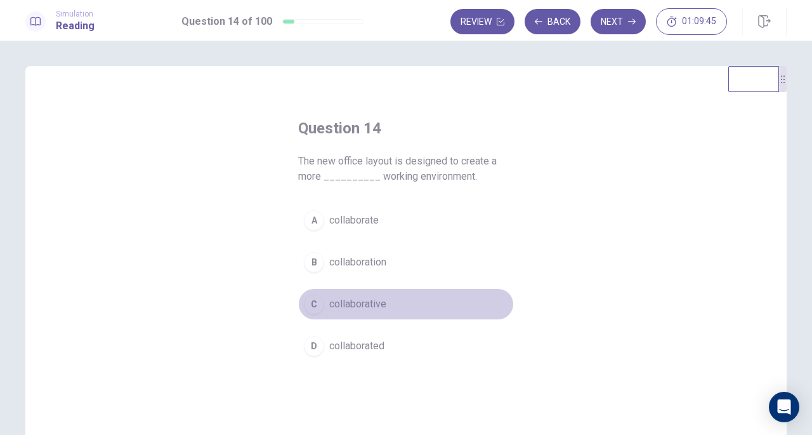
click at [363, 304] on span "collaborative" at bounding box center [357, 303] width 57 height 15
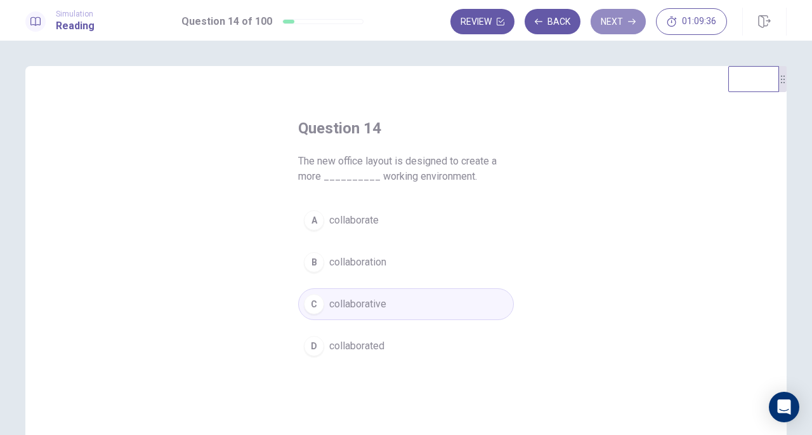
click at [622, 22] on button "Next" at bounding box center [618, 21] width 55 height 25
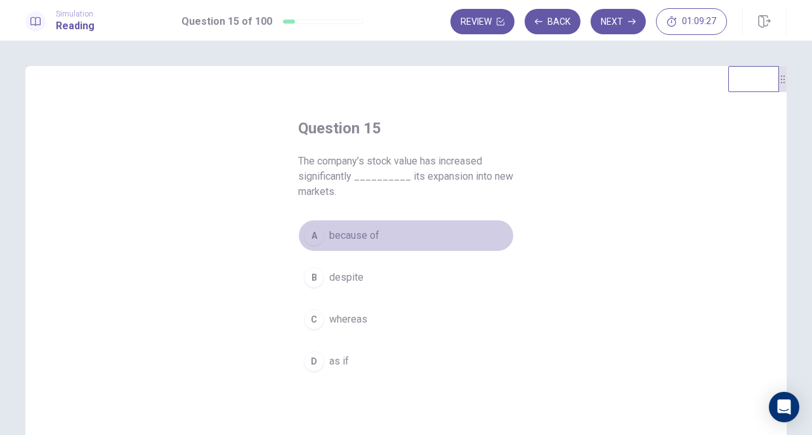
click at [344, 240] on span "because of" at bounding box center [354, 235] width 50 height 15
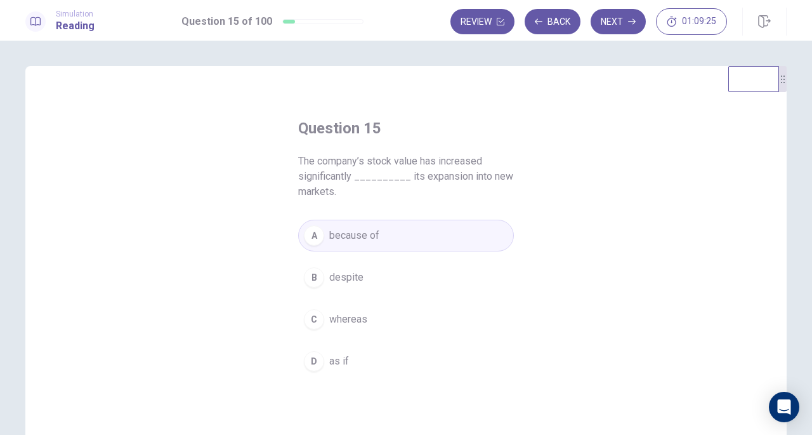
click at [329, 274] on span "despite" at bounding box center [346, 277] width 34 height 15
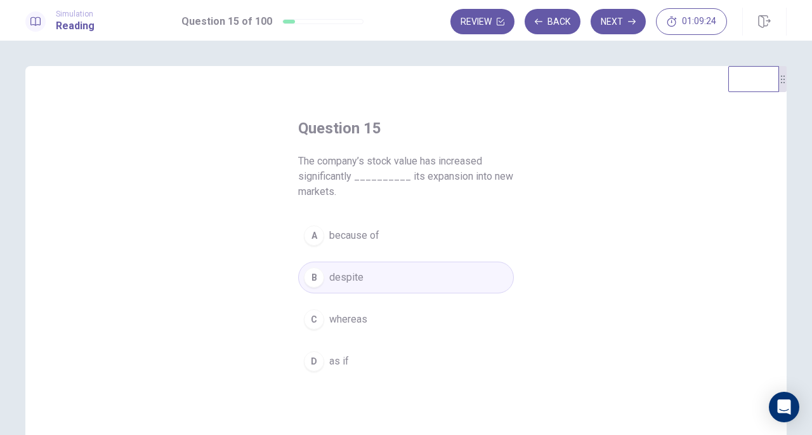
click at [354, 229] on span "because of" at bounding box center [354, 235] width 50 height 15
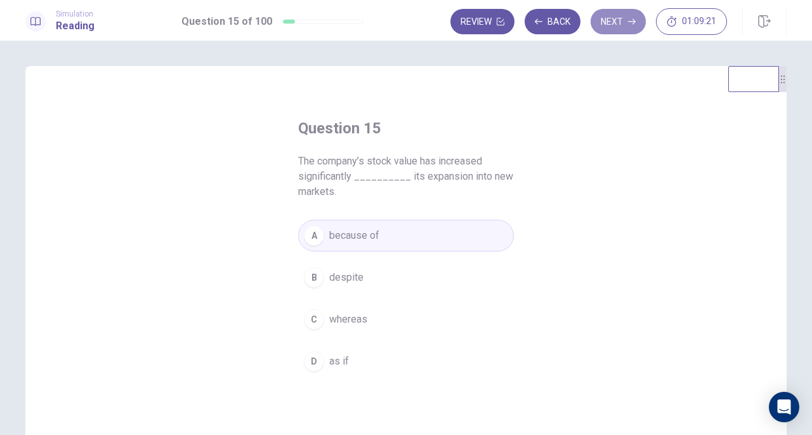
click at [621, 23] on button "Next" at bounding box center [618, 21] width 55 height 25
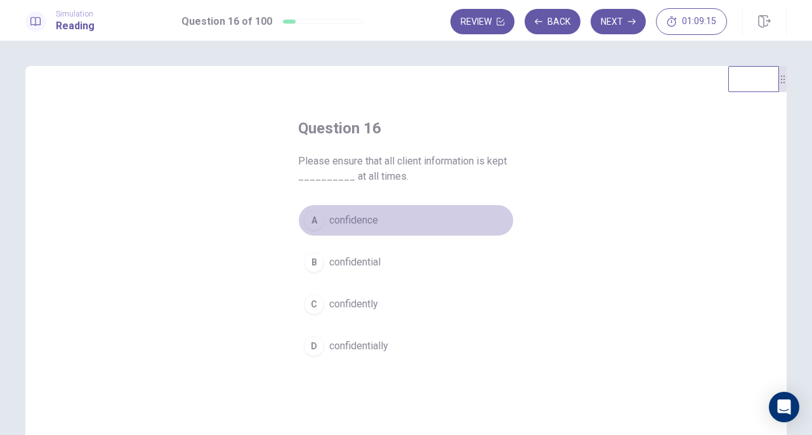
click at [365, 219] on span "confidence" at bounding box center [353, 220] width 49 height 15
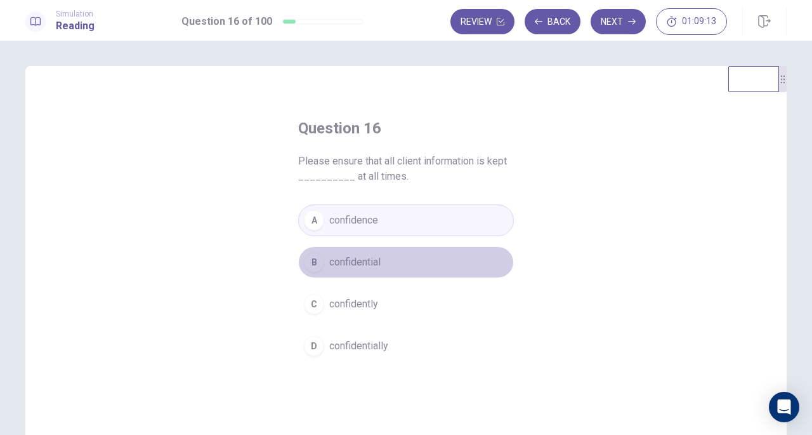
click at [378, 261] on span "confidential" at bounding box center [354, 261] width 51 height 15
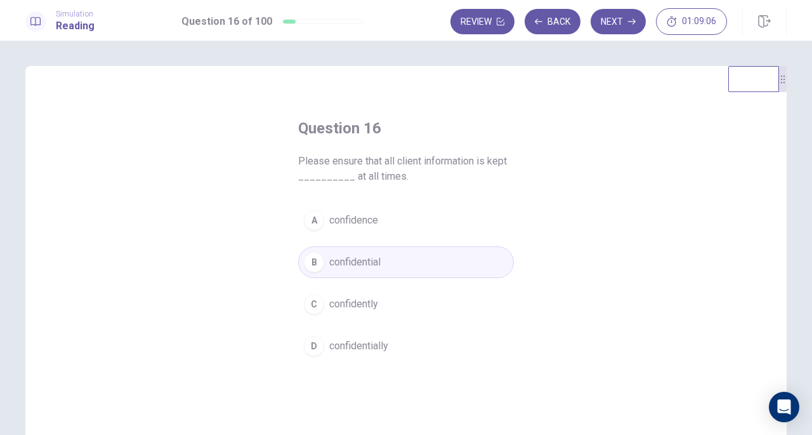
click at [618, 27] on button "Next" at bounding box center [618, 21] width 55 height 25
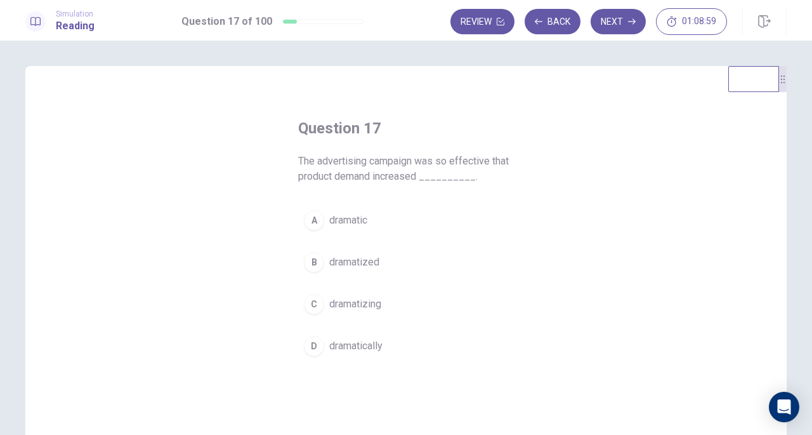
click at [355, 352] on span "dramatically" at bounding box center [355, 345] width 53 height 15
click at [614, 23] on button "Next" at bounding box center [618, 21] width 55 height 25
click at [353, 265] on span "hesitation" at bounding box center [351, 261] width 44 height 15
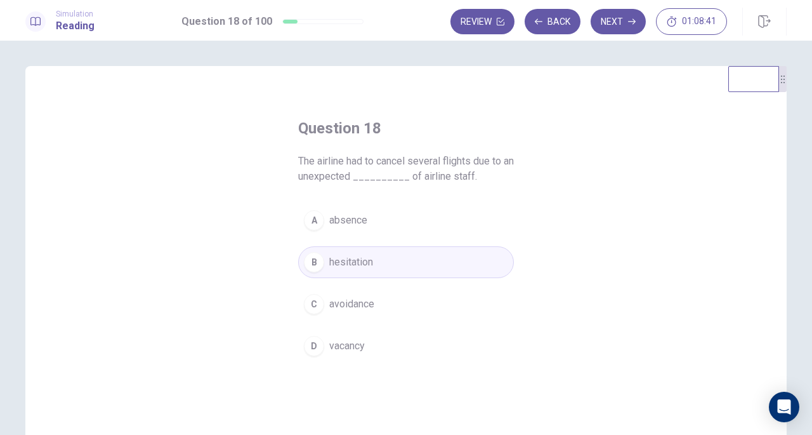
click at [352, 224] on span "absence" at bounding box center [348, 220] width 38 height 15
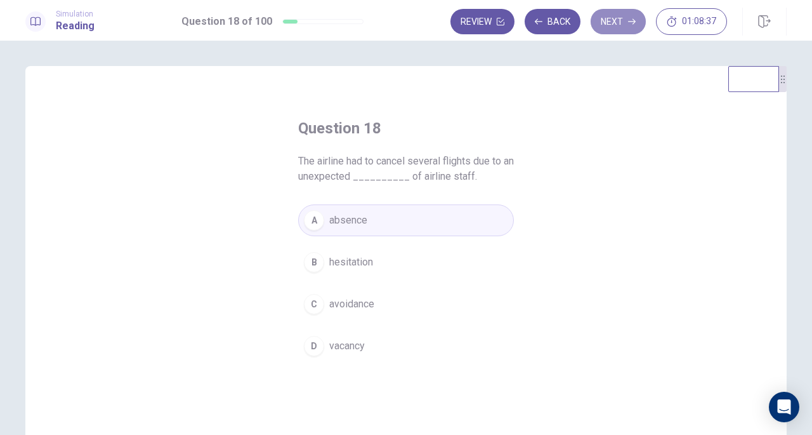
click at [626, 23] on button "Next" at bounding box center [618, 21] width 55 height 25
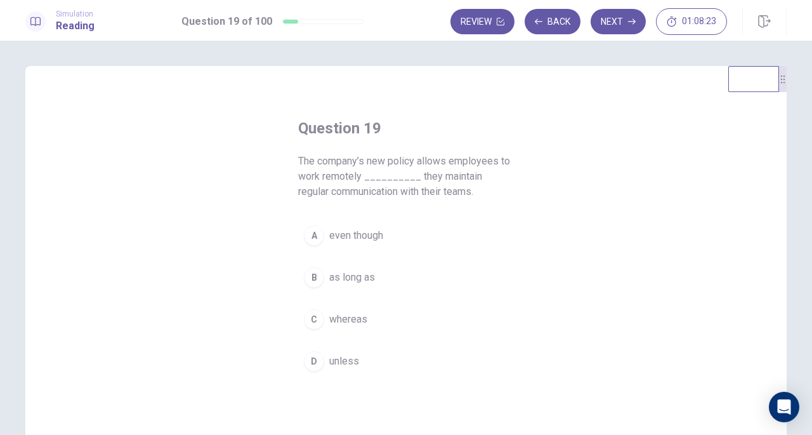
click at [346, 238] on span "even though" at bounding box center [356, 235] width 54 height 15
click at [606, 27] on button "Next" at bounding box center [618, 21] width 55 height 25
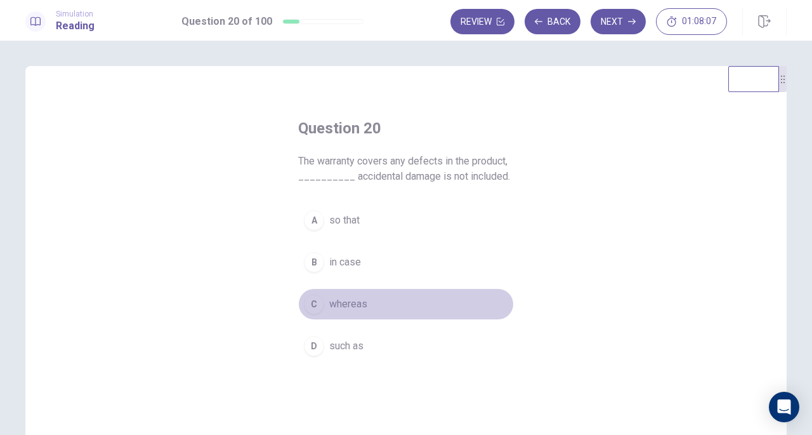
click at [329, 306] on span "whereas" at bounding box center [348, 303] width 38 height 15
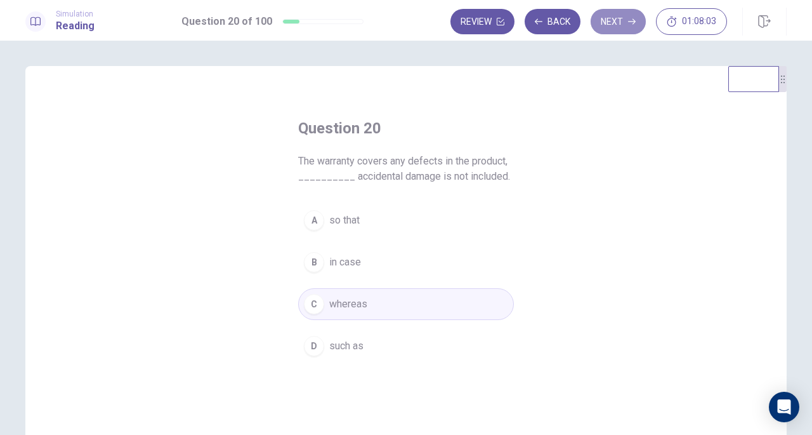
click at [610, 25] on button "Next" at bounding box center [618, 21] width 55 height 25
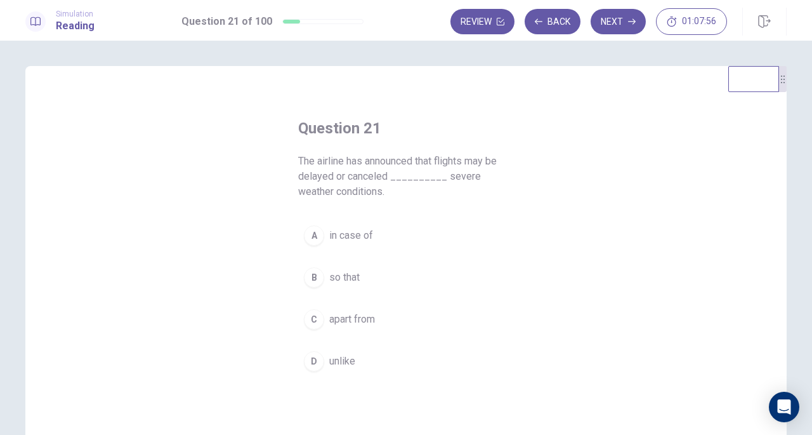
click at [357, 232] on span "in case of" at bounding box center [351, 235] width 44 height 15
click at [622, 29] on button "Next" at bounding box center [618, 21] width 55 height 25
click at [329, 282] on span "change" at bounding box center [345, 277] width 32 height 15
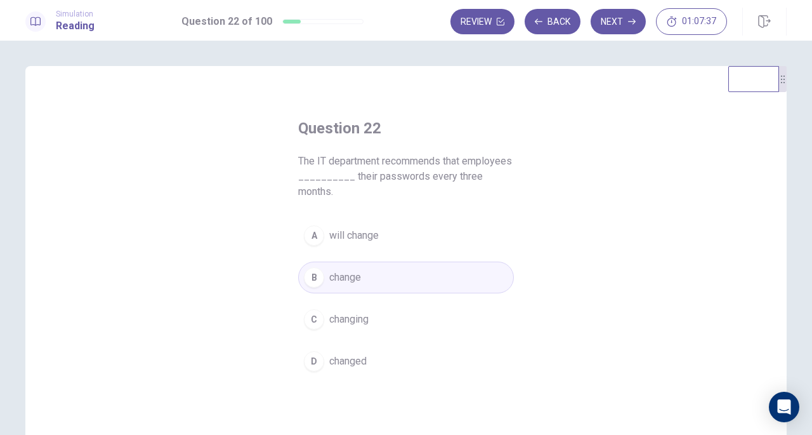
click at [621, 30] on button "Next" at bounding box center [618, 21] width 55 height 25
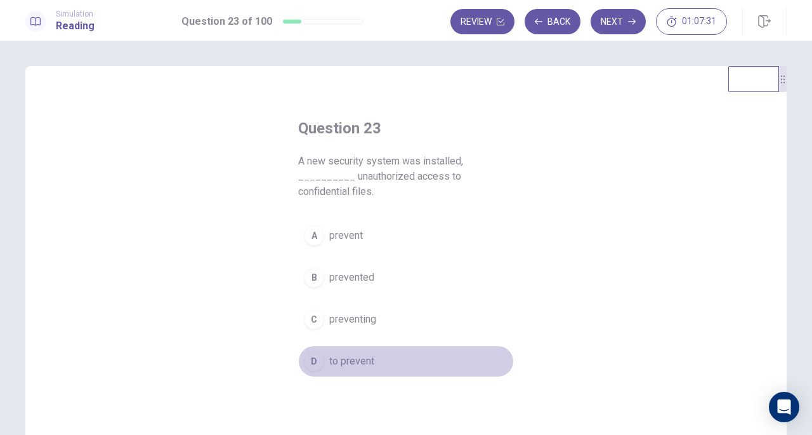
click at [366, 353] on span "to prevent" at bounding box center [351, 360] width 45 height 15
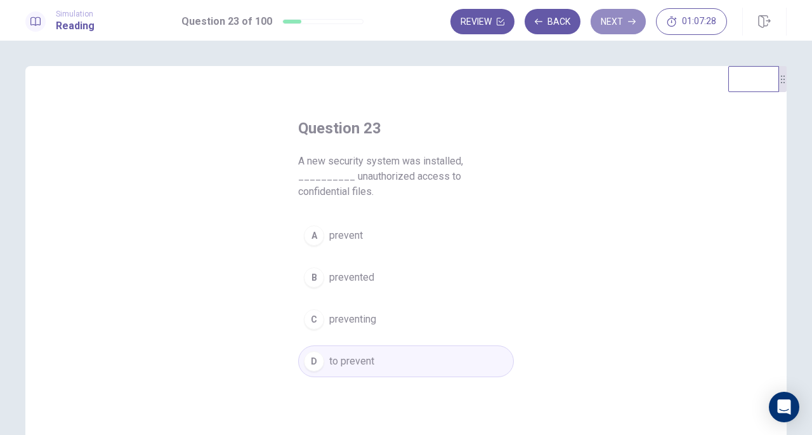
click at [621, 20] on button "Next" at bounding box center [618, 21] width 55 height 25
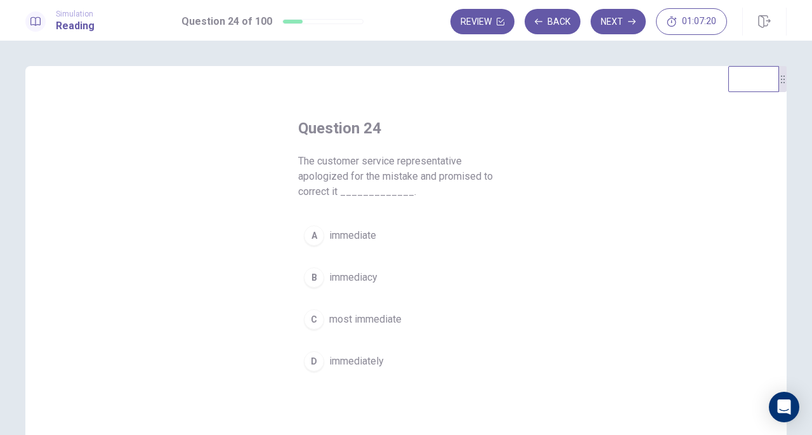
click at [346, 371] on button "D immediately" at bounding box center [406, 361] width 216 height 32
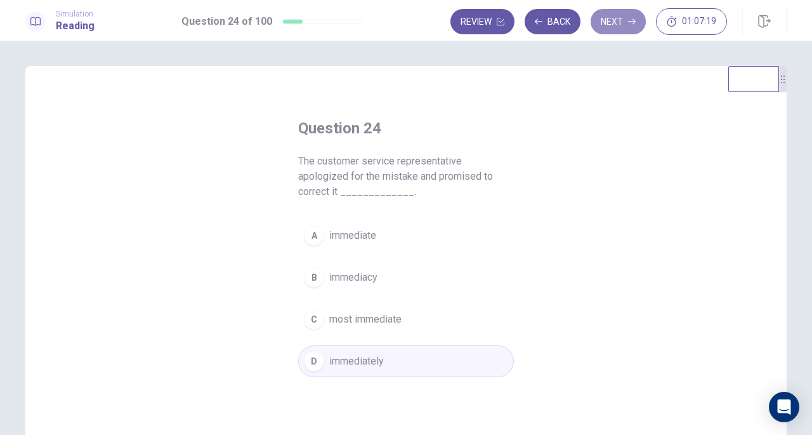
click at [616, 21] on button "Next" at bounding box center [618, 21] width 55 height 25
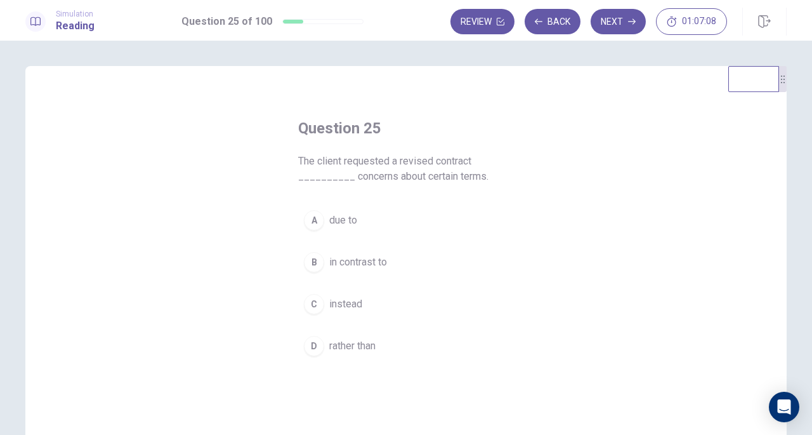
click at [336, 218] on span "due to" at bounding box center [343, 220] width 28 height 15
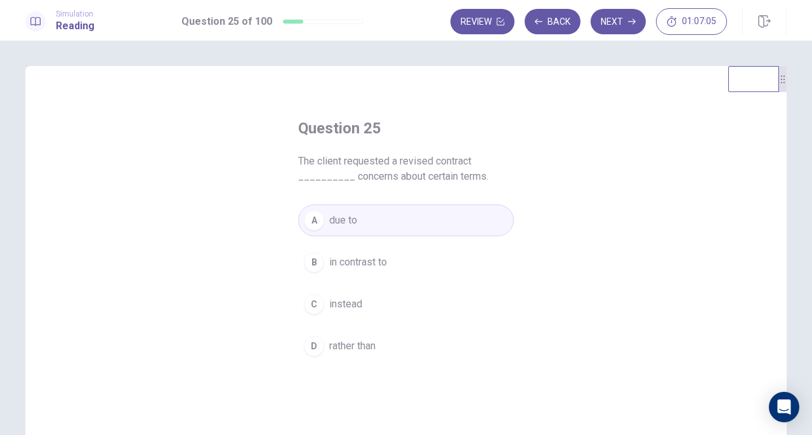
click at [615, 29] on button "Next" at bounding box center [618, 21] width 55 height 25
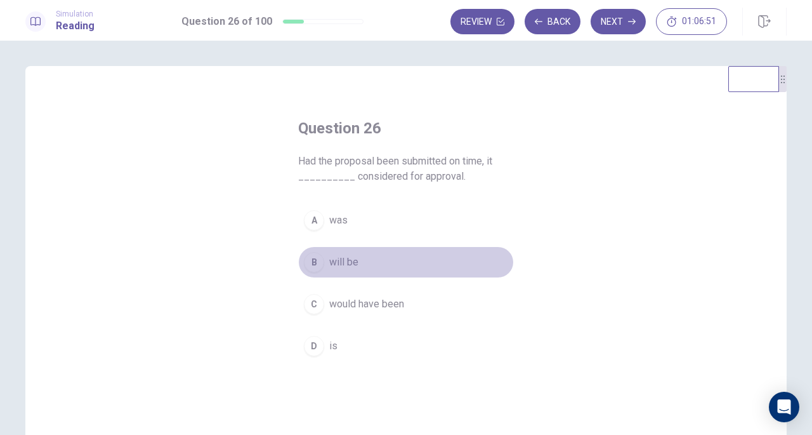
click at [324, 269] on button "B will be" at bounding box center [406, 262] width 216 height 32
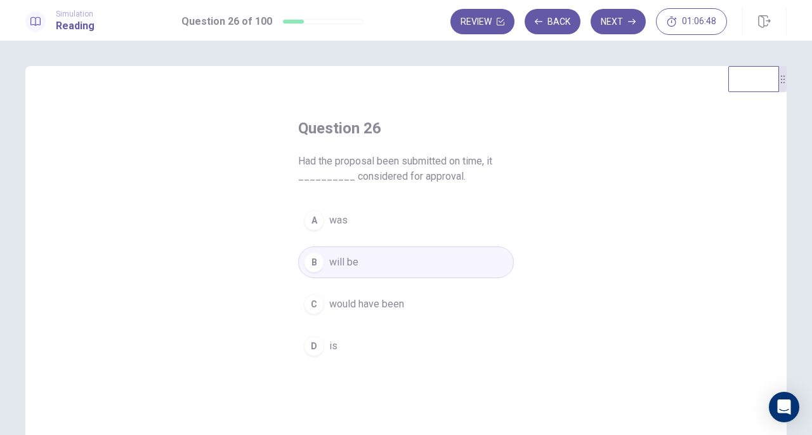
click at [617, 20] on button "Next" at bounding box center [618, 21] width 55 height 25
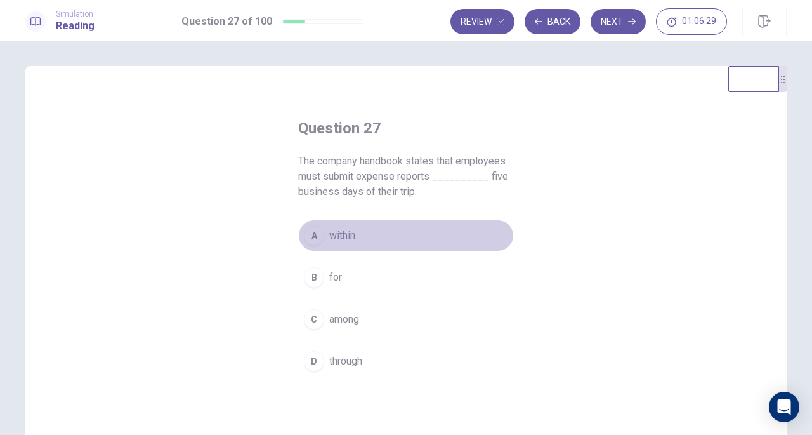
click at [346, 237] on span "within" at bounding box center [342, 235] width 26 height 15
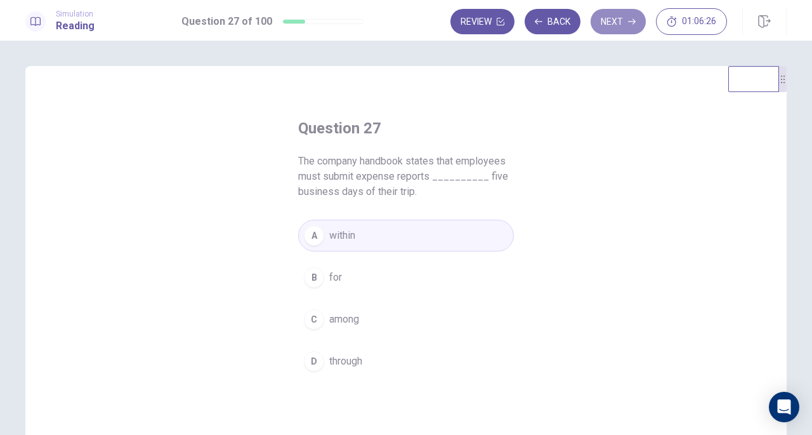
click at [637, 25] on button "Next" at bounding box center [618, 21] width 55 height 25
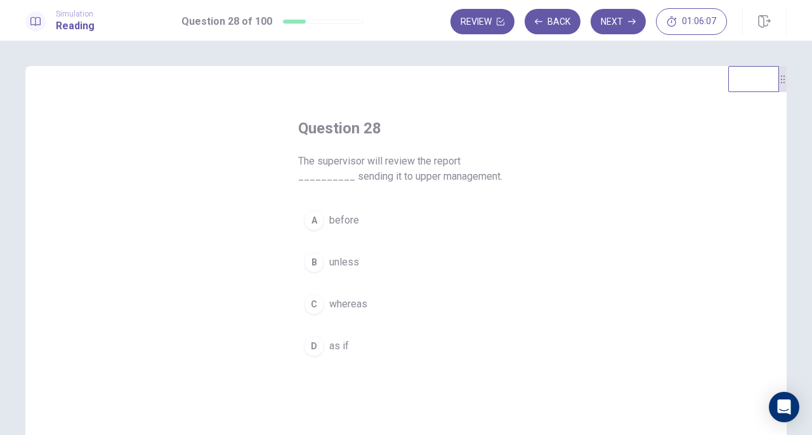
click at [330, 223] on span "before" at bounding box center [344, 220] width 30 height 15
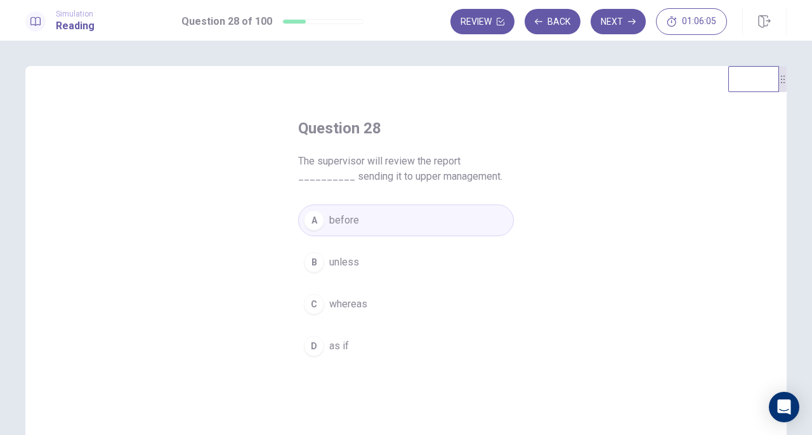
click at [622, 23] on button "Next" at bounding box center [618, 21] width 55 height 25
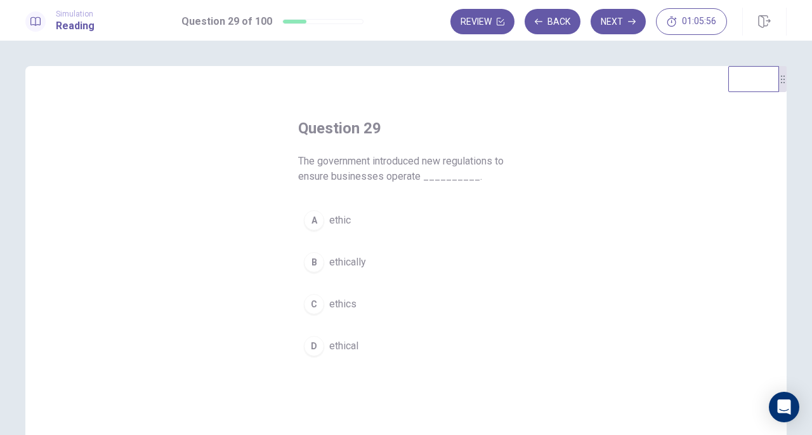
click at [329, 291] on button "C ethics" at bounding box center [406, 304] width 216 height 32
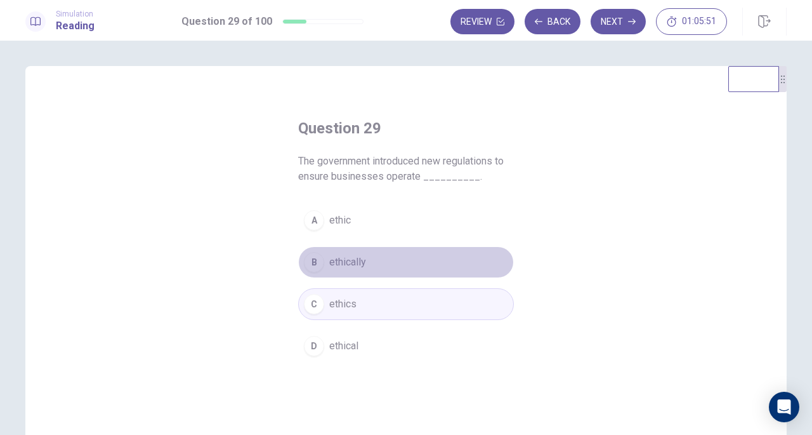
click at [368, 268] on button "B ethically" at bounding box center [406, 262] width 216 height 32
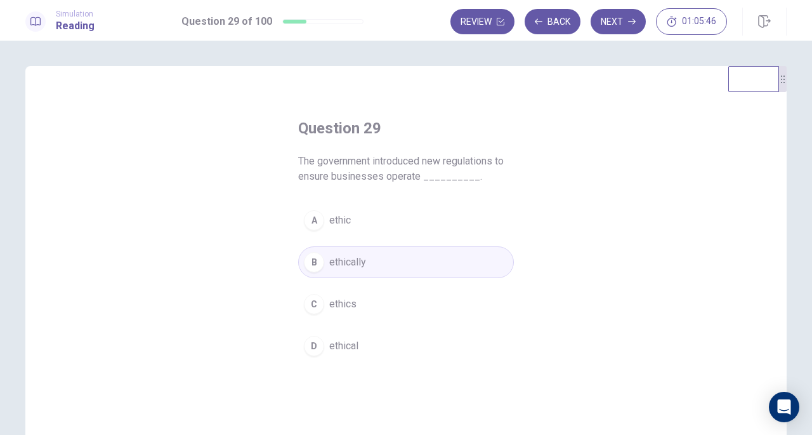
click at [625, 22] on button "Next" at bounding box center [618, 21] width 55 height 25
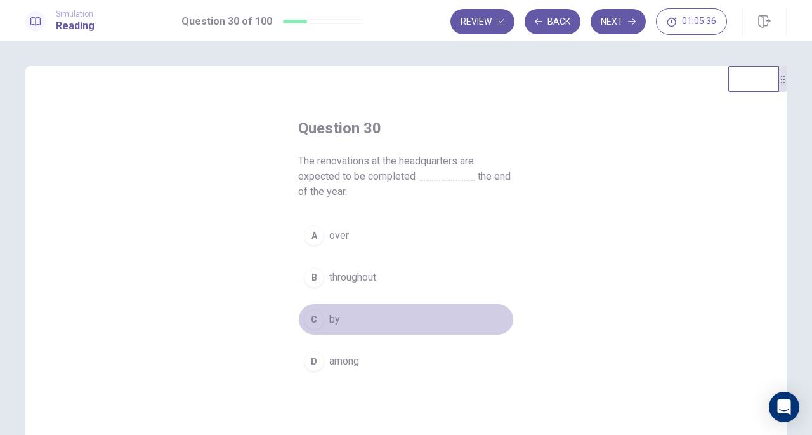
click at [324, 317] on button "C by" at bounding box center [406, 319] width 216 height 32
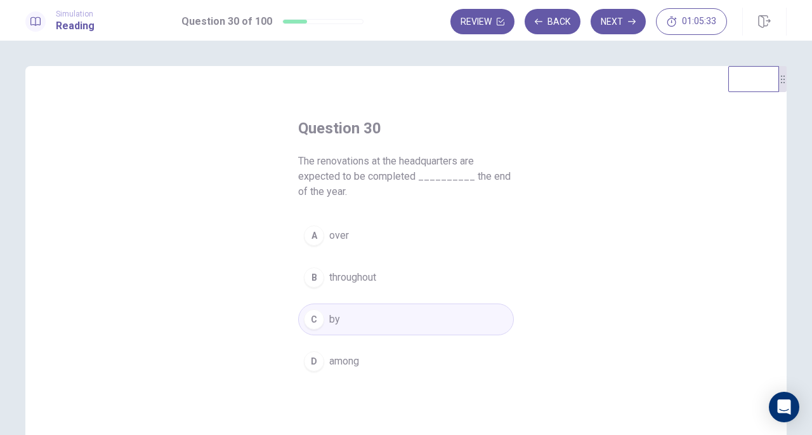
click at [317, 234] on div "A" at bounding box center [314, 235] width 20 height 20
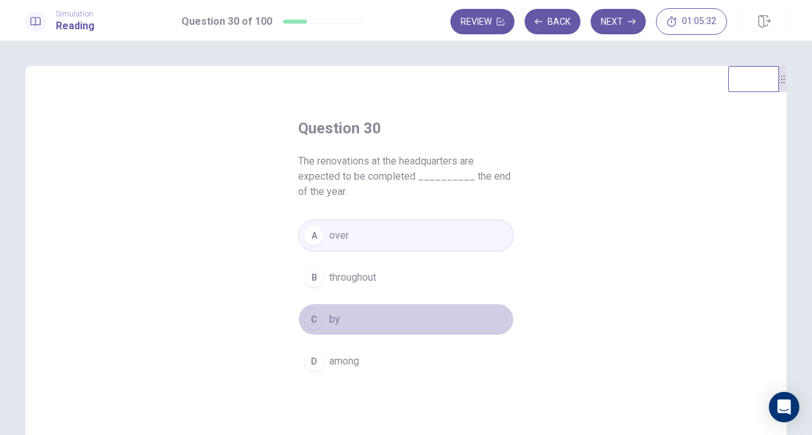
click at [331, 313] on span "by" at bounding box center [334, 319] width 11 height 15
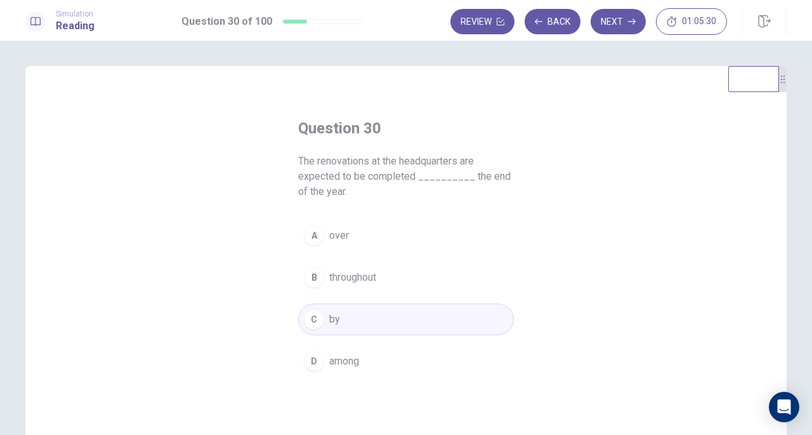
click at [629, 22] on icon "button" at bounding box center [632, 22] width 8 height 8
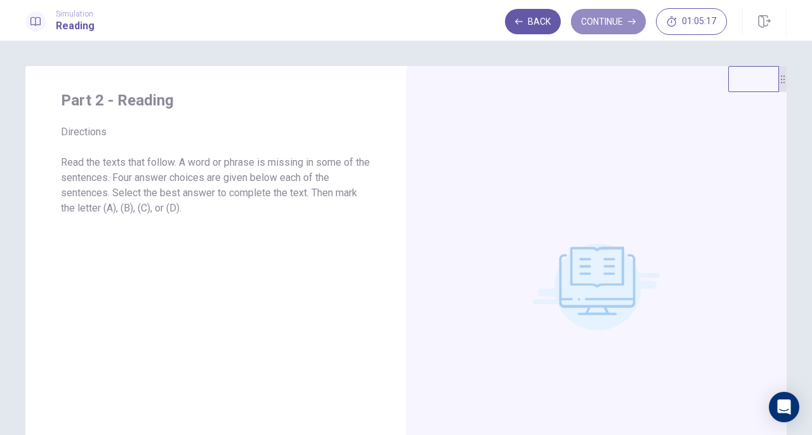
click at [600, 22] on button "Continue" at bounding box center [608, 21] width 75 height 25
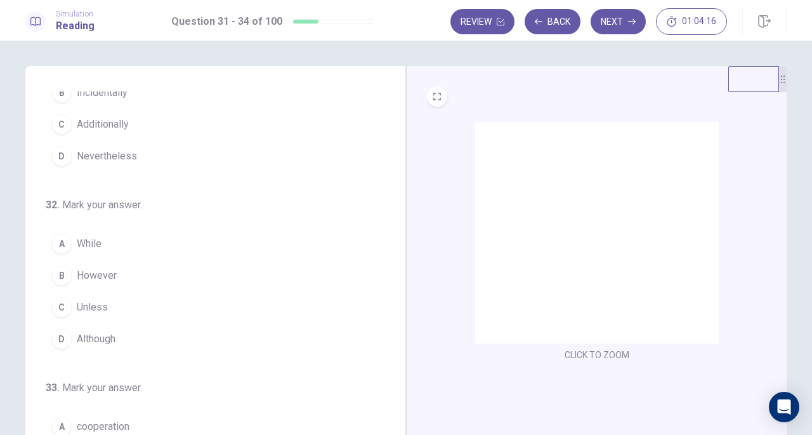
scroll to position [77, 0]
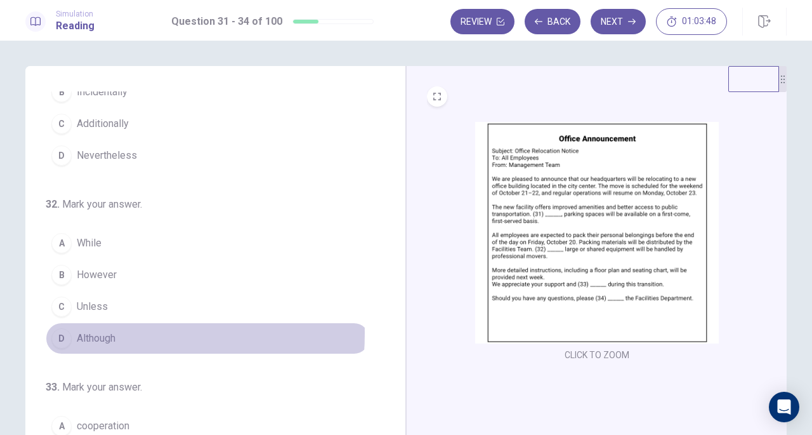
click at [72, 329] on button "D Although" at bounding box center [208, 338] width 324 height 32
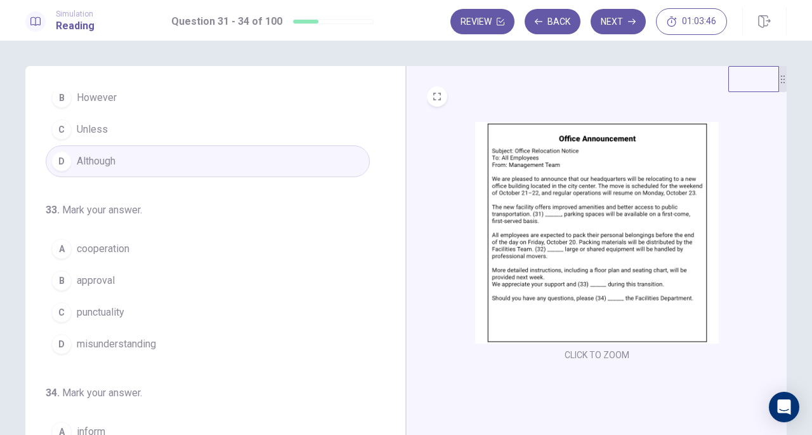
scroll to position [255, 0]
drag, startPoint x: 617, startPoint y: 278, endPoint x: 618, endPoint y: 266, distance: 12.1
click at [618, 266] on img at bounding box center [597, 232] width 244 height 221
click at [124, 249] on span "cooperation" at bounding box center [103, 247] width 53 height 15
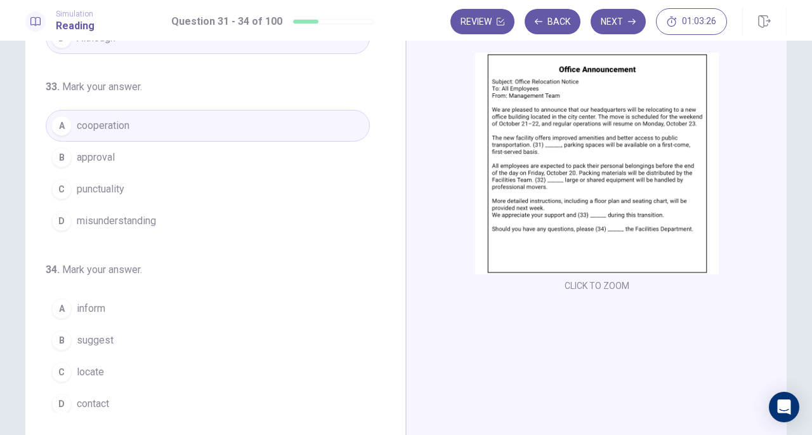
scroll to position [72, 0]
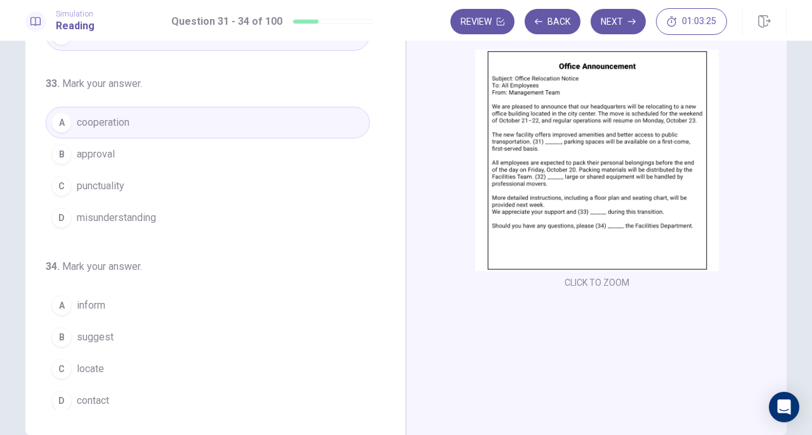
click at [93, 403] on button "D contact" at bounding box center [208, 401] width 324 height 32
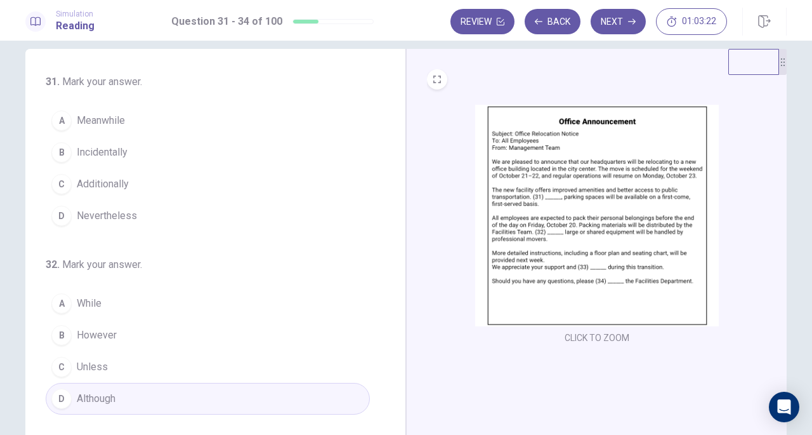
scroll to position [10, 0]
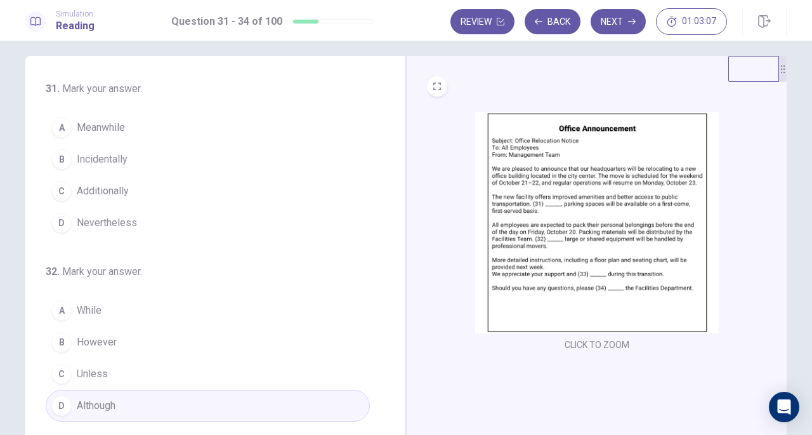
click at [113, 221] on span "Nevertheless" at bounding box center [107, 222] width 60 height 15
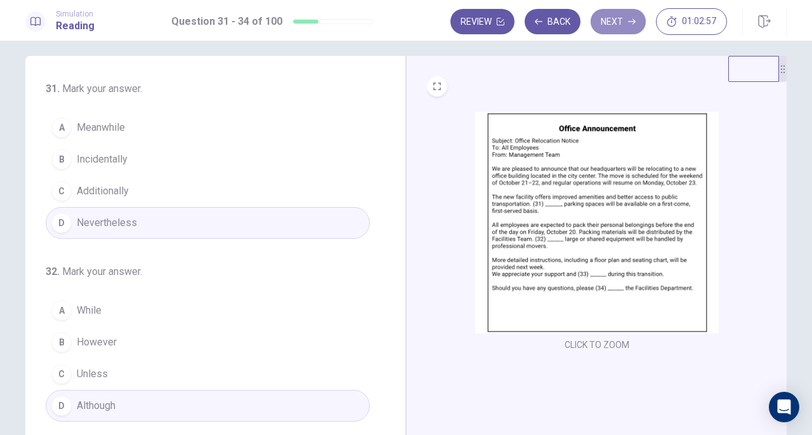
click at [621, 29] on button "Next" at bounding box center [618, 21] width 55 height 25
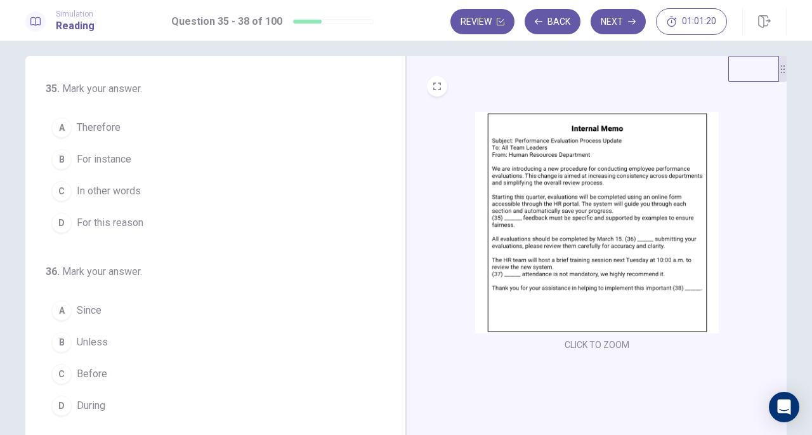
drag, startPoint x: 77, startPoint y: 146, endPoint x: 84, endPoint y: 134, distance: 13.6
click at [77, 146] on button "B For instance" at bounding box center [208, 159] width 324 height 32
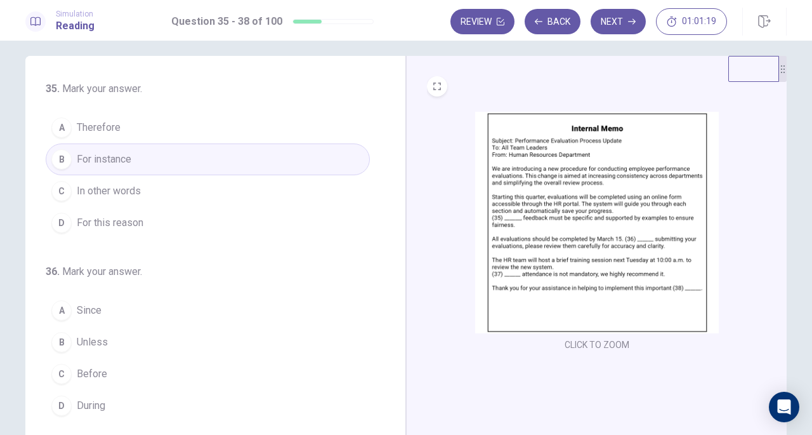
click at [85, 126] on span "Therefore" at bounding box center [99, 127] width 44 height 15
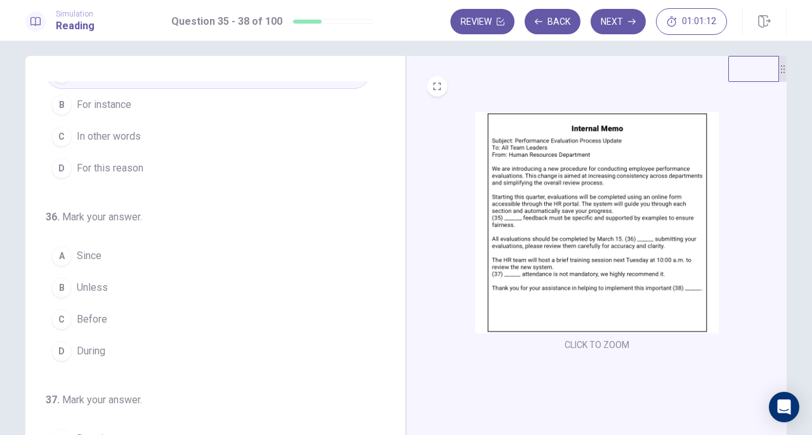
scroll to position [55, 0]
click at [102, 352] on span "During" at bounding box center [91, 350] width 29 height 15
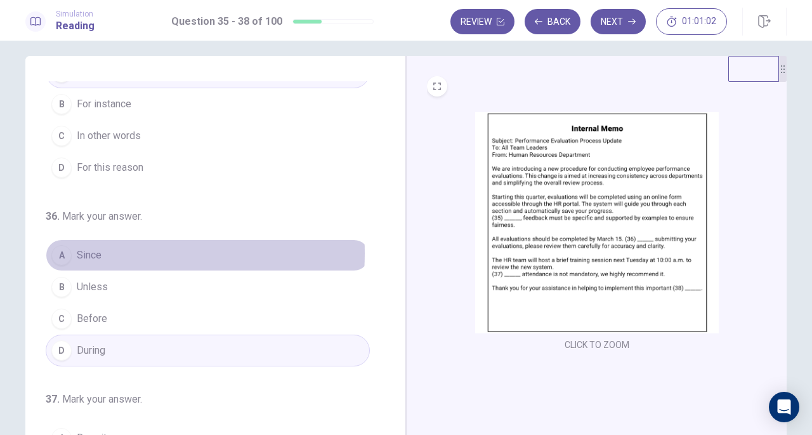
click at [98, 251] on span "Since" at bounding box center [89, 254] width 25 height 15
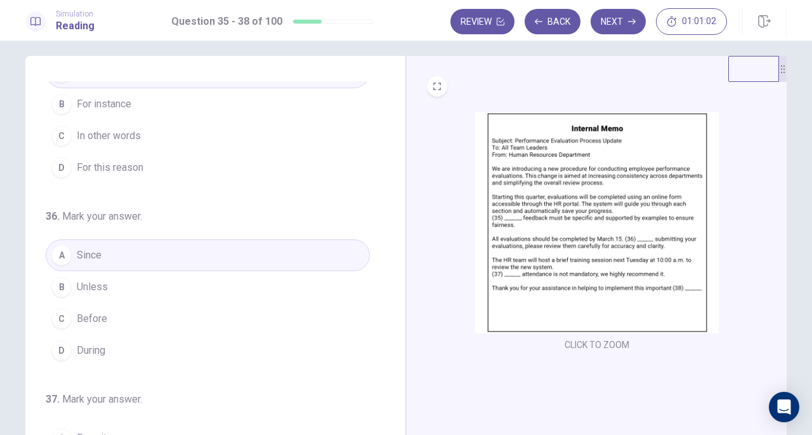
click at [103, 289] on span "Unless" at bounding box center [92, 286] width 31 height 15
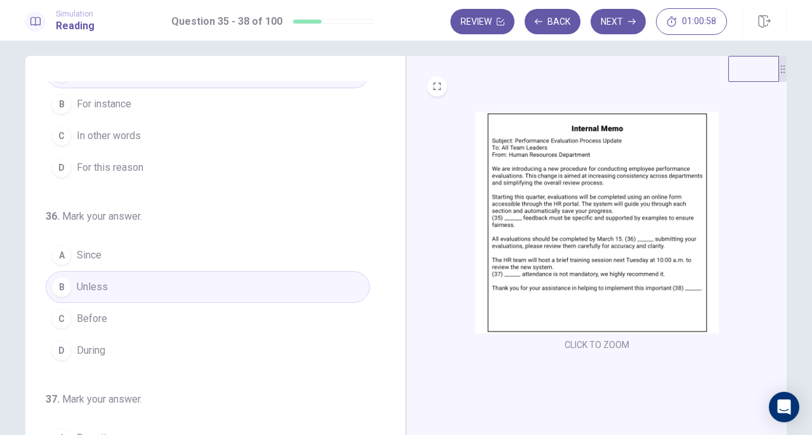
click at [120, 306] on button "C Before" at bounding box center [208, 319] width 324 height 32
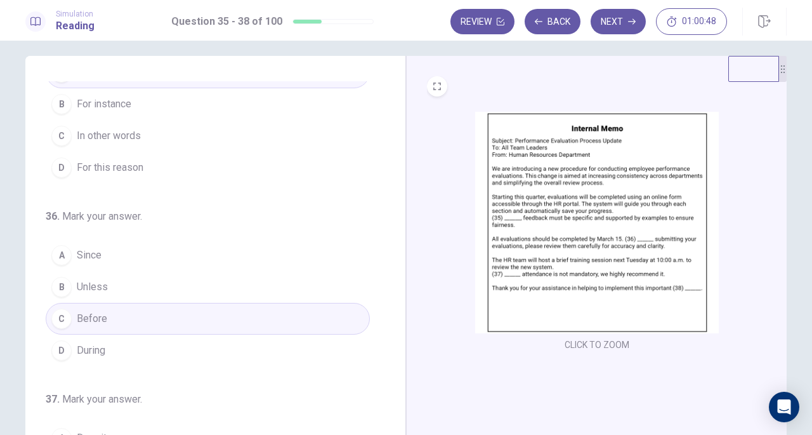
drag, startPoint x: 385, startPoint y: 160, endPoint x: 382, endPoint y: 206, distance: 45.8
click at [382, 206] on div "35 . Mark your answer. A Therefore B For instance C In other words D For this r…" at bounding box center [221, 276] width 350 height 390
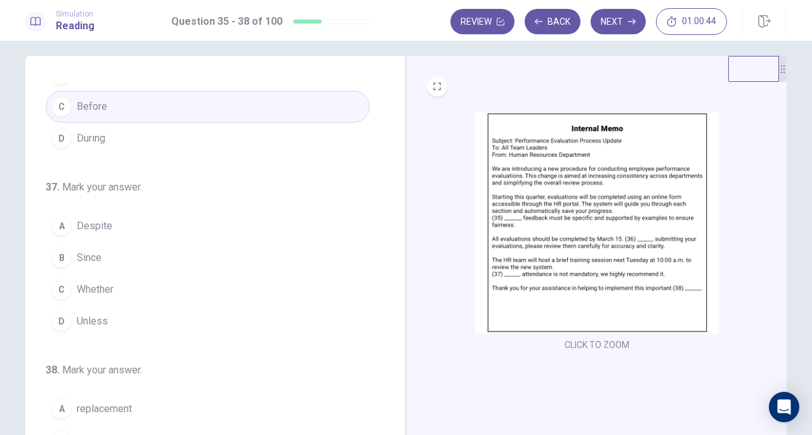
scroll to position [276, 0]
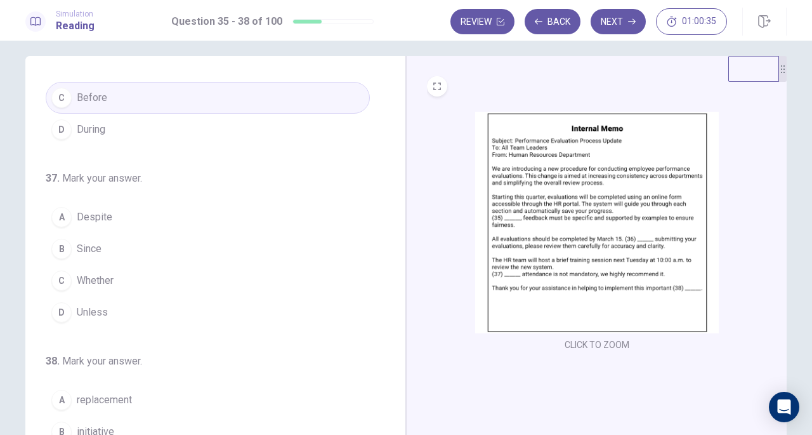
click at [86, 276] on span "Whether" at bounding box center [95, 280] width 37 height 15
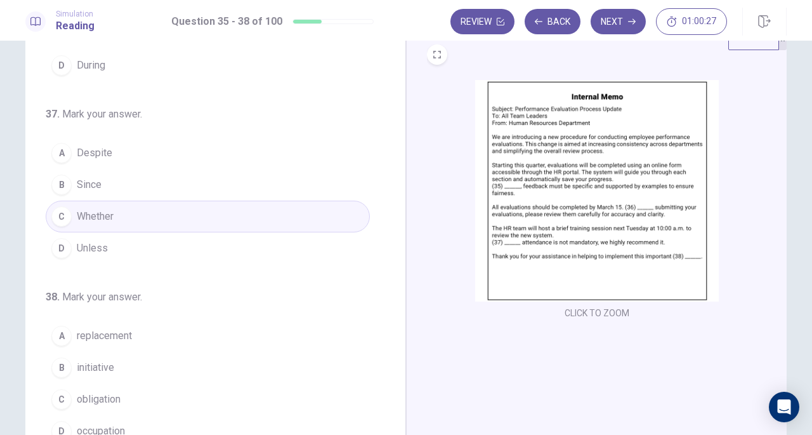
scroll to position [51, 0]
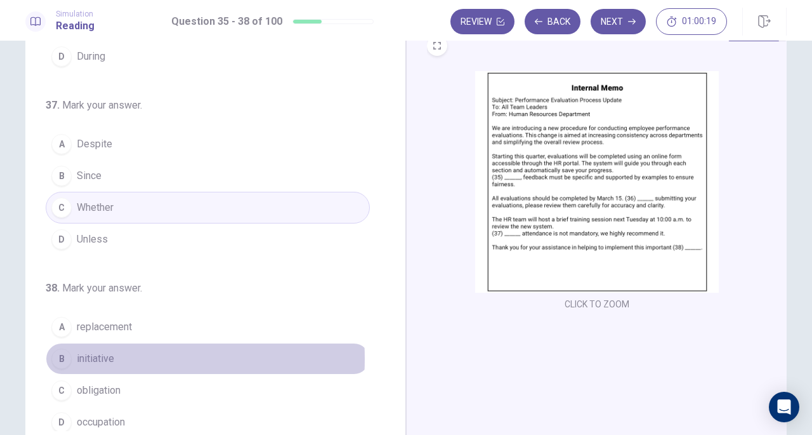
click at [96, 353] on span "initiative" at bounding box center [95, 358] width 37 height 15
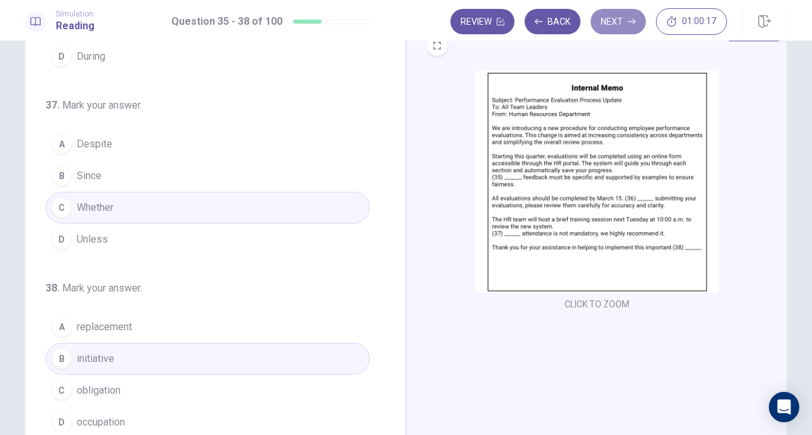
click at [617, 20] on button "Next" at bounding box center [618, 21] width 55 height 25
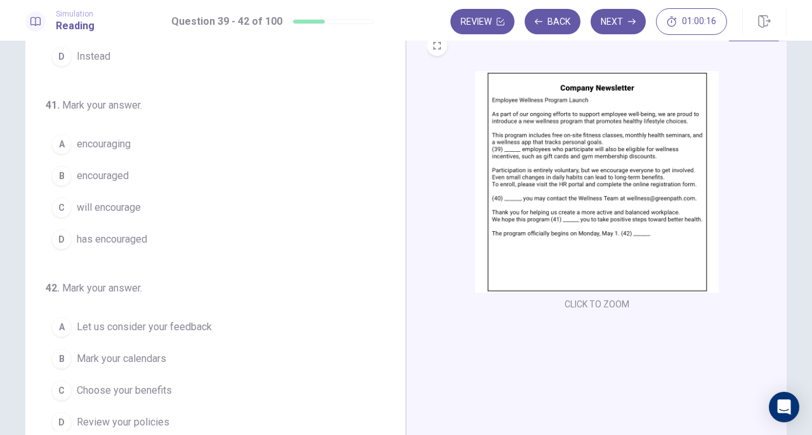
drag, startPoint x: 381, startPoint y: 260, endPoint x: 383, endPoint y: 249, distance: 10.3
click at [383, 251] on div "39 . Mark your answer. A Registered B Unreliable C Designated D Every 40 . Mark…" at bounding box center [221, 236] width 350 height 390
drag, startPoint x: 383, startPoint y: 246, endPoint x: 390, endPoint y: 165, distance: 80.9
click at [389, 101] on div "39 . Mark your answer. A Registered B Unreliable C Designated D Every 40 . Mark…" at bounding box center [221, 236] width 350 height 390
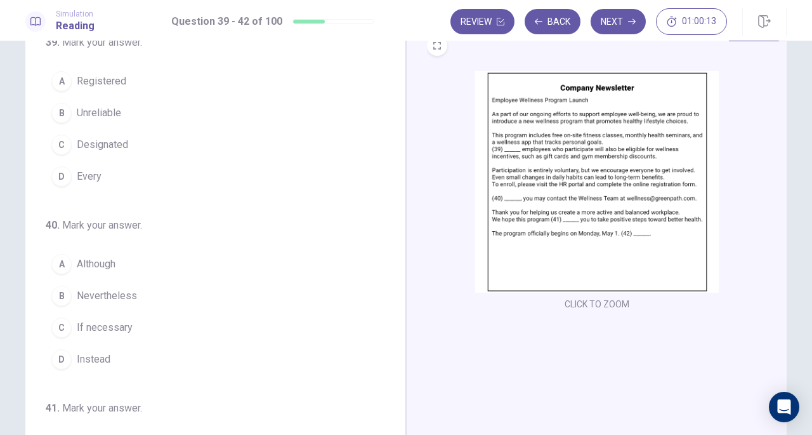
scroll to position [0, 0]
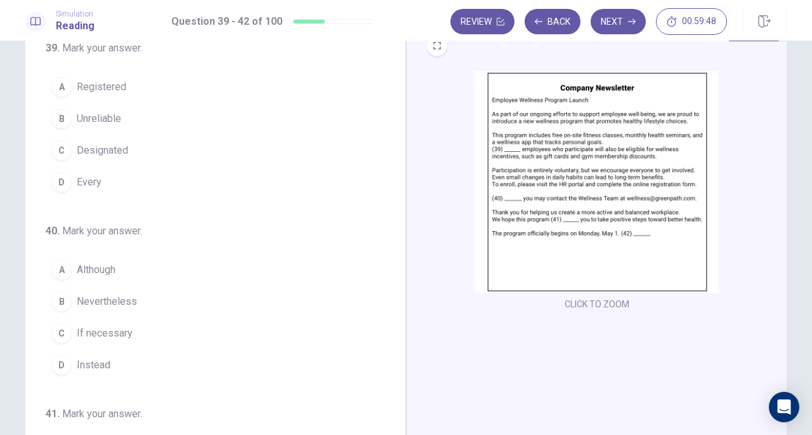
click at [96, 179] on span "Every" at bounding box center [89, 181] width 25 height 15
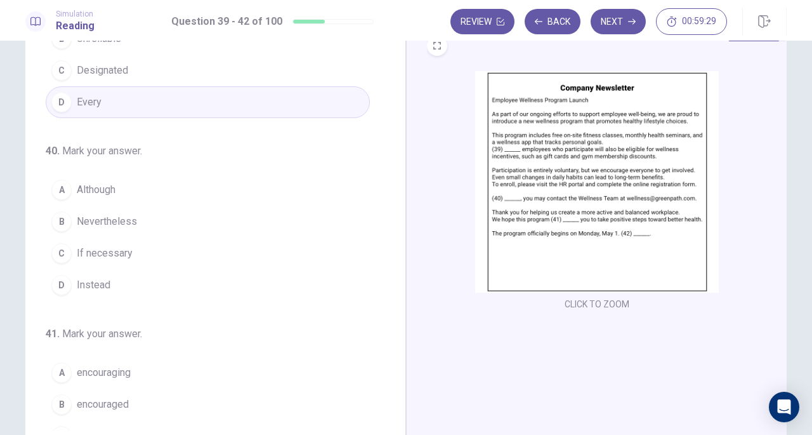
scroll to position [87, 0]
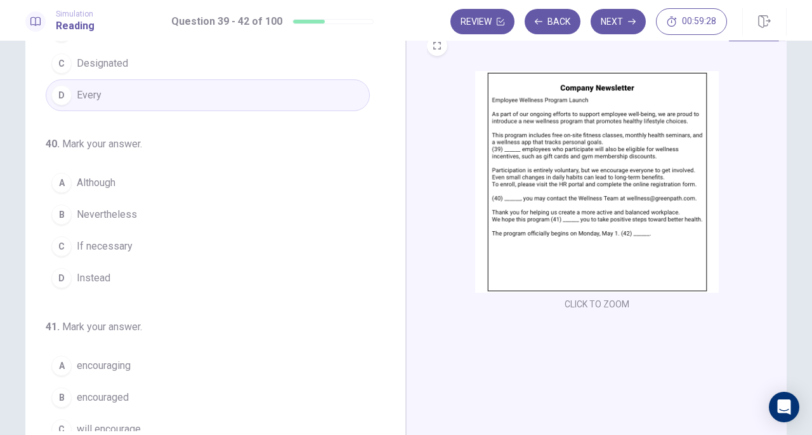
click at [93, 241] on span "If necessary" at bounding box center [105, 246] width 56 height 15
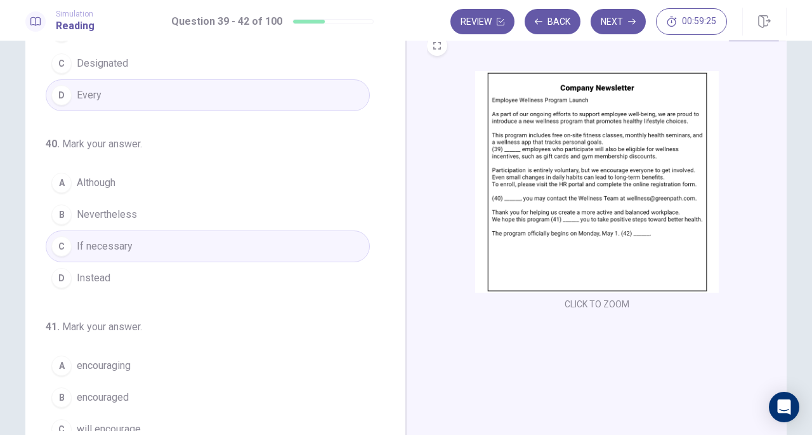
click at [96, 188] on span "Although" at bounding box center [96, 182] width 39 height 15
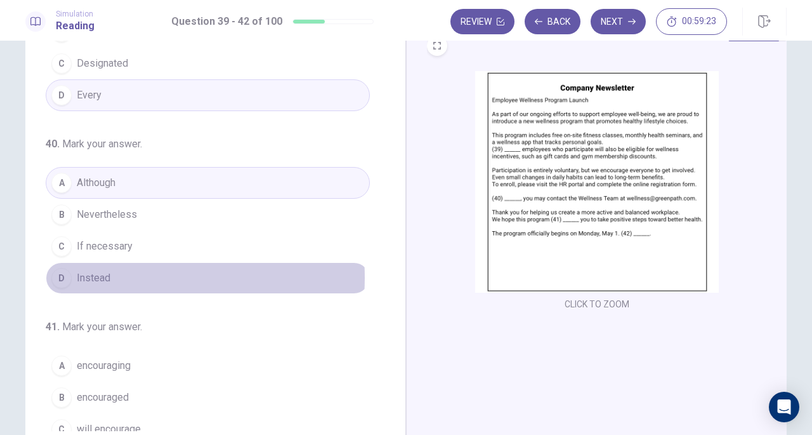
click at [107, 274] on span "Instead" at bounding box center [94, 277] width 34 height 15
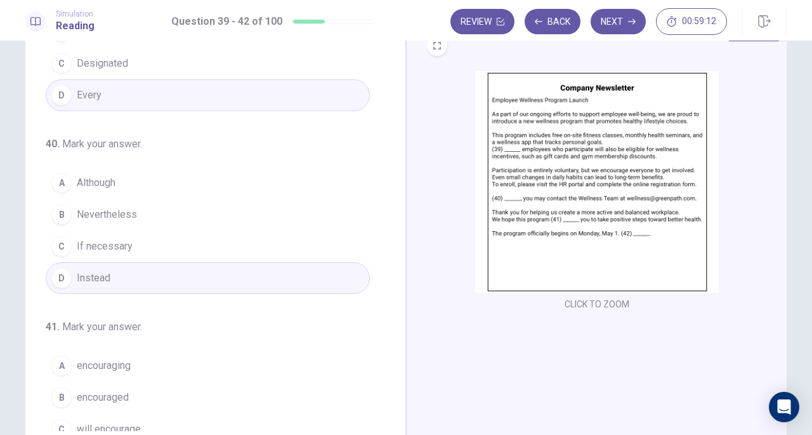
click at [152, 240] on button "C If necessary" at bounding box center [208, 246] width 324 height 32
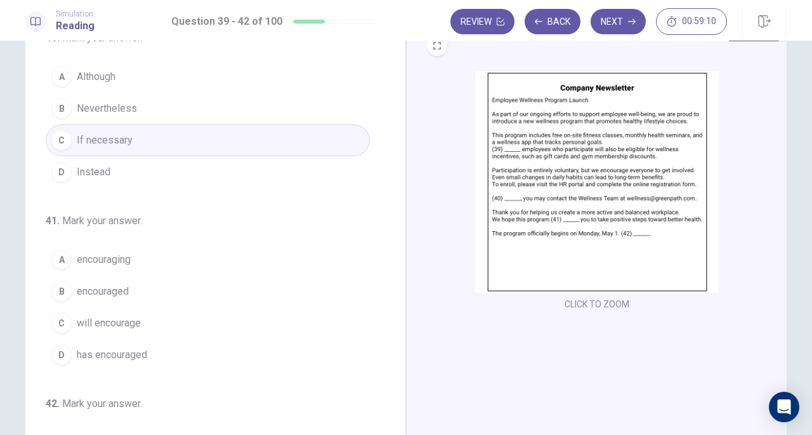
scroll to position [194, 0]
click at [120, 284] on span "encouraged" at bounding box center [103, 289] width 52 height 15
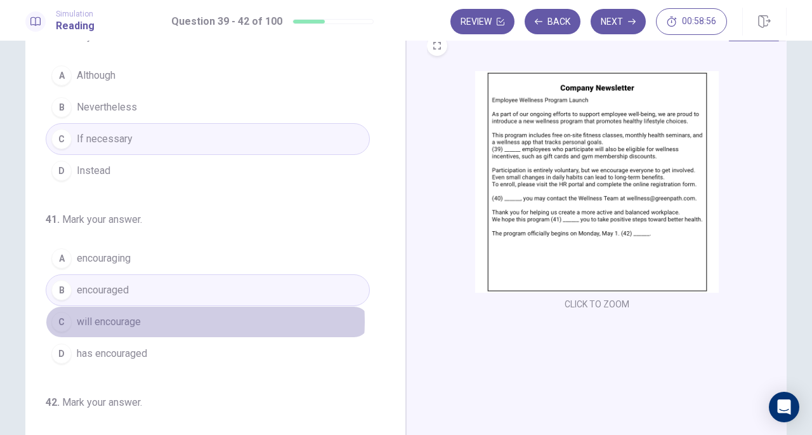
click at [176, 317] on button "C will encourage" at bounding box center [208, 322] width 324 height 32
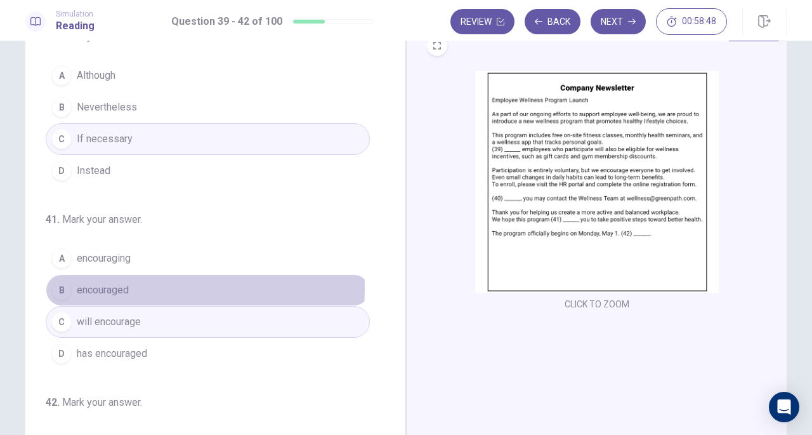
click at [109, 284] on span "encouraged" at bounding box center [103, 289] width 52 height 15
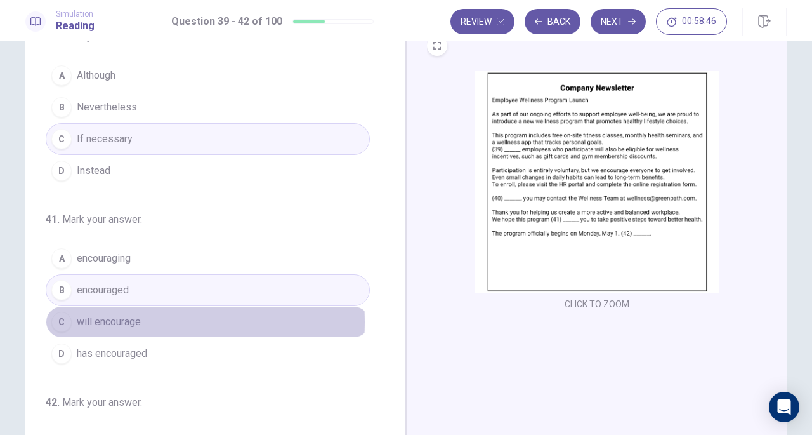
click at [125, 317] on span "will encourage" at bounding box center [109, 321] width 64 height 15
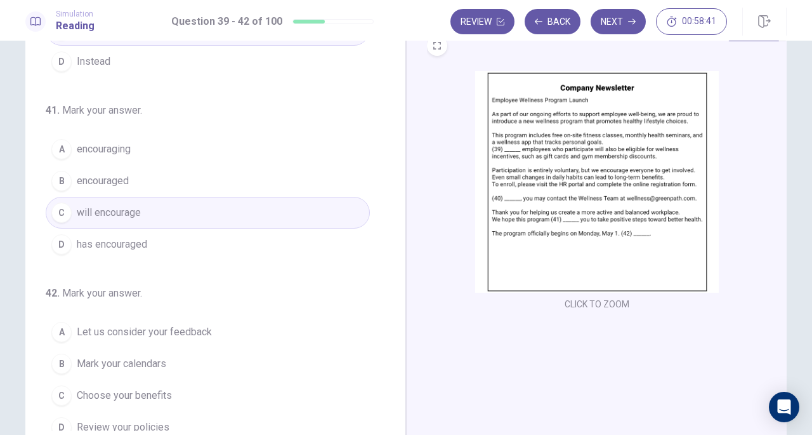
scroll to position [308, 0]
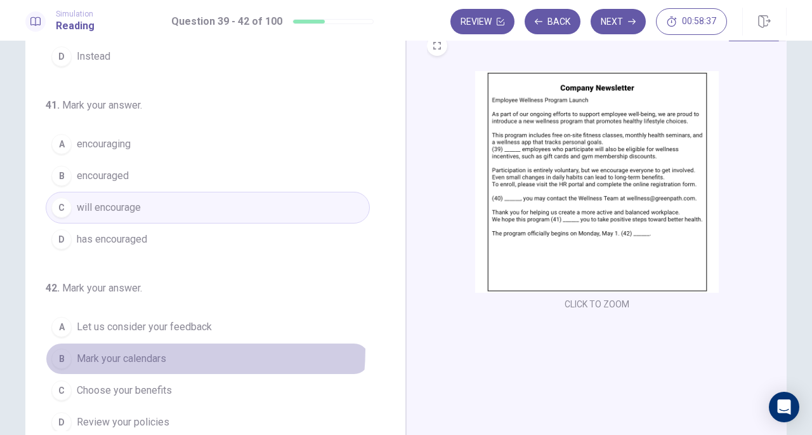
click at [112, 343] on button "B Mark your calendars" at bounding box center [208, 359] width 324 height 32
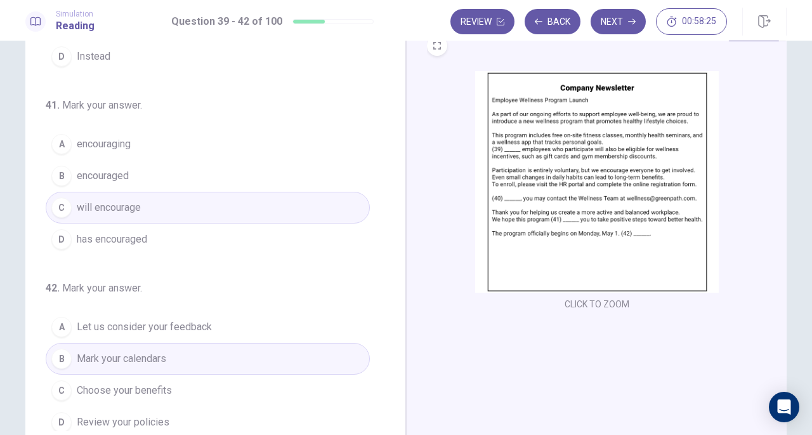
click at [617, 25] on button "Next" at bounding box center [618, 21] width 55 height 25
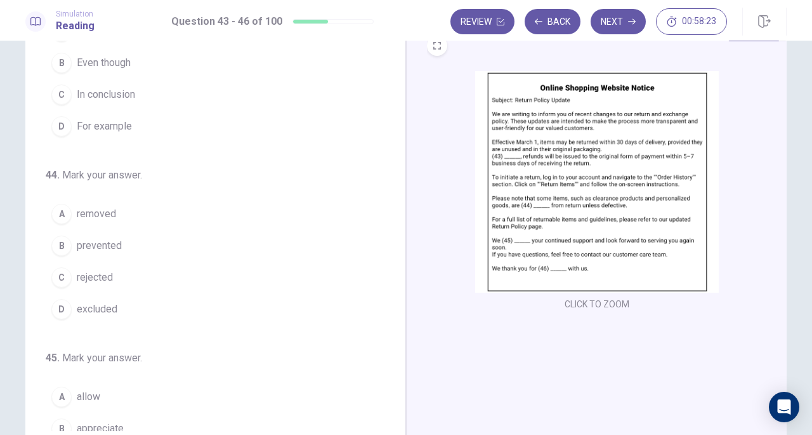
scroll to position [0, 0]
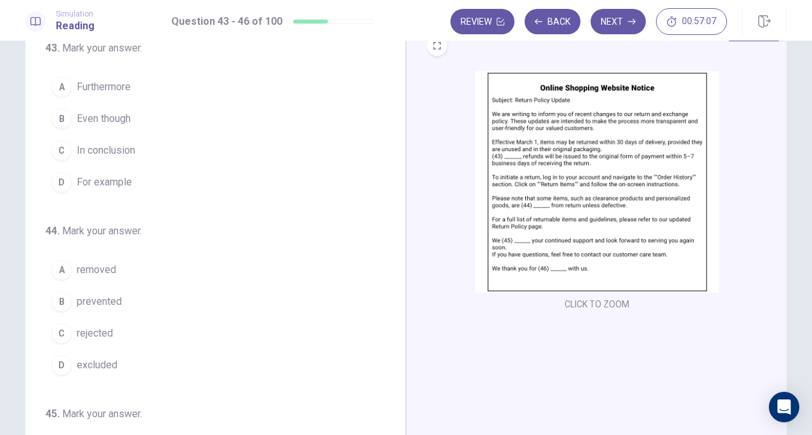
click at [117, 147] on span "In conclusion" at bounding box center [106, 150] width 58 height 15
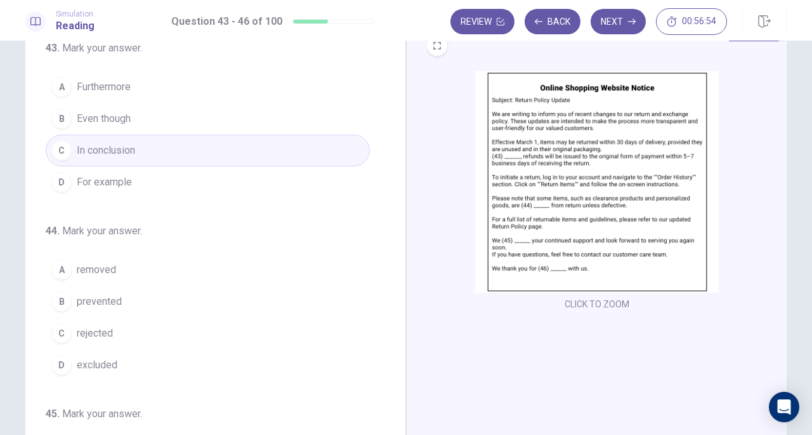
click at [122, 92] on span "Furthermore" at bounding box center [104, 86] width 54 height 15
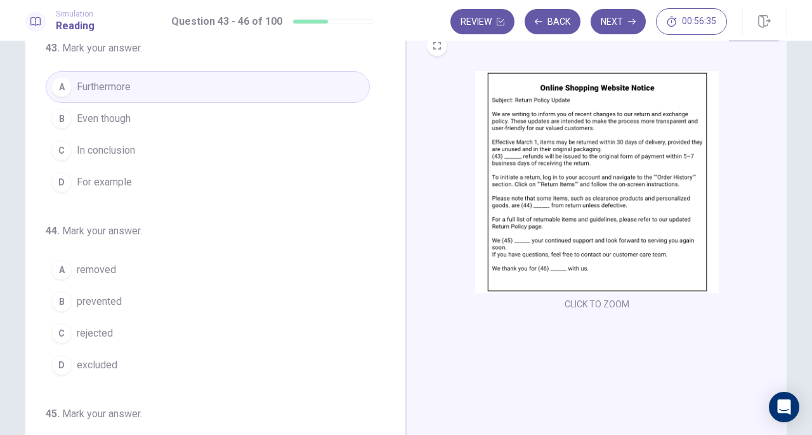
click at [107, 326] on span "rejected" at bounding box center [95, 333] width 36 height 15
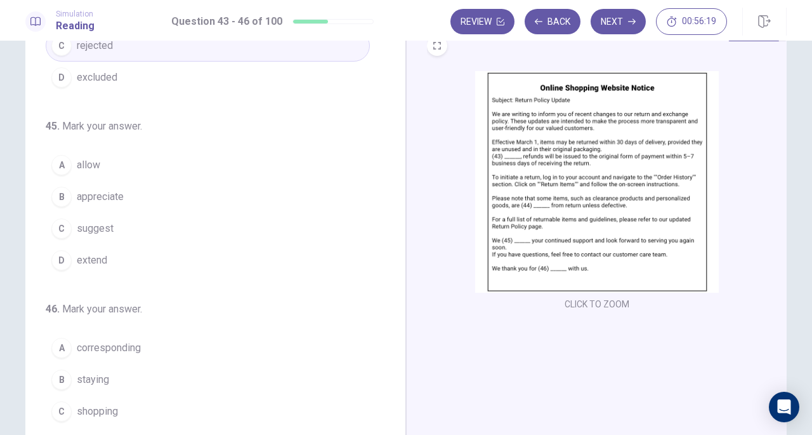
scroll to position [288, 0]
click at [109, 188] on span "appreciate" at bounding box center [100, 195] width 47 height 15
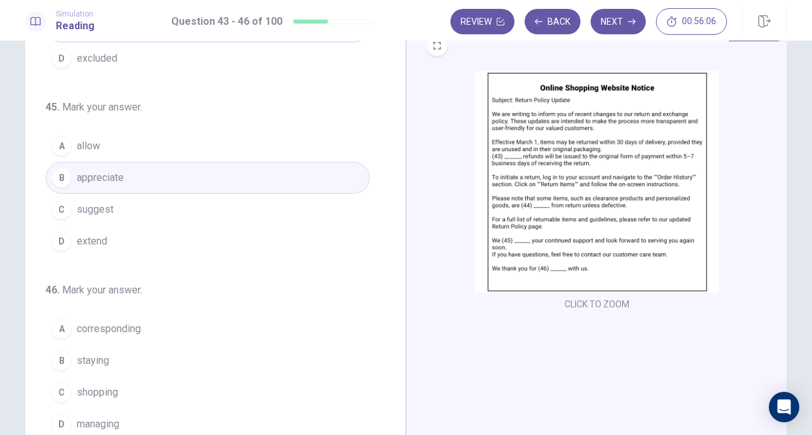
scroll to position [308, 0]
click at [102, 383] on span "shopping" at bounding box center [97, 390] width 41 height 15
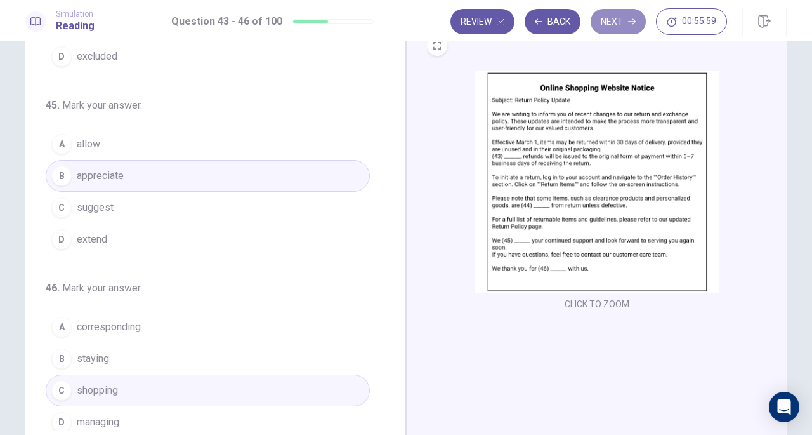
click at [627, 23] on button "Next" at bounding box center [618, 21] width 55 height 25
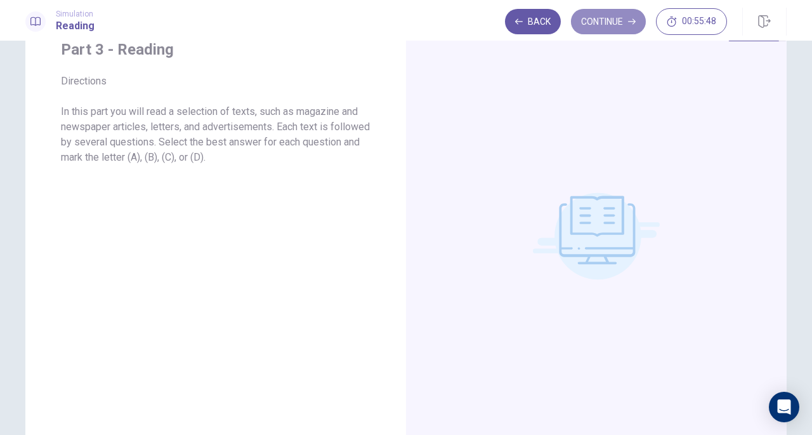
click at [623, 21] on button "Continue" at bounding box center [608, 21] width 75 height 25
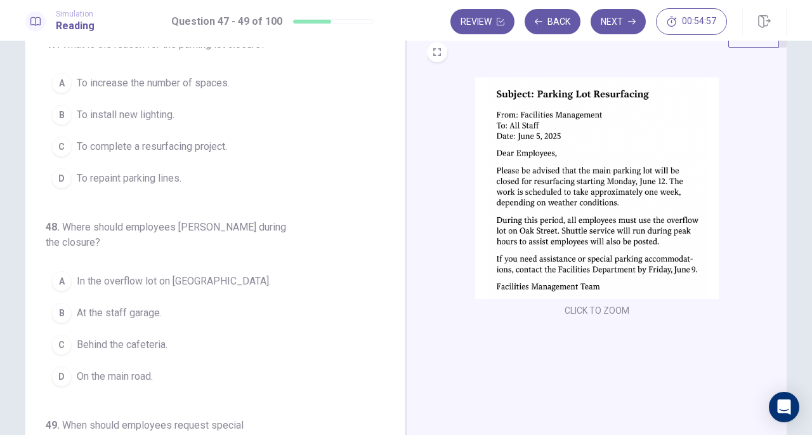
scroll to position [0, 0]
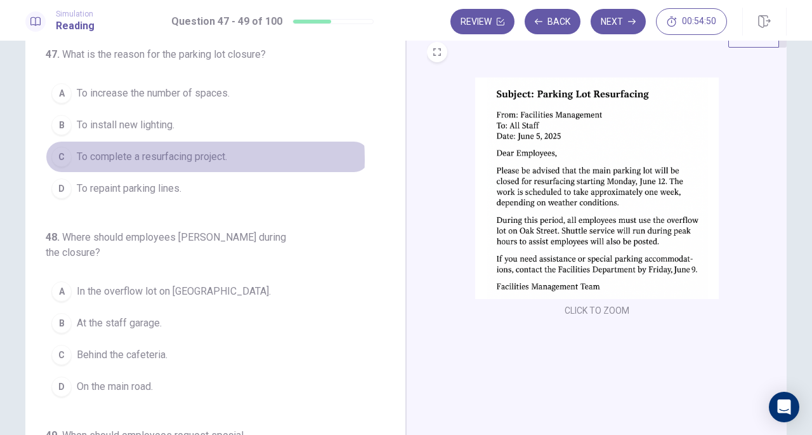
click at [164, 157] on span "To complete a resurfacing project." at bounding box center [152, 156] width 150 height 15
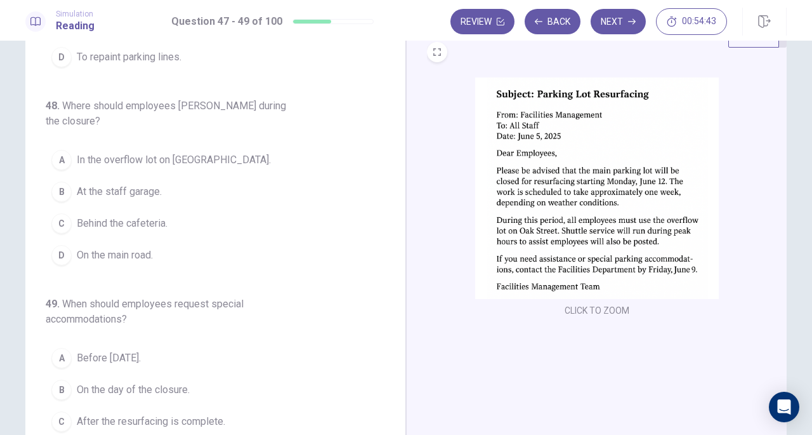
scroll to position [132, 0]
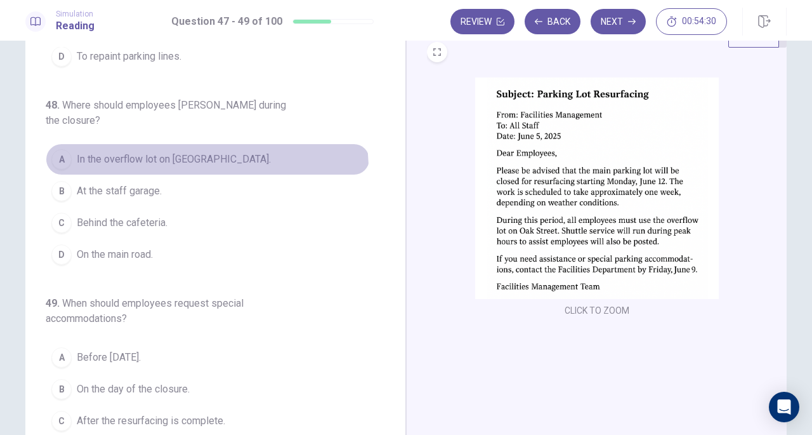
click at [203, 150] on button "A In the overflow lot on [GEOGRAPHIC_DATA]." at bounding box center [208, 159] width 324 height 32
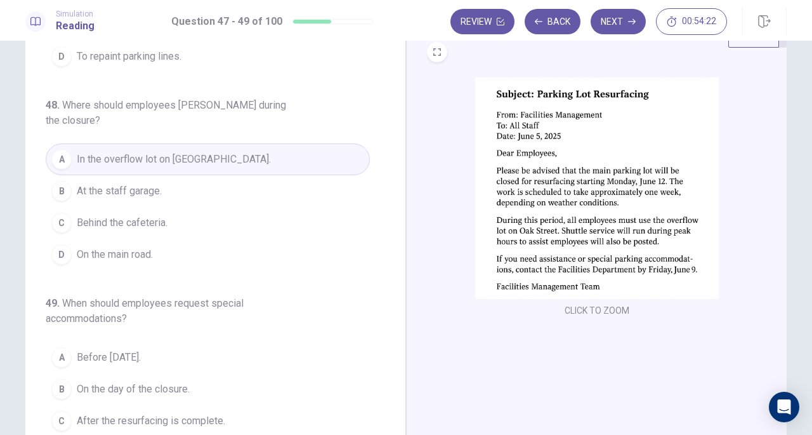
drag, startPoint x: 381, startPoint y: 200, endPoint x: 379, endPoint y: 227, distance: 26.8
click at [379, 227] on div "47 . What is the reason for the parking lot closure? A To increase the number o…" at bounding box center [221, 242] width 350 height 390
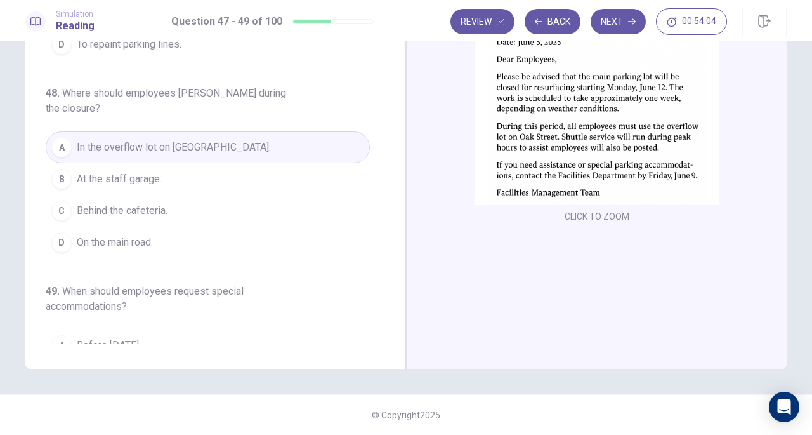
scroll to position [49, 0]
click at [626, 22] on button "Next" at bounding box center [618, 21] width 55 height 25
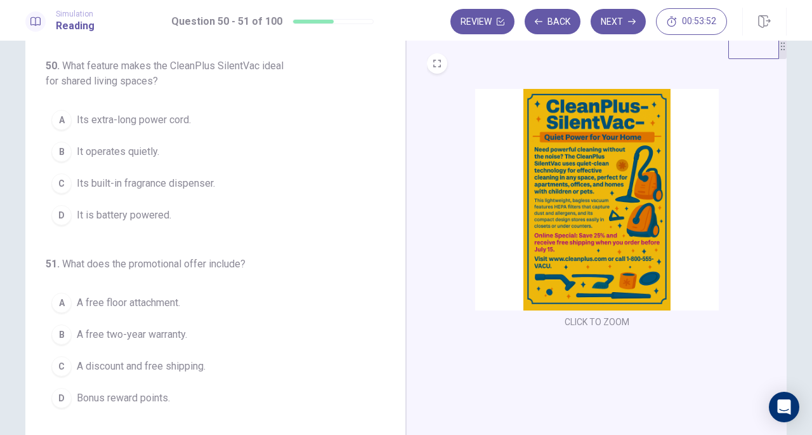
scroll to position [13, 0]
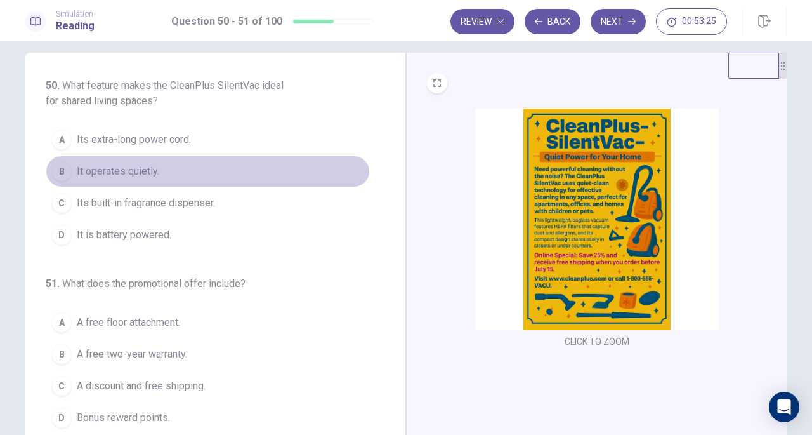
click at [117, 178] on button "B It operates quietly." at bounding box center [208, 171] width 324 height 32
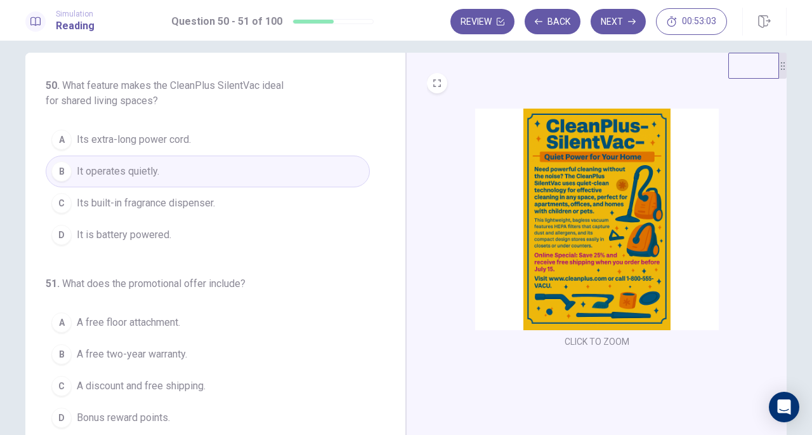
click at [153, 388] on span "A discount and free shipping." at bounding box center [141, 385] width 129 height 15
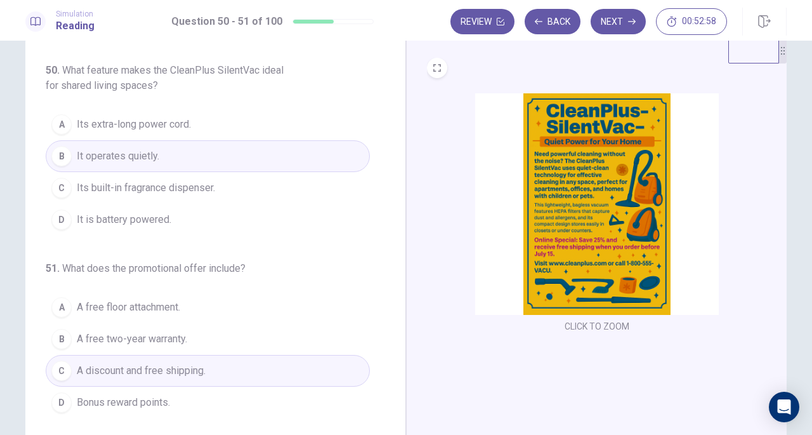
scroll to position [28, 0]
click at [619, 29] on button "Next" at bounding box center [618, 21] width 55 height 25
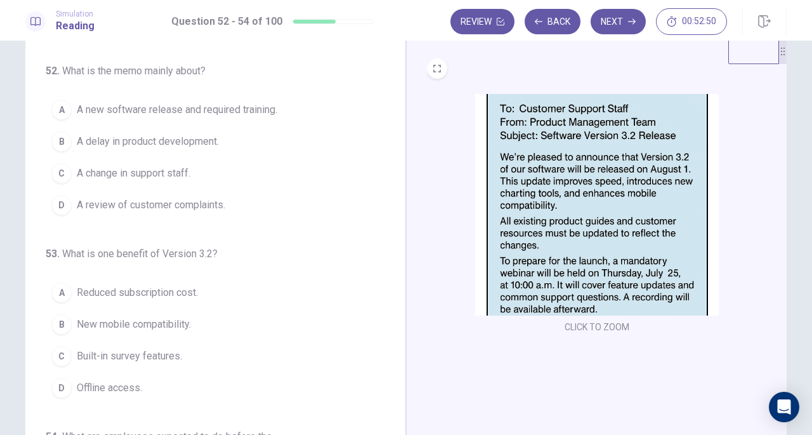
drag, startPoint x: 381, startPoint y: 187, endPoint x: 384, endPoint y: 211, distance: 24.3
click at [384, 211] on div "52 . What is the memo mainly about? A A new software release and required train…" at bounding box center [221, 258] width 350 height 390
drag, startPoint x: 395, startPoint y: 216, endPoint x: 395, endPoint y: 251, distance: 34.9
click at [395, 251] on div "52 . What is the memo mainly about? A A new software release and required train…" at bounding box center [215, 258] width 381 height 441
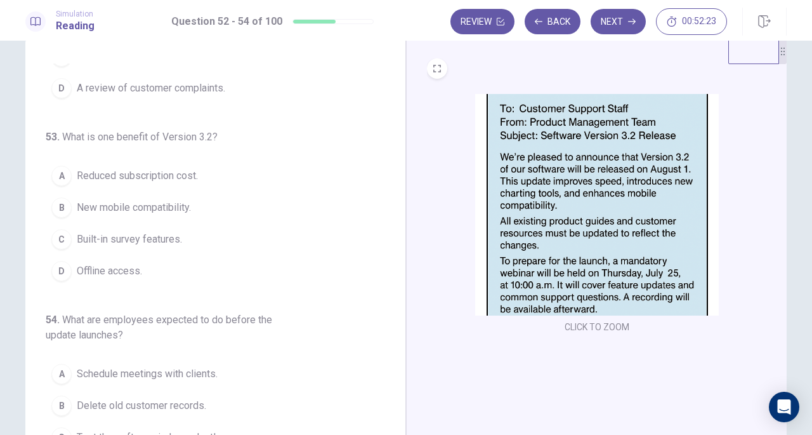
scroll to position [120, 0]
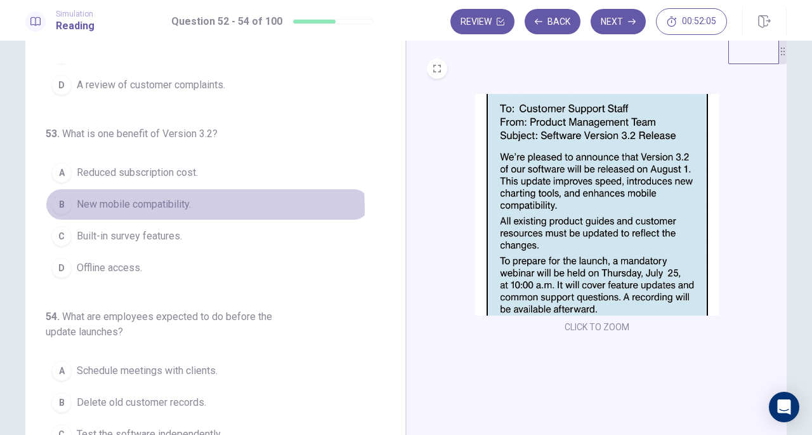
click at [122, 206] on span "New mobile compatibility." at bounding box center [134, 204] width 114 height 15
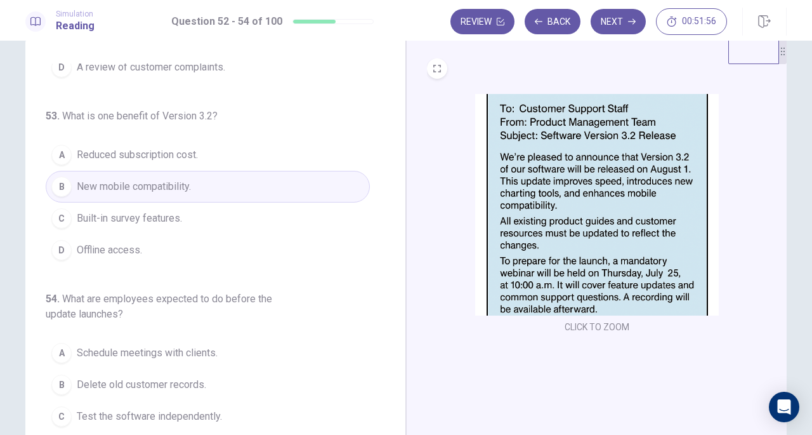
scroll to position [142, 0]
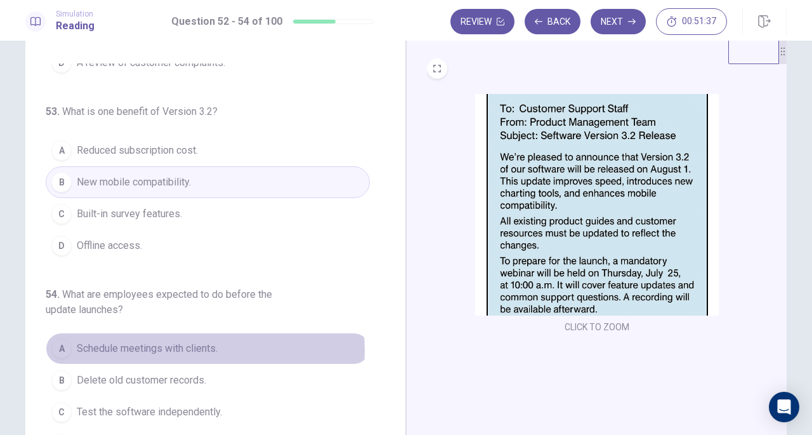
click at [191, 346] on span "Schedule meetings with clients." at bounding box center [147, 348] width 141 height 15
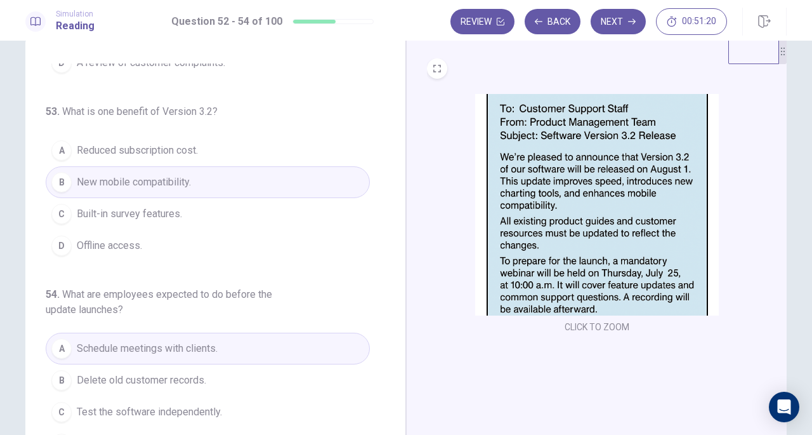
drag, startPoint x: 385, startPoint y: 347, endPoint x: 385, endPoint y: 326, distance: 20.9
click at [385, 327] on div "52 . What is the memo mainly about? A A new software release and required train…" at bounding box center [221, 258] width 350 height 390
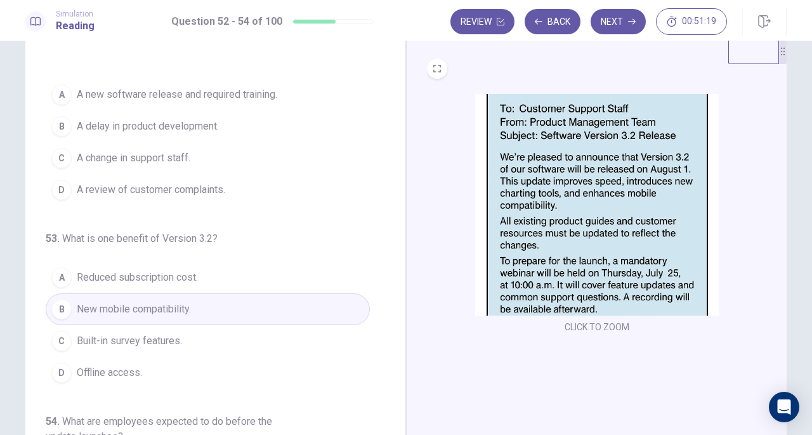
scroll to position [0, 0]
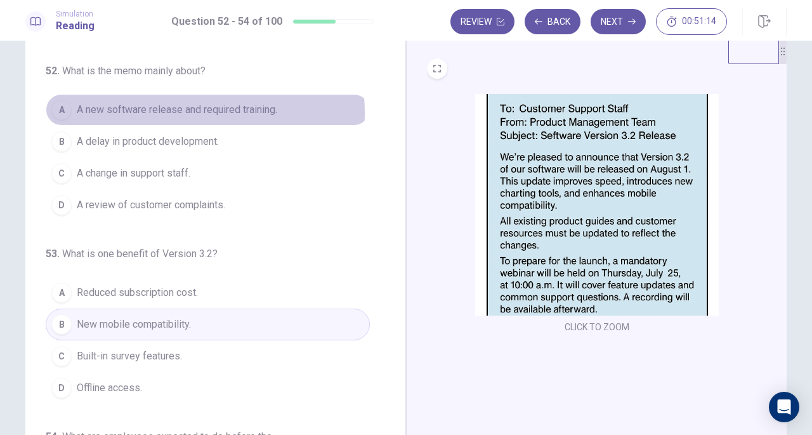
click at [162, 112] on span "A new software release and required training." at bounding box center [177, 109] width 201 height 15
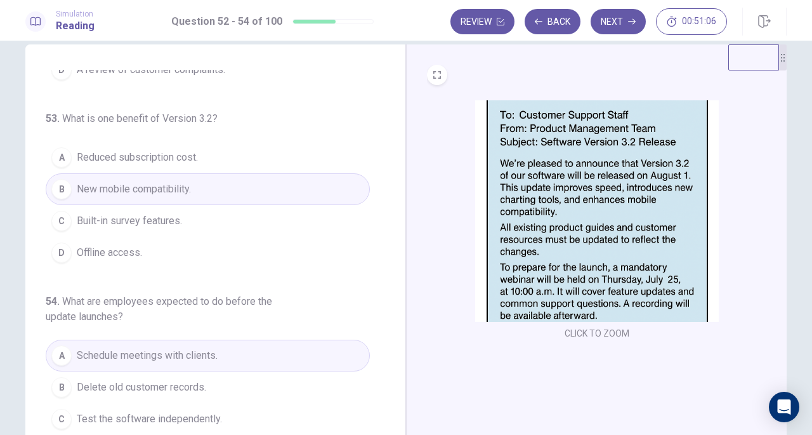
scroll to position [142, 0]
click at [618, 16] on button "Next" at bounding box center [618, 21] width 55 height 25
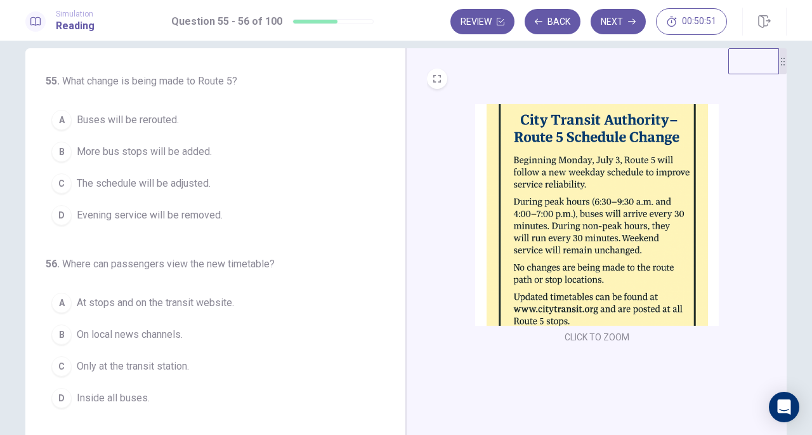
scroll to position [16, 0]
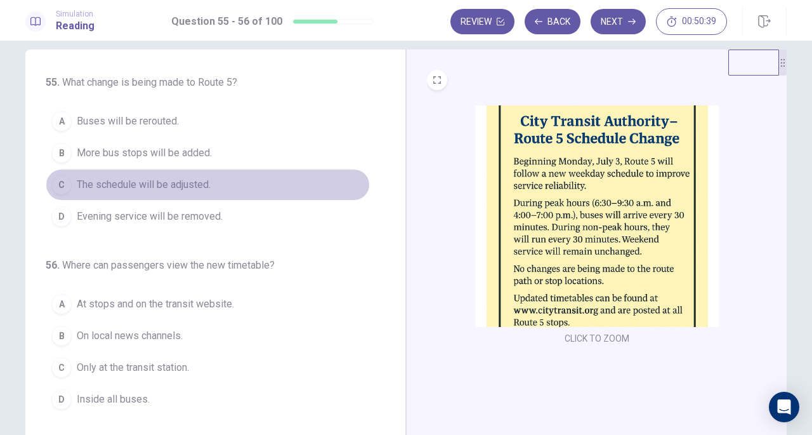
click at [160, 190] on span "The schedule will be adjusted." at bounding box center [144, 184] width 134 height 15
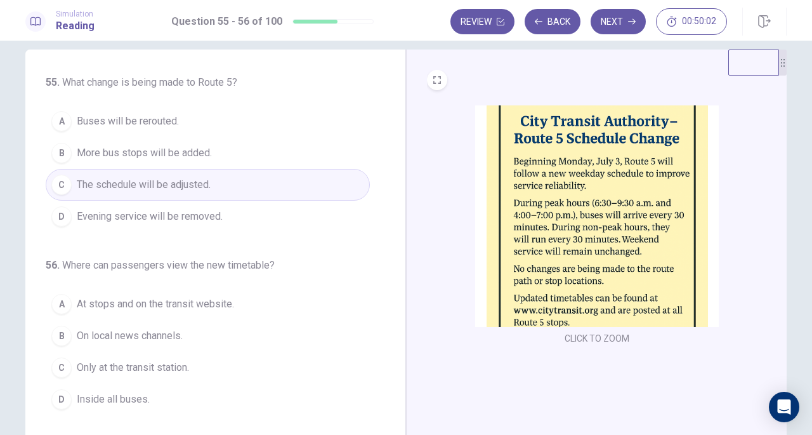
click at [116, 309] on span "At stops and on the transit website." at bounding box center [155, 303] width 157 height 15
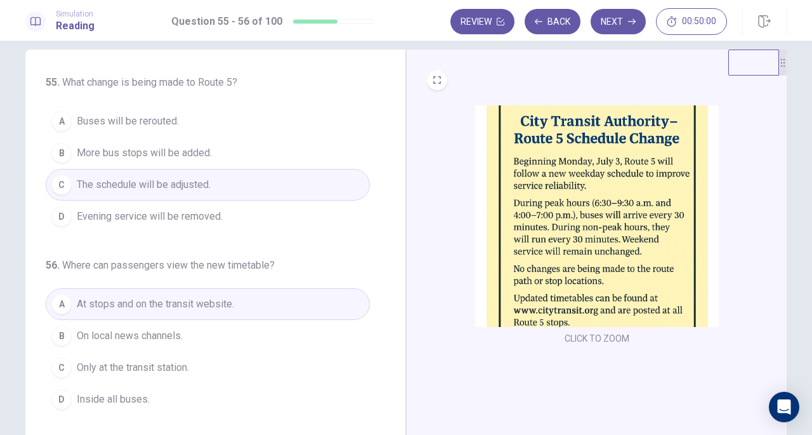
click at [627, 28] on button "Next" at bounding box center [618, 21] width 55 height 25
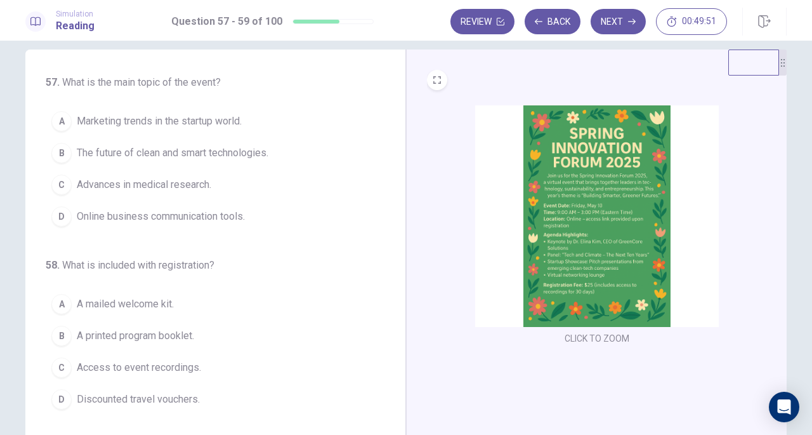
drag, startPoint x: 395, startPoint y: 209, endPoint x: 396, endPoint y: 232, distance: 22.9
click at [396, 232] on div "57 . What is the main topic of the event? A Marketing trends in the startup wor…" at bounding box center [215, 269] width 381 height 441
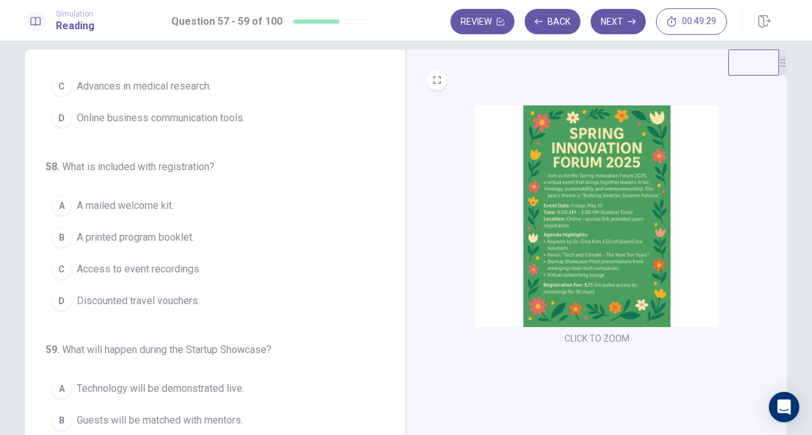
scroll to position [127, 0]
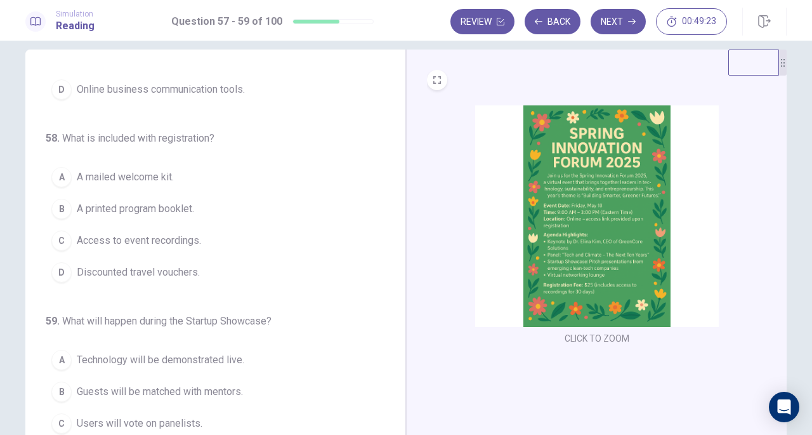
click at [150, 238] on span "Access to event recordings." at bounding box center [139, 240] width 124 height 15
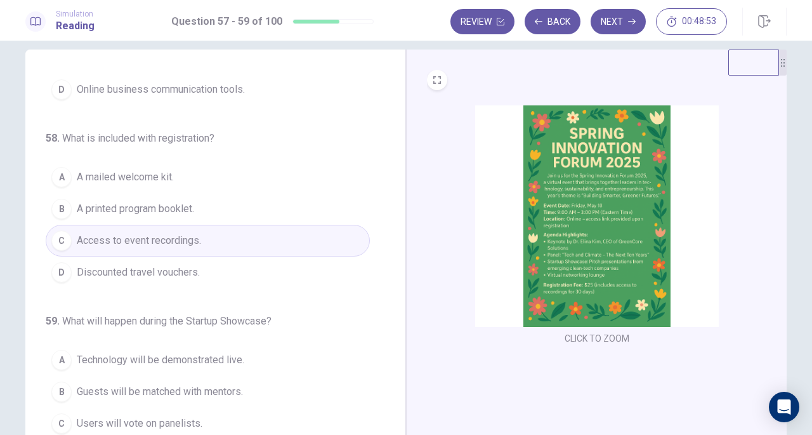
click at [140, 392] on span "Guests will be matched with mentors." at bounding box center [160, 391] width 166 height 15
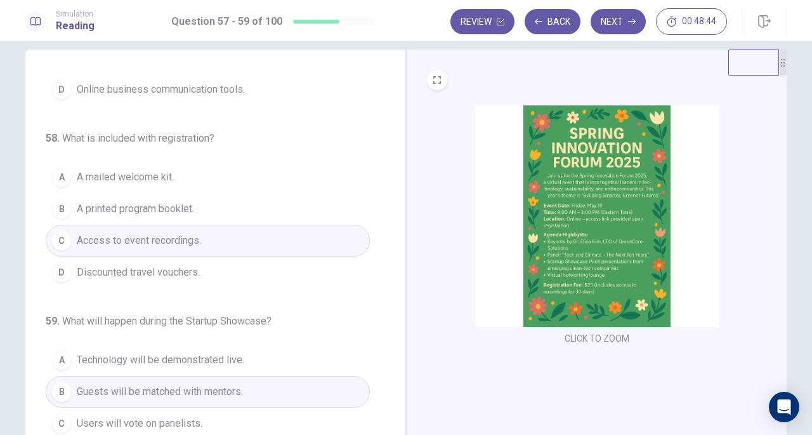
click at [99, 376] on button "B Guests will be matched with mentors." at bounding box center [208, 392] width 324 height 32
click at [100, 364] on button "A Technology will be demonstrated live." at bounding box center [208, 360] width 324 height 32
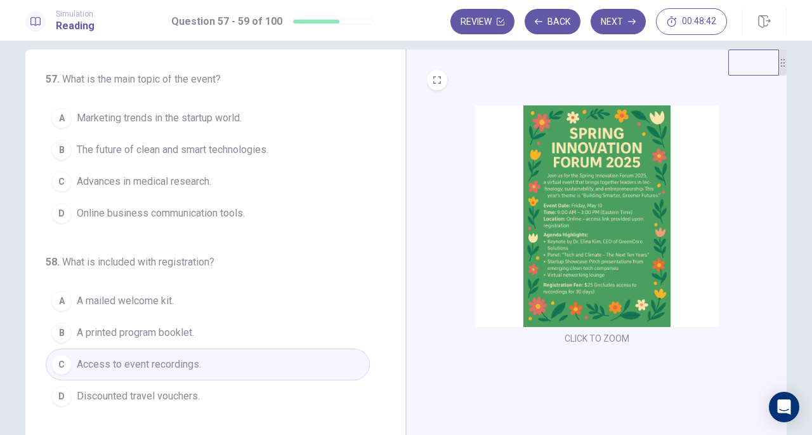
scroll to position [0, 0]
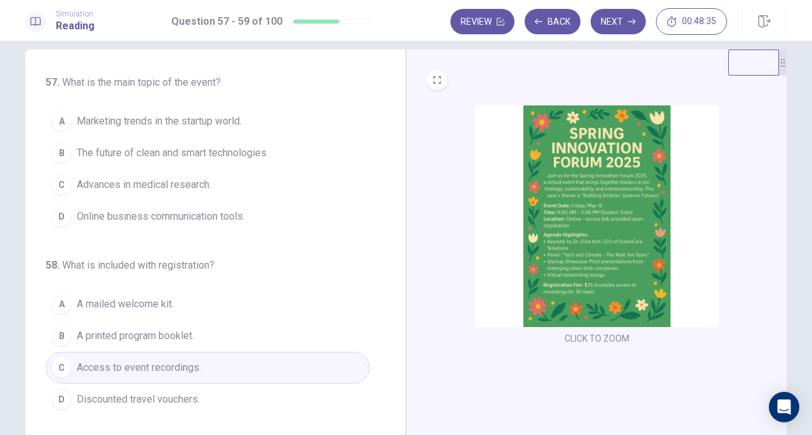
click at [188, 125] on span "Marketing trends in the startup world." at bounding box center [159, 121] width 165 height 15
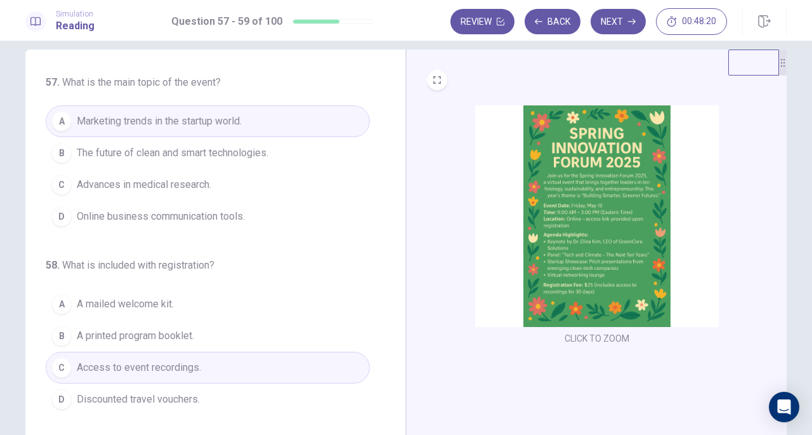
click at [185, 157] on span "The future of clean and smart technologies." at bounding box center [173, 152] width 192 height 15
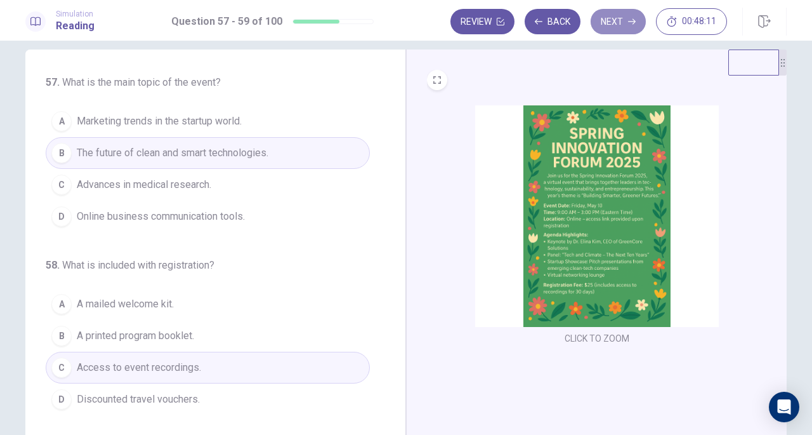
click at [616, 30] on button "Next" at bounding box center [618, 21] width 55 height 25
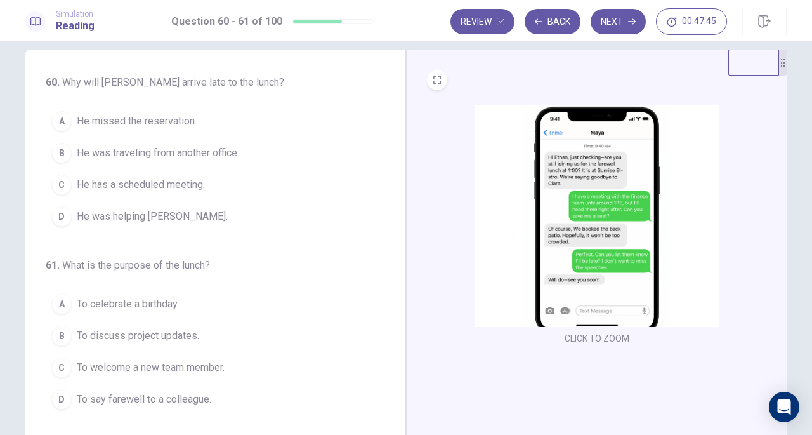
click at [161, 181] on span "He has a scheduled meeting." at bounding box center [141, 184] width 128 height 15
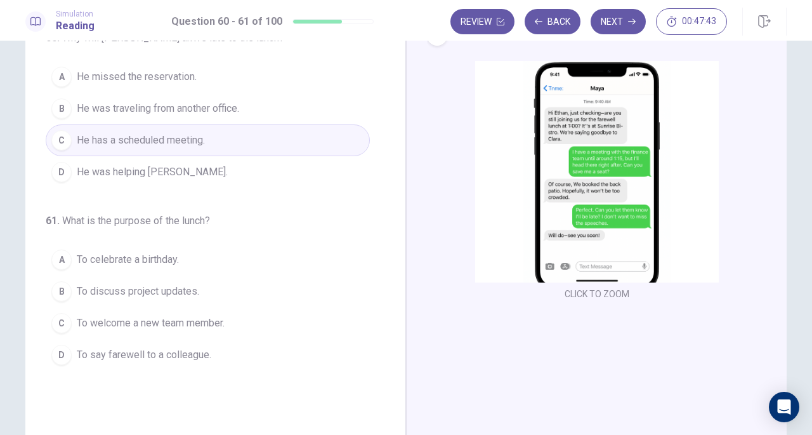
scroll to position [65, 0]
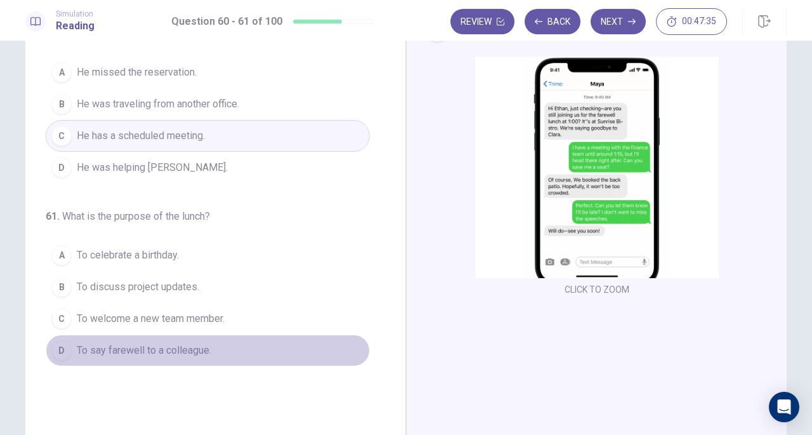
click at [136, 350] on span "To say farewell to a colleague." at bounding box center [144, 350] width 135 height 15
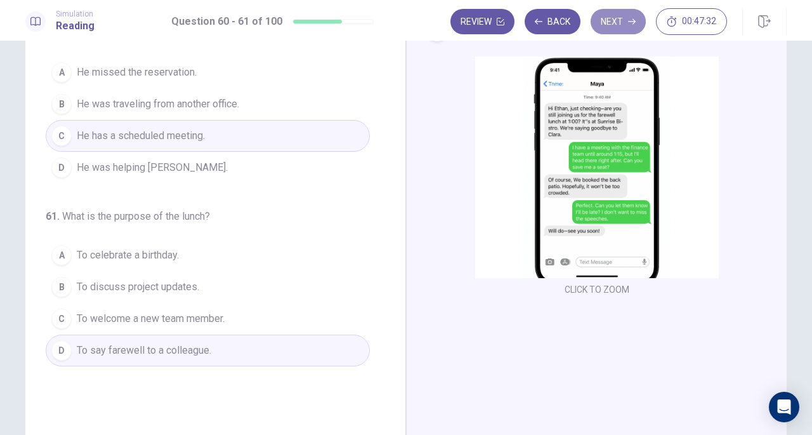
click at [615, 16] on button "Next" at bounding box center [618, 21] width 55 height 25
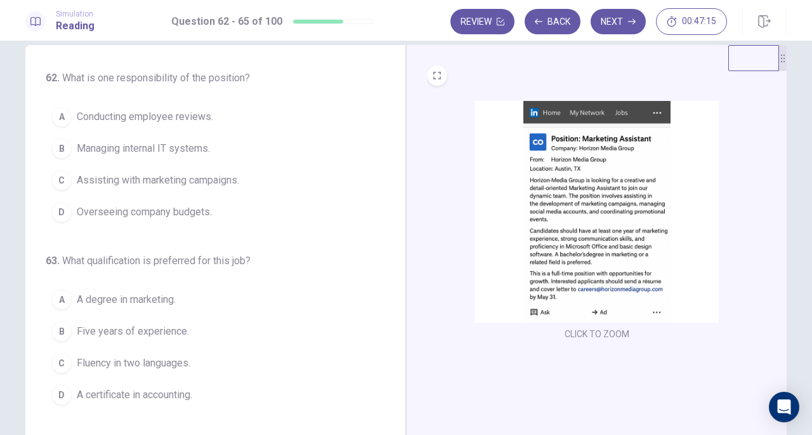
scroll to position [23, 0]
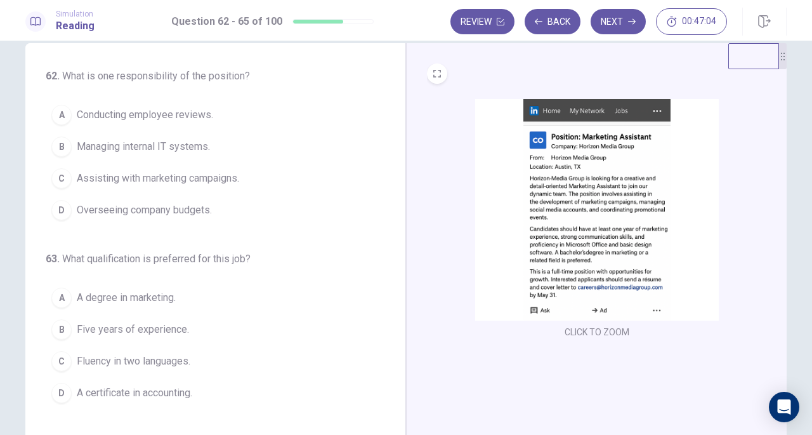
click at [184, 181] on span "Assisting with marketing campaigns." at bounding box center [158, 178] width 162 height 15
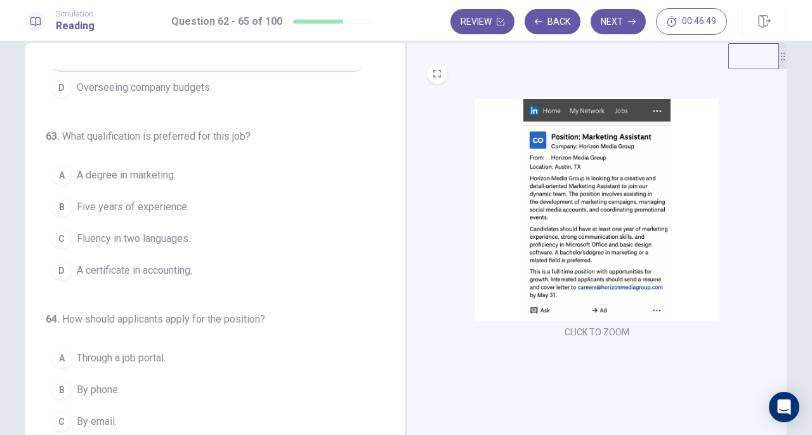
scroll to position [126, 0]
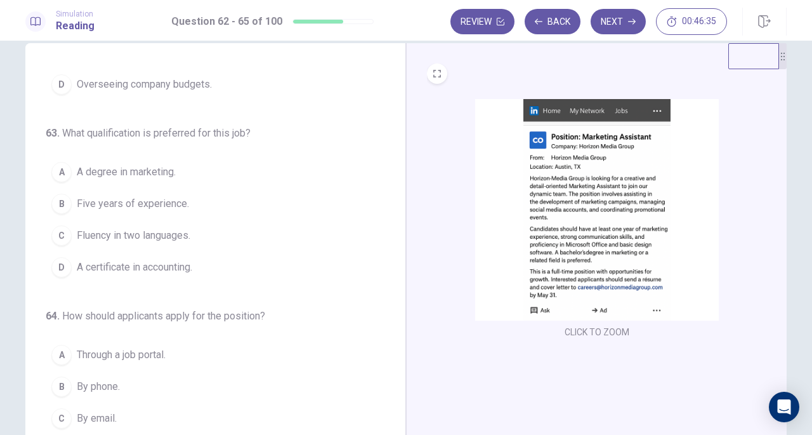
click at [162, 171] on span "A degree in marketing." at bounding box center [126, 171] width 99 height 15
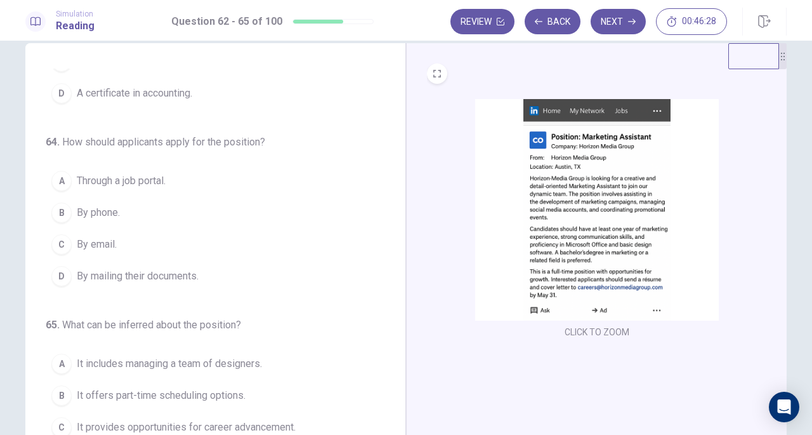
scroll to position [308, 0]
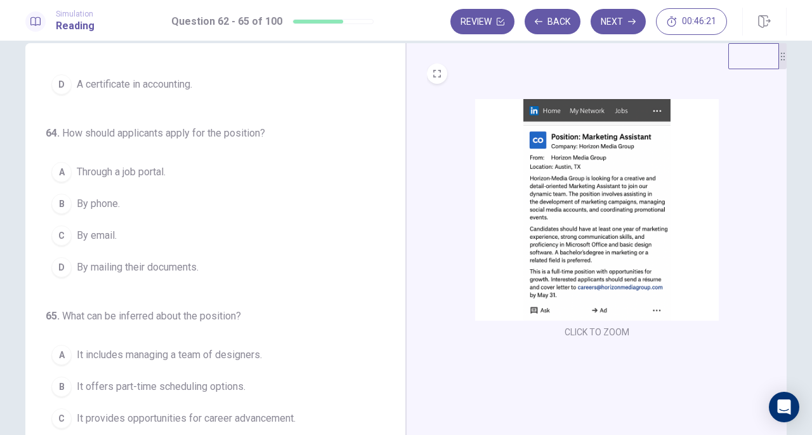
click at [95, 232] on span "By email." at bounding box center [97, 235] width 40 height 15
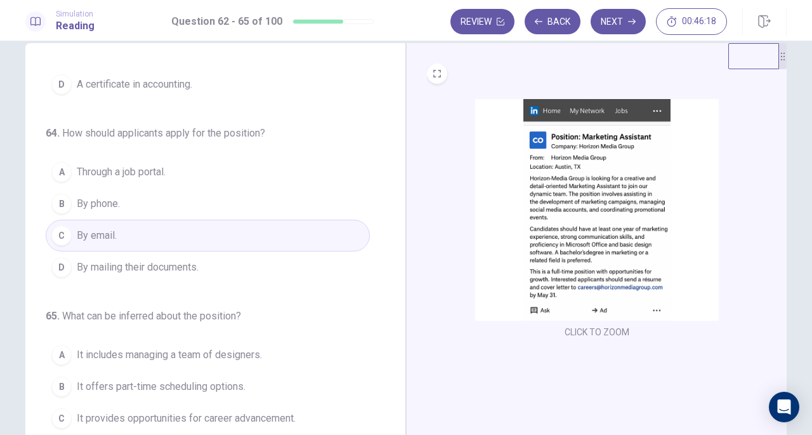
drag, startPoint x: 382, startPoint y: 251, endPoint x: 373, endPoint y: 292, distance: 41.6
click at [373, 292] on div "62 . What is one responsibility of the position? A Conducting employee reviews.…" at bounding box center [221, 264] width 350 height 390
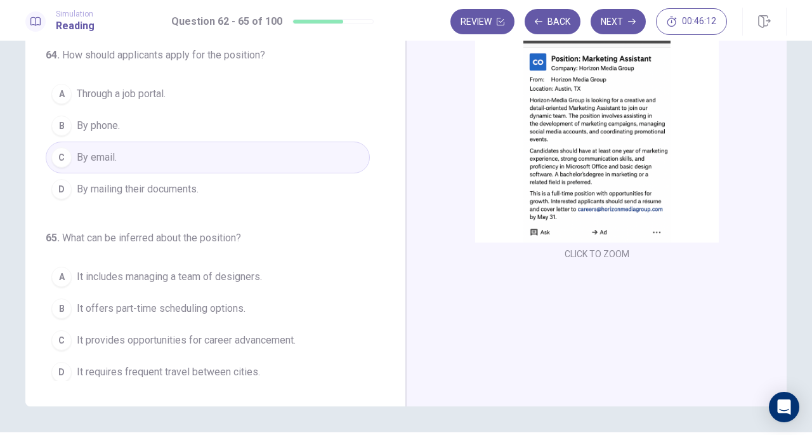
scroll to position [103, 0]
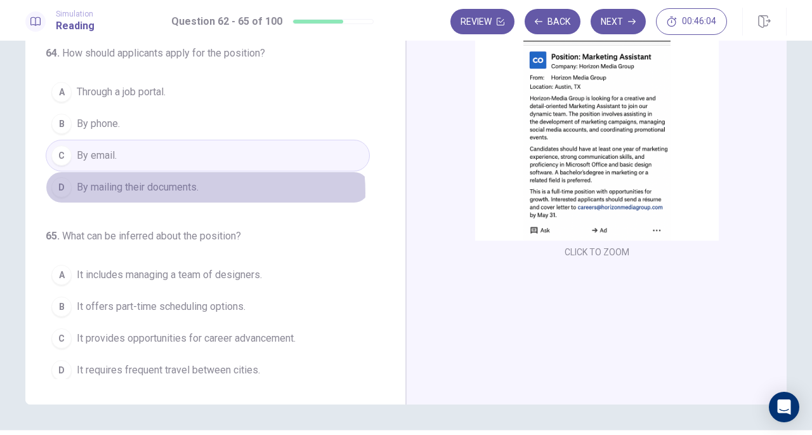
click at [179, 187] on span "By mailing their documents." at bounding box center [138, 187] width 122 height 15
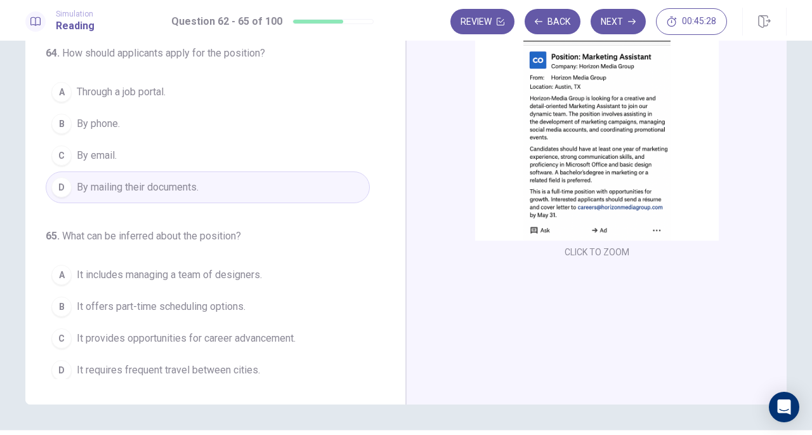
click at [176, 332] on span "It provides opportunities for career advancement." at bounding box center [186, 338] width 219 height 15
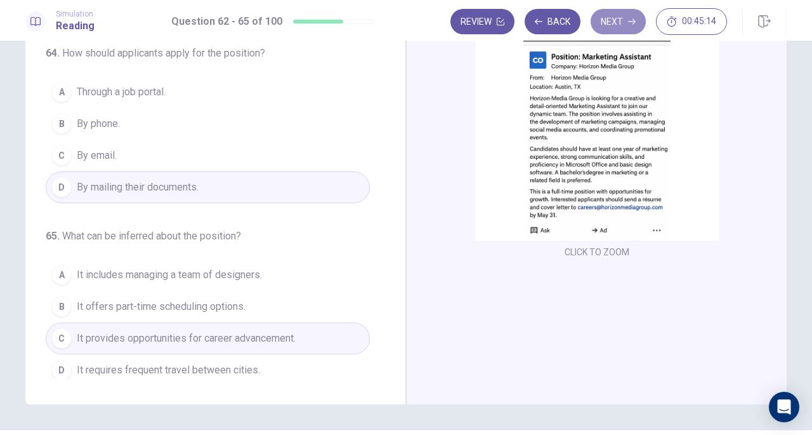
click at [618, 27] on button "Next" at bounding box center [618, 21] width 55 height 25
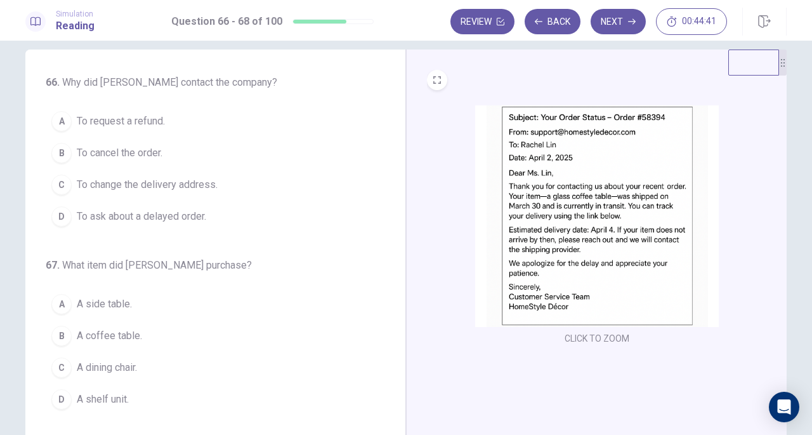
scroll to position [19, 0]
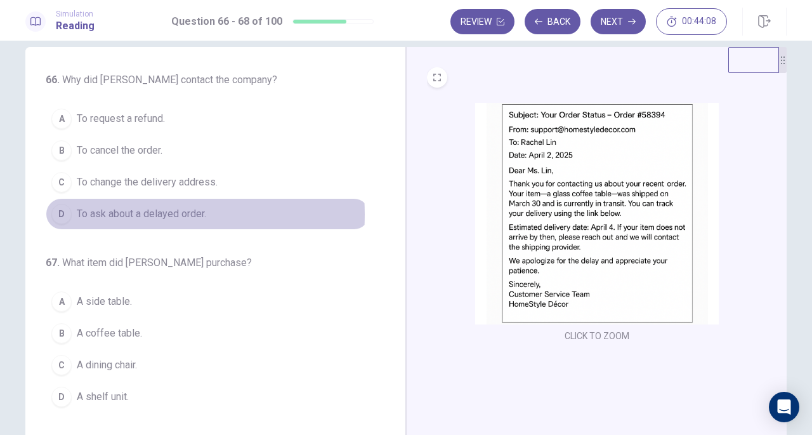
click at [124, 213] on span "To ask about a delayed order." at bounding box center [141, 213] width 129 height 15
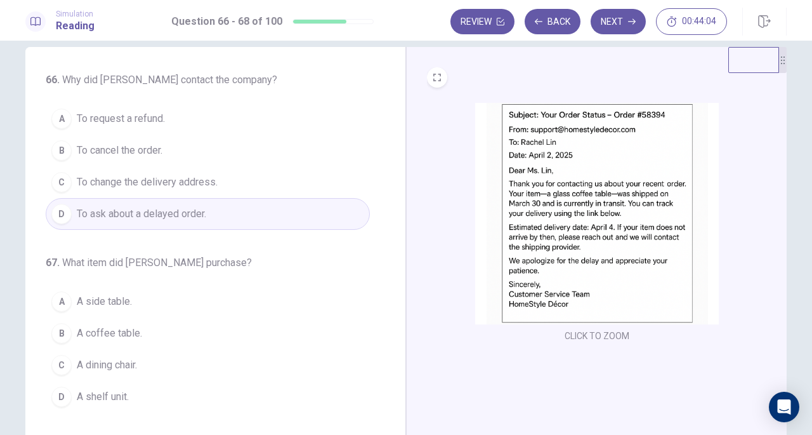
drag, startPoint x: 395, startPoint y: 173, endPoint x: 395, endPoint y: 194, distance: 20.3
click at [395, 194] on div "66 . Why did [PERSON_NAME] contact the company? A To request a refund. B To can…" at bounding box center [215, 267] width 381 height 441
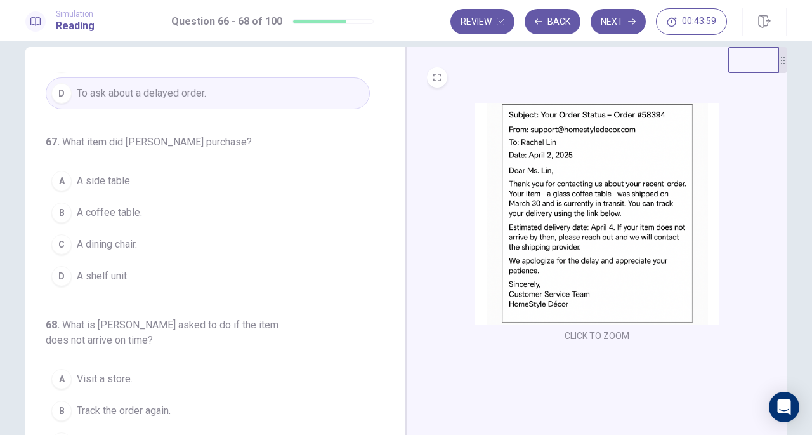
scroll to position [125, 0]
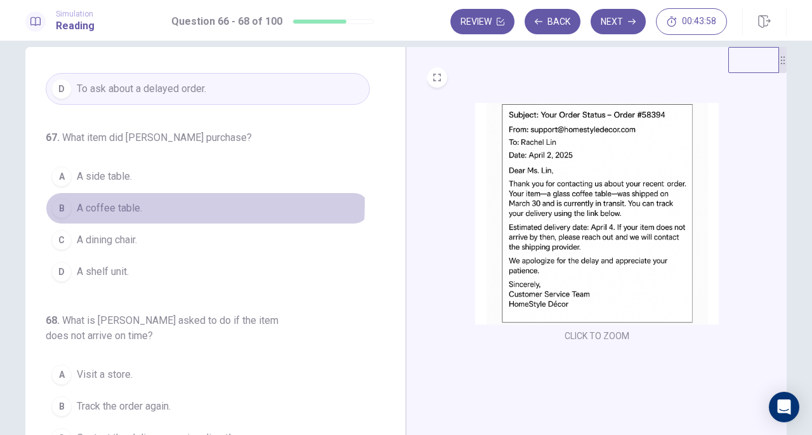
click at [91, 201] on span "A coffee table." at bounding box center [109, 208] width 65 height 15
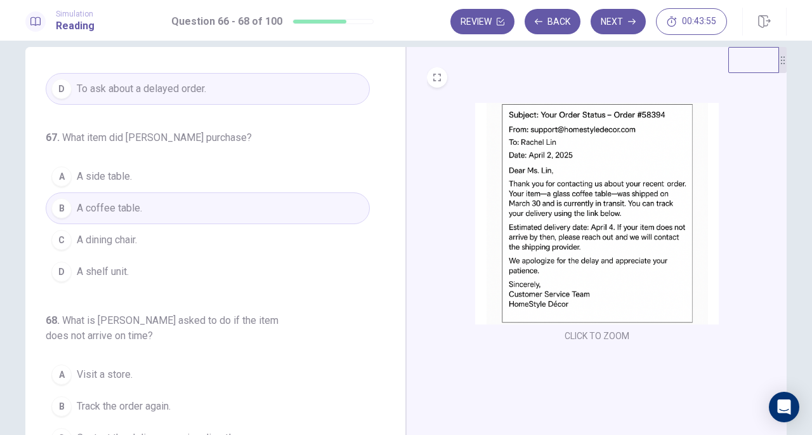
drag, startPoint x: 385, startPoint y: 210, endPoint x: 386, endPoint y: 234, distance: 24.1
click at [386, 234] on div "66 . Why did [PERSON_NAME] contact the company? A To request a refund. B To can…" at bounding box center [221, 267] width 350 height 390
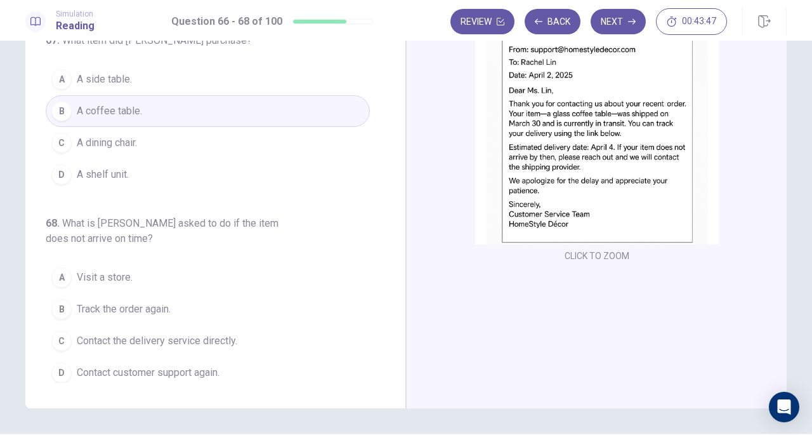
scroll to position [102, 0]
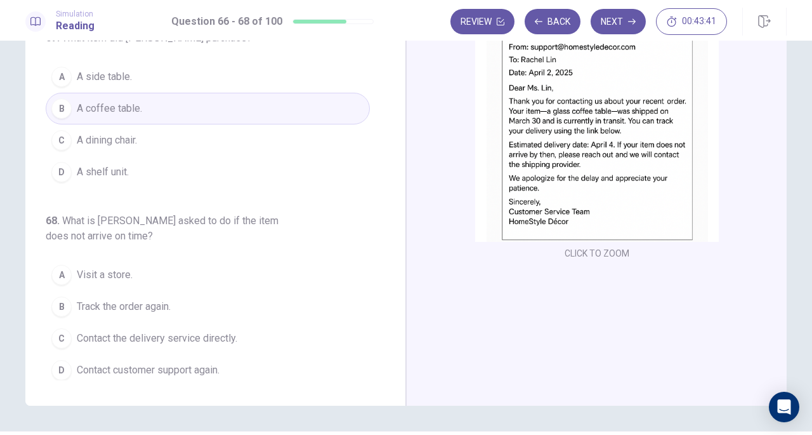
click at [157, 369] on span "Contact customer support again." at bounding box center [148, 369] width 143 height 15
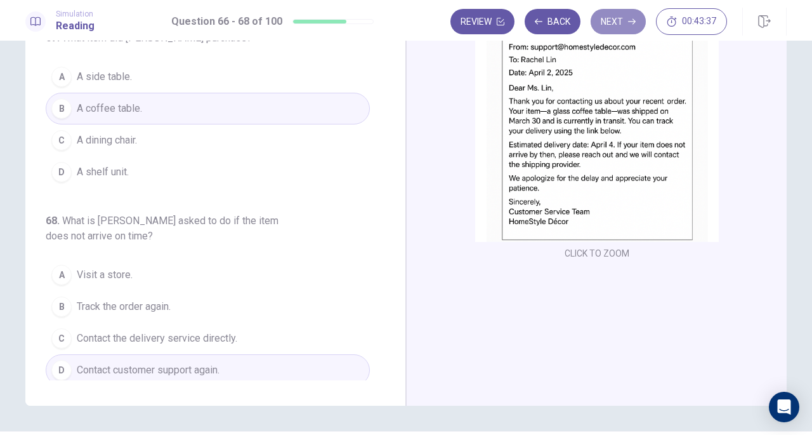
click at [619, 26] on button "Next" at bounding box center [618, 21] width 55 height 25
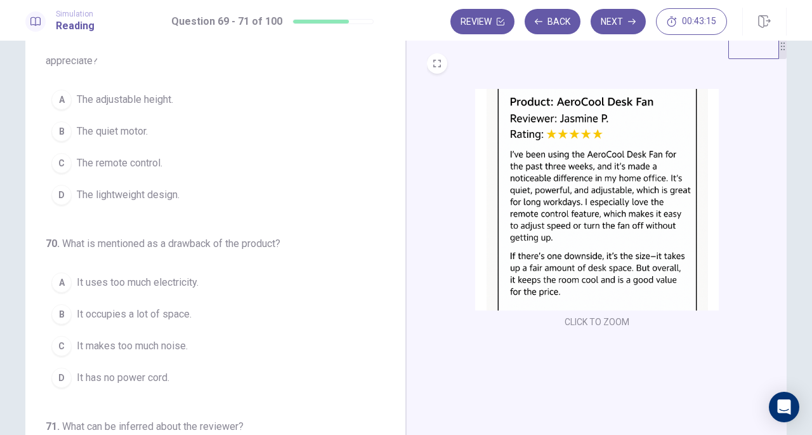
scroll to position [0, 0]
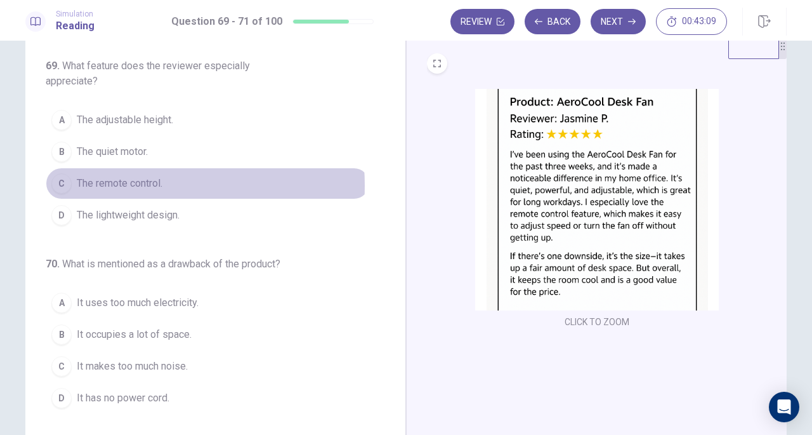
click at [116, 184] on span "The remote control." at bounding box center [120, 183] width 86 height 15
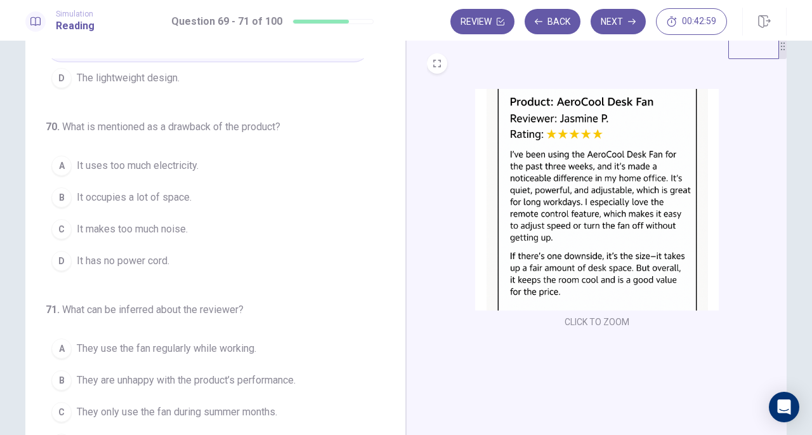
scroll to position [142, 0]
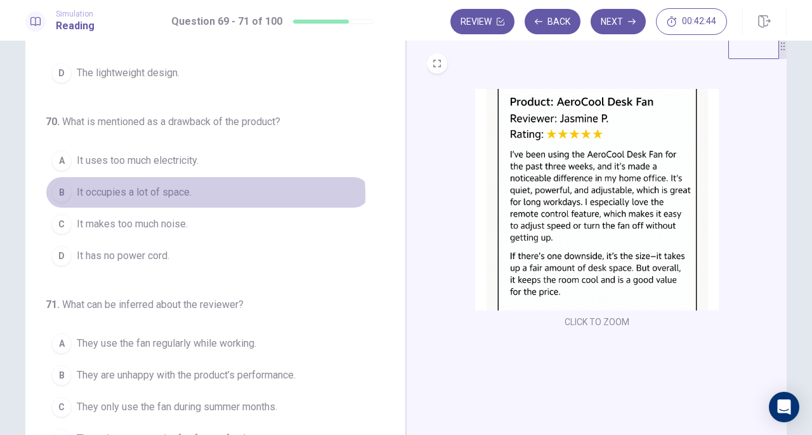
click at [170, 194] on span "It occupies a lot of space." at bounding box center [134, 192] width 115 height 15
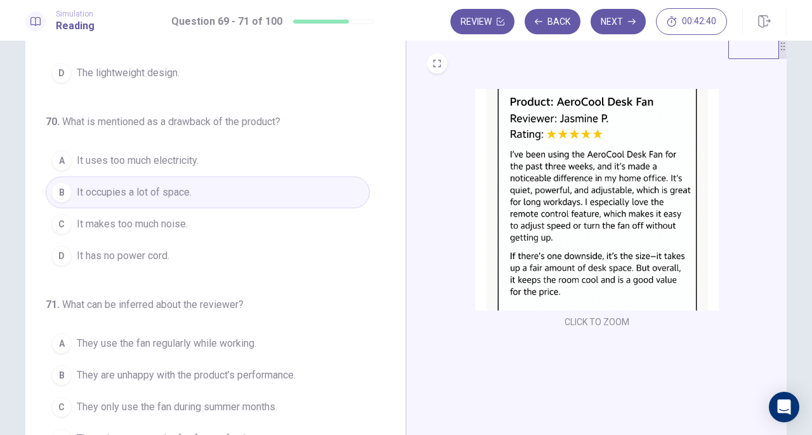
drag, startPoint x: 394, startPoint y: 194, endPoint x: 382, endPoint y: 232, distance: 39.9
click at [382, 232] on div "69 . What feature does the reviewer especially appreciate? A The adjustable hei…" at bounding box center [215, 253] width 381 height 441
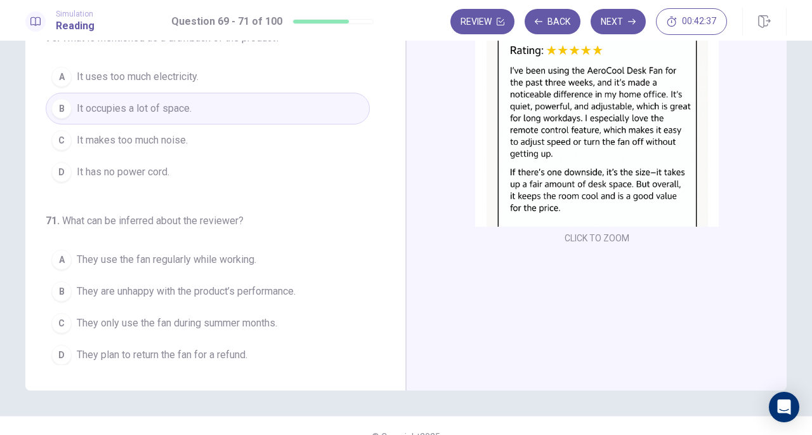
scroll to position [118, 0]
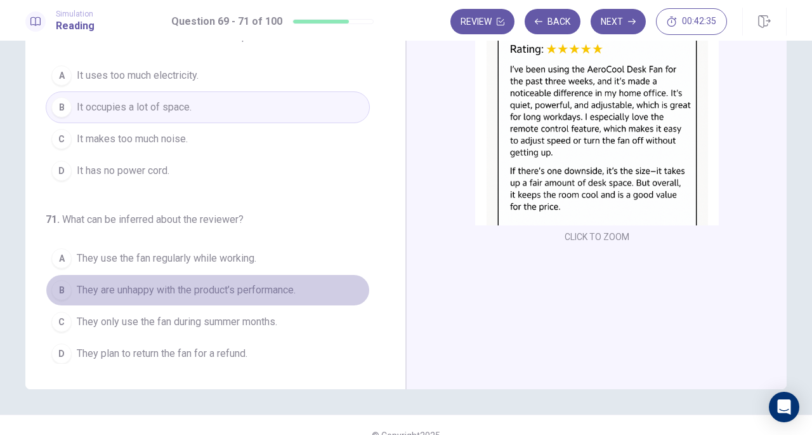
click at [222, 287] on span "They are unhappy with the product’s performance." at bounding box center [186, 289] width 219 height 15
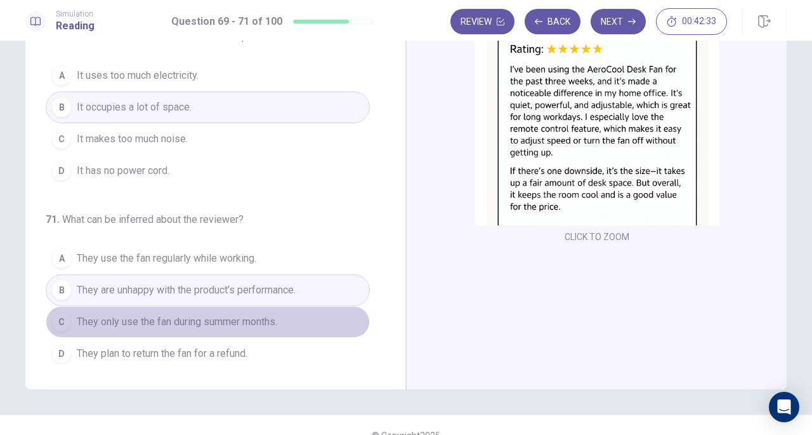
click at [206, 324] on button "C They only use the fan during summer months." at bounding box center [208, 322] width 324 height 32
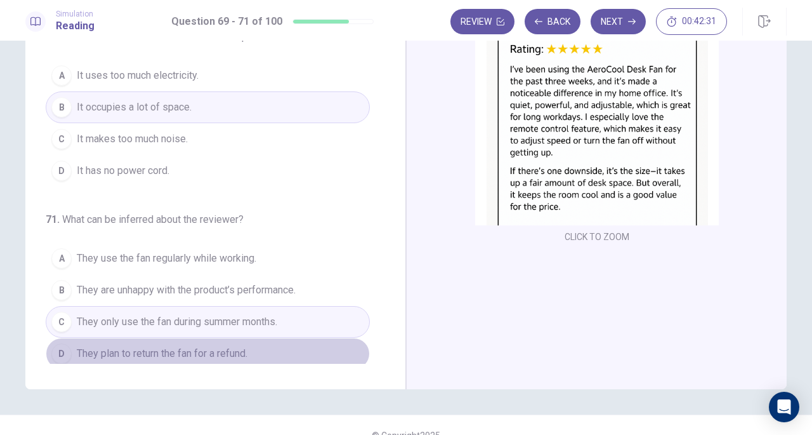
click at [209, 353] on span "They plan to return the fan for a refund." at bounding box center [162, 353] width 171 height 15
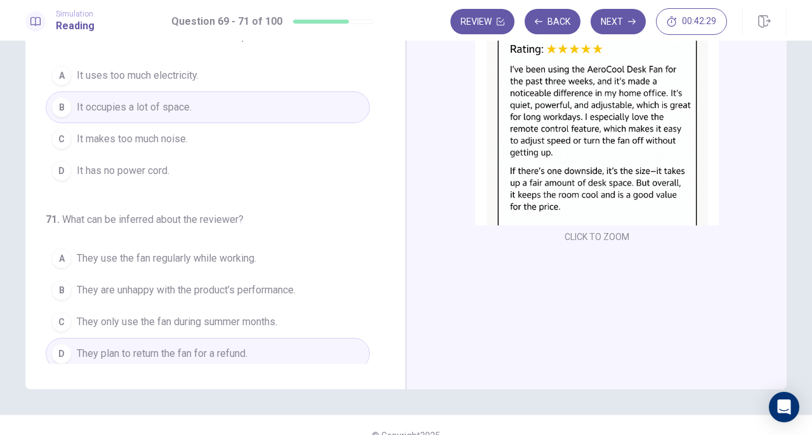
click at [235, 318] on span "They only use the fan during summer months." at bounding box center [177, 321] width 201 height 15
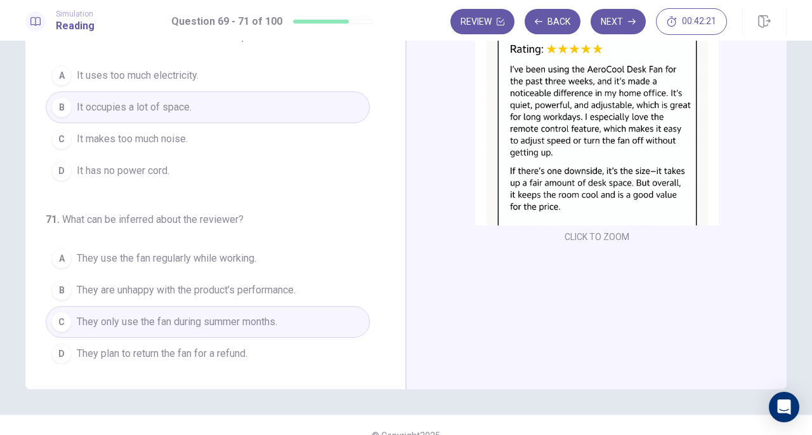
click at [210, 252] on span "They use the fan regularly while working." at bounding box center [167, 258] width 180 height 15
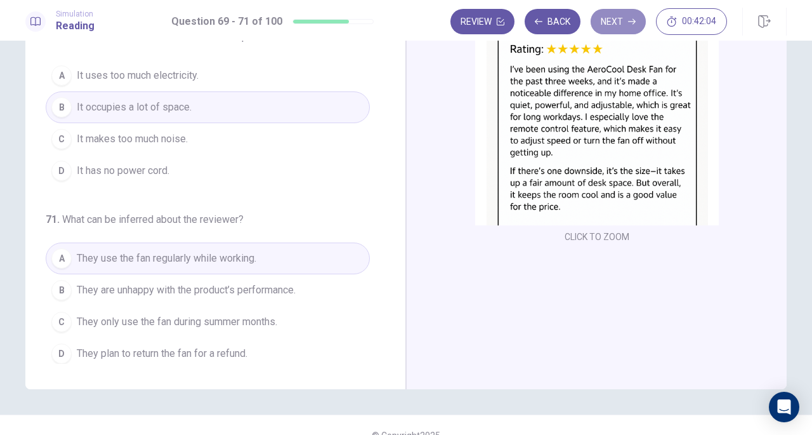
click at [619, 21] on button "Next" at bounding box center [618, 21] width 55 height 25
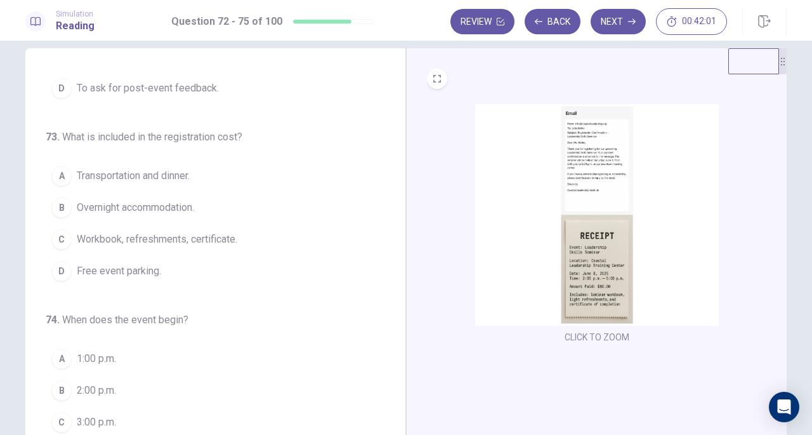
scroll to position [2, 0]
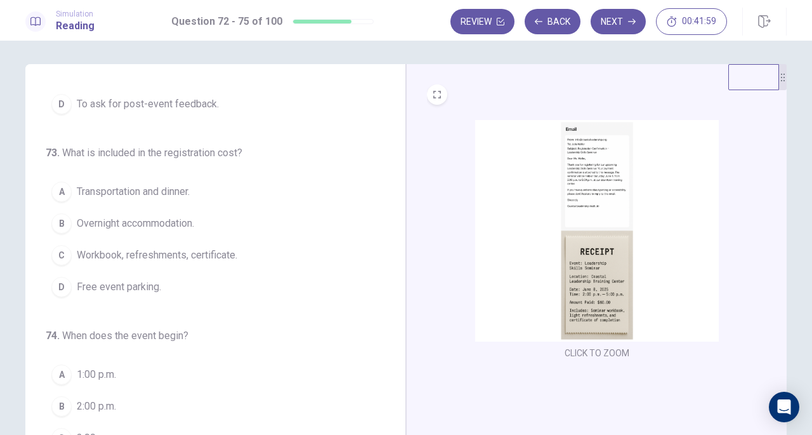
drag, startPoint x: 393, startPoint y: 172, endPoint x: 398, endPoint y: 119, distance: 53.6
click at [398, 119] on div "72 . What is the purpose of the email? A To request updated contact information…" at bounding box center [215, 284] width 381 height 441
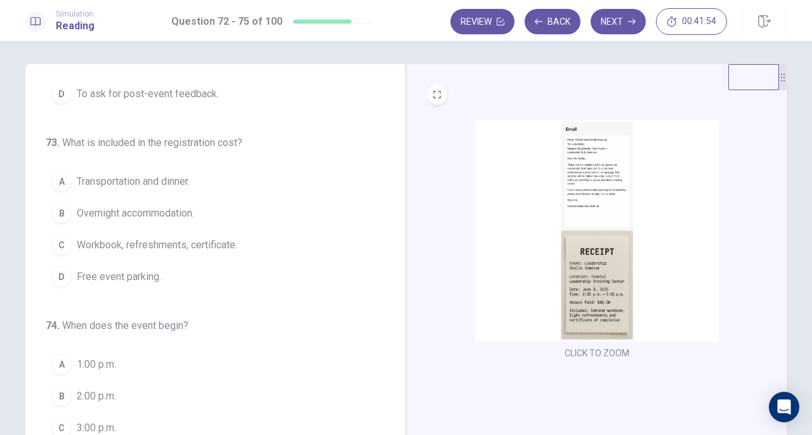
scroll to position [138, 0]
click at [589, 178] on img at bounding box center [597, 230] width 244 height 221
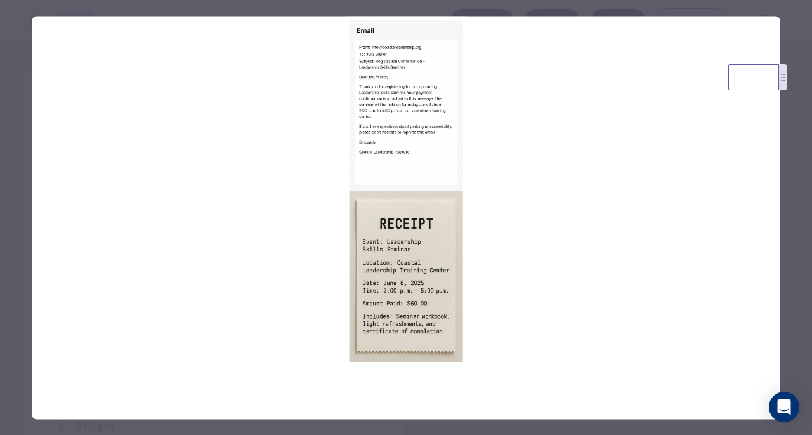
click at [406, 144] on img at bounding box center [406, 190] width 749 height 349
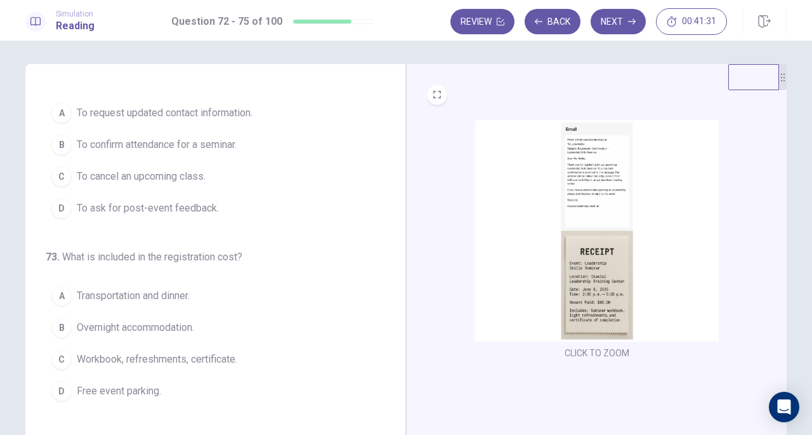
scroll to position [22, 0]
drag, startPoint x: 383, startPoint y: 192, endPoint x: 379, endPoint y: 245, distance: 52.8
click at [379, 245] on div "72 . What is the purpose of the email? A To request updated contact information…" at bounding box center [221, 284] width 350 height 390
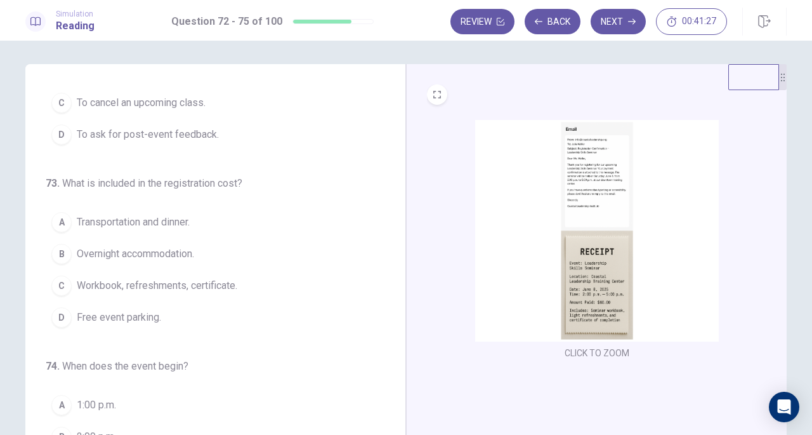
scroll to position [98, 0]
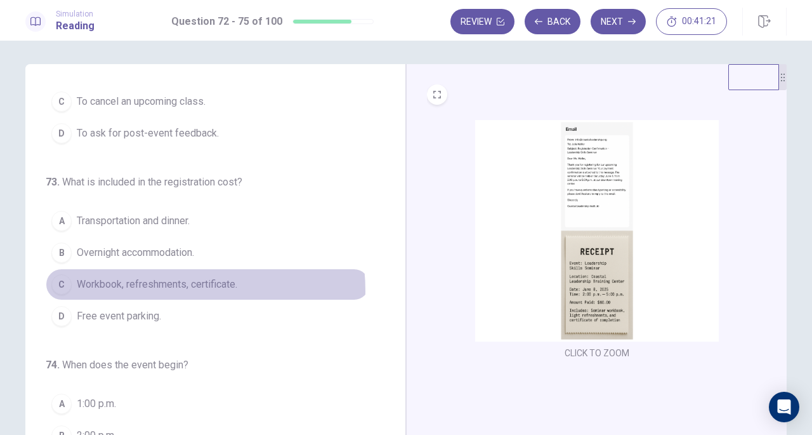
click at [158, 287] on span "Workbook, refreshments, certificate." at bounding box center [157, 284] width 161 height 15
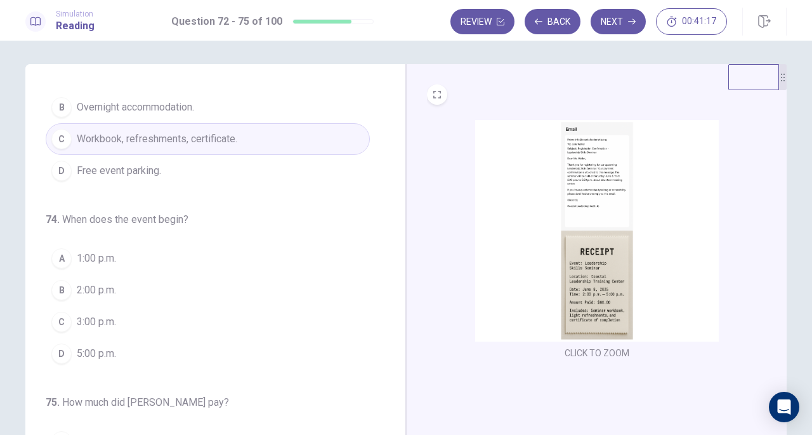
scroll to position [244, 0]
click at [86, 299] on button "B 2:00 p.m." at bounding box center [208, 289] width 324 height 32
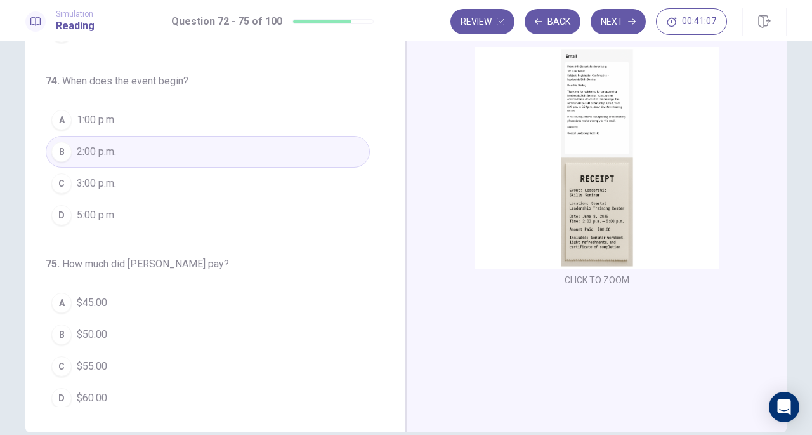
scroll to position [77, 0]
click at [72, 387] on button "D $60.00" at bounding box center [208, 396] width 324 height 32
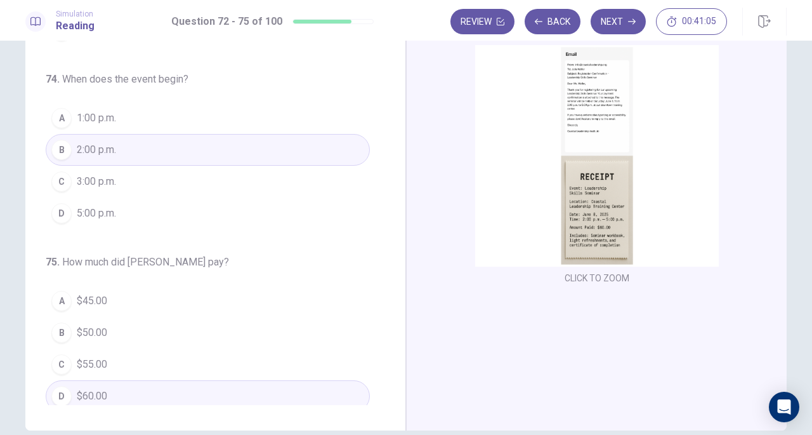
click at [605, 119] on img at bounding box center [597, 155] width 244 height 221
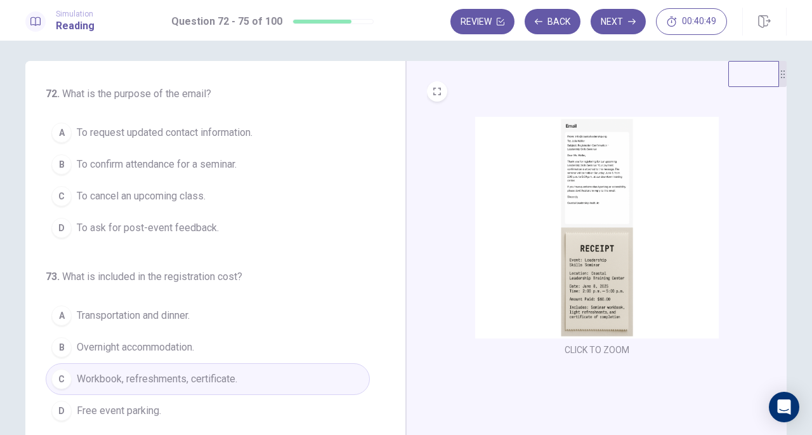
scroll to position [4, 0]
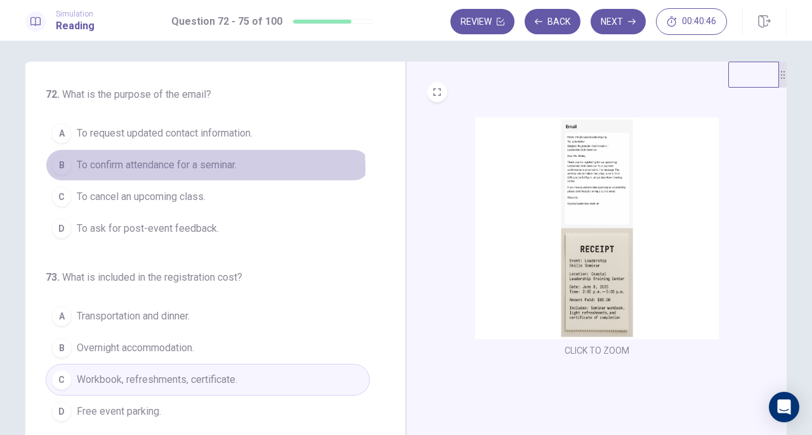
click at [164, 168] on span "To confirm attendance for a seminar." at bounding box center [157, 164] width 160 height 15
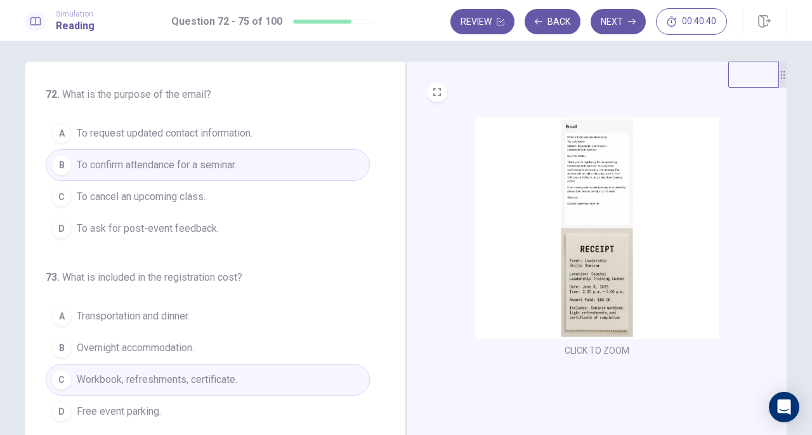
click at [618, 27] on button "Next" at bounding box center [618, 21] width 55 height 25
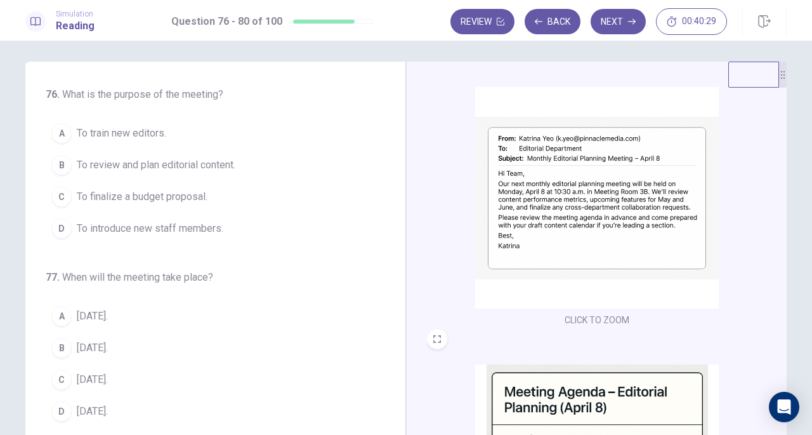
scroll to position [0, 0]
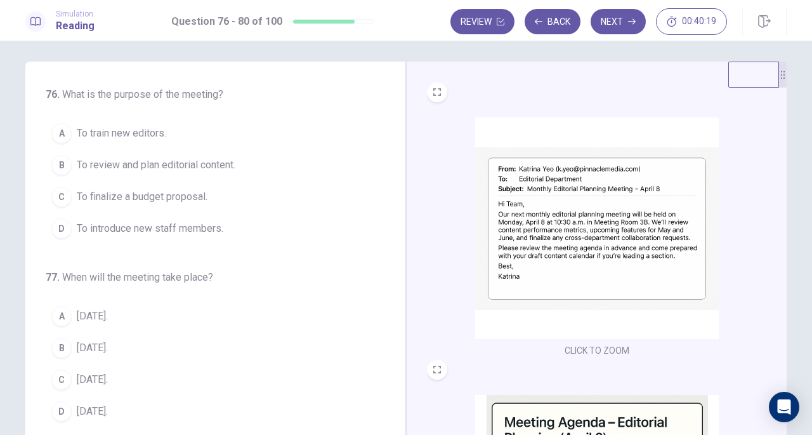
drag, startPoint x: 395, startPoint y: 176, endPoint x: 397, endPoint y: 194, distance: 18.6
click at [397, 194] on div "76 . What is the purpose of the meeting? A To train new editors. B To review an…" at bounding box center [215, 282] width 381 height 441
drag, startPoint x: 393, startPoint y: 197, endPoint x: 450, endPoint y: 236, distance: 68.5
click at [392, 236] on div "76 . What is the purpose of the meeting? A To train new editors. B To review an…" at bounding box center [215, 282] width 381 height 441
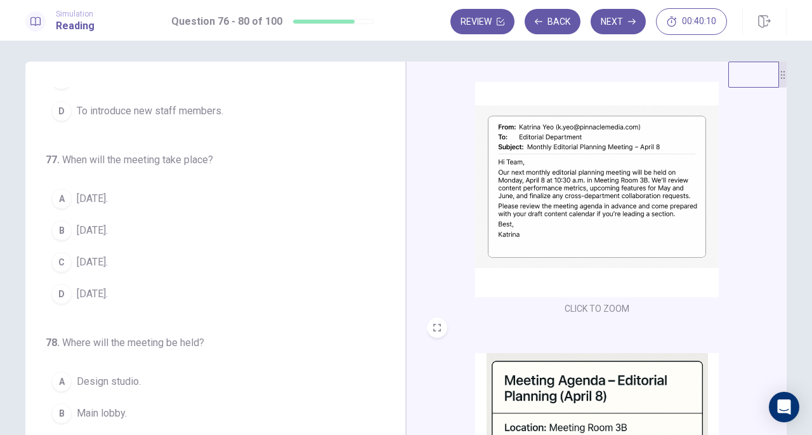
scroll to position [129, 0]
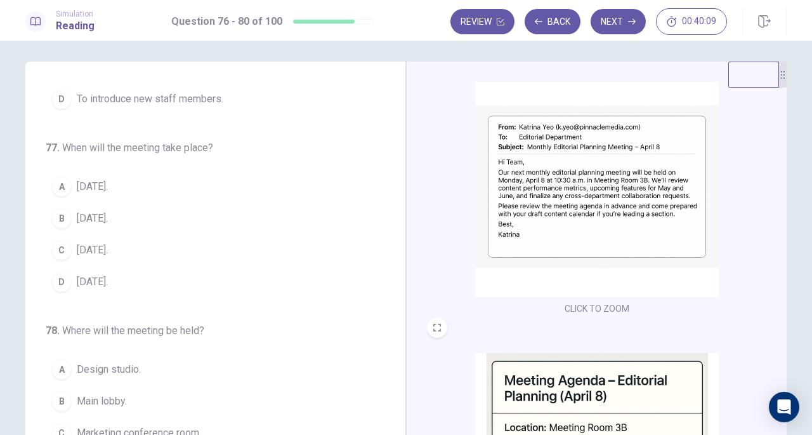
click at [61, 209] on div "B" at bounding box center [61, 218] width 20 height 20
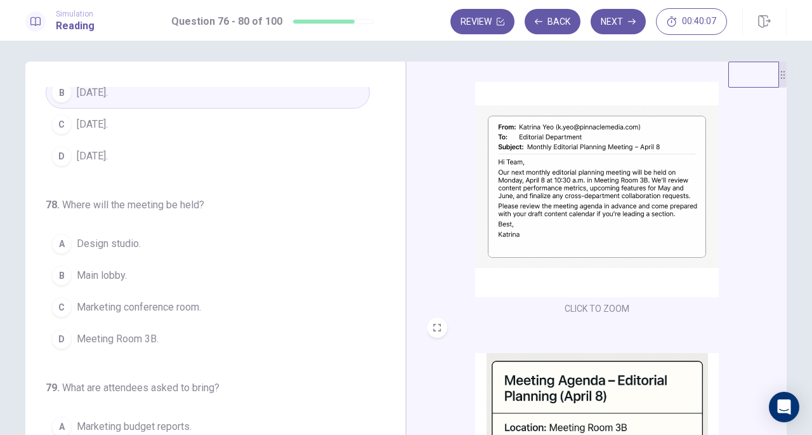
scroll to position [262, 0]
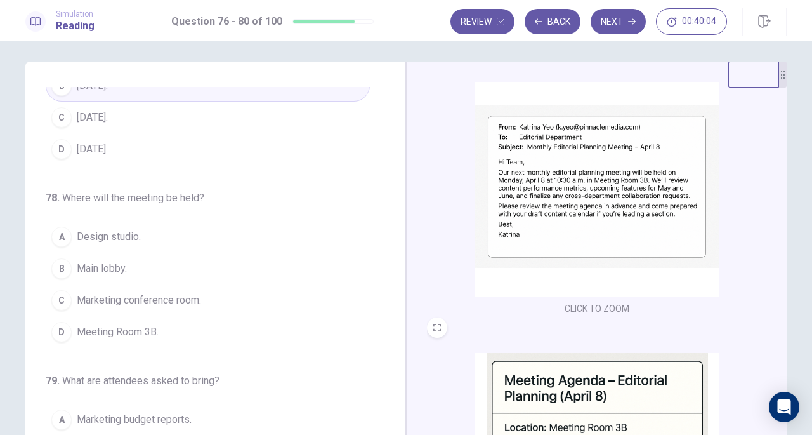
click at [87, 331] on span "Meeting Room 3B." at bounding box center [118, 331] width 82 height 15
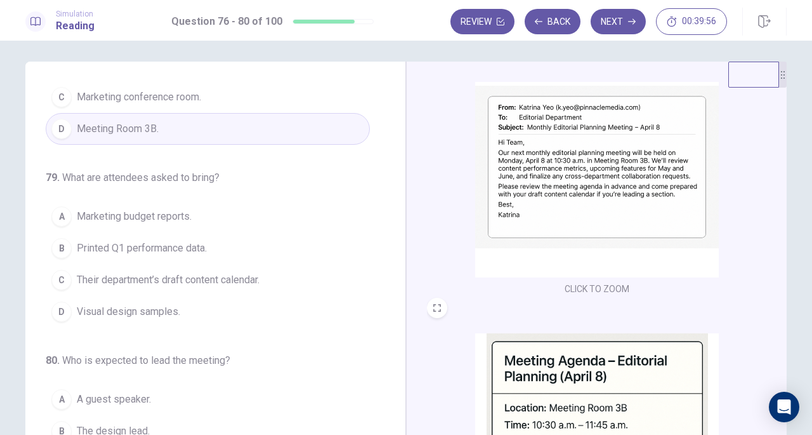
scroll to position [466, 0]
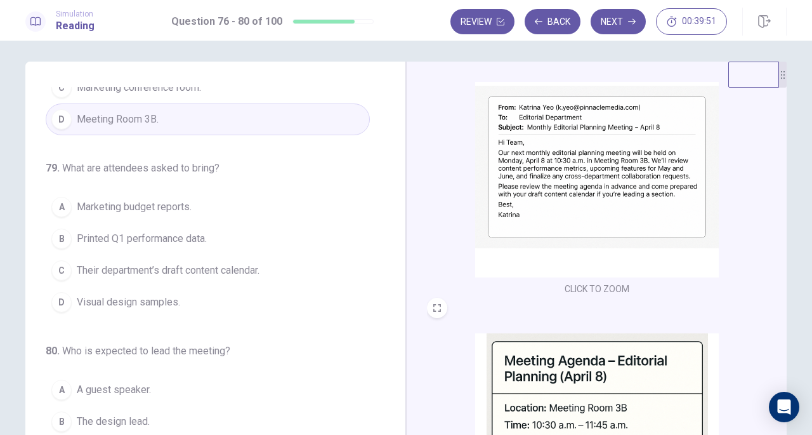
drag, startPoint x: 392, startPoint y: 235, endPoint x: 380, endPoint y: 326, distance: 90.9
click at [380, 327] on div "76 . What is the purpose of the meeting? A To train new editors. B To review an…" at bounding box center [221, 282] width 350 height 390
drag, startPoint x: 780, startPoint y: 174, endPoint x: 773, endPoint y: 233, distance: 58.9
click at [773, 235] on div "CLICK TO ZOOM CLICK TO ZOOM" at bounding box center [596, 282] width 381 height 441
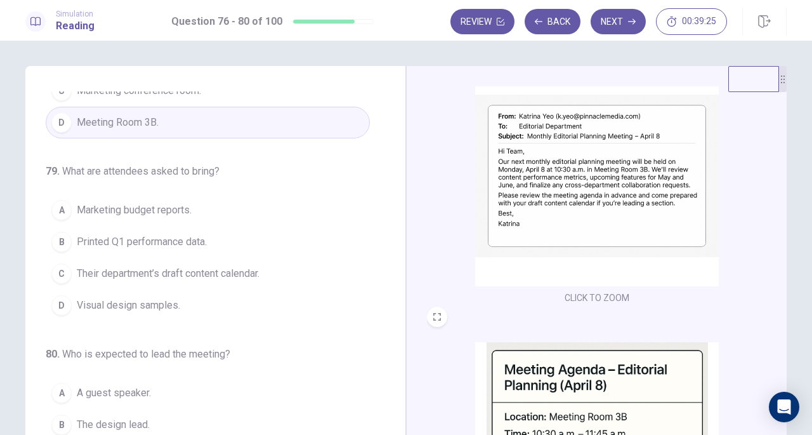
scroll to position [489, 0]
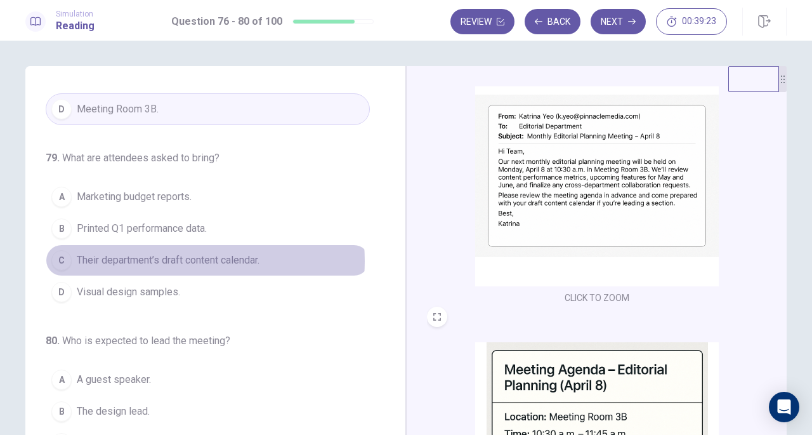
click at [183, 254] on span "Their department’s draft content calendar." at bounding box center [168, 260] width 183 height 15
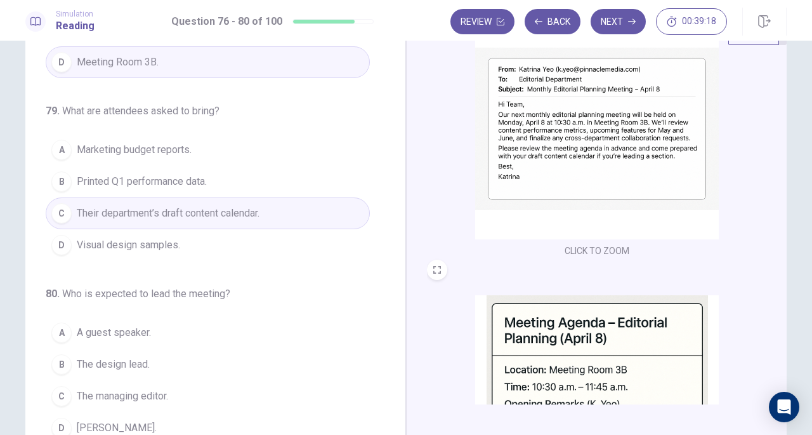
scroll to position [48, 0]
drag, startPoint x: 392, startPoint y: 265, endPoint x: 391, endPoint y: 286, distance: 21.6
click at [391, 286] on div "76 . What is the purpose of the meeting? A To train new editors. B To review an…" at bounding box center [221, 238] width 350 height 390
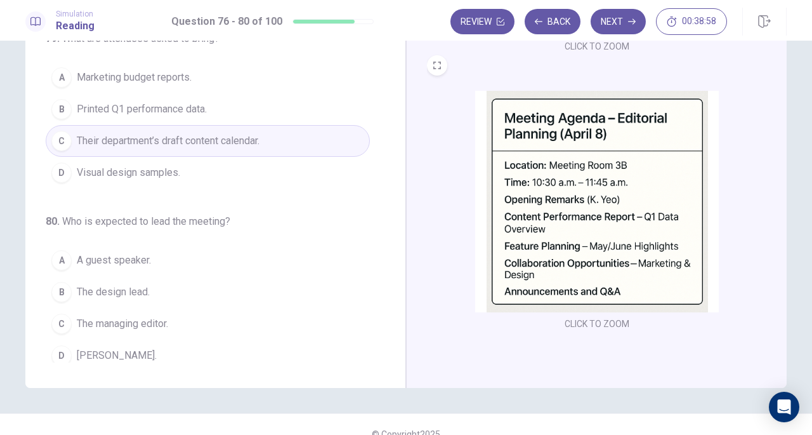
scroll to position [189, 0]
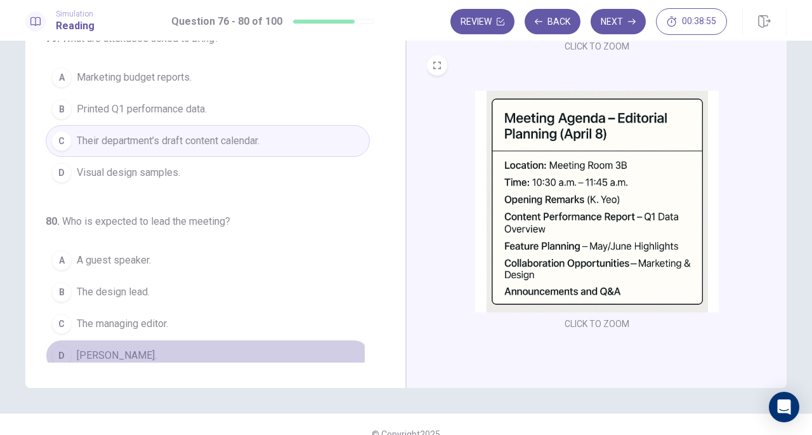
click at [90, 348] on span "[PERSON_NAME]." at bounding box center [117, 355] width 80 height 15
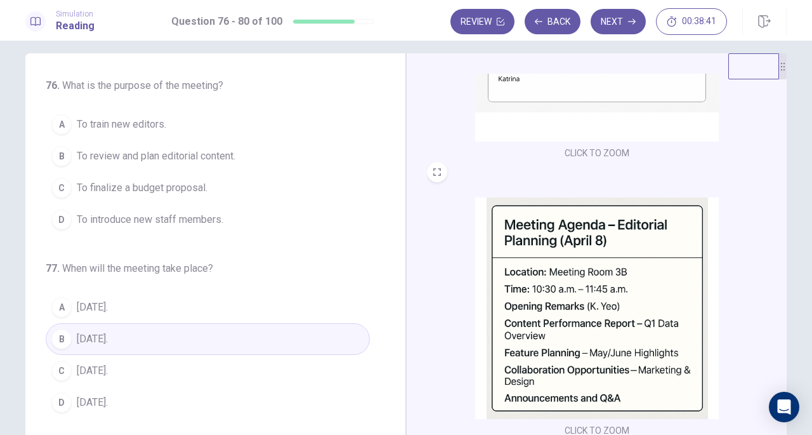
scroll to position [0, 0]
drag, startPoint x: 773, startPoint y: 269, endPoint x: 772, endPoint y: 192, distance: 77.4
click at [772, 192] on div "CLICK TO ZOOM CLICK TO ZOOM" at bounding box center [605, 256] width 357 height 365
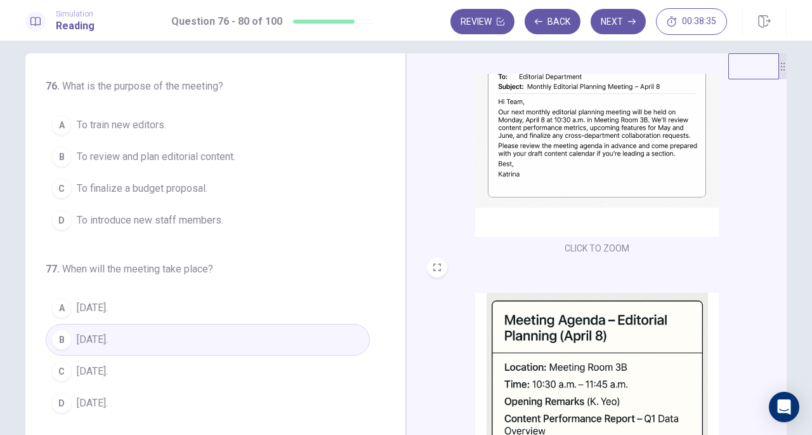
scroll to position [92, 0]
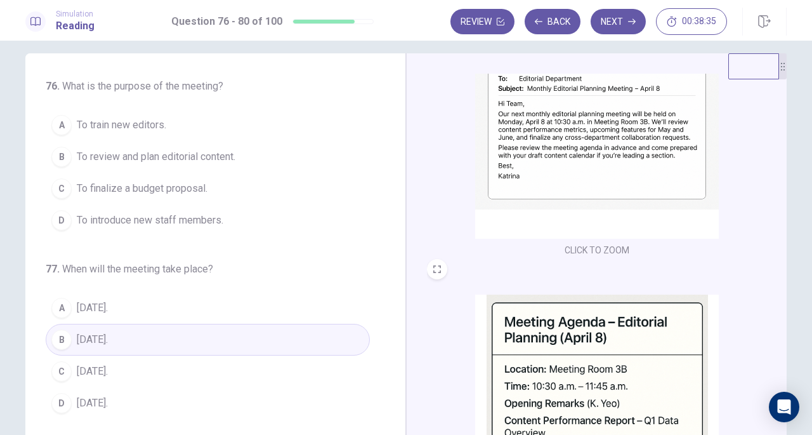
drag, startPoint x: 169, startPoint y: 154, endPoint x: 173, endPoint y: 148, distance: 7.4
click at [169, 154] on span "To review and plan editorial content." at bounding box center [156, 156] width 159 height 15
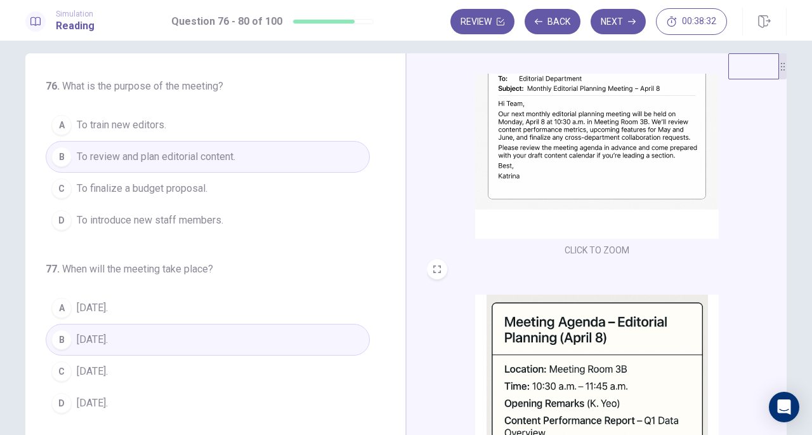
click at [612, 23] on button "Next" at bounding box center [618, 21] width 55 height 25
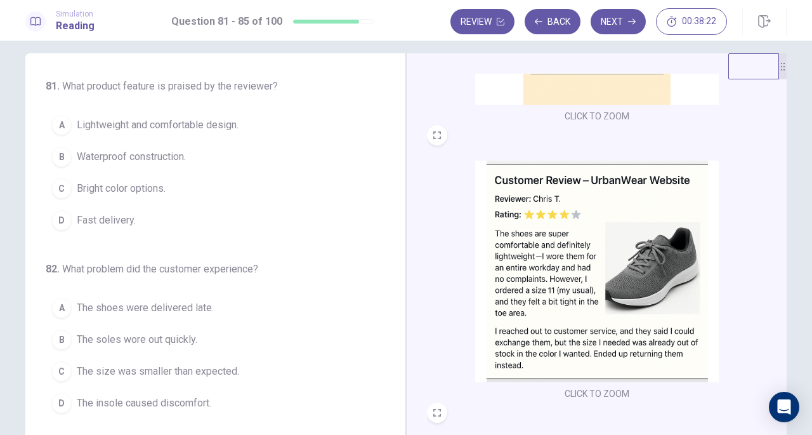
scroll to position [227, 0]
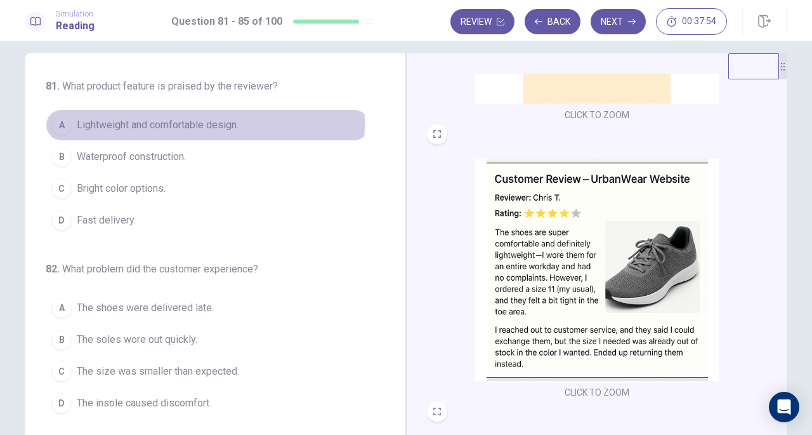
click at [188, 124] on span "Lightweight and comfortable design." at bounding box center [158, 124] width 162 height 15
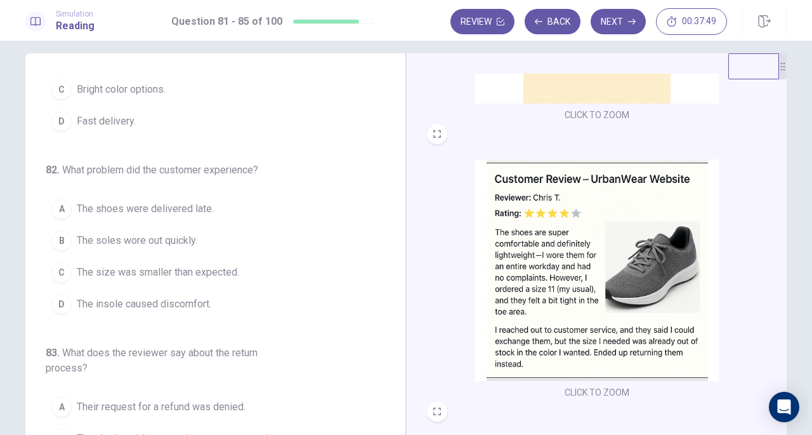
scroll to position [119, 0]
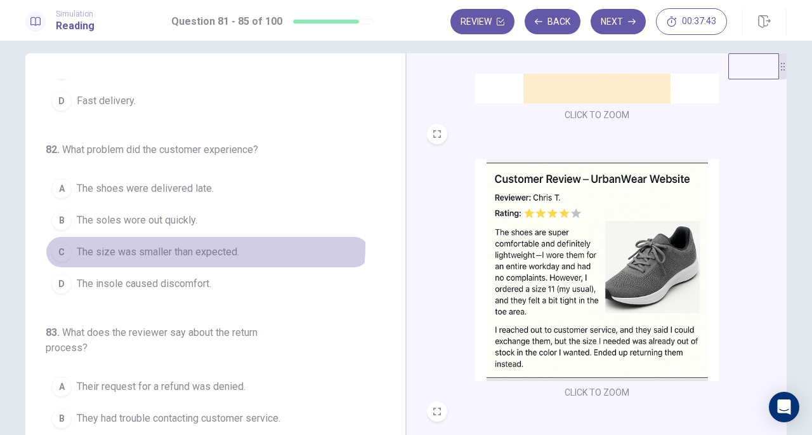
click at [175, 244] on span "The size was smaller than expected." at bounding box center [158, 251] width 162 height 15
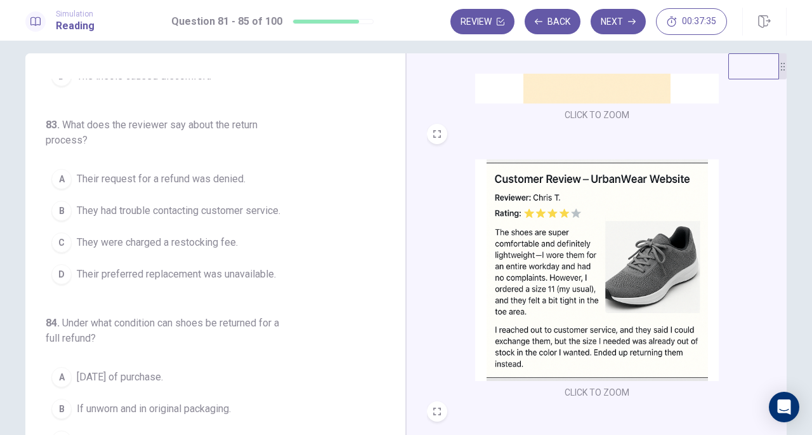
scroll to position [328, 0]
drag, startPoint x: 773, startPoint y: 273, endPoint x: 770, endPoint y: 300, distance: 26.8
click at [770, 300] on div "CLICK TO ZOOM CLICK TO ZOOM CLICK TO ZOOM" at bounding box center [605, 256] width 357 height 365
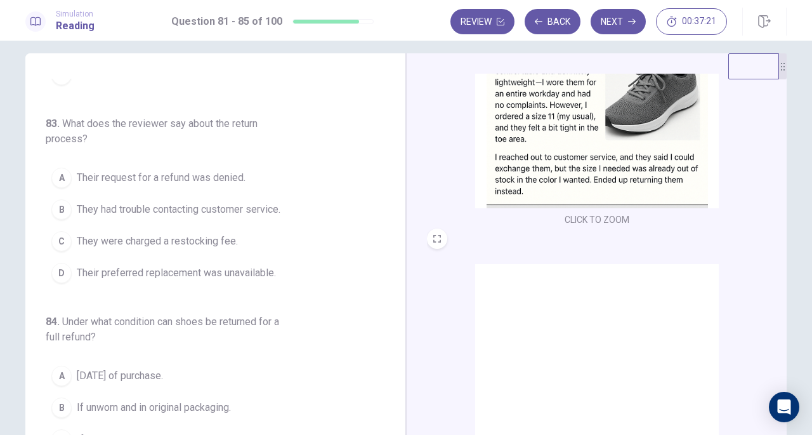
scroll to position [365, 0]
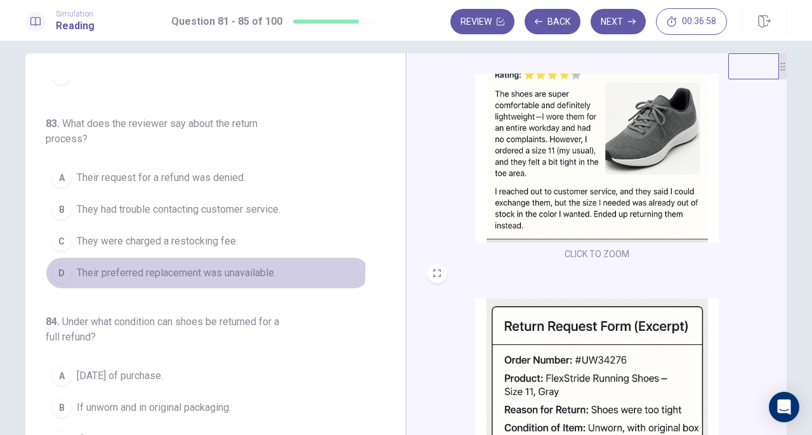
click at [157, 265] on span "Their preferred replacement was unavailable." at bounding box center [176, 272] width 199 height 15
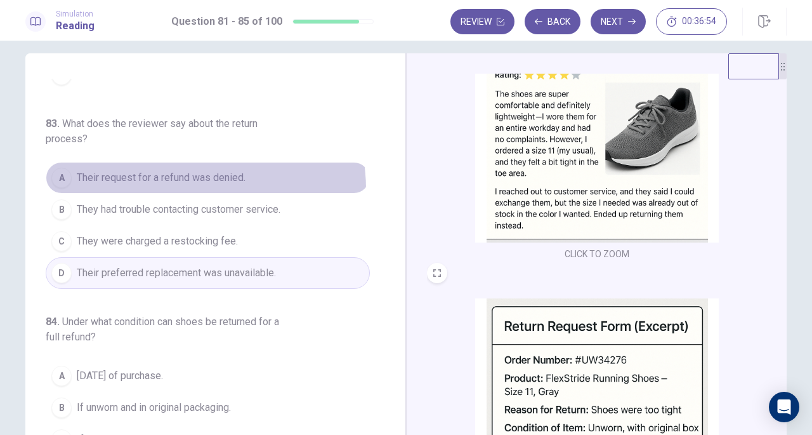
click at [178, 185] on button "A Their request for a refund was denied." at bounding box center [208, 178] width 324 height 32
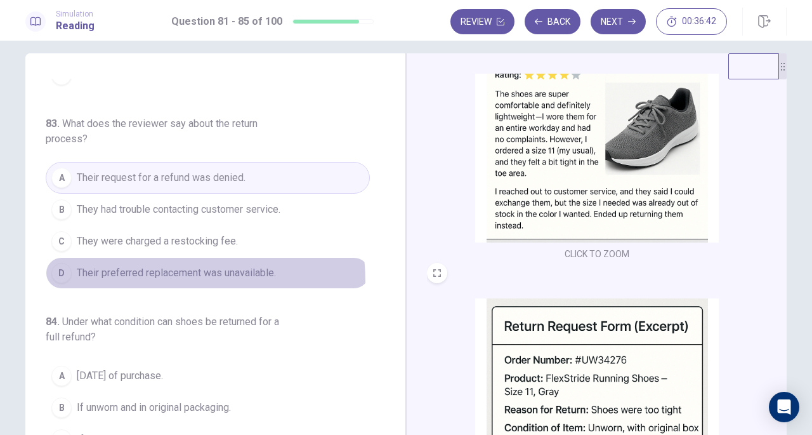
click at [118, 278] on button "D Their preferred replacement was unavailable." at bounding box center [208, 273] width 324 height 32
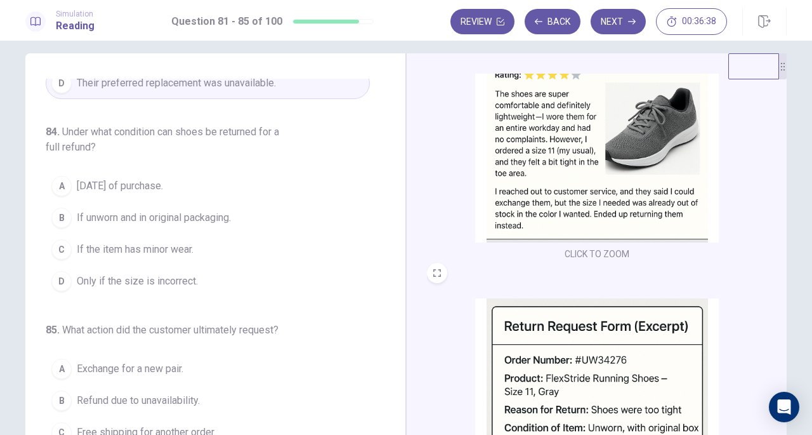
scroll to position [520, 0]
drag, startPoint x: 784, startPoint y: 248, endPoint x: 779, endPoint y: 291, distance: 42.7
click at [776, 312] on div "81 . What product feature is praised by the reviewer? A Lightweight and comfort…" at bounding box center [406, 273] width 802 height 441
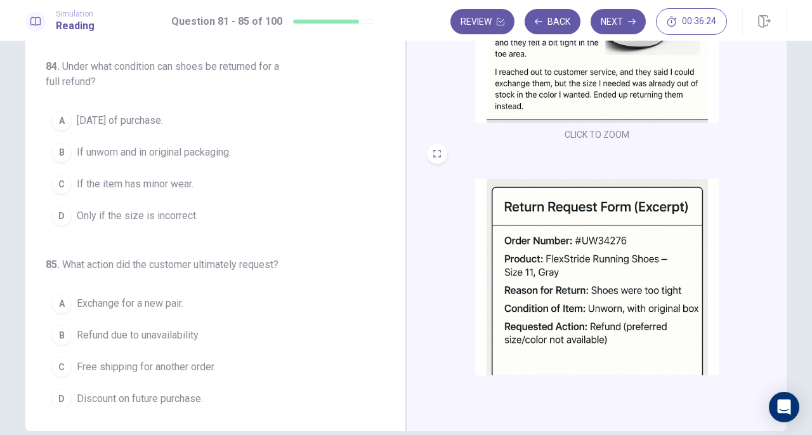
scroll to position [67, 0]
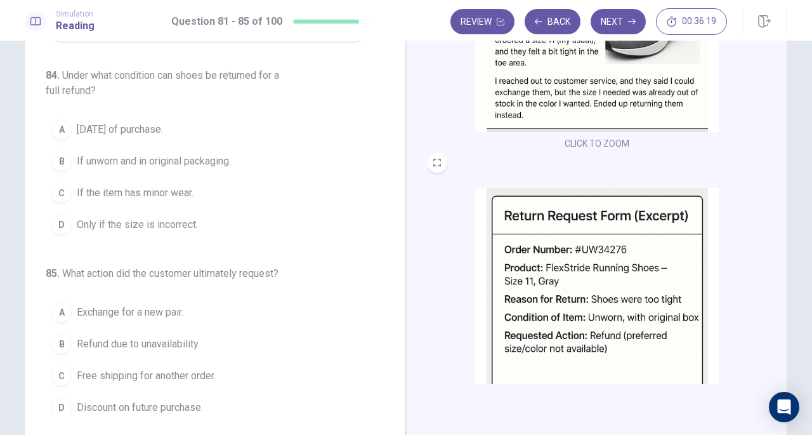
drag, startPoint x: 780, startPoint y: 241, endPoint x: 780, endPoint y: 256, distance: 14.6
click at [780, 256] on div "CLICK TO ZOOM CLICK TO ZOOM CLICK TO ZOOM" at bounding box center [596, 219] width 381 height 441
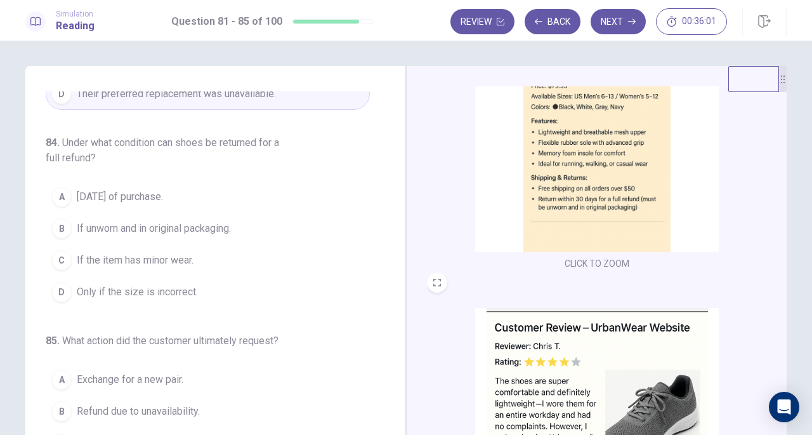
scroll to position [88, 0]
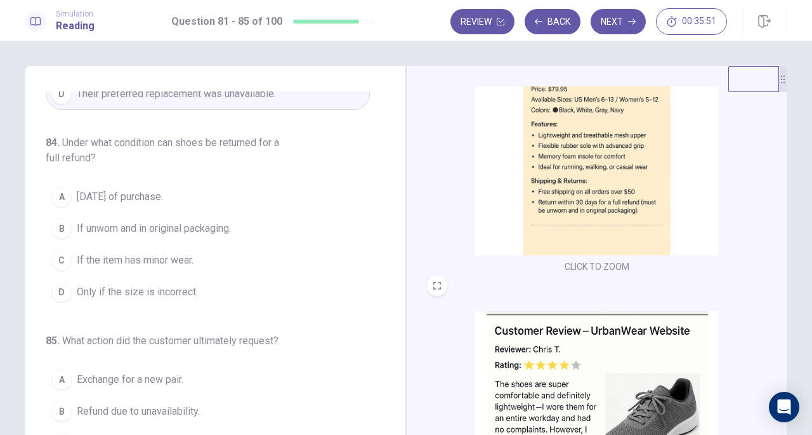
click at [178, 225] on span "If unworn and in original packaging." at bounding box center [154, 228] width 154 height 15
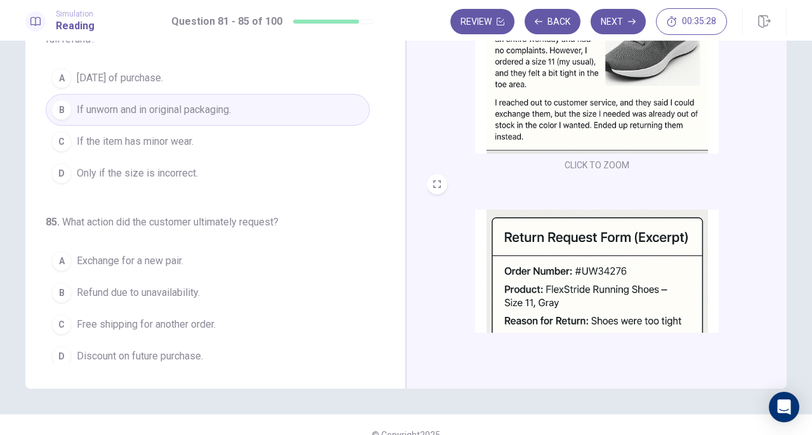
scroll to position [350, 0]
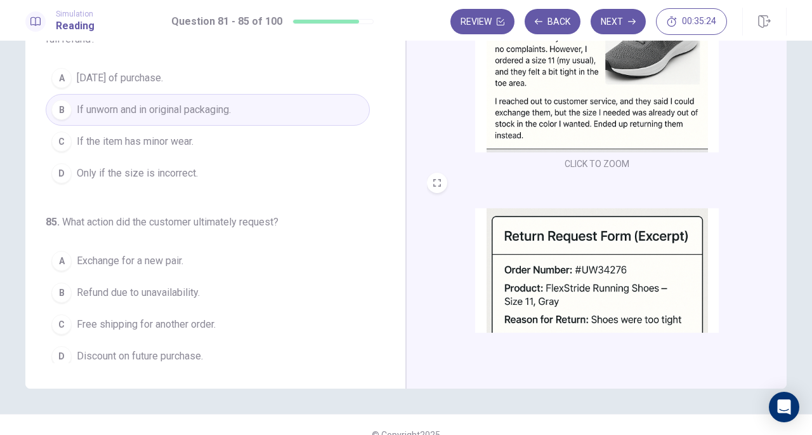
click at [124, 287] on span "Refund due to unavailability." at bounding box center [138, 292] width 123 height 15
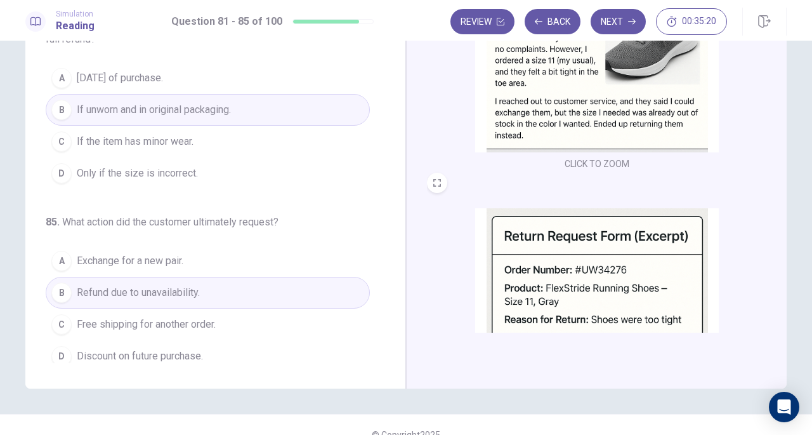
click at [628, 31] on button "Next" at bounding box center [618, 21] width 55 height 25
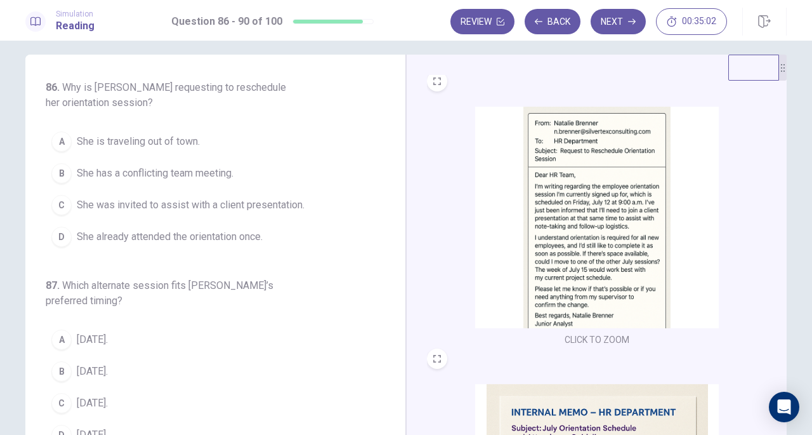
scroll to position [1, 0]
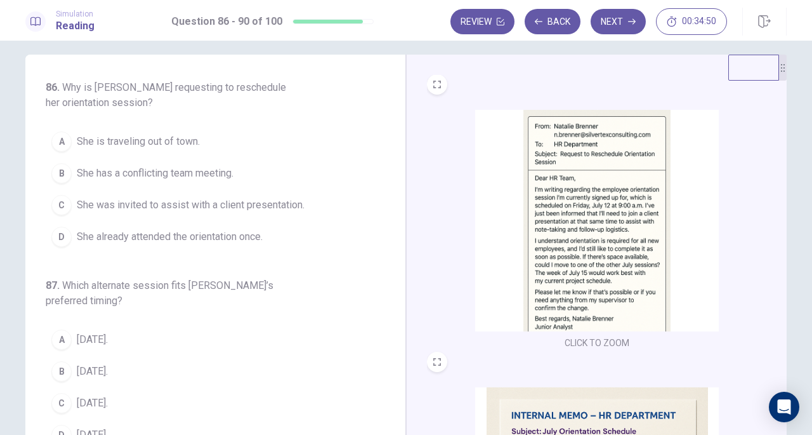
click at [205, 176] on span "She has a conflicting team meeting." at bounding box center [155, 173] width 157 height 15
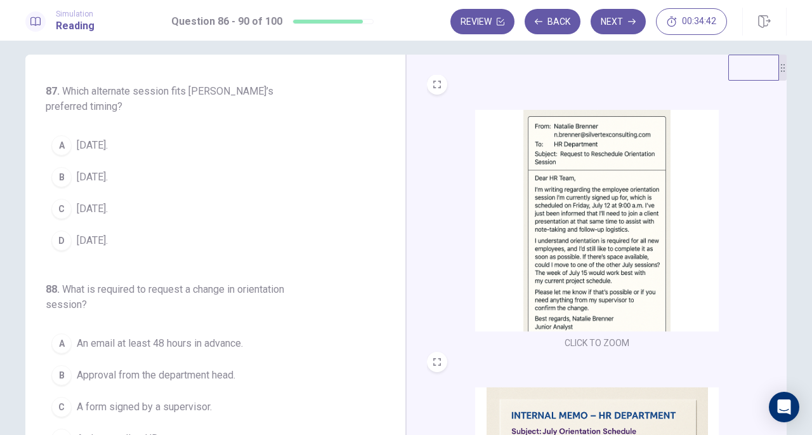
scroll to position [199, 0]
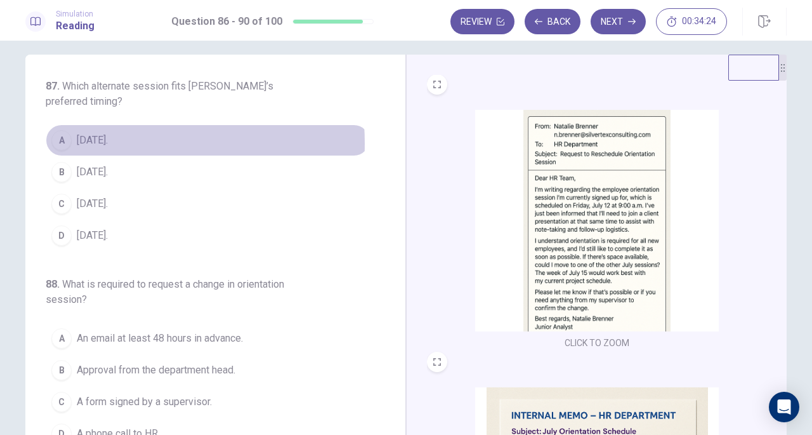
click at [90, 141] on span "[DATE]." at bounding box center [92, 140] width 31 height 15
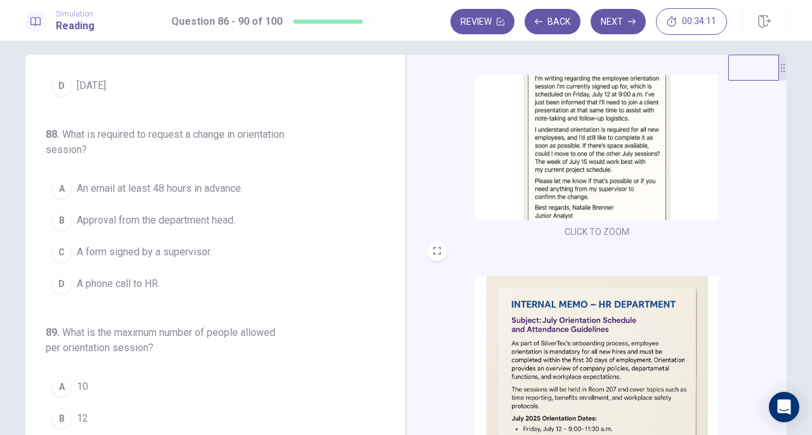
scroll to position [357, 0]
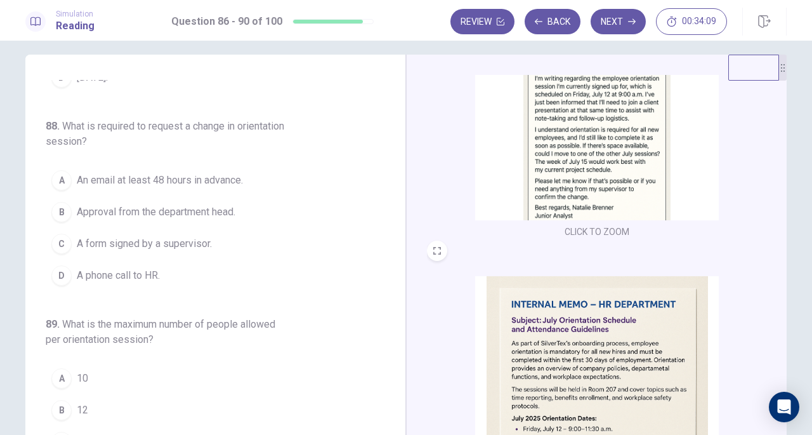
drag, startPoint x: 770, startPoint y: 214, endPoint x: 768, endPoint y: 247, distance: 33.1
click at [768, 247] on div "CLICK TO ZOOM CLICK TO ZOOM CLICK TO ZOOM" at bounding box center [605, 257] width 357 height 365
drag, startPoint x: 782, startPoint y: 221, endPoint x: 778, endPoint y: 239, distance: 18.2
click at [778, 239] on div "CLICK TO ZOOM CLICK TO ZOOM CLICK TO ZOOM" at bounding box center [596, 275] width 381 height 441
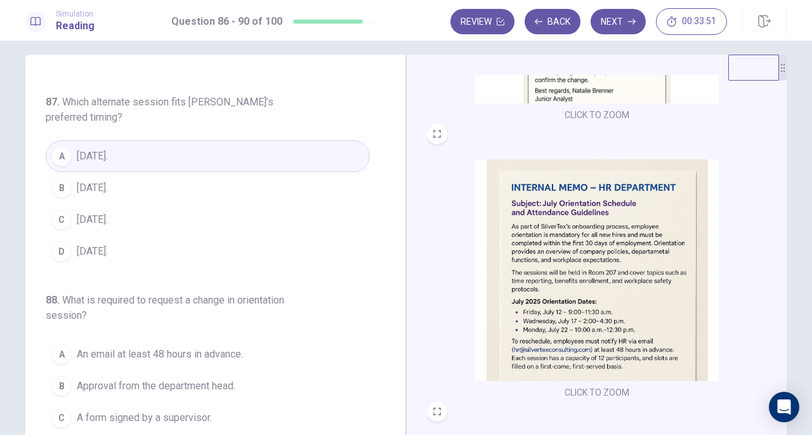
scroll to position [237, 0]
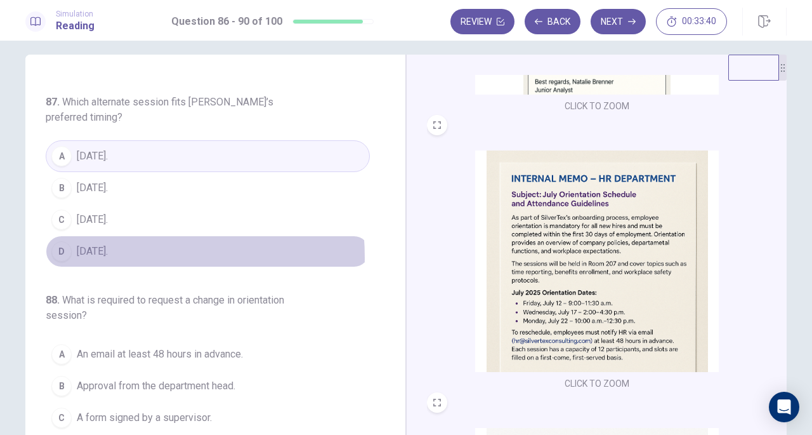
click at [79, 254] on span "[DATE]." at bounding box center [92, 251] width 31 height 15
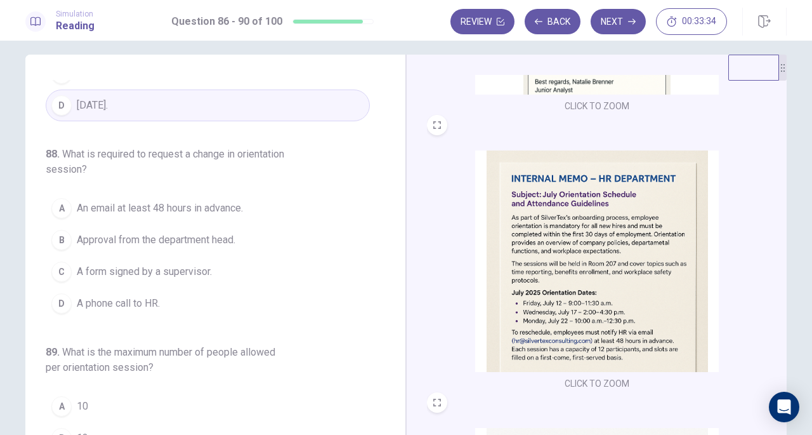
scroll to position [355, 0]
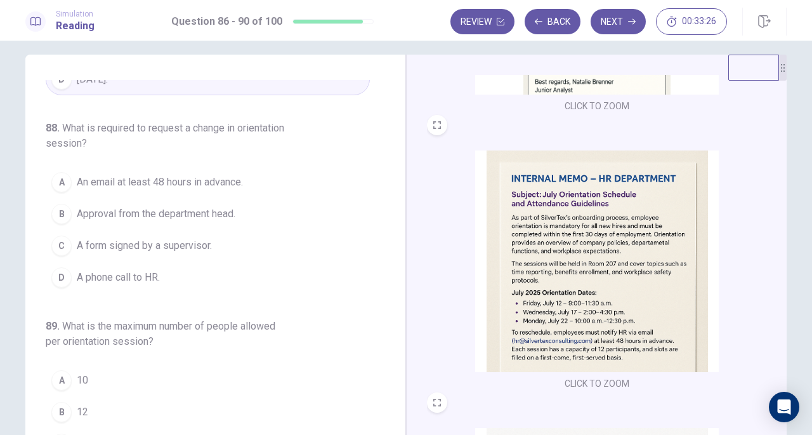
click at [107, 186] on span "An email at least 48 hours in advance." at bounding box center [160, 181] width 166 height 15
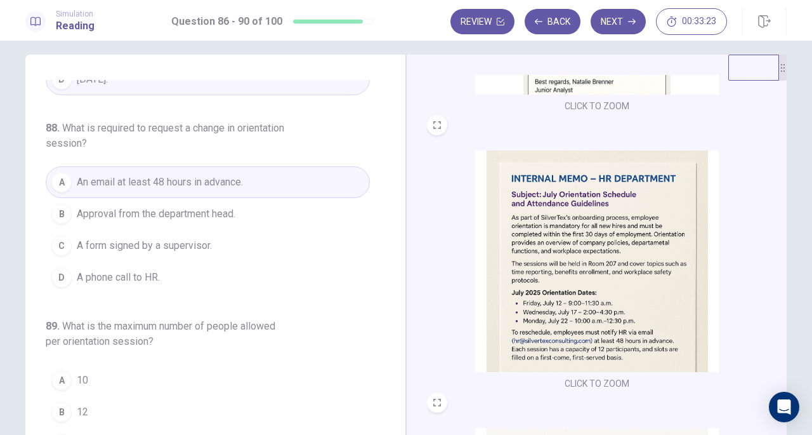
drag, startPoint x: 382, startPoint y: 235, endPoint x: 381, endPoint y: 257, distance: 22.2
click at [381, 257] on div "86 . Why is [PERSON_NAME] requesting to reschedule her orientation session? A S…" at bounding box center [221, 275] width 350 height 390
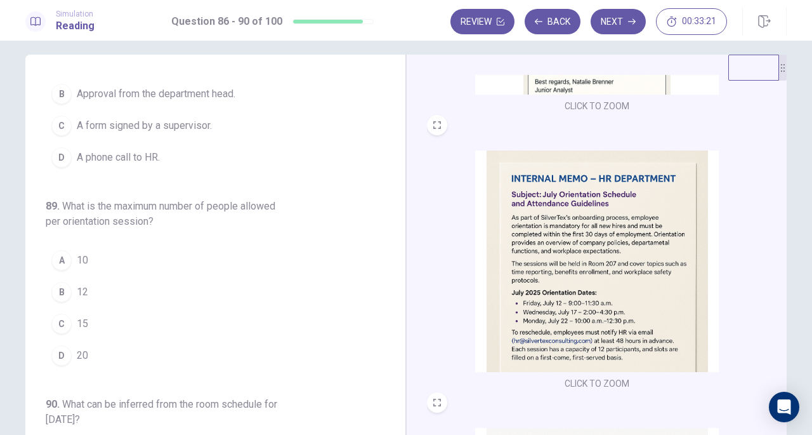
scroll to position [477, 0]
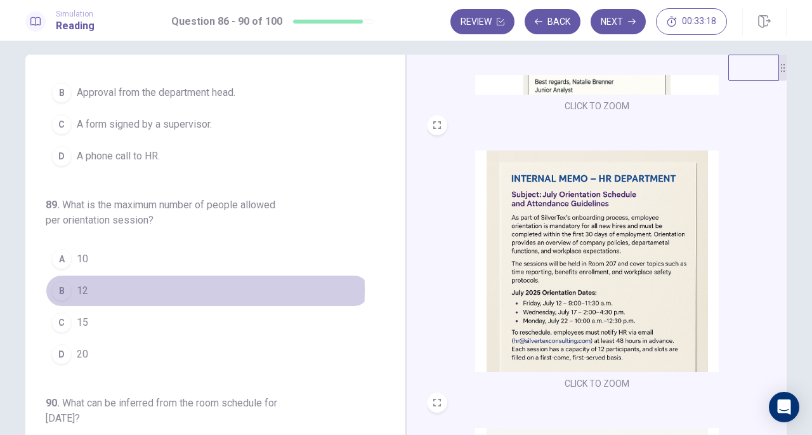
click at [72, 284] on button "B 12" at bounding box center [208, 291] width 324 height 32
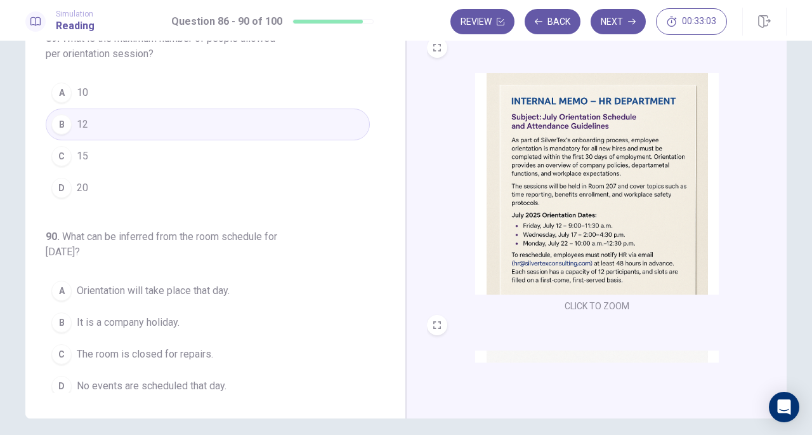
scroll to position [90, 0]
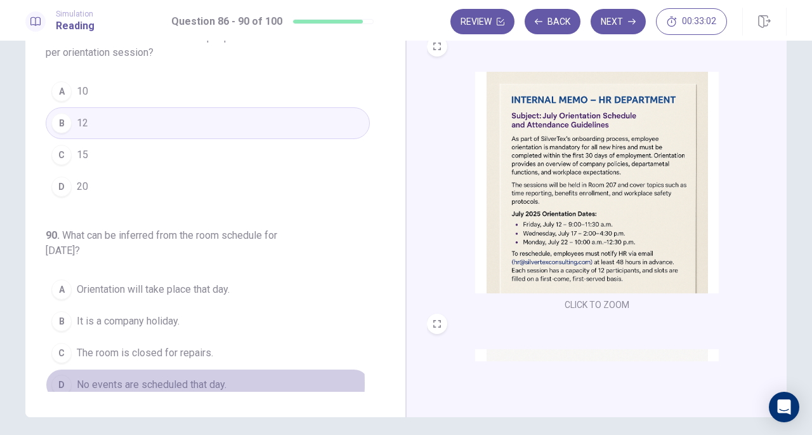
click at [138, 377] on span "No events are scheduled that day." at bounding box center [152, 384] width 150 height 15
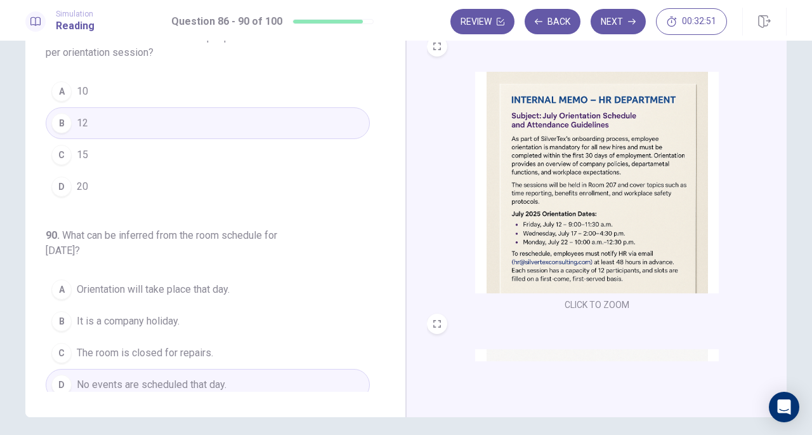
click at [624, 29] on button "Next" at bounding box center [618, 21] width 55 height 25
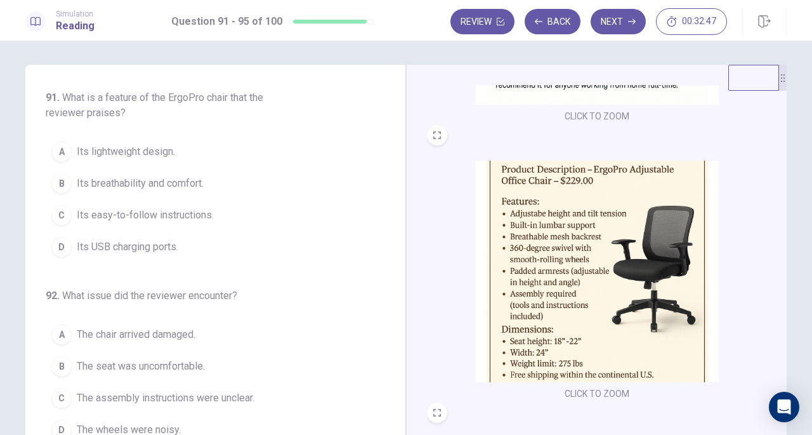
scroll to position [0, 0]
drag, startPoint x: 780, startPoint y: 253, endPoint x: 781, endPoint y: 260, distance: 6.4
click at [781, 260] on div "CLICK TO ZOOM CLICK TO ZOOM CLICK TO ZOOM" at bounding box center [596, 286] width 381 height 441
drag, startPoint x: 780, startPoint y: 260, endPoint x: 780, endPoint y: 313, distance: 53.3
click at [780, 313] on div "CLICK TO ZOOM CLICK TO ZOOM CLICK TO ZOOM" at bounding box center [596, 286] width 381 height 441
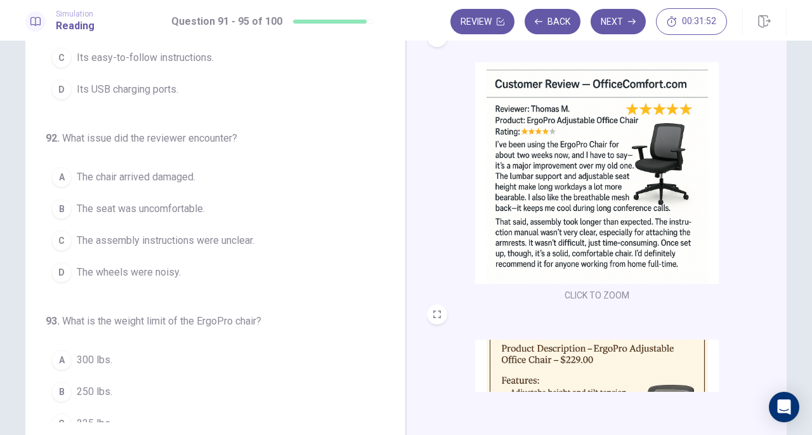
scroll to position [110, 0]
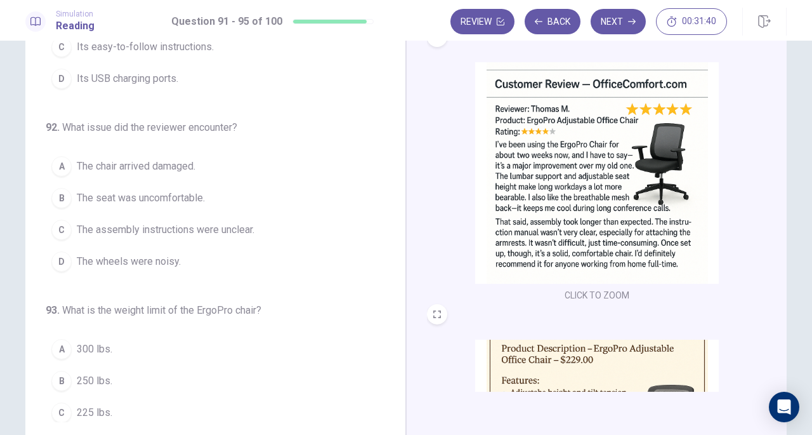
click at [153, 224] on span "The assembly instructions were unclear." at bounding box center [166, 229] width 178 height 15
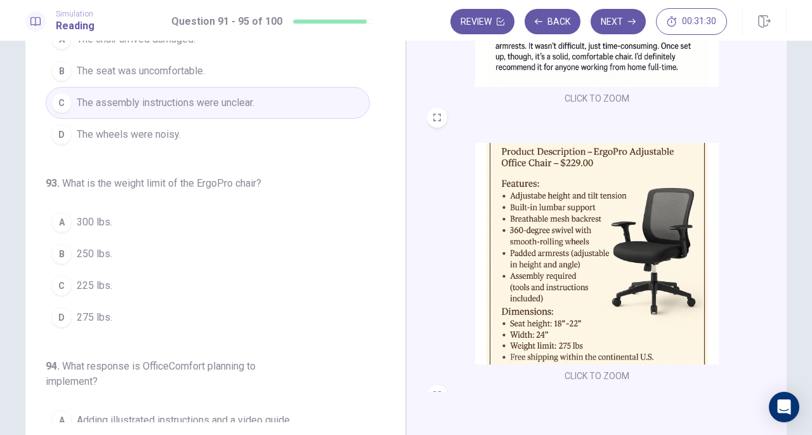
scroll to position [202, 0]
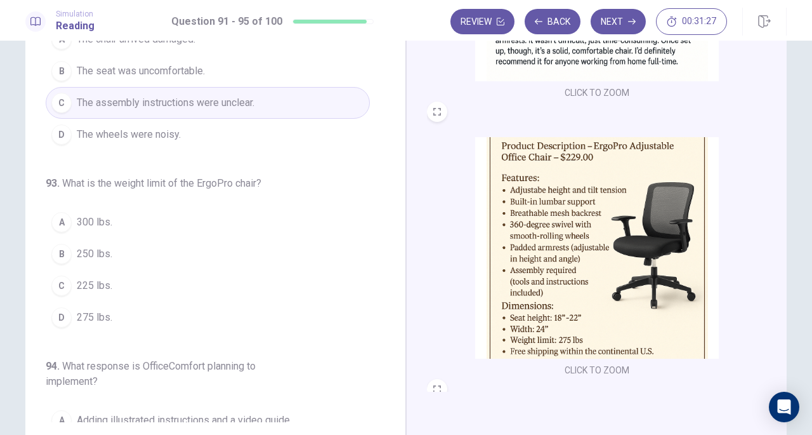
click at [77, 313] on span "275 lbs." at bounding box center [95, 317] width 36 height 15
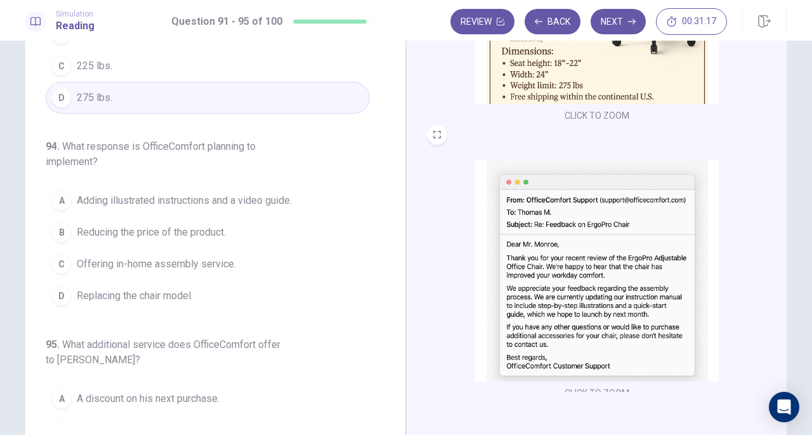
scroll to position [459, 0]
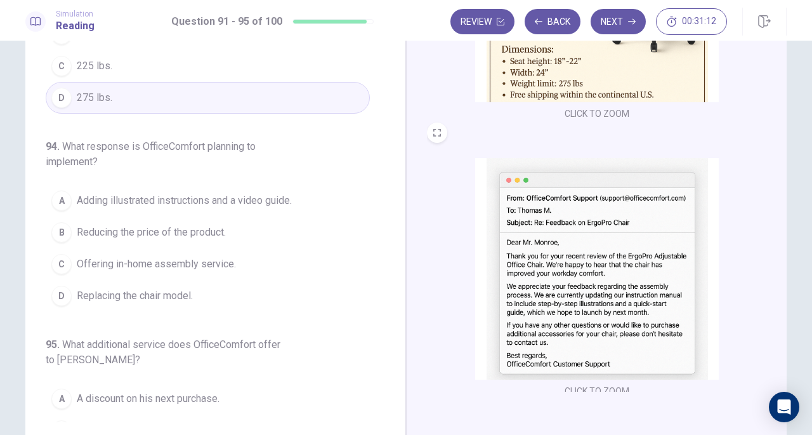
click at [180, 201] on span "Adding illustrated instructions and a video guide." at bounding box center [184, 200] width 215 height 15
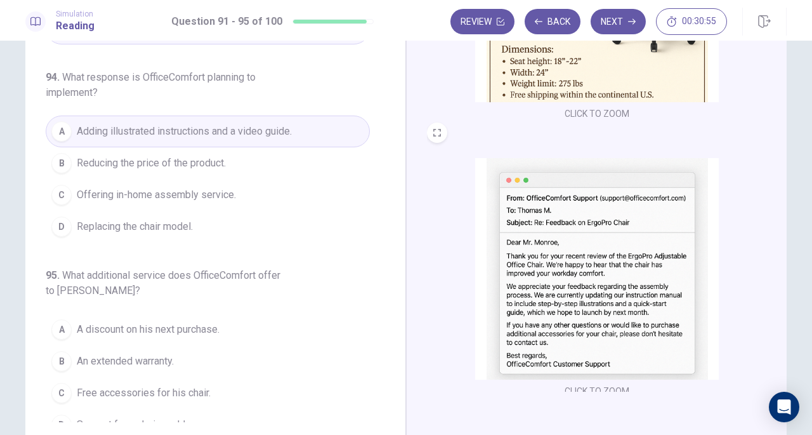
scroll to position [535, 0]
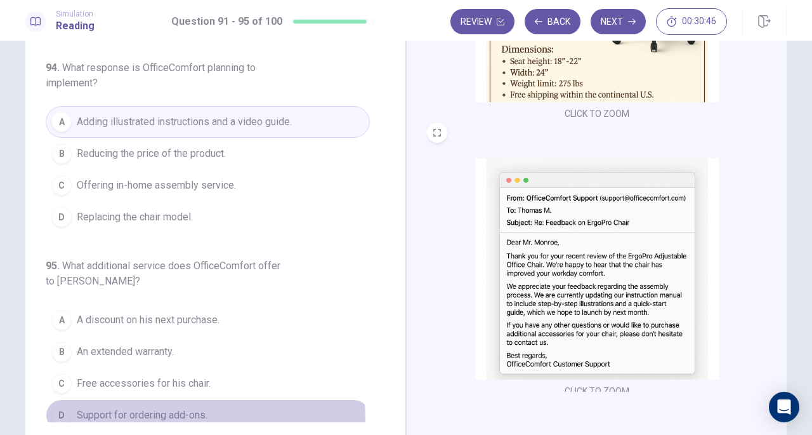
click at [178, 410] on span "Support for ordering add-ons." at bounding box center [142, 414] width 131 height 15
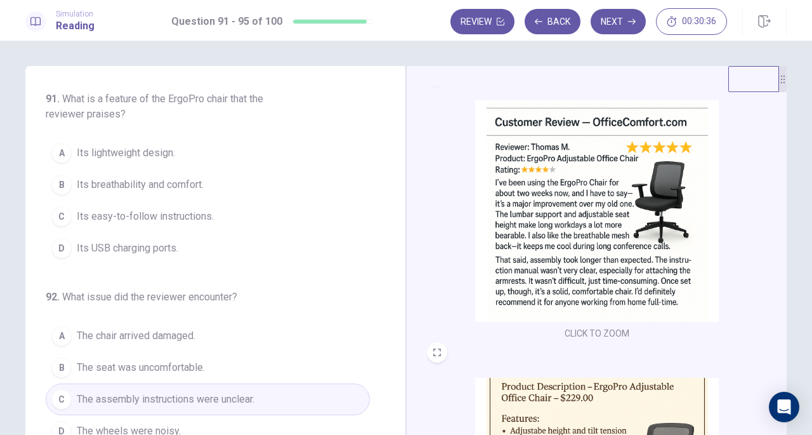
scroll to position [16, 0]
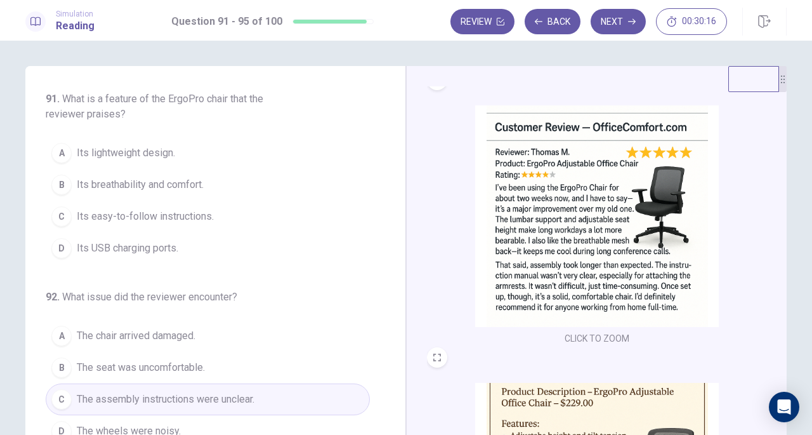
click at [167, 185] on span "Its breathability and comfort." at bounding box center [140, 184] width 127 height 15
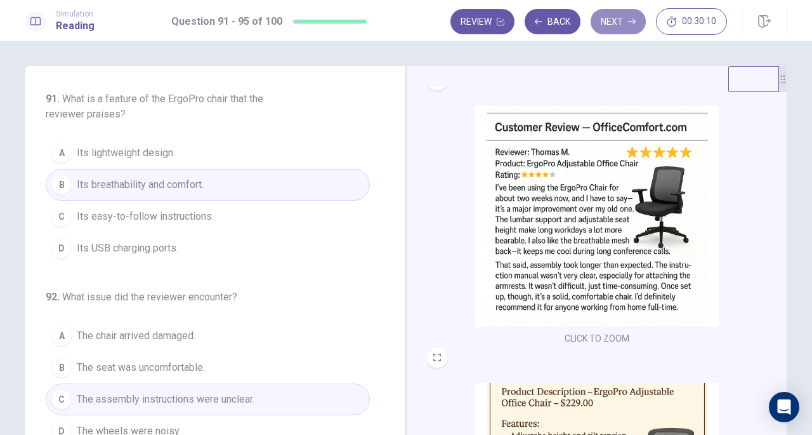
click at [619, 27] on button "Next" at bounding box center [618, 21] width 55 height 25
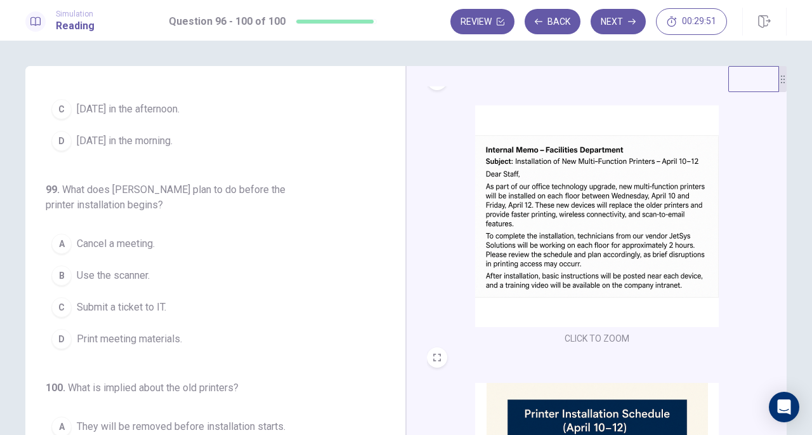
scroll to position [0, 0]
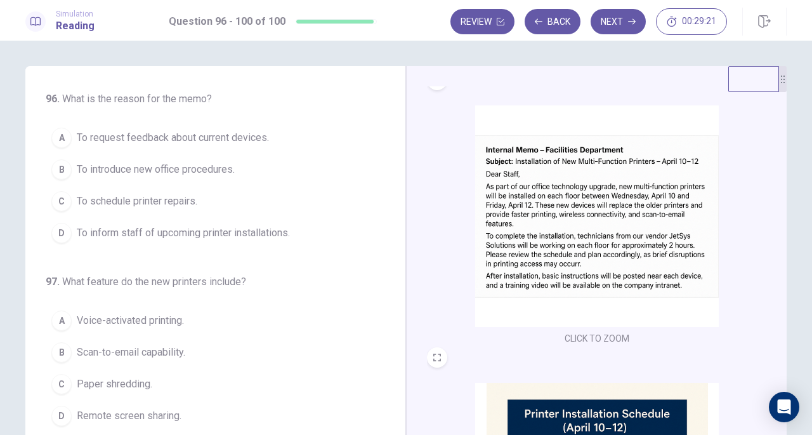
click at [236, 241] on button "D To inform staff of upcoming printer installations." at bounding box center [208, 233] width 324 height 32
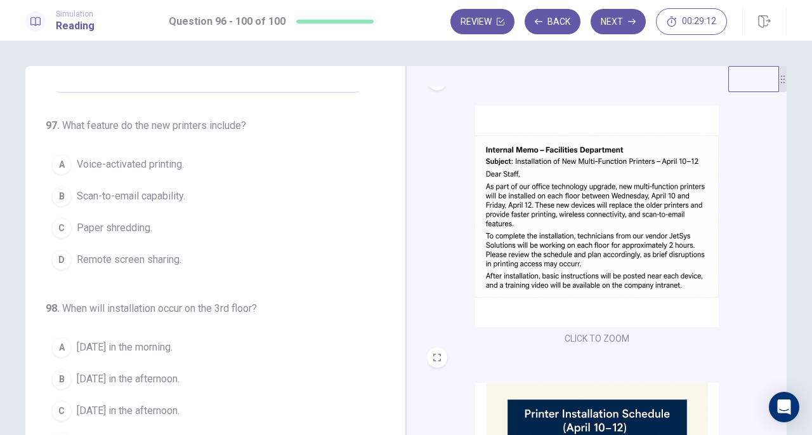
scroll to position [168, 0]
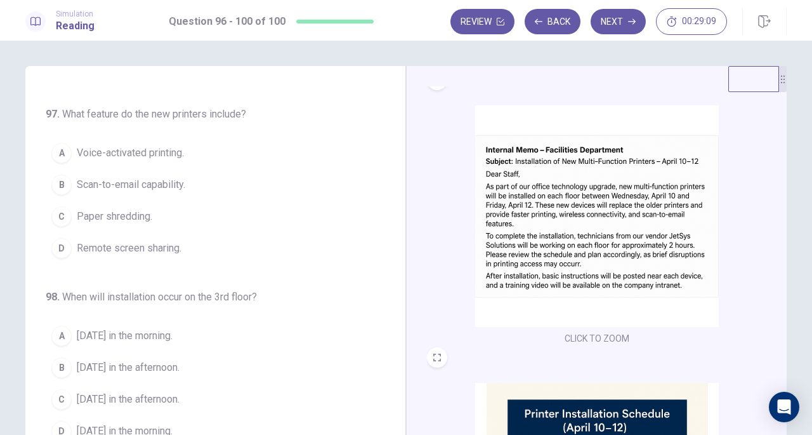
drag, startPoint x: 780, startPoint y: 159, endPoint x: 780, endPoint y: 171, distance: 11.4
click at [780, 171] on div "CLICK TO ZOOM CLICK TO ZOOM CLICK TO ZOOM" at bounding box center [596, 286] width 381 height 441
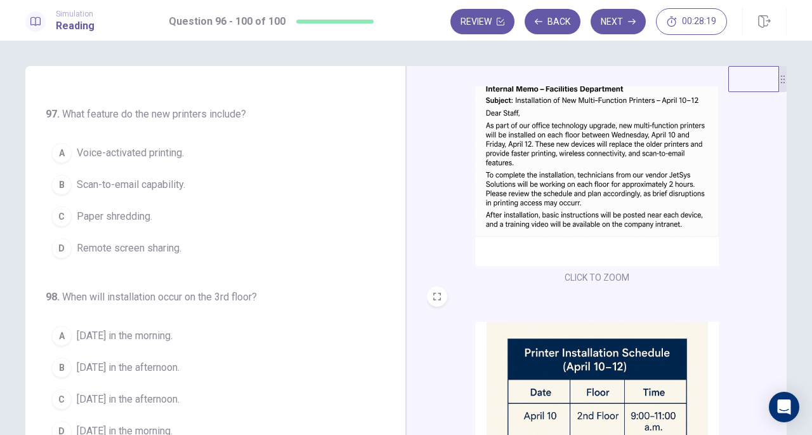
scroll to position [28, 0]
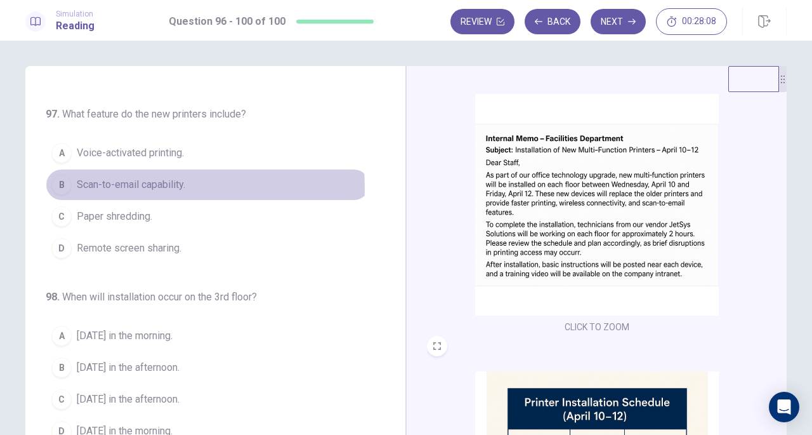
click at [111, 186] on span "Scan-to-email capability." at bounding box center [131, 184] width 109 height 15
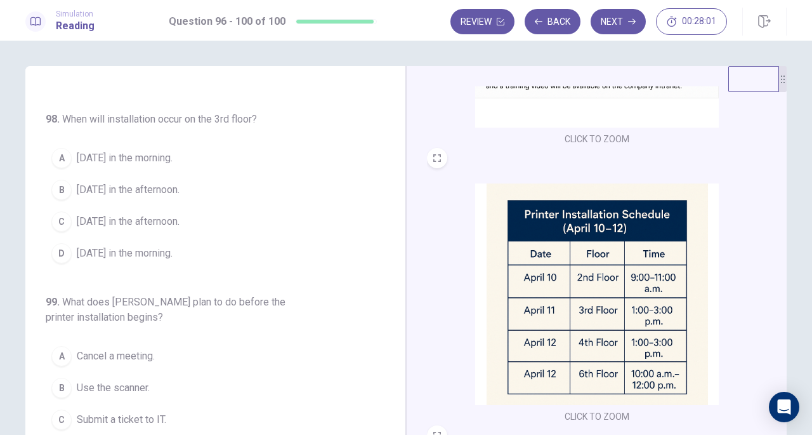
scroll to position [219, 0]
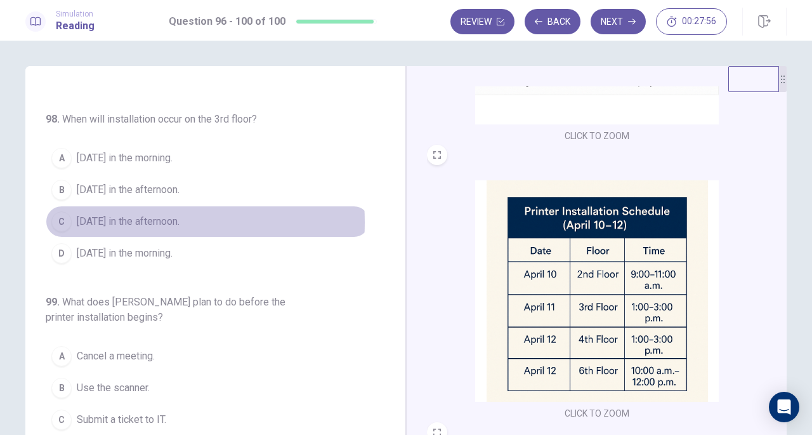
click at [110, 218] on span "[DATE] in the afternoon." at bounding box center [128, 221] width 103 height 15
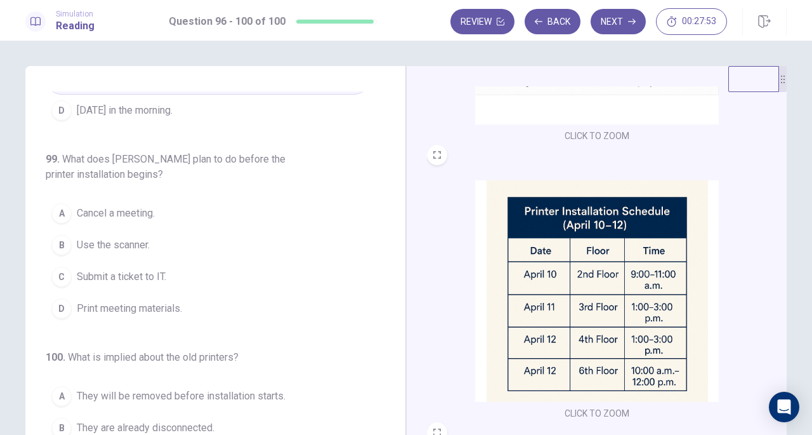
drag, startPoint x: 392, startPoint y: 249, endPoint x: 375, endPoint y: 310, distance: 63.3
click at [375, 310] on div "96 . What is the reason for the memo? A To request feedback about current devic…" at bounding box center [221, 286] width 350 height 390
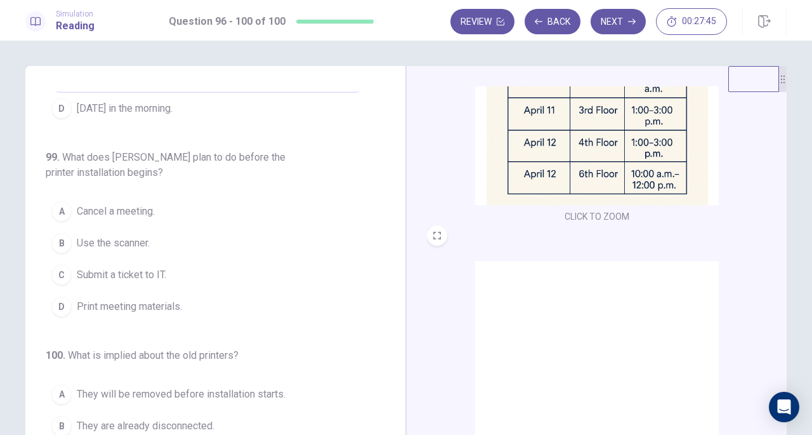
scroll to position [421, 0]
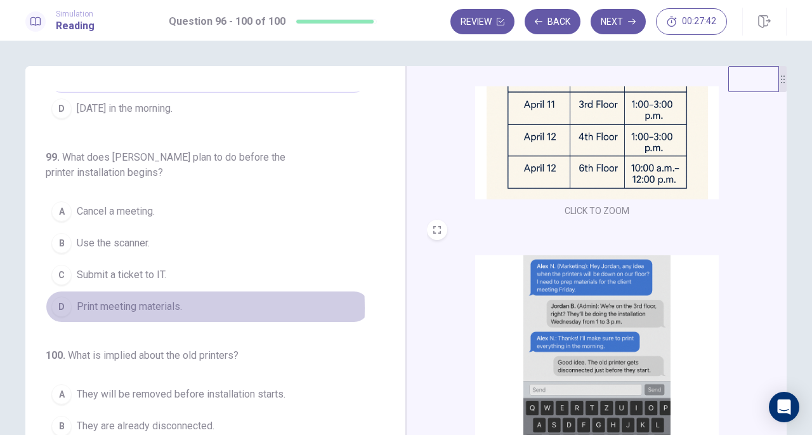
click at [99, 301] on span "Print meeting materials." at bounding box center [129, 306] width 105 height 15
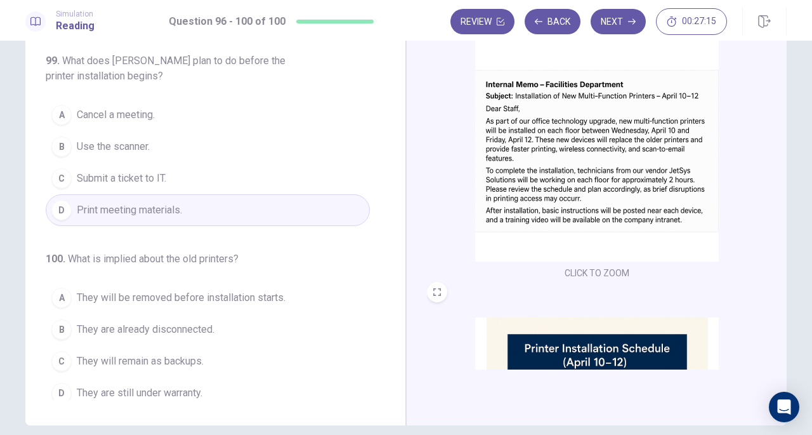
scroll to position [58, 0]
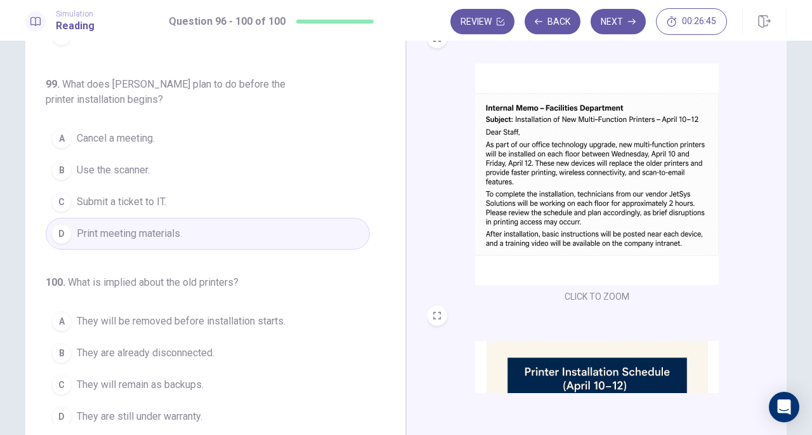
click at [214, 317] on span "They will be removed before installation starts." at bounding box center [181, 320] width 209 height 15
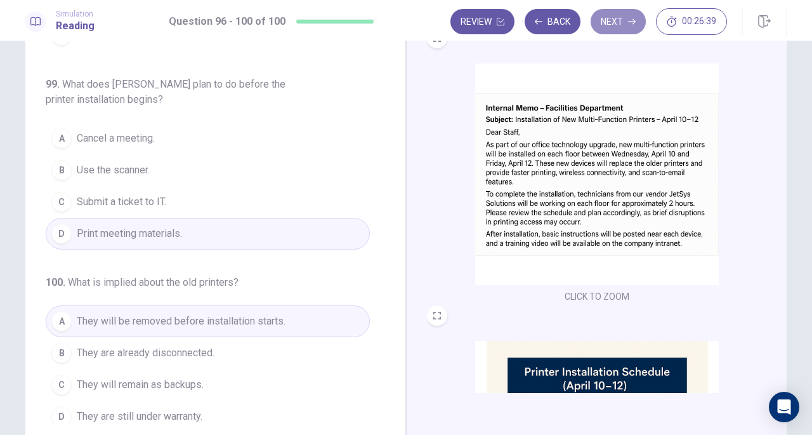
click at [626, 18] on button "Next" at bounding box center [618, 21] width 55 height 25
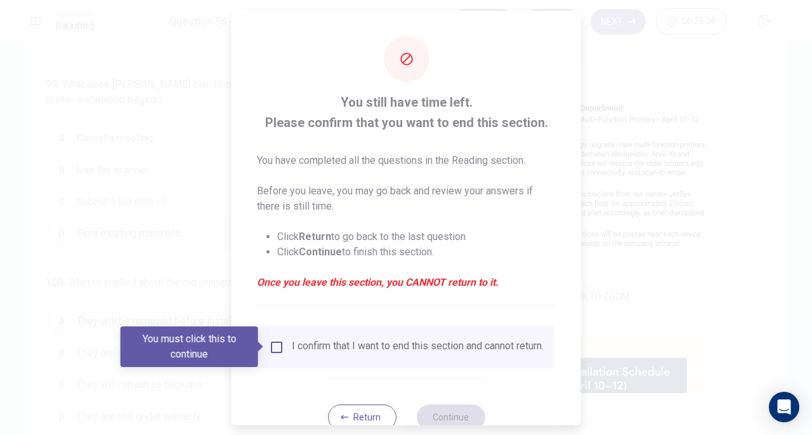
scroll to position [38, 0]
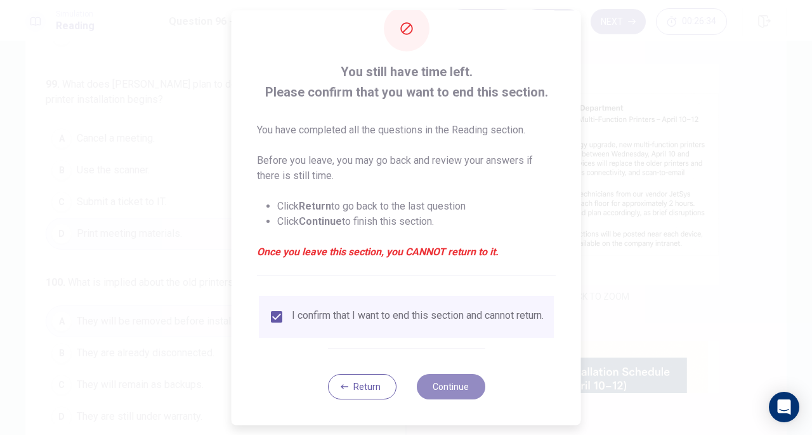
click at [444, 385] on button "Continue" at bounding box center [450, 386] width 69 height 25
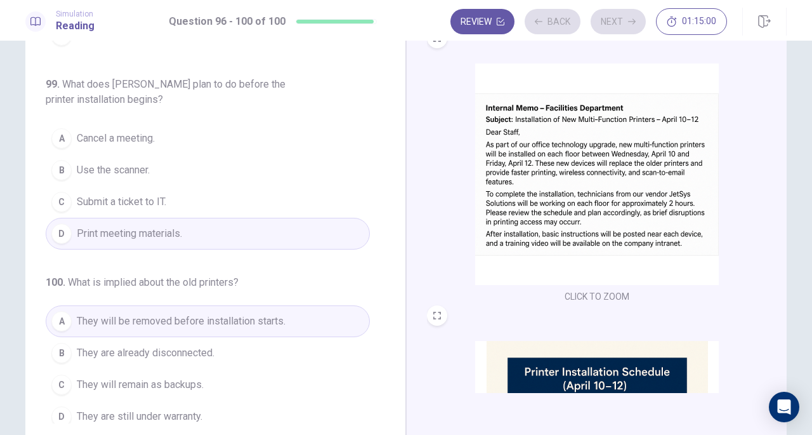
scroll to position [27, 0]
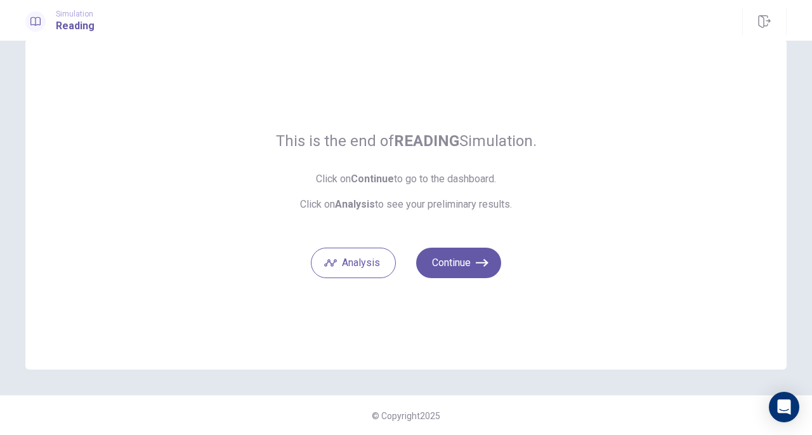
click at [459, 264] on button "Continue" at bounding box center [458, 262] width 85 height 30
